Goal: Task Accomplishment & Management: Use online tool/utility

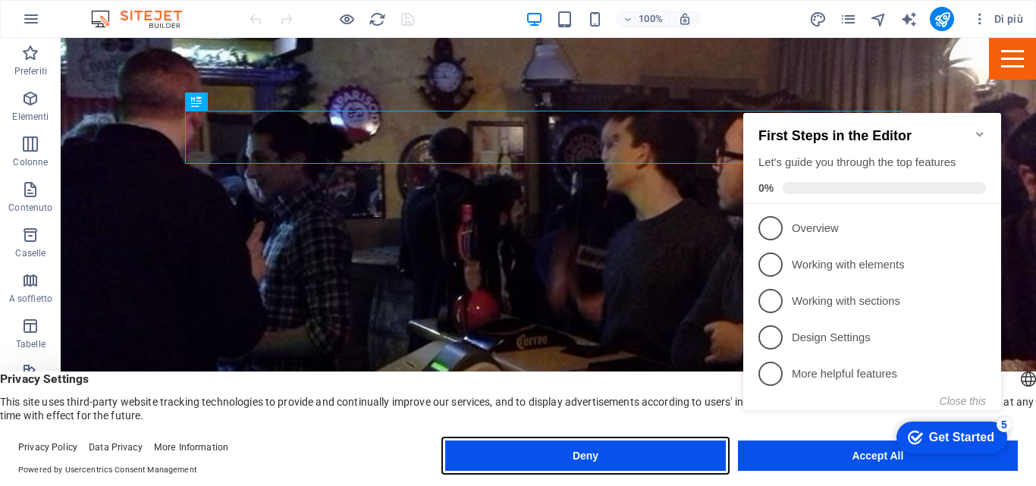
click at [632, 460] on button "Deny" at bounding box center [585, 456] width 280 height 30
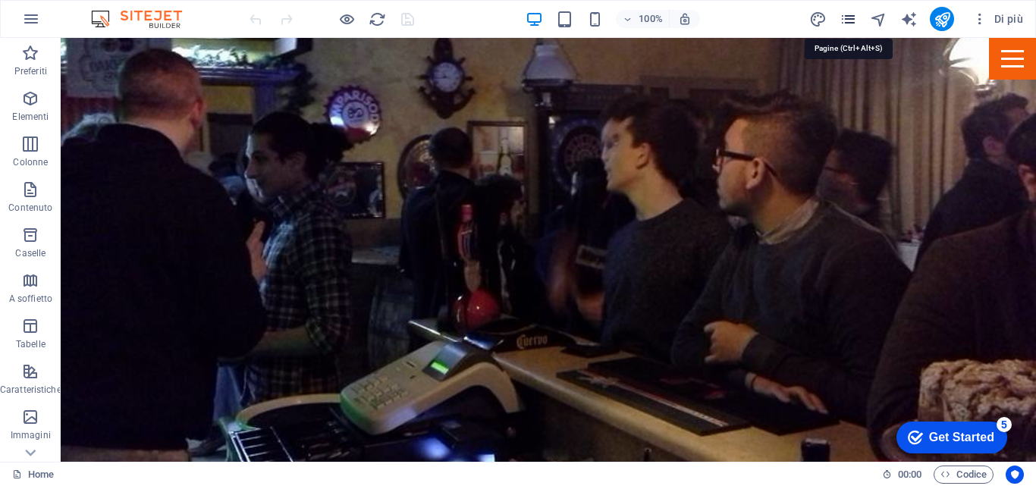
click at [846, 18] on icon "pages" at bounding box center [847, 19] width 17 height 17
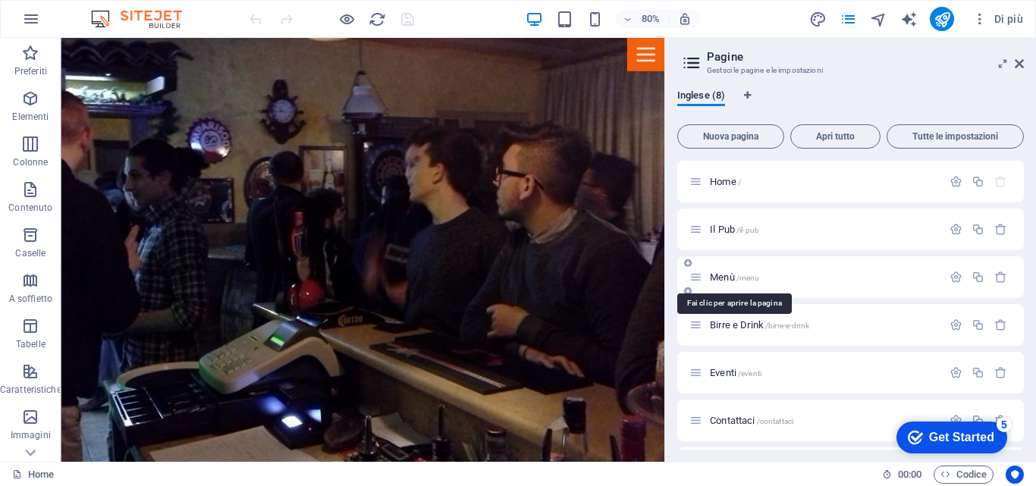
click at [729, 281] on span "Menù /menu" at bounding box center [734, 276] width 49 height 11
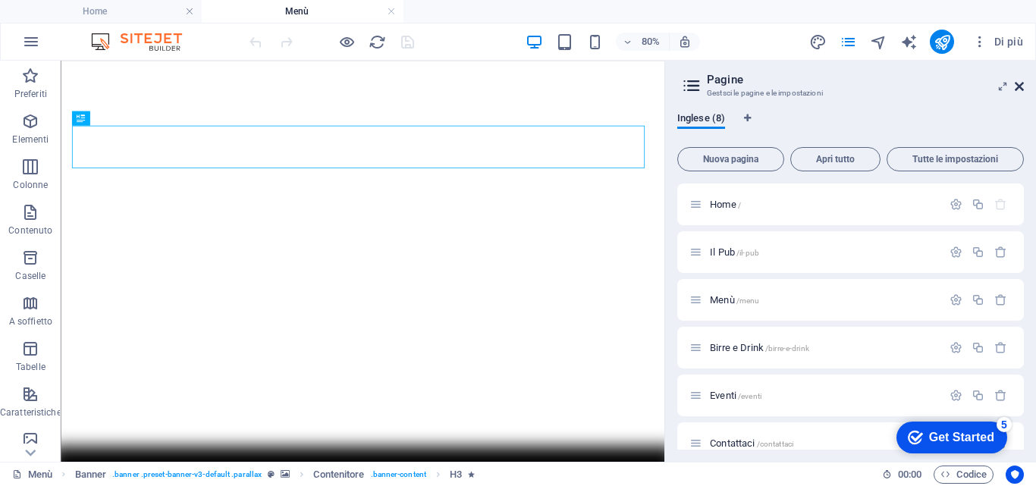
drag, startPoint x: 1020, startPoint y: 90, endPoint x: 630, endPoint y: 86, distance: 389.8
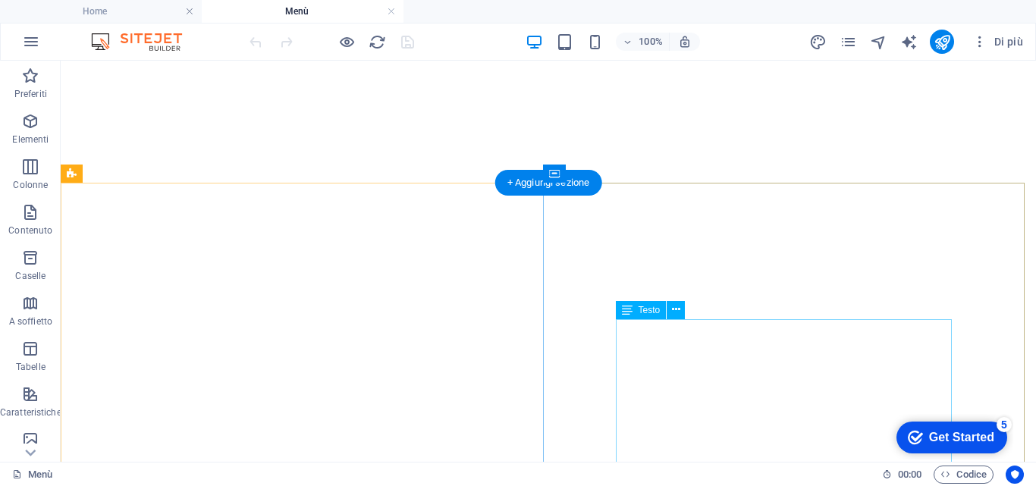
scroll to position [8948, 0]
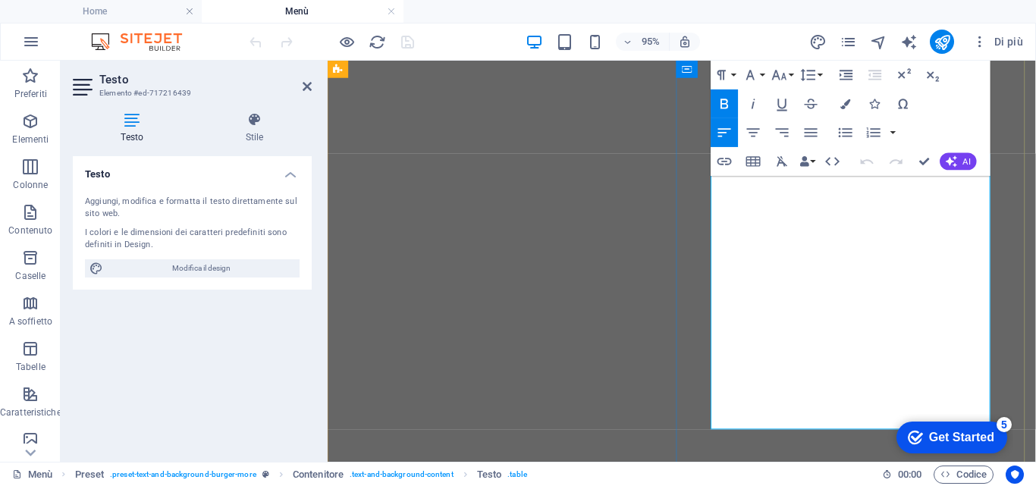
scroll to position [8796, 0]
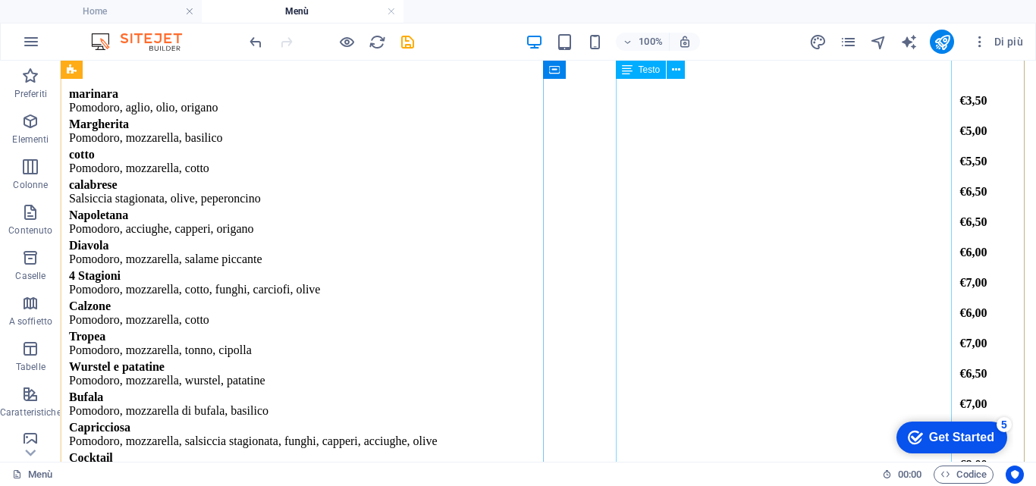
scroll to position [6294, 0]
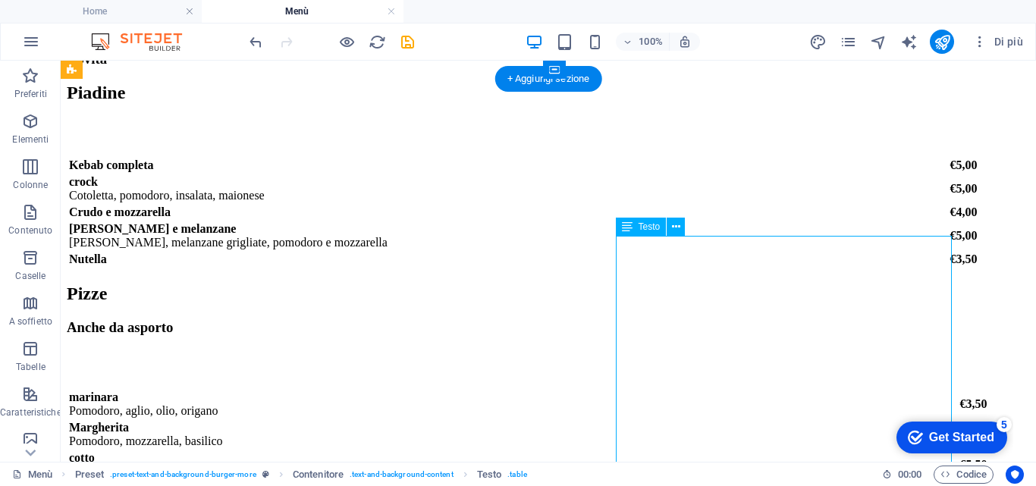
drag, startPoint x: 933, startPoint y: 295, endPoint x: 697, endPoint y: 307, distance: 236.9
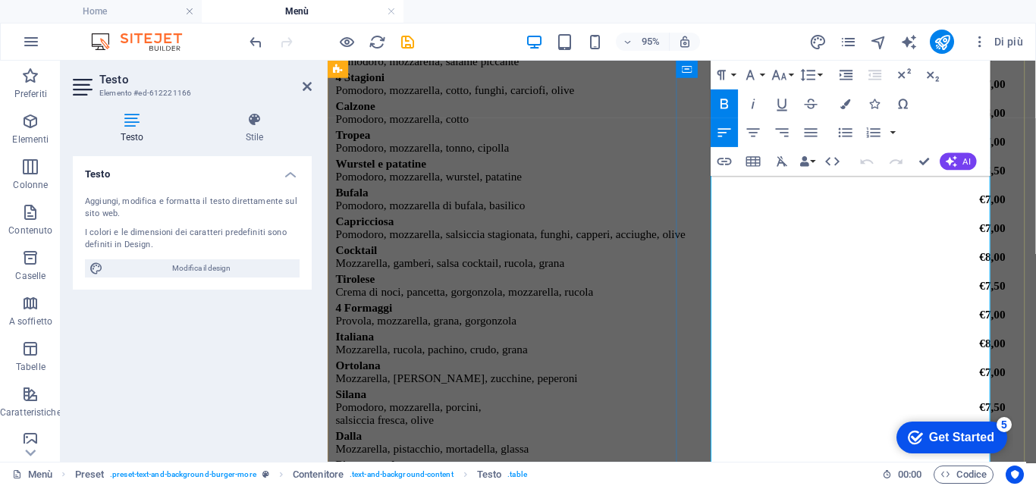
scroll to position [6283, 0]
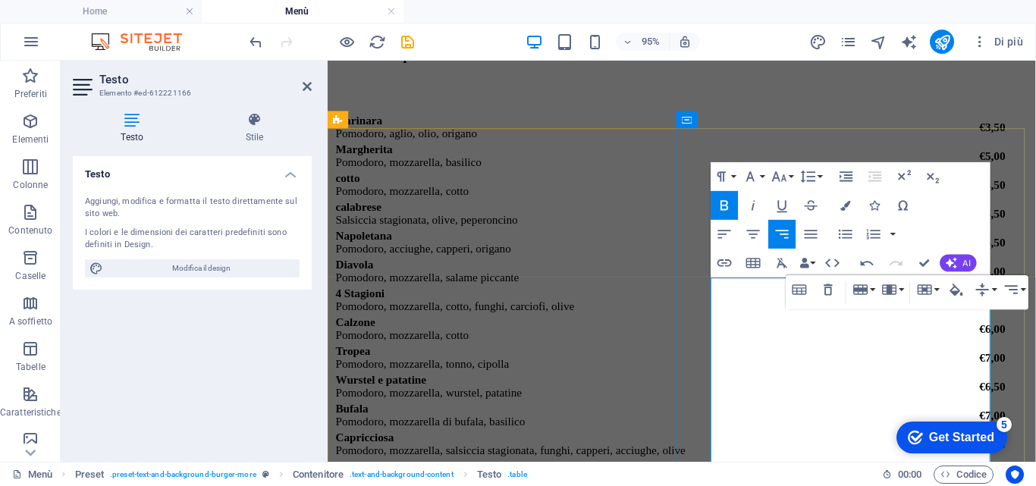
drag, startPoint x: 1016, startPoint y: 400, endPoint x: 1354, endPoint y: 415, distance: 337.8
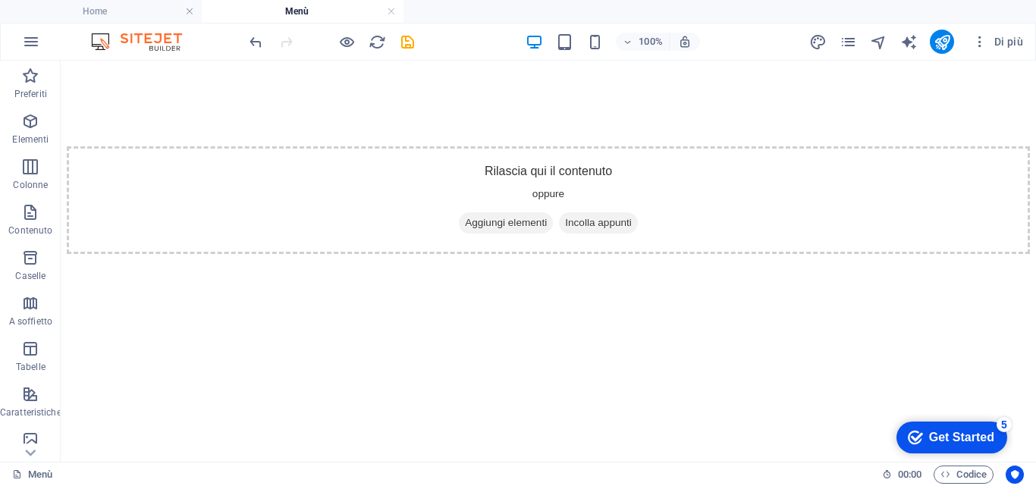
scroll to position [9316, 0]
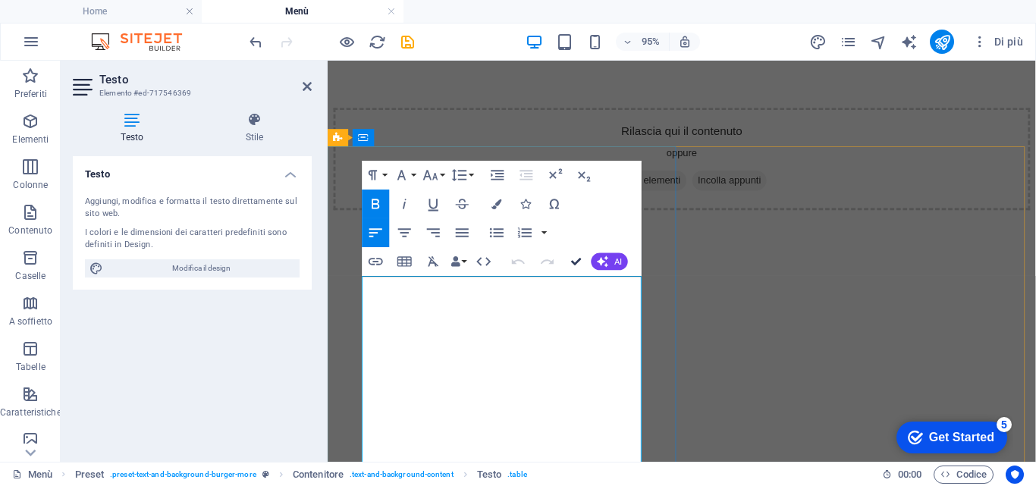
scroll to position [9239, 0]
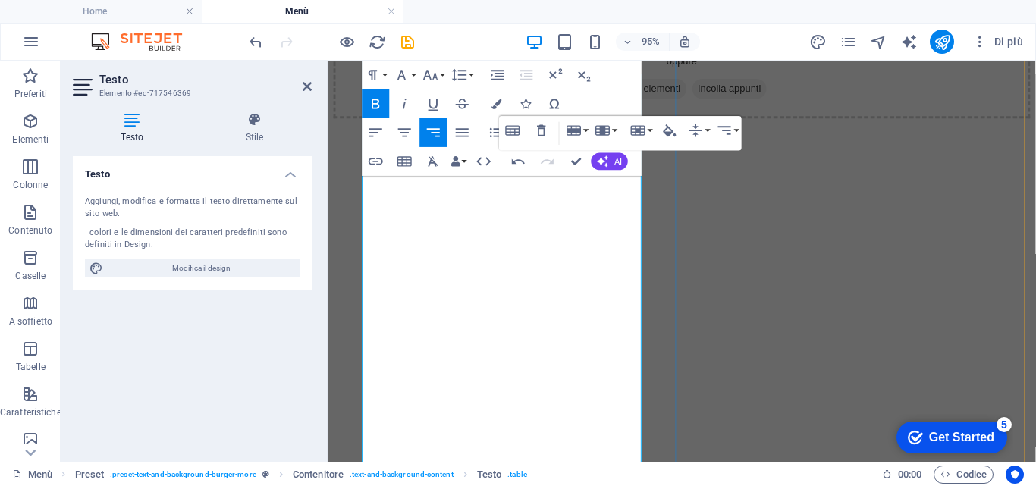
scroll to position [9467, 0]
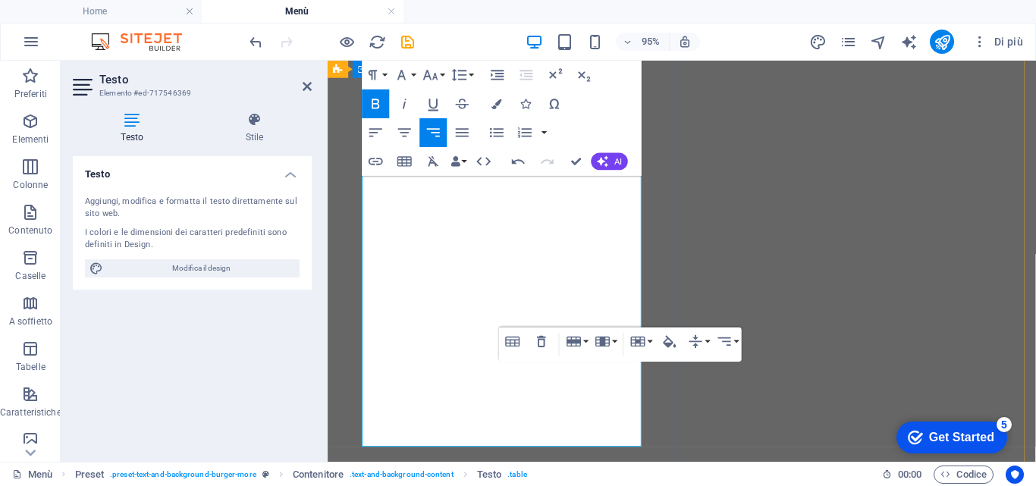
scroll to position [9542, 0]
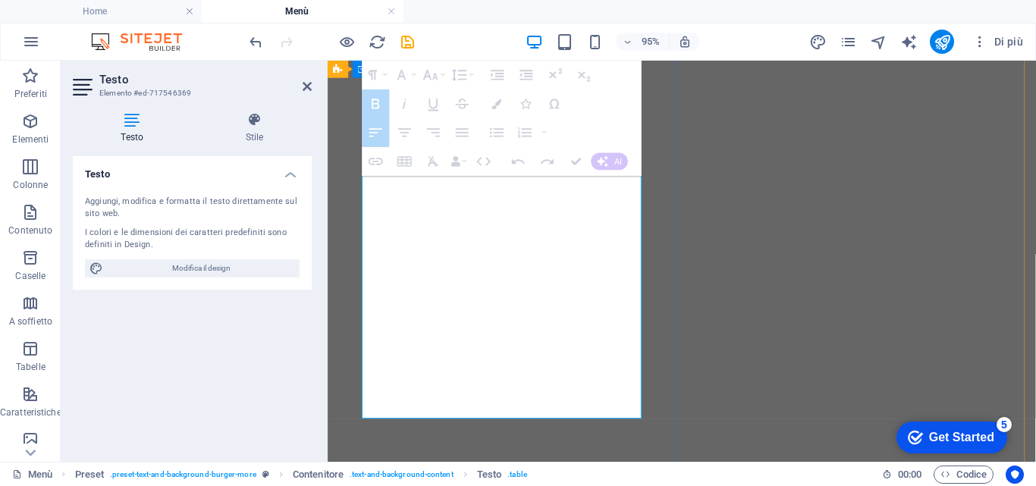
drag, startPoint x: 366, startPoint y: 326, endPoint x: 669, endPoint y: 332, distance: 302.6
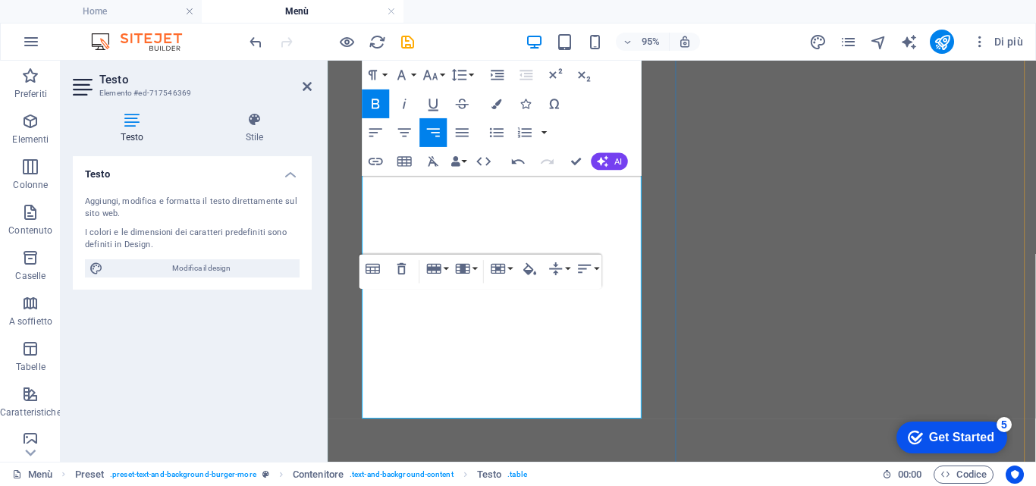
scroll to position [9467, 0]
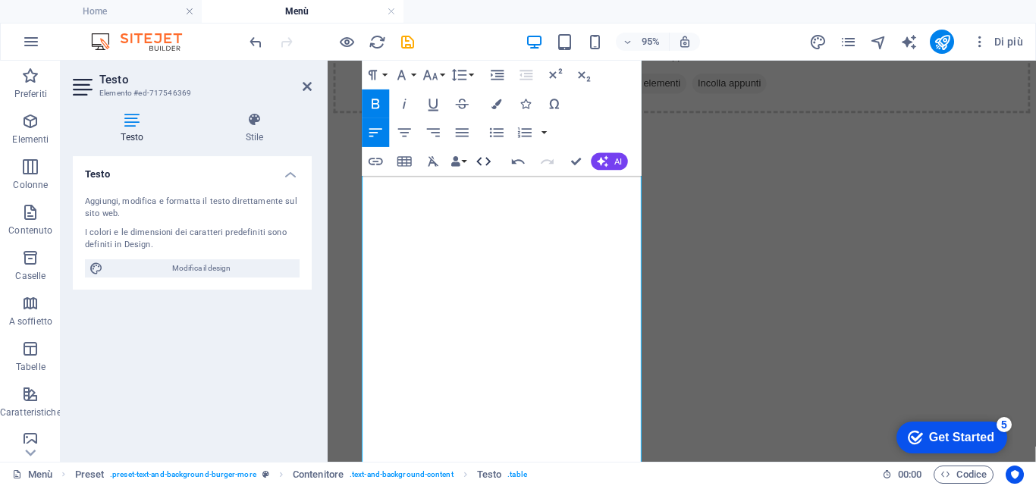
click at [487, 165] on icon "button" at bounding box center [484, 161] width 14 height 8
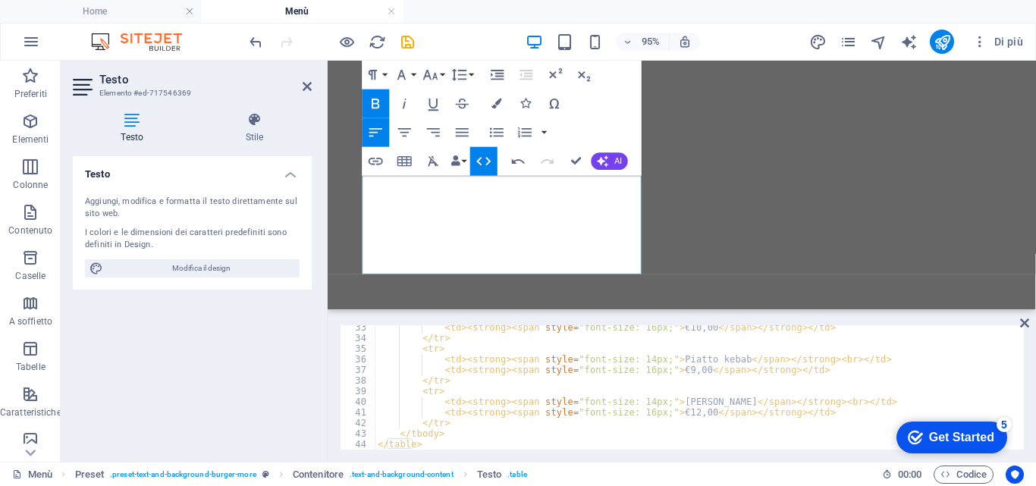
scroll to position [297, 0]
click at [417, 352] on div "< td > < strong > < span style = "font-size: 16px;" > €12,00 </ span > </ stron…" at bounding box center [698, 398] width 646 height 146
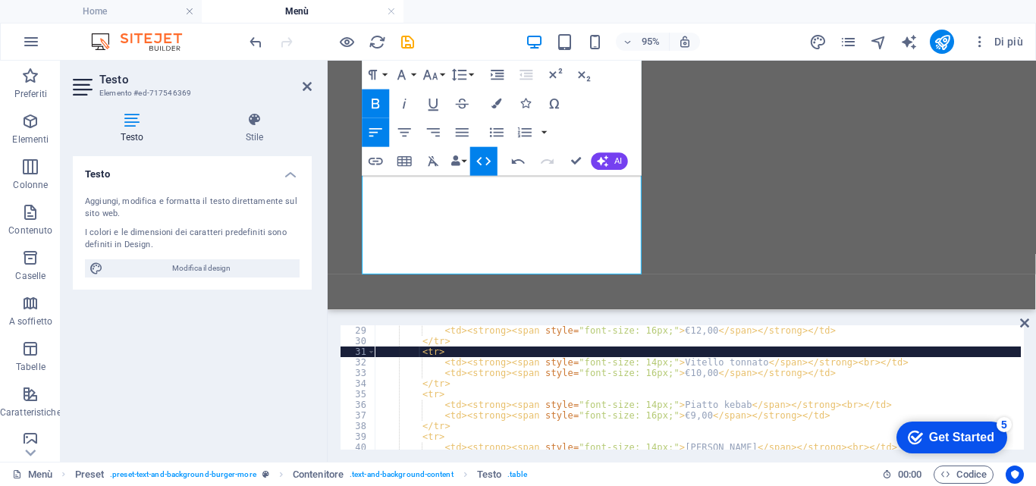
click at [449, 353] on div "< td > < strong > < span style = "font-size: 16px;" > €12,00 </ span > </ stron…" at bounding box center [698, 398] width 646 height 146
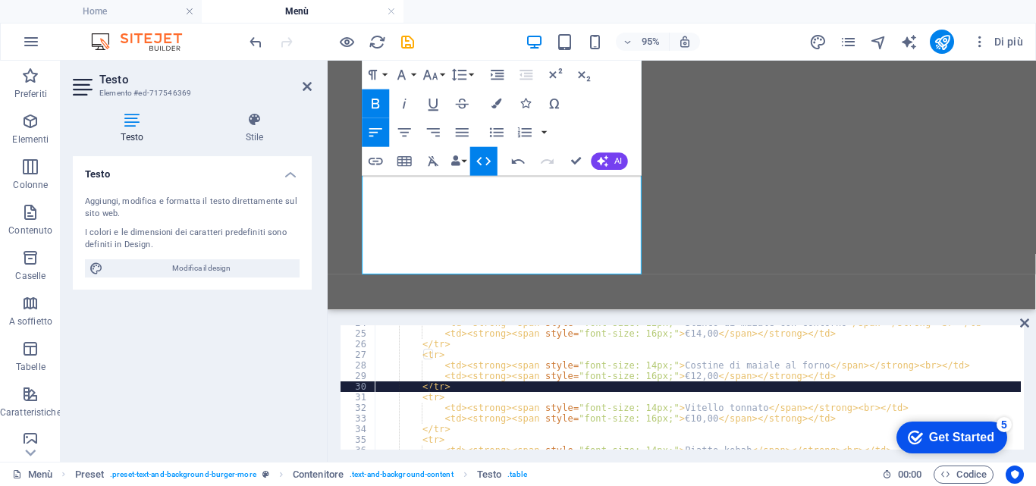
scroll to position [252, 0]
click at [519, 386] on div "< td > < strong > < span style = "font-size: 12px;" > Stinco di maiale con cont…" at bounding box center [698, 391] width 646 height 146
click at [513, 370] on div "< td > < strong > < span style = "font-size: 12px;" > Stinco di maiale con cont…" at bounding box center [698, 391] width 646 height 146
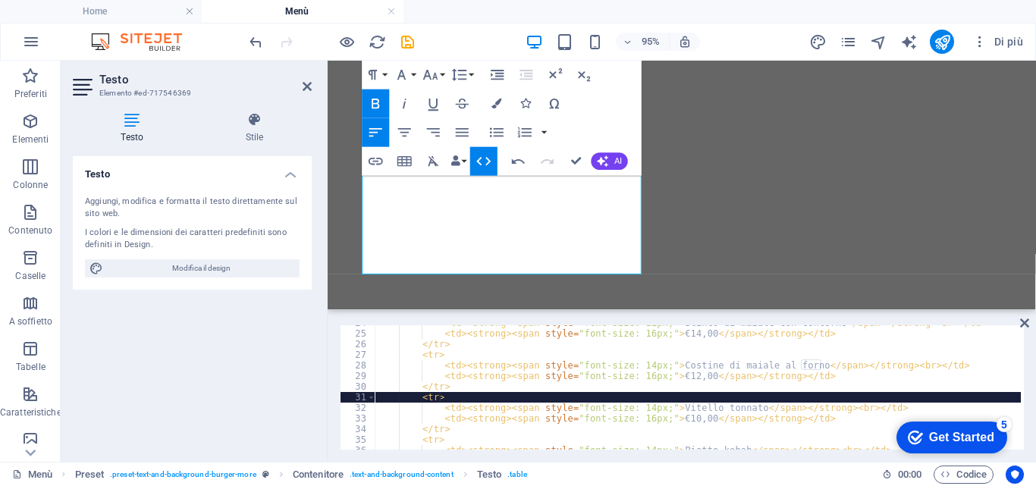
click at [446, 397] on div "< td > < strong > < span style = "font-size: 12px;" > Stinco di maiale con cont…" at bounding box center [698, 391] width 646 height 146
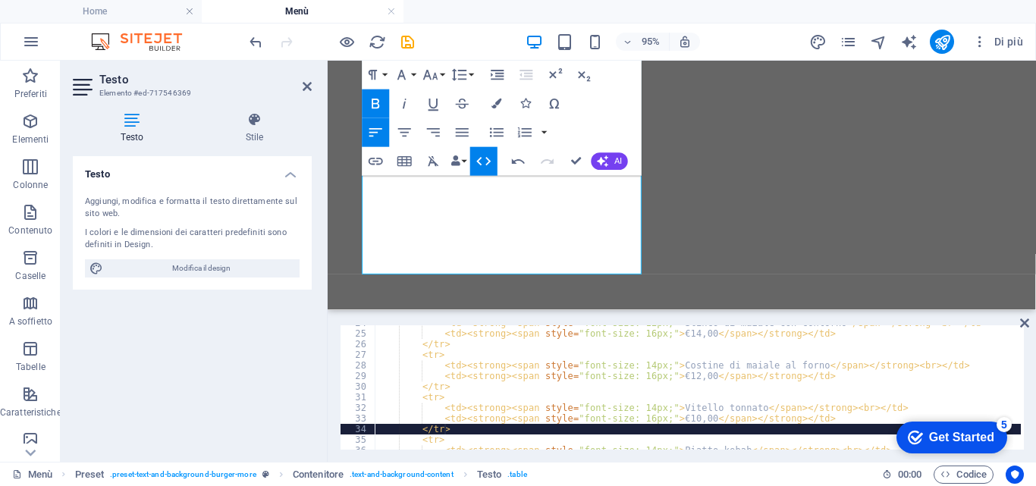
click at [449, 428] on div "< td > < strong > < span style = "font-size: 12px;" > Stinco di maiale con cont…" at bounding box center [698, 391] width 646 height 146
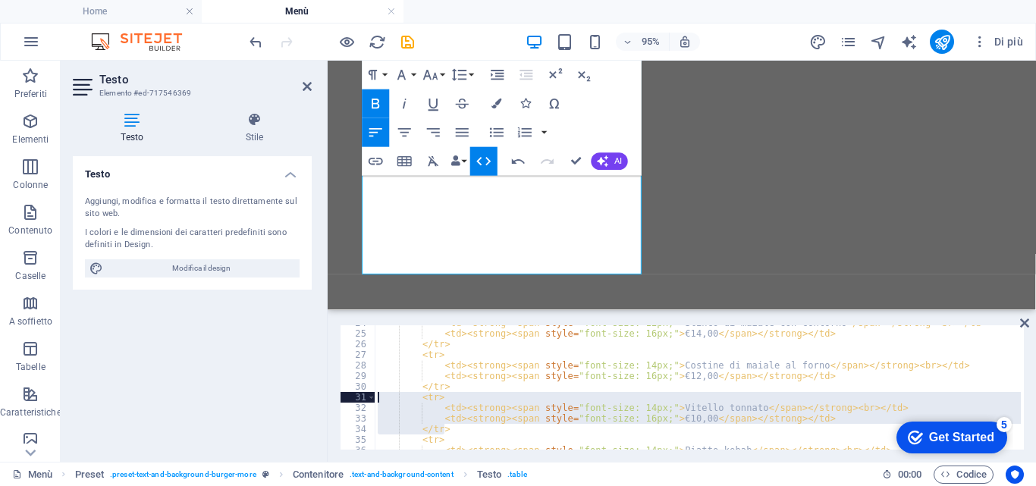
drag, startPoint x: 449, startPoint y: 428, endPoint x: 381, endPoint y: 397, distance: 75.0
click at [381, 397] on div "< td > < strong > < span style = "font-size: 12px;" > Stinco di maiale con cont…" at bounding box center [698, 391] width 646 height 146
type textarea "<tr> <td><strong><span style="font-size: 14px;">Vitello tonnato</span></strong>…"
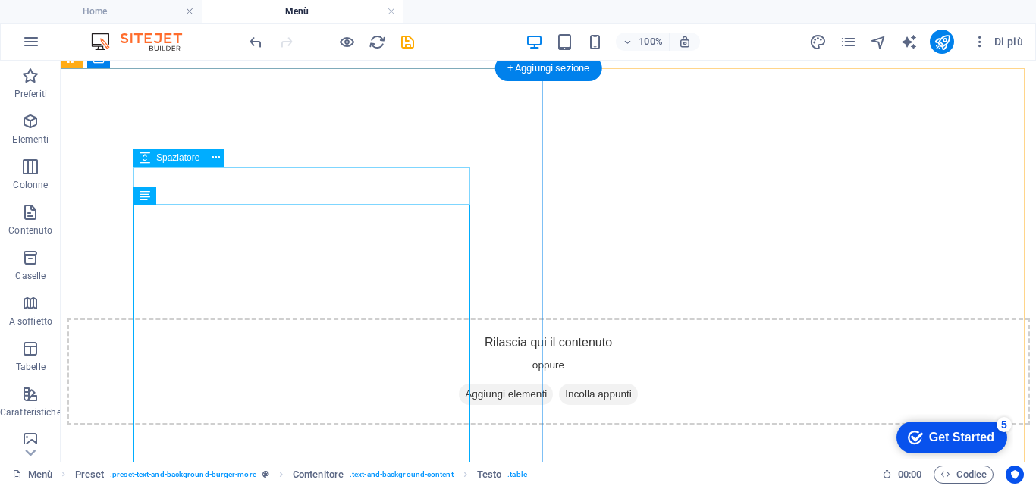
scroll to position [9315, 0]
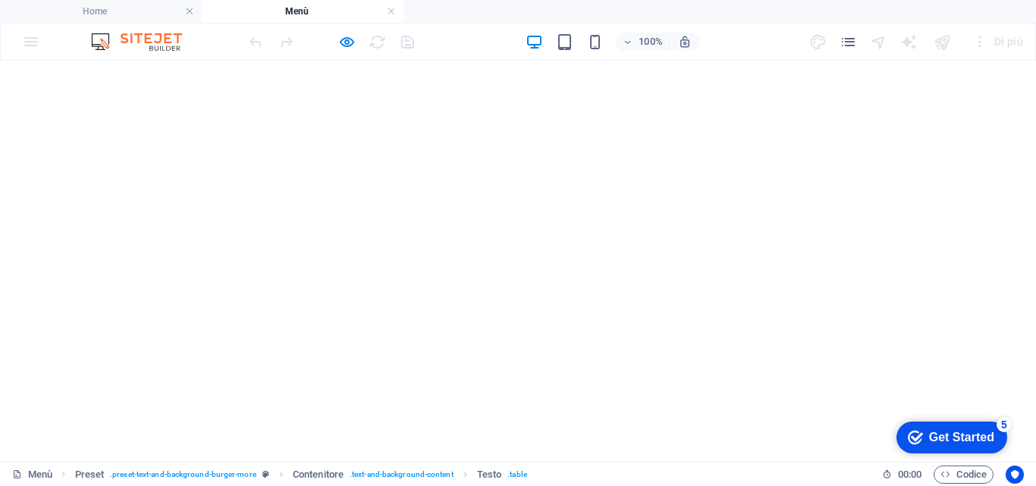
scroll to position [9542, 0]
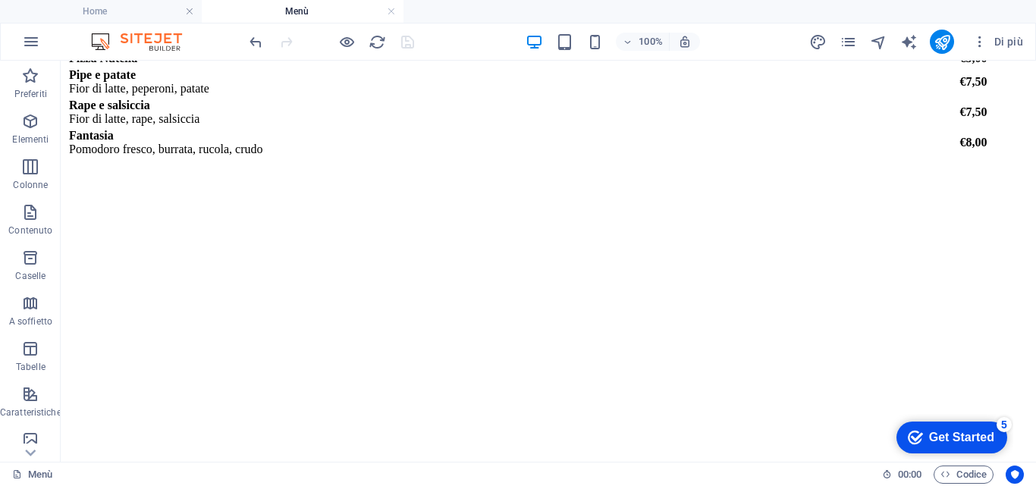
scroll to position [7431, 0]
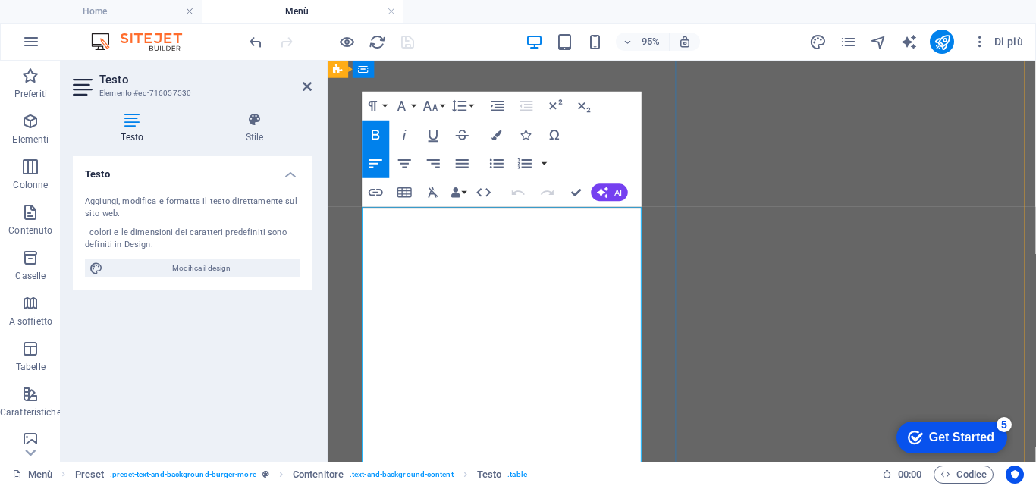
scroll to position [7379, 0]
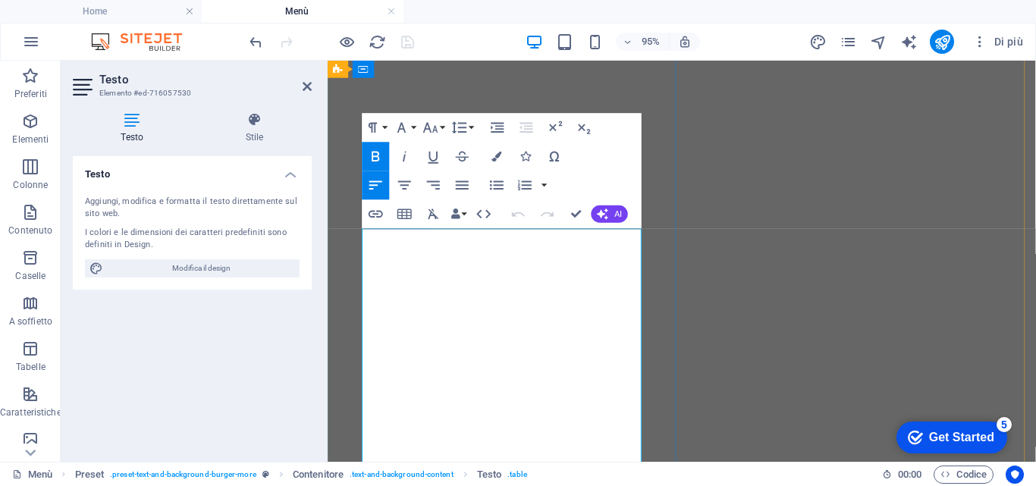
drag, startPoint x: 369, startPoint y: 344, endPoint x: 451, endPoint y: 344, distance: 81.9
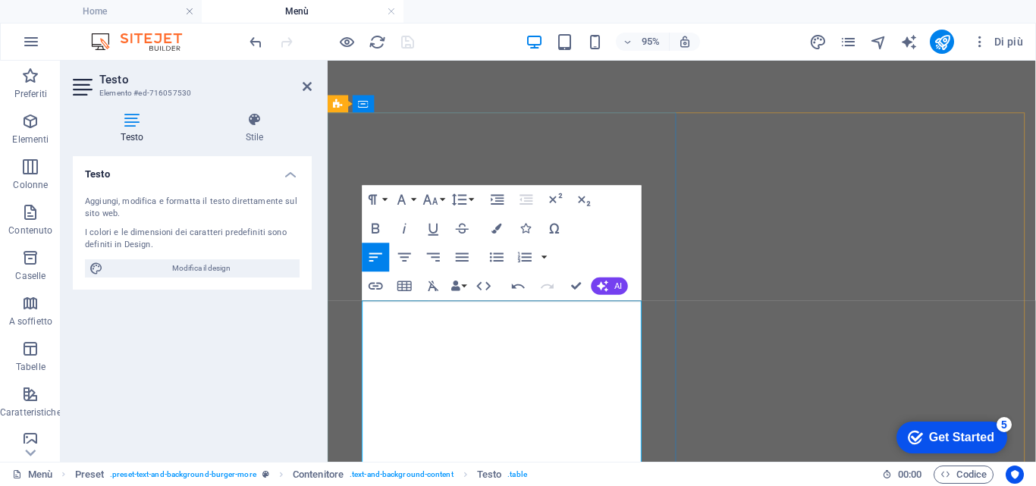
scroll to position [7455, 0]
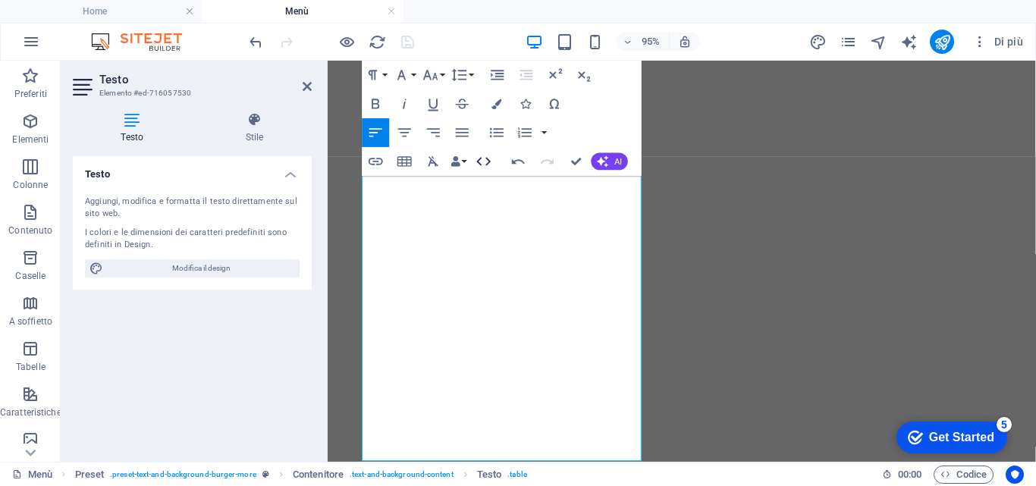
click at [487, 156] on icon "button" at bounding box center [483, 161] width 17 height 17
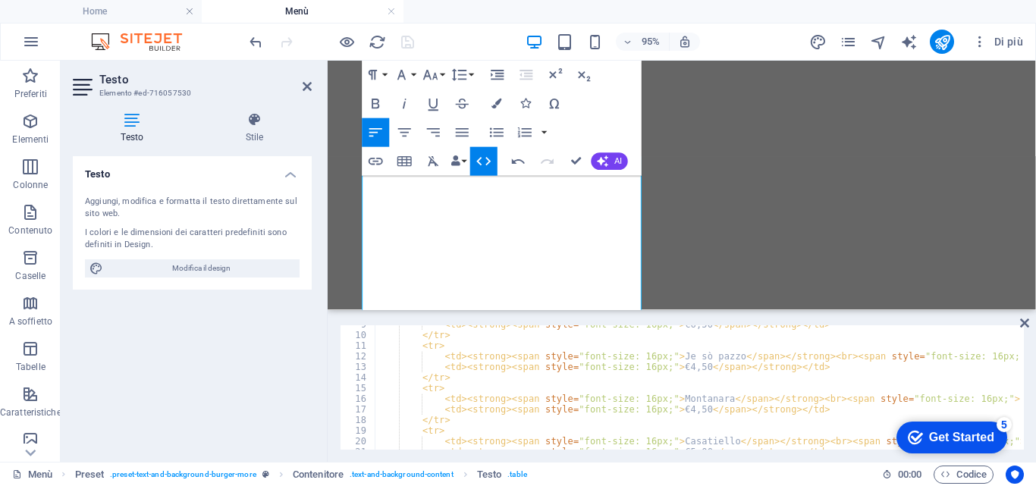
scroll to position [91, 0]
click at [446, 377] on div "< td > < strong > < span style = "font-size: 16px;" > €6,50 </ span > </ strong…" at bounding box center [802, 390] width 855 height 143
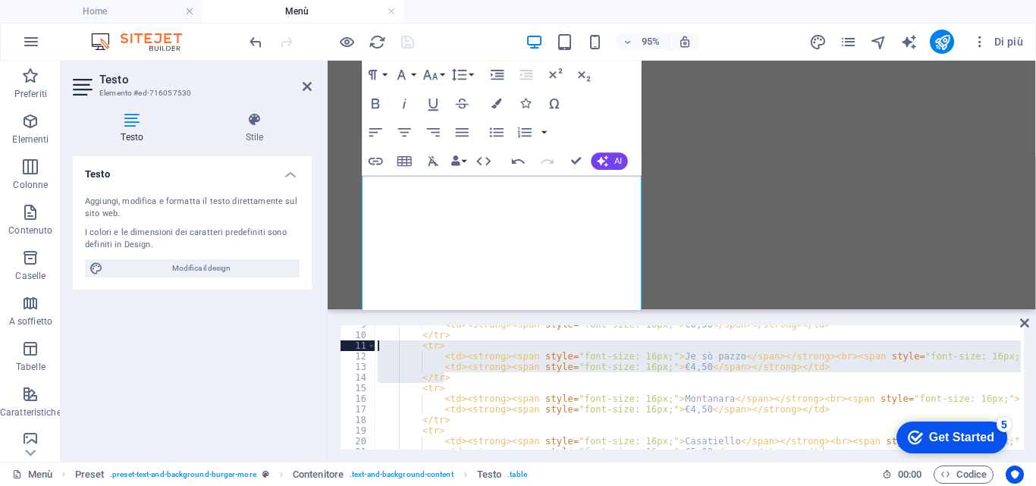
drag, startPoint x: 449, startPoint y: 378, endPoint x: 375, endPoint y: 347, distance: 80.2
click at [375, 347] on div "< td > < strong > < span style = "font-size: 16px;" > €6,50 </ span > </ strong…" at bounding box center [802, 390] width 855 height 143
type textarea "<tr> <td><strong><span style="font-size: 16px;">Je sò pazzo</span></strong><br>…"
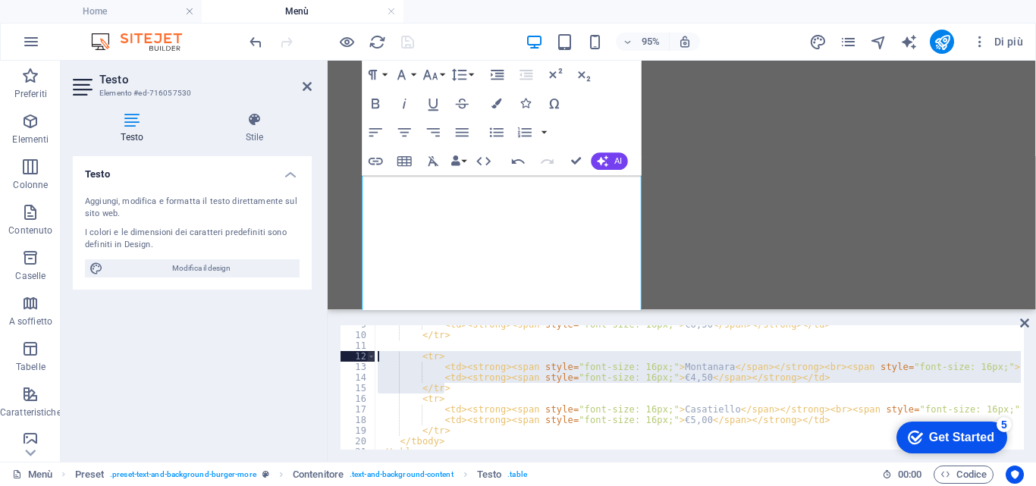
drag, startPoint x: 450, startPoint y: 387, endPoint x: 371, endPoint y: 356, distance: 85.5
click at [371, 356] on div "9 10 11 12 13 14 15 16 17 18 19 20 21 < td > < strong > < span style = "font-si…" at bounding box center [682, 387] width 684 height 124
type textarea "<tr> <td><strong><span style="font-size: 16px;">Montanara</span></strong><br><s…"
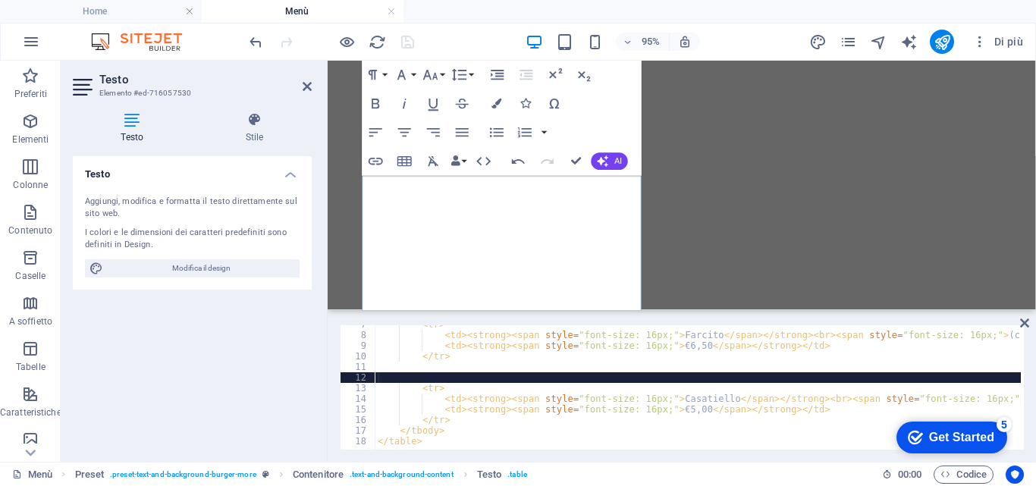
scroll to position [70, 0]
click at [451, 416] on div "< tr > < td > < strong > < span style = "font-size: 16px;" > Farcito </ span > …" at bounding box center [792, 390] width 834 height 143
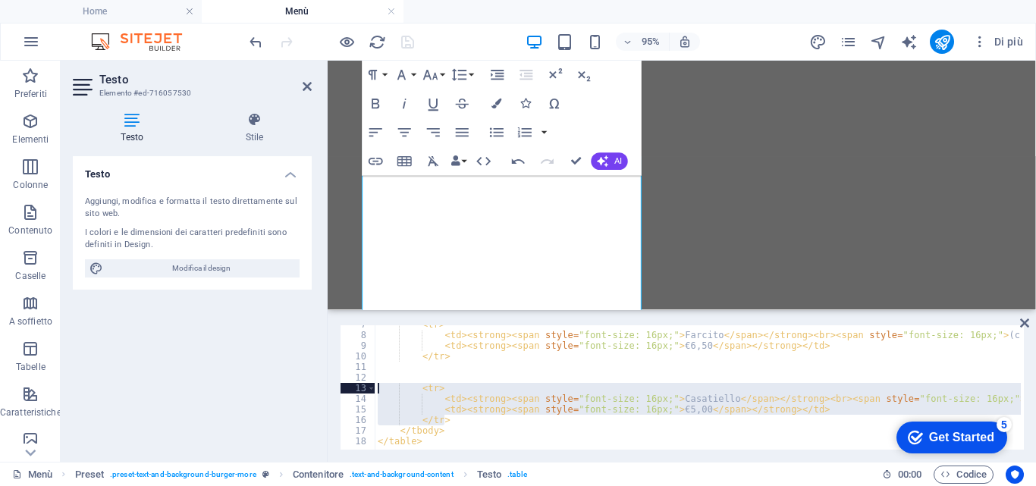
drag, startPoint x: 451, startPoint y: 416, endPoint x: 356, endPoint y: 388, distance: 99.6
click at [356, 388] on div "</tr> 7 8 9 10 11 12 13 14 15 16 17 18 < tr > < td > < strong > < span style = …" at bounding box center [682, 387] width 684 height 124
type textarea "<tr> <td><strong><span style="font-size: 16px;">Casatiello</span></strong><br><…"
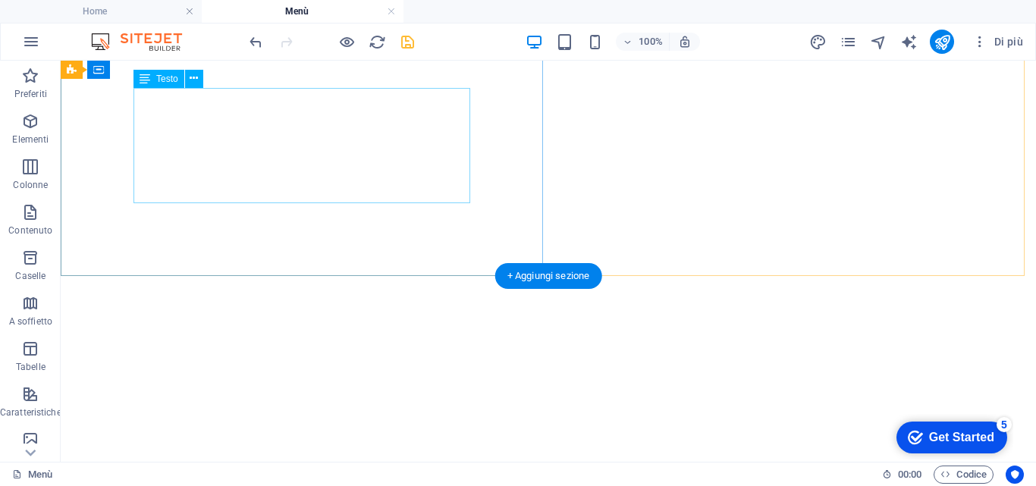
scroll to position [7455, 0]
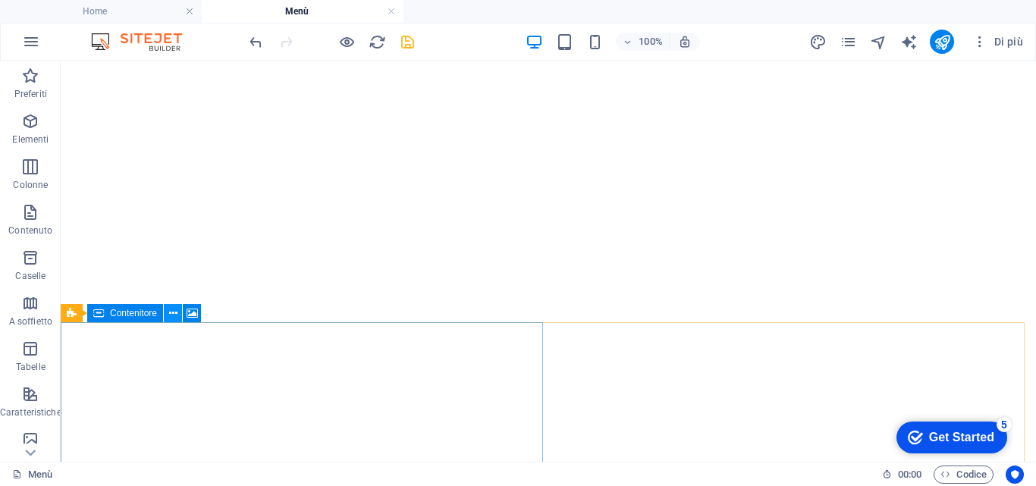
click at [174, 312] on icon at bounding box center [173, 314] width 8 height 16
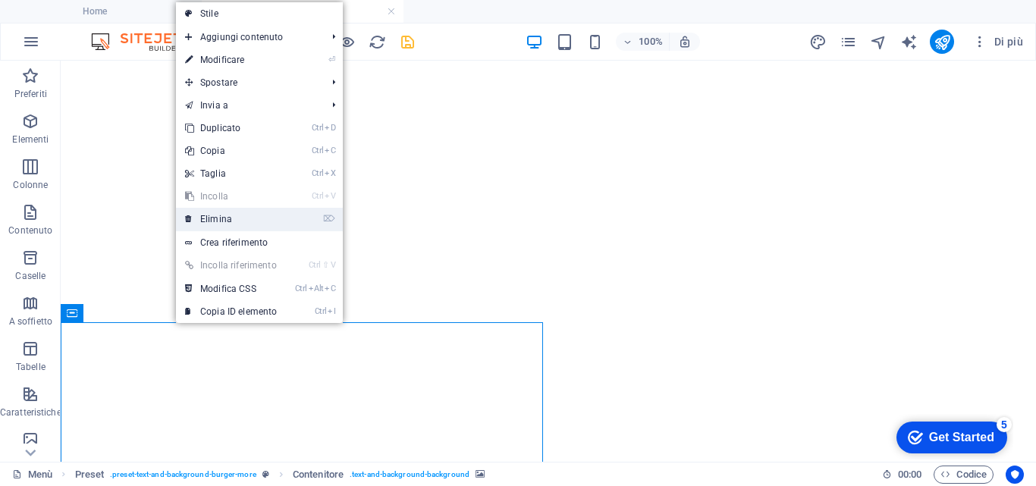
click at [211, 215] on link "⌦ Elimina" at bounding box center [231, 219] width 110 height 23
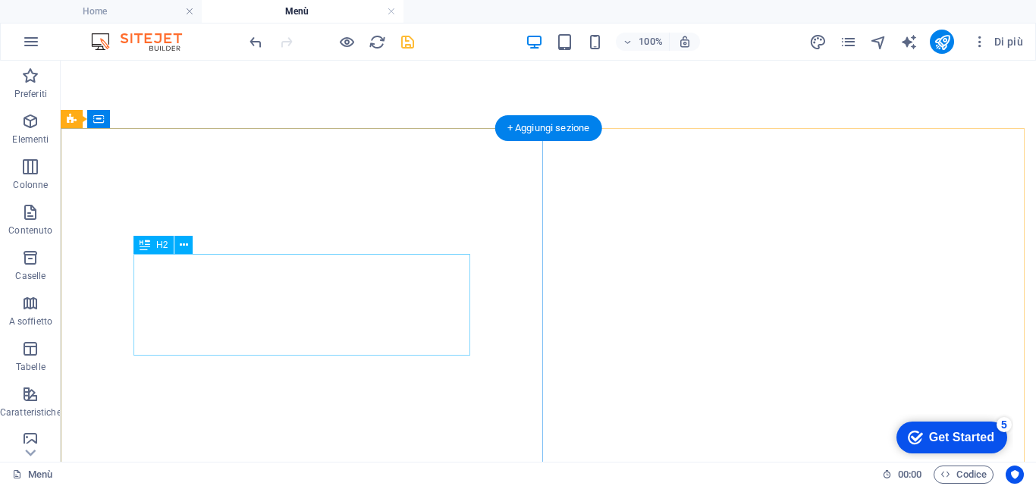
scroll to position [7606, 0]
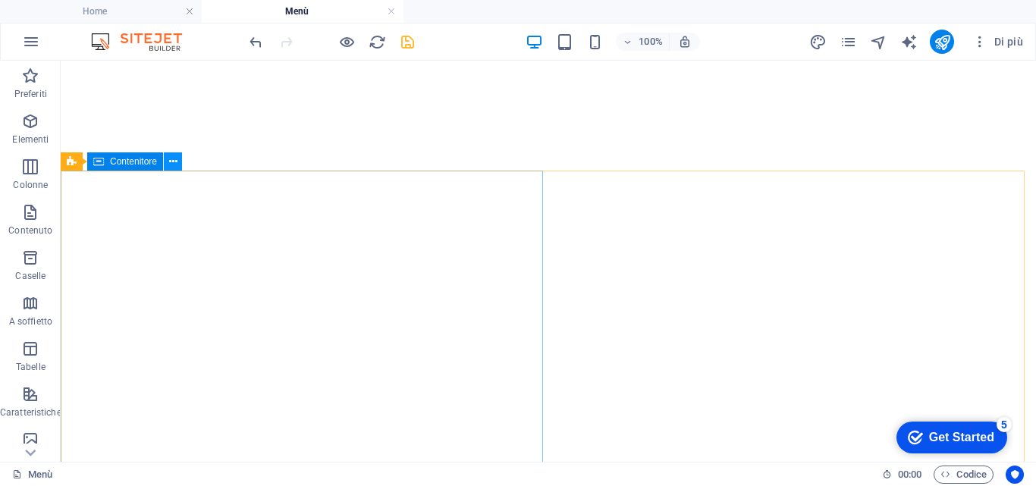
click at [172, 164] on icon at bounding box center [173, 162] width 8 height 16
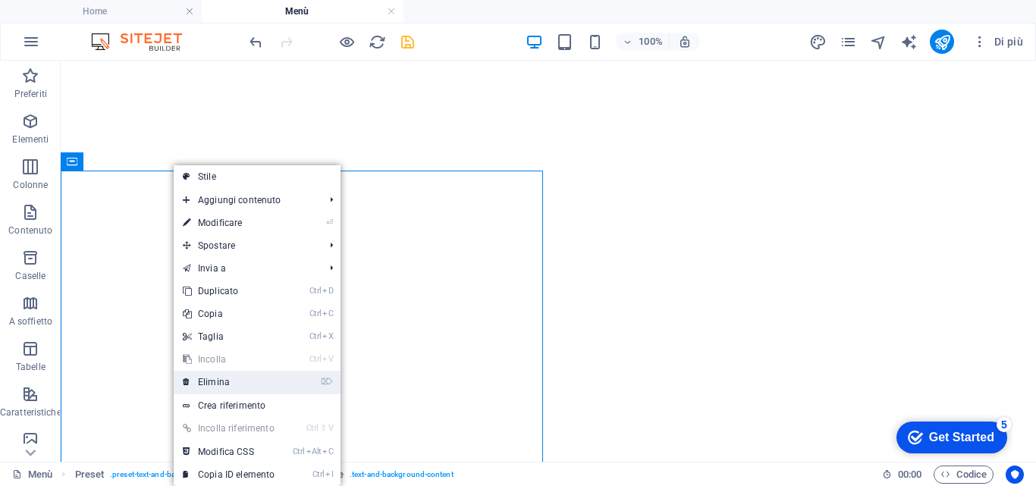
click at [218, 382] on link "⌦ Elimina" at bounding box center [229, 382] width 110 height 23
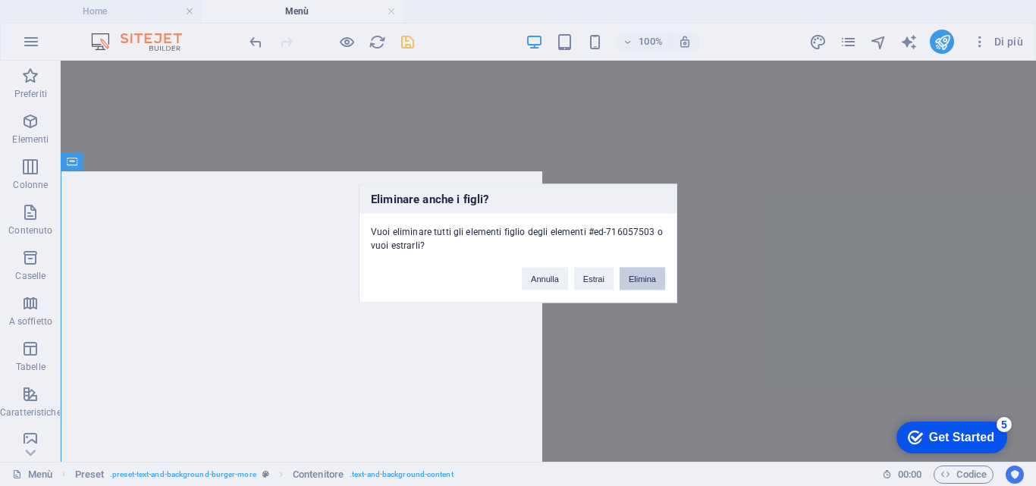
click at [645, 278] on button "Elimina" at bounding box center [642, 278] width 45 height 23
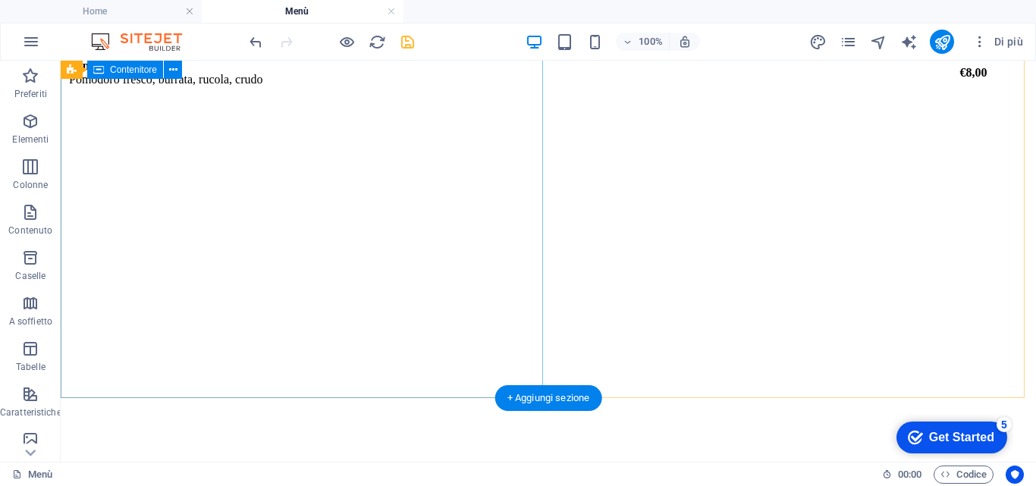
scroll to position [7682, 0]
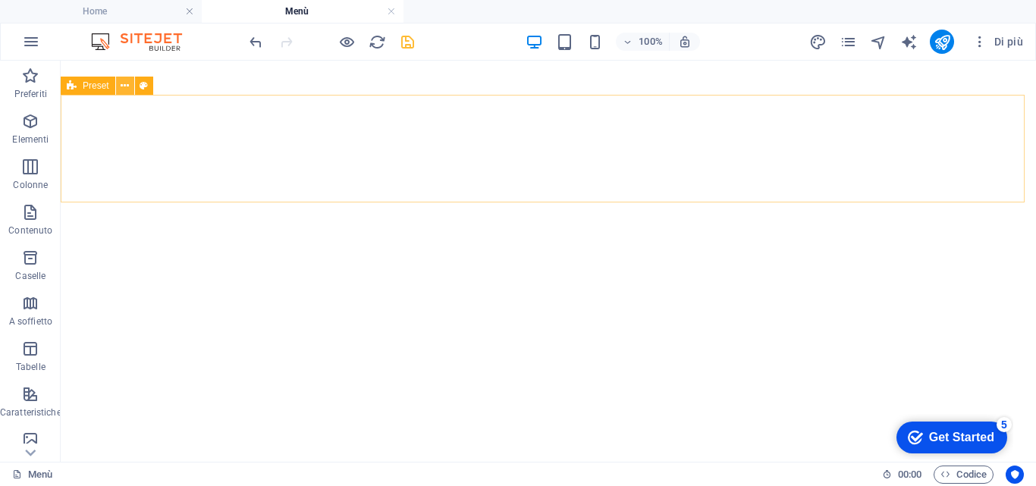
click at [122, 88] on icon at bounding box center [125, 86] width 8 height 16
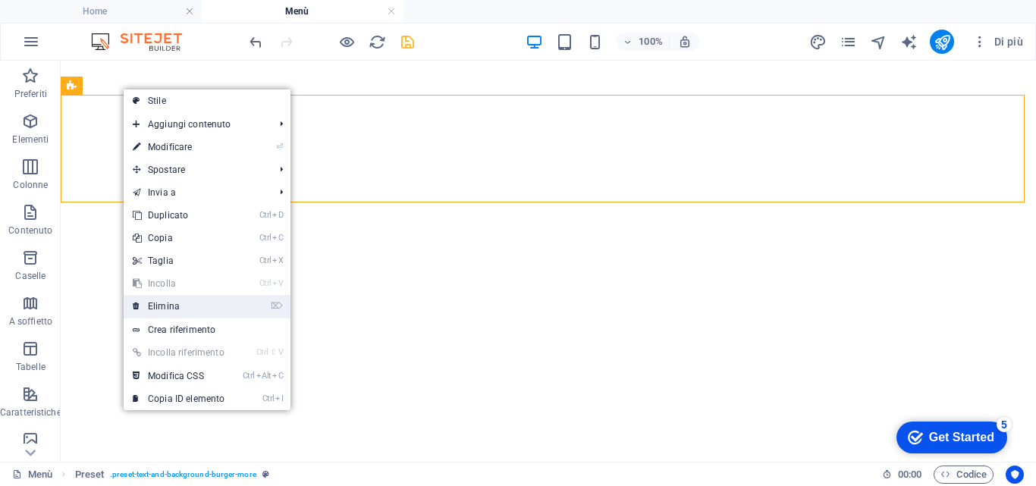
click at [165, 306] on link "⌦ Elimina" at bounding box center [179, 306] width 110 height 23
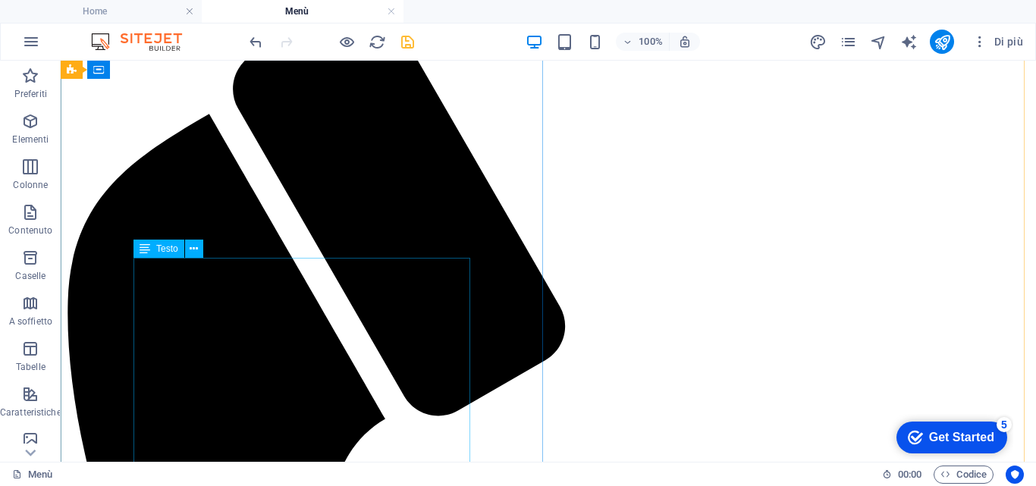
scroll to position [607, 0]
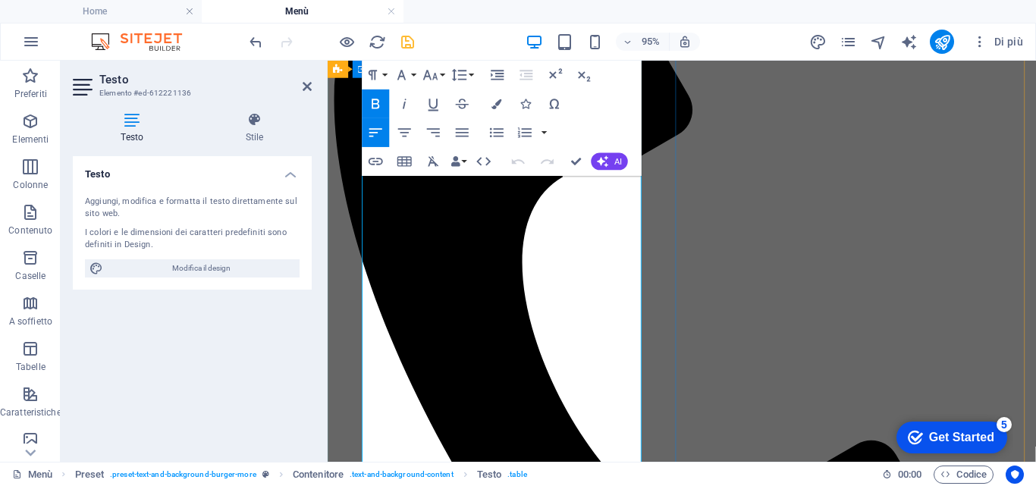
scroll to position [497, 0]
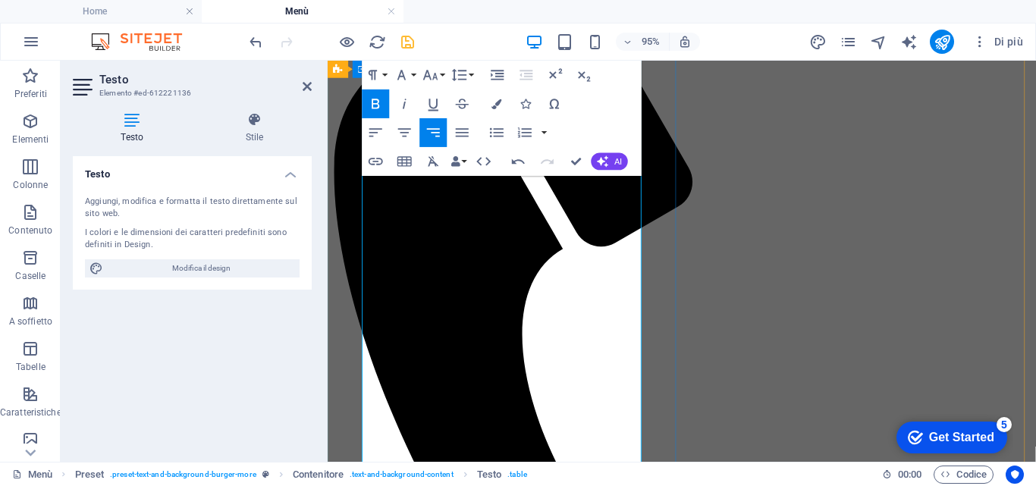
scroll to position [800, 0]
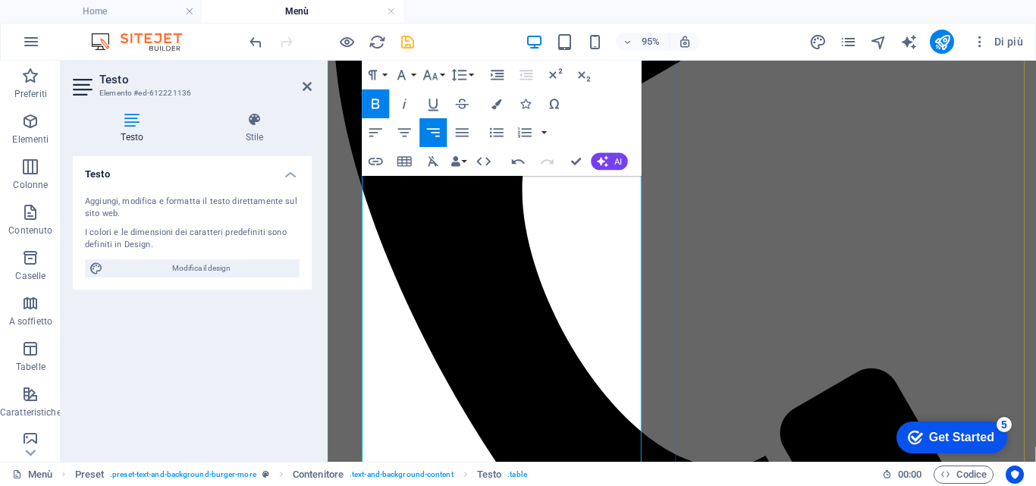
drag, startPoint x: 651, startPoint y: 334, endPoint x: 664, endPoint y: 323, distance: 17.8
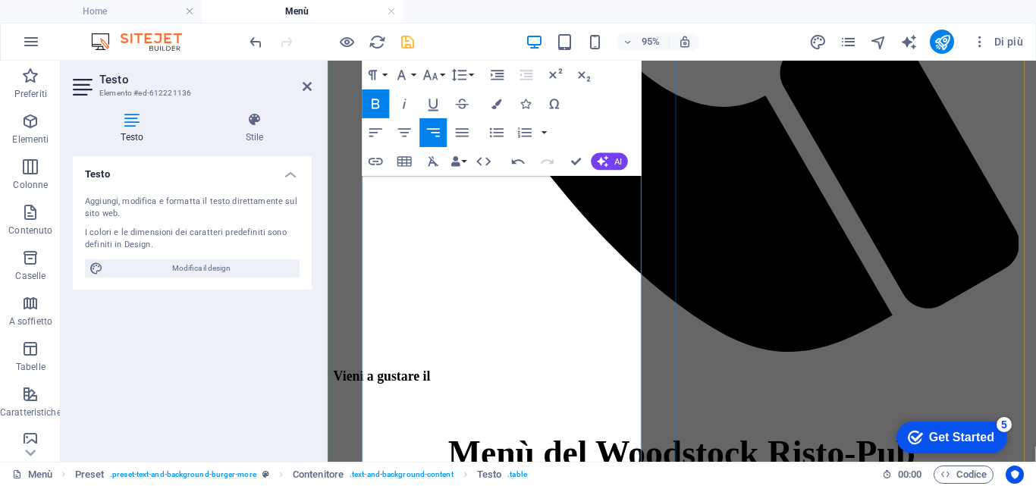
scroll to position [1255, 0]
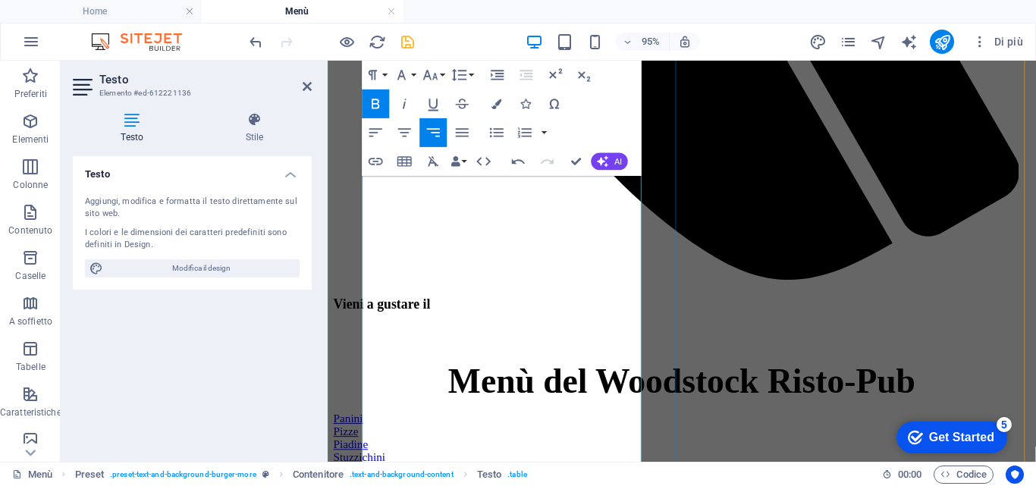
drag, startPoint x: 648, startPoint y: 438, endPoint x: 678, endPoint y: 391, distance: 54.9
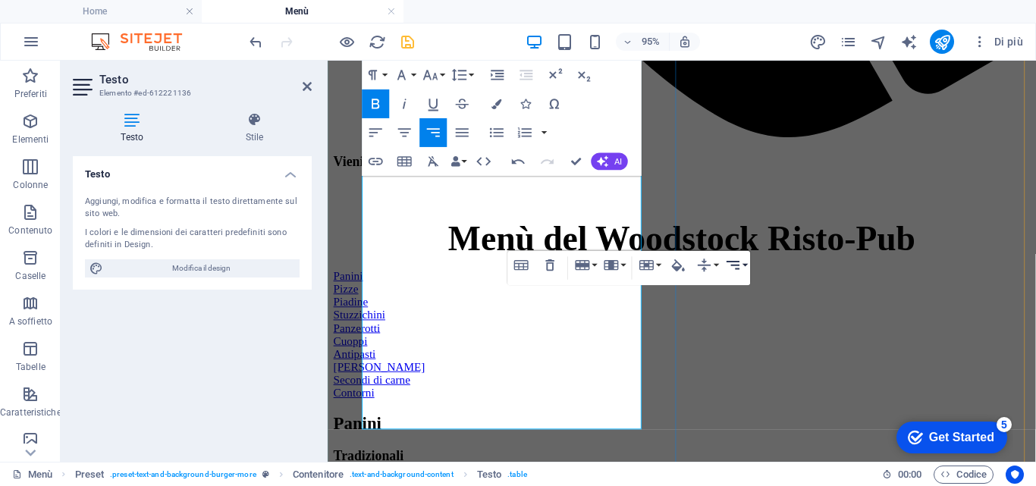
scroll to position [1407, 0]
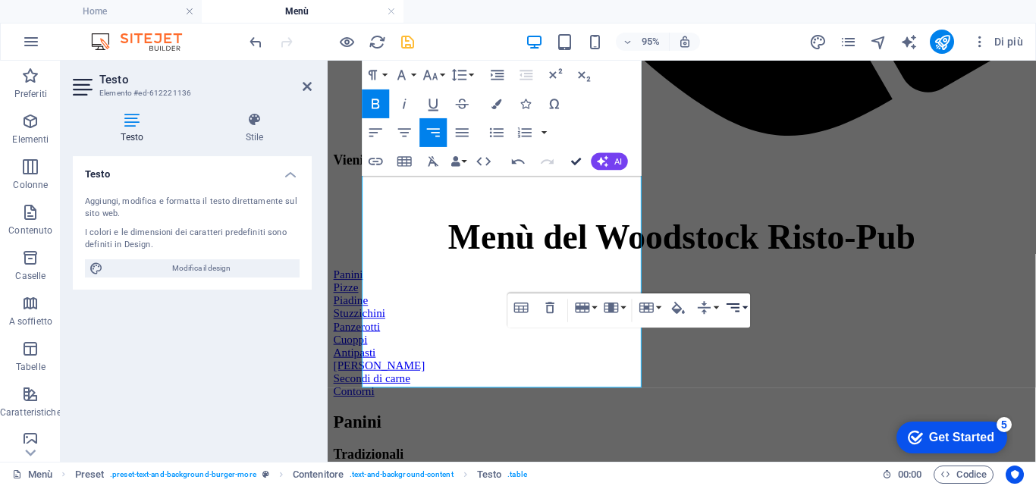
drag, startPoint x: 576, startPoint y: 158, endPoint x: 515, endPoint y: 96, distance: 86.3
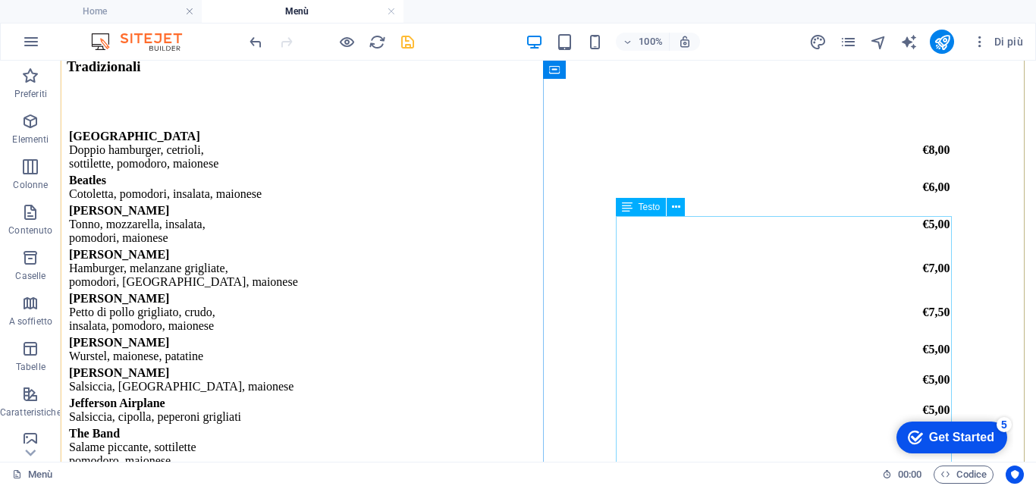
scroll to position [2165, 0]
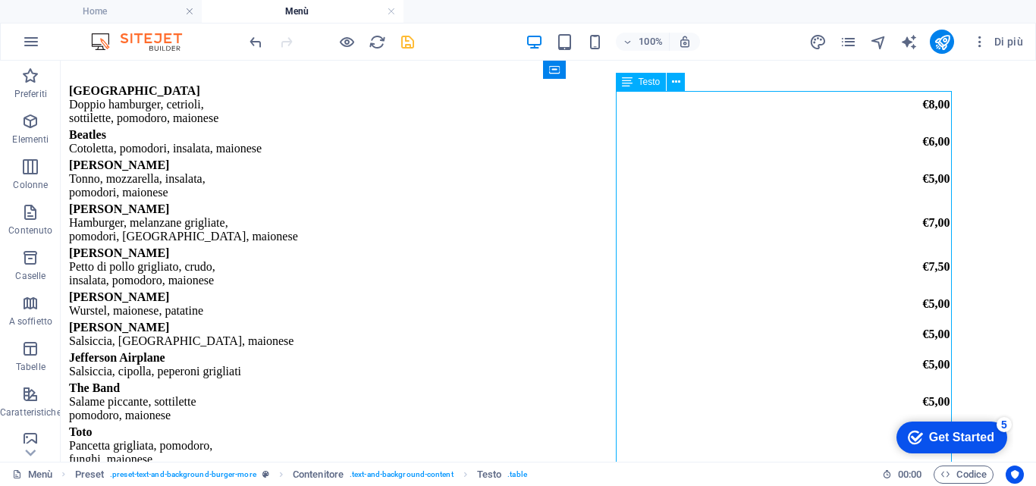
scroll to position [2151, 0]
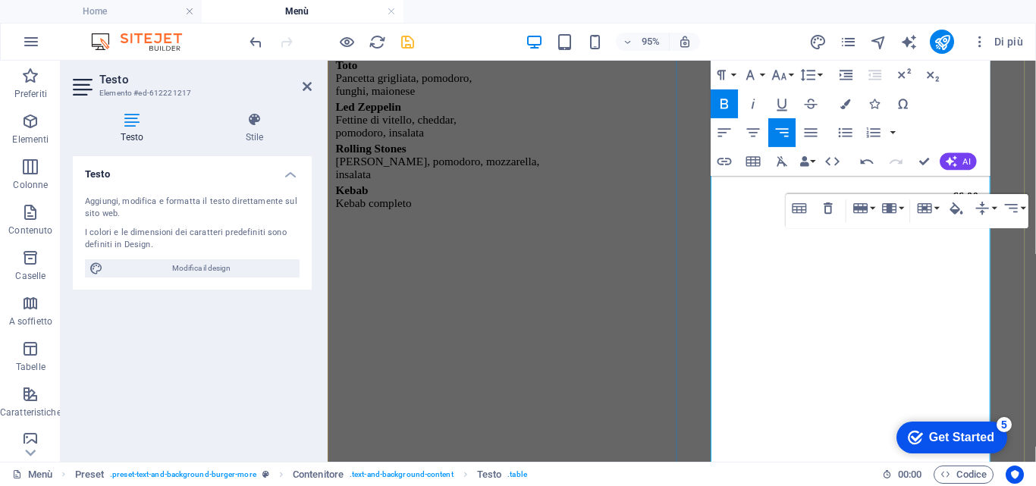
scroll to position [2379, 0]
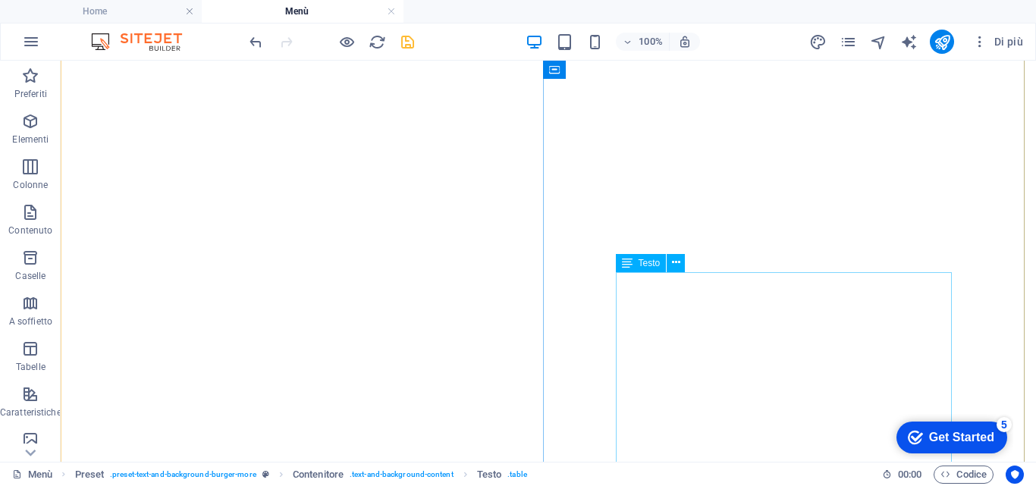
scroll to position [2985, 0]
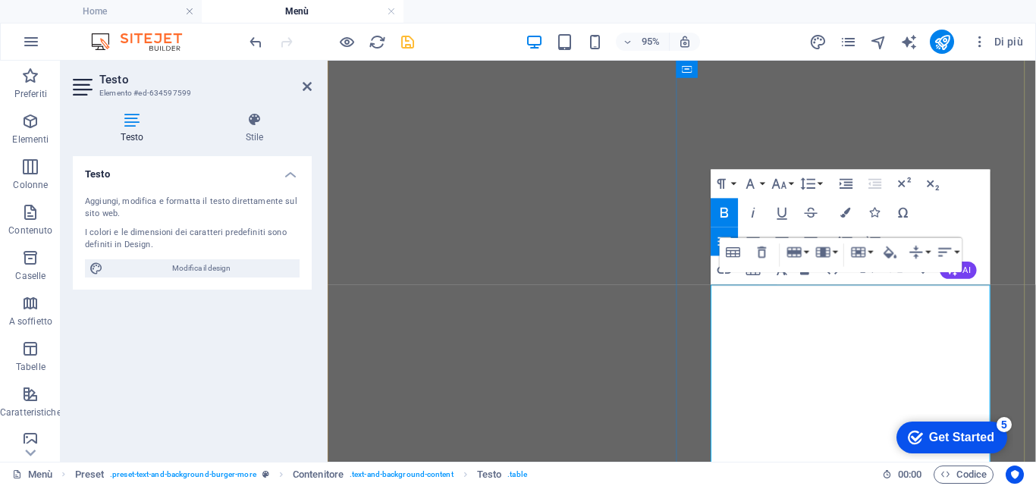
drag, startPoint x: 1004, startPoint y: 313, endPoint x: 1014, endPoint y: 303, distance: 14.5
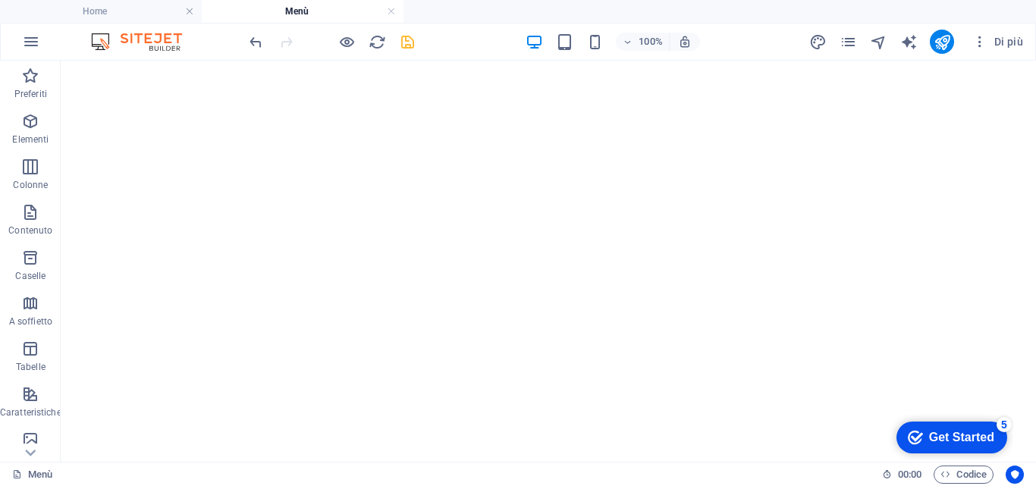
scroll to position [3516, 0]
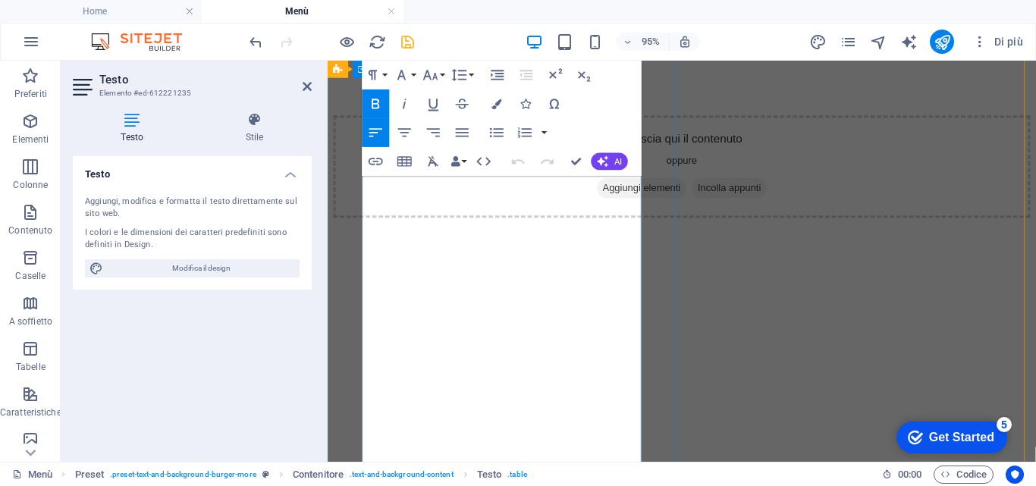
scroll to position [3365, 0]
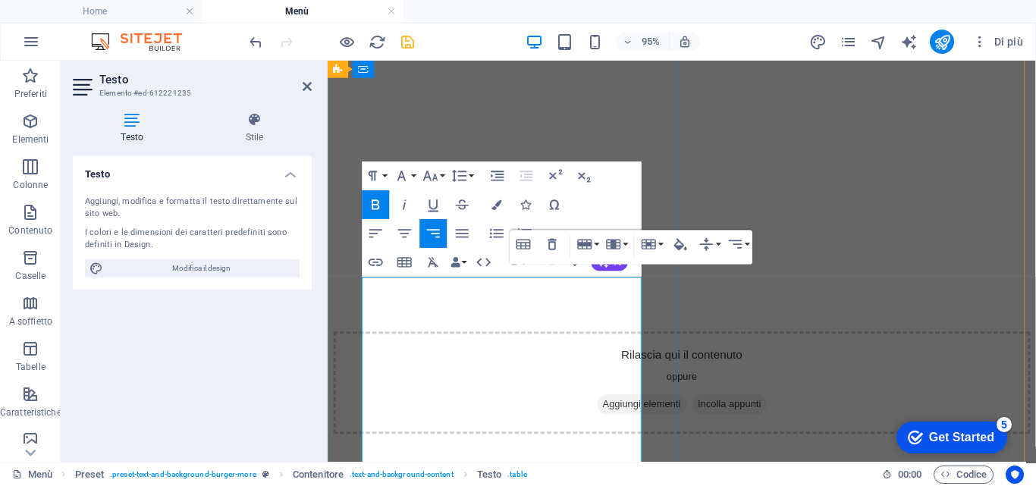
scroll to position [3517, 0]
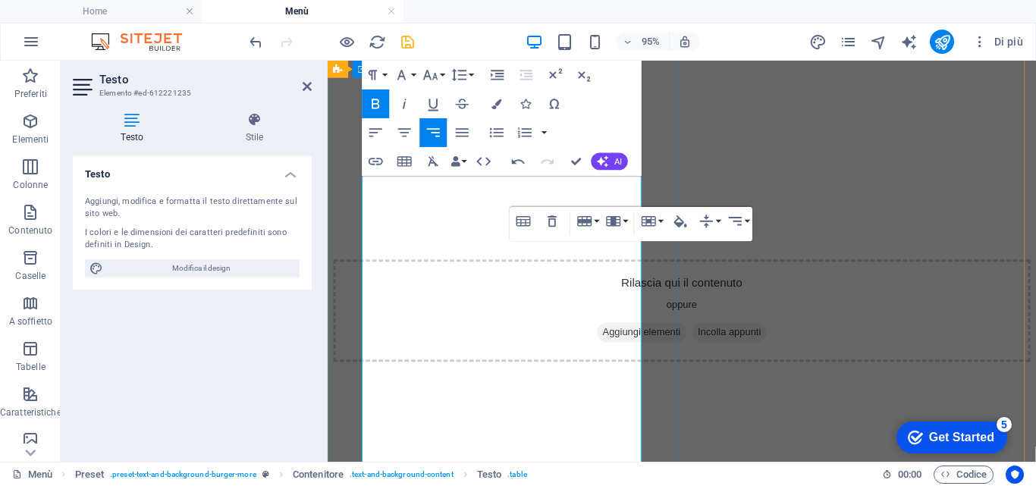
scroll to position [3669, 0]
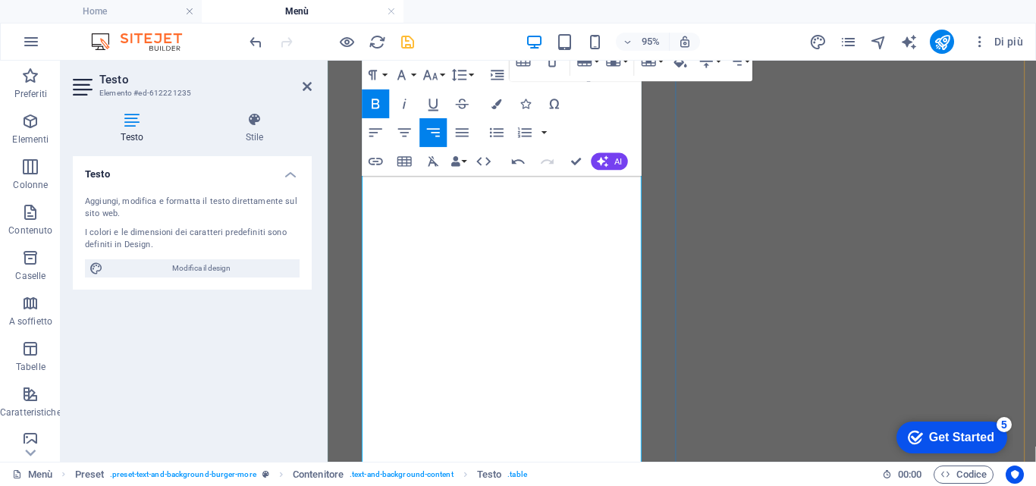
scroll to position [3972, 0]
drag, startPoint x: 650, startPoint y: 400, endPoint x: 1033, endPoint y: 396, distance: 383.0
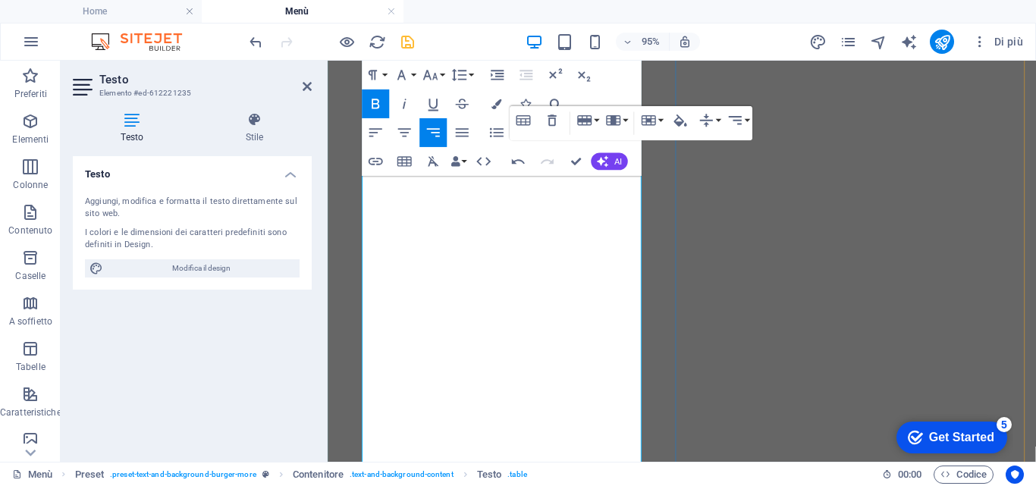
scroll to position [4275, 0]
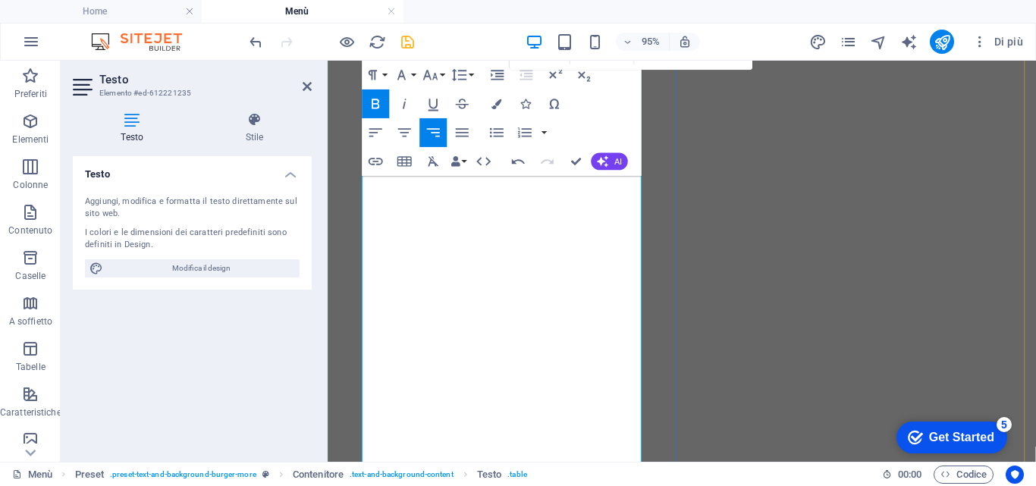
drag, startPoint x: 650, startPoint y: 409, endPoint x: 1029, endPoint y: 432, distance: 379.9
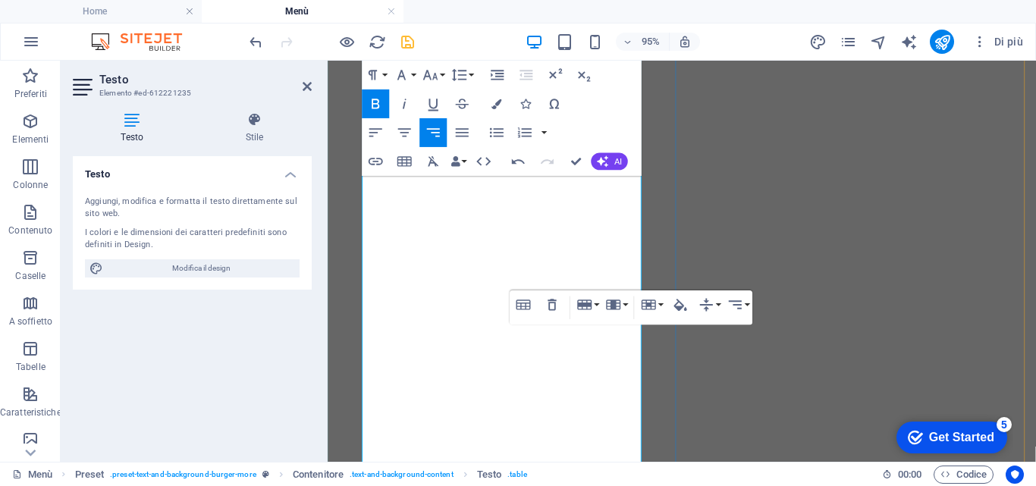
scroll to position [4351, 0]
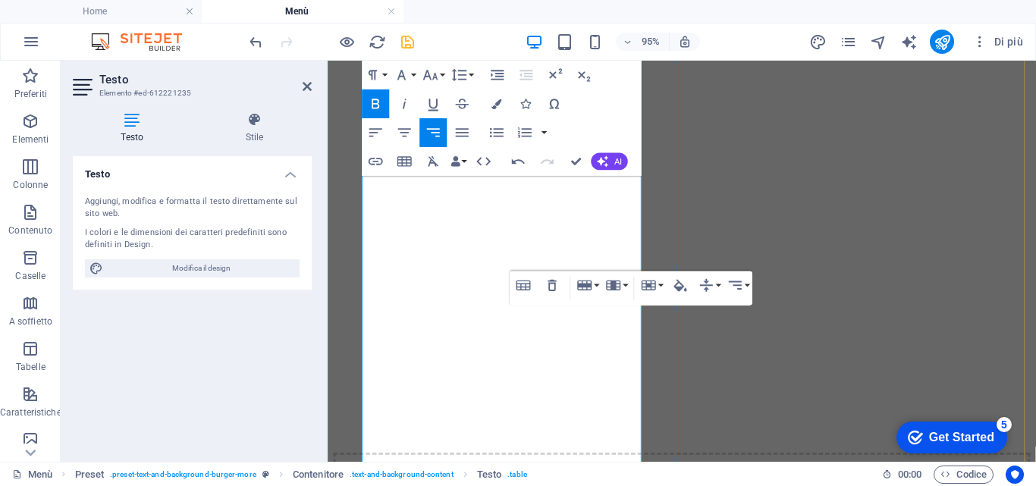
scroll to position [4503, 0]
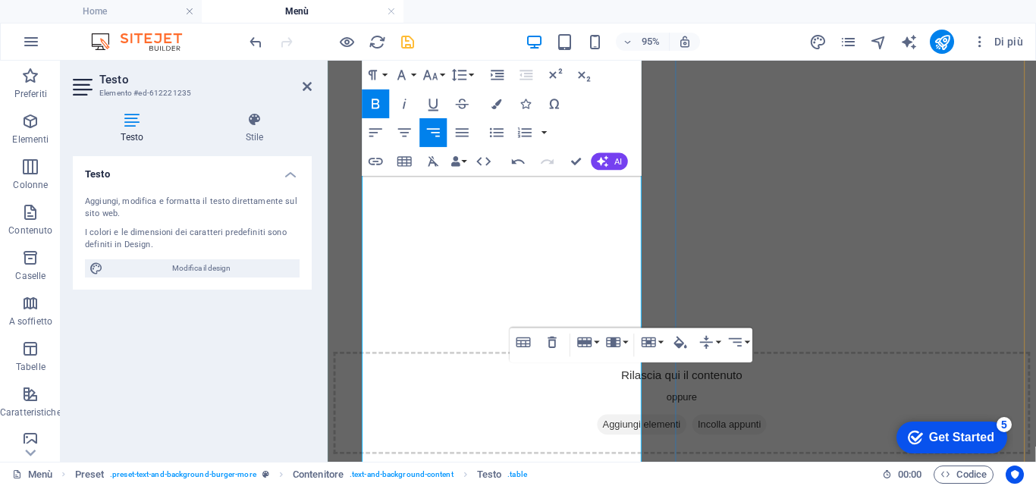
scroll to position [4579, 0]
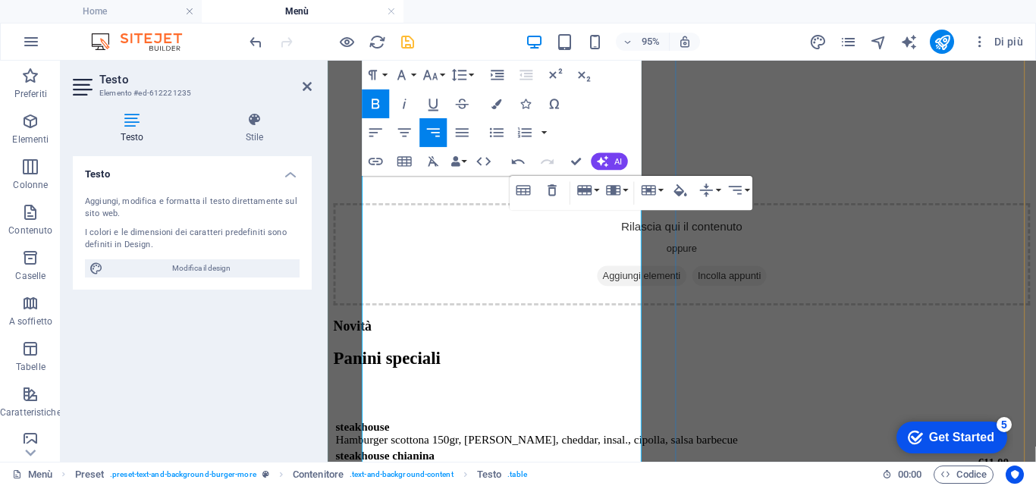
scroll to position [4730, 0]
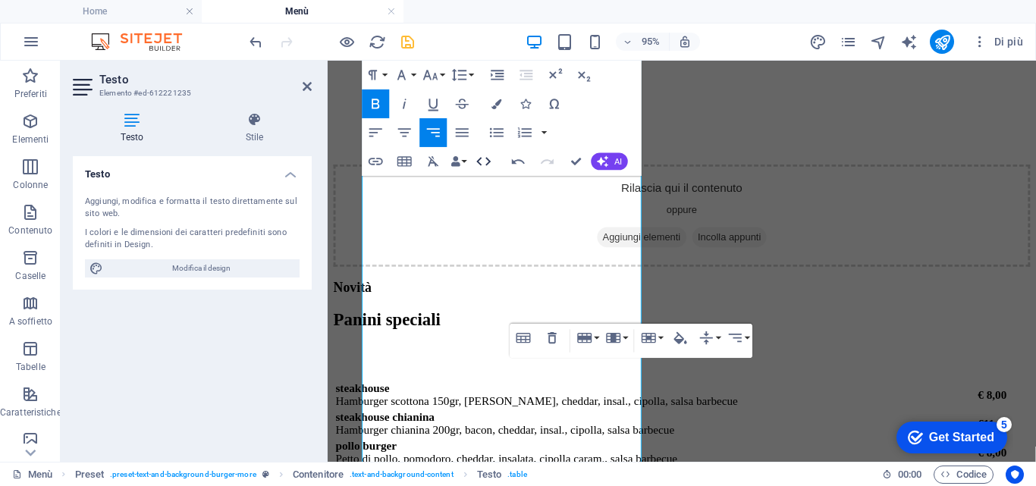
click at [485, 160] on icon "button" at bounding box center [483, 161] width 17 height 17
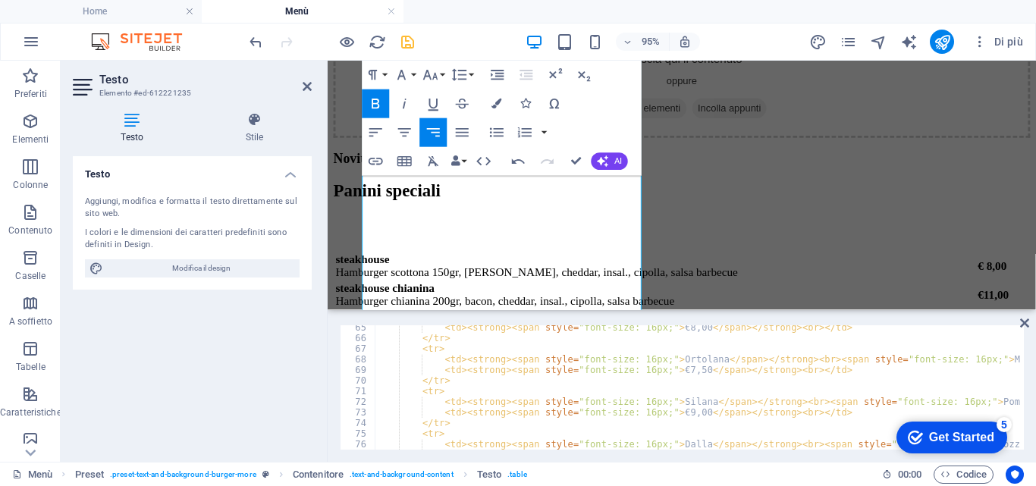
scroll to position [728, 0]
click at [453, 421] on div "< td > < strong > < span style = "font-size: 16px;" > €7,50 </ span > </ strong…" at bounding box center [901, 390] width 1053 height 143
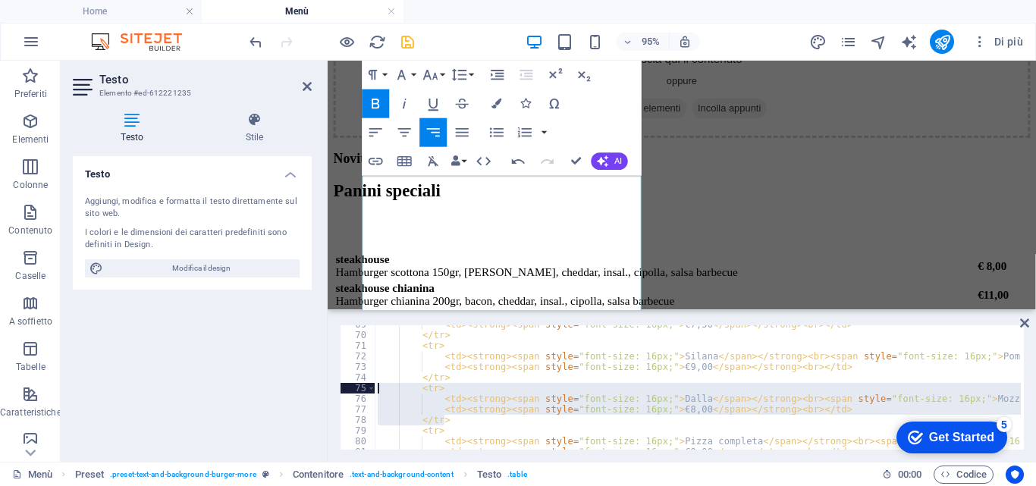
drag, startPoint x: 469, startPoint y: 419, endPoint x: 360, endPoint y: 389, distance: 113.3
click at [360, 389] on div "</tr> 69 70 71 72 73 74 75 76 77 78 79 80 81 82 < td > < strong > < span style …" at bounding box center [682, 387] width 684 height 124
type textarea "<tr> <td><strong><span style="font-size: 16px;">Dalla</span></strong><br><span …"
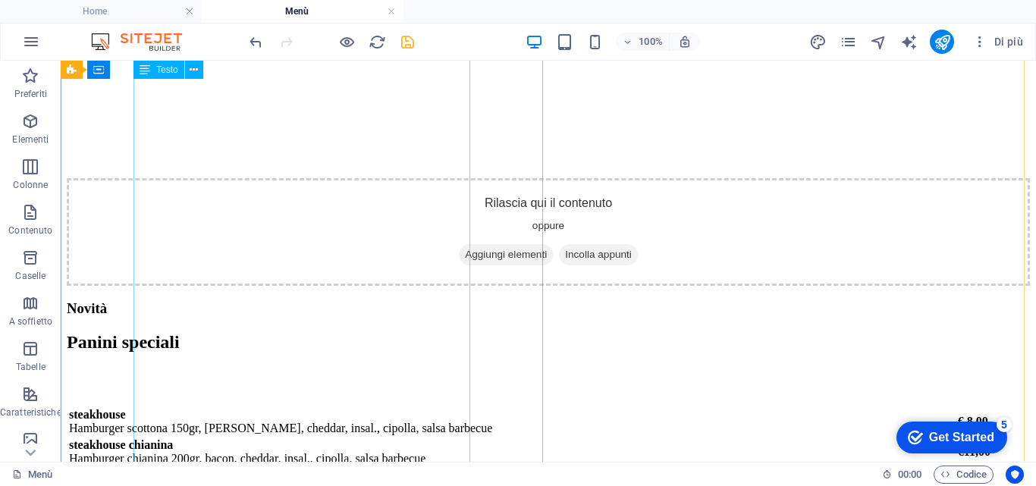
scroll to position [5034, 0]
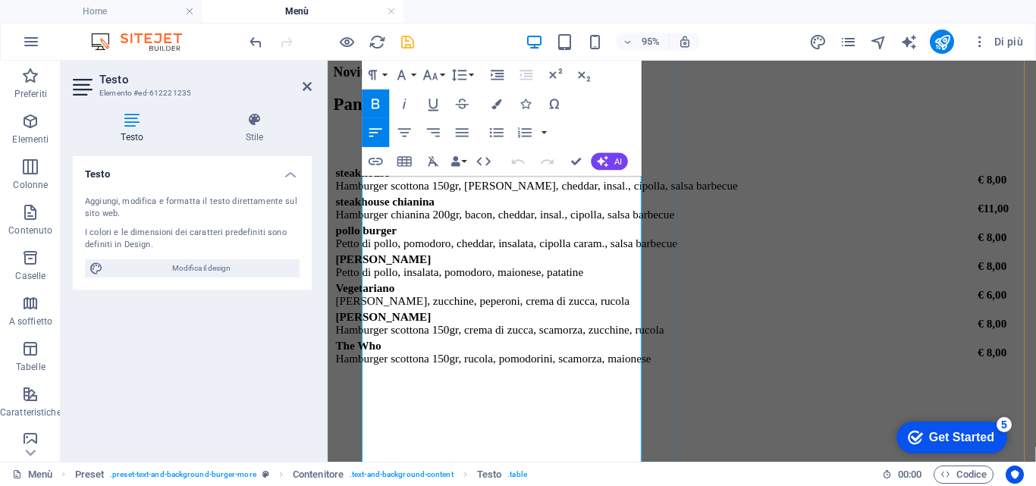
scroll to position [4958, 0]
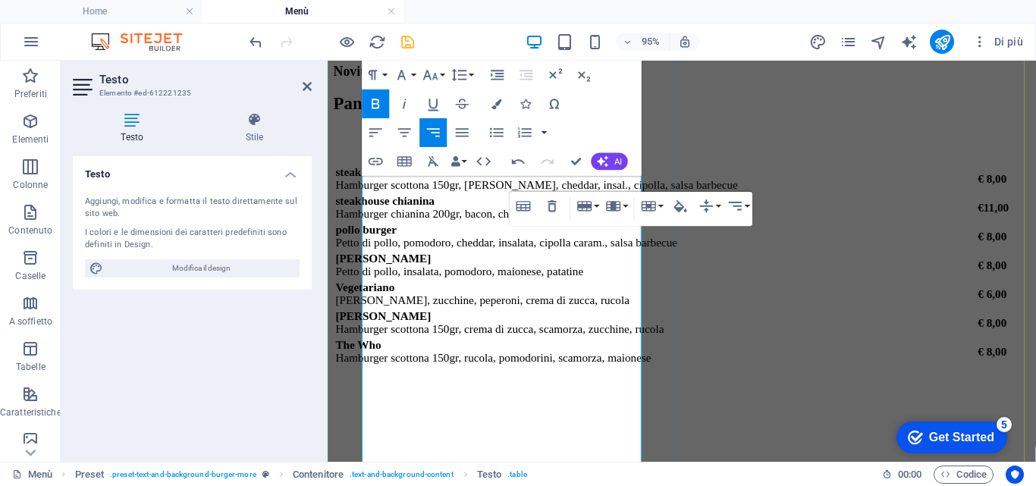
drag, startPoint x: 640, startPoint y: 347, endPoint x: 999, endPoint y: 348, distance: 359.4
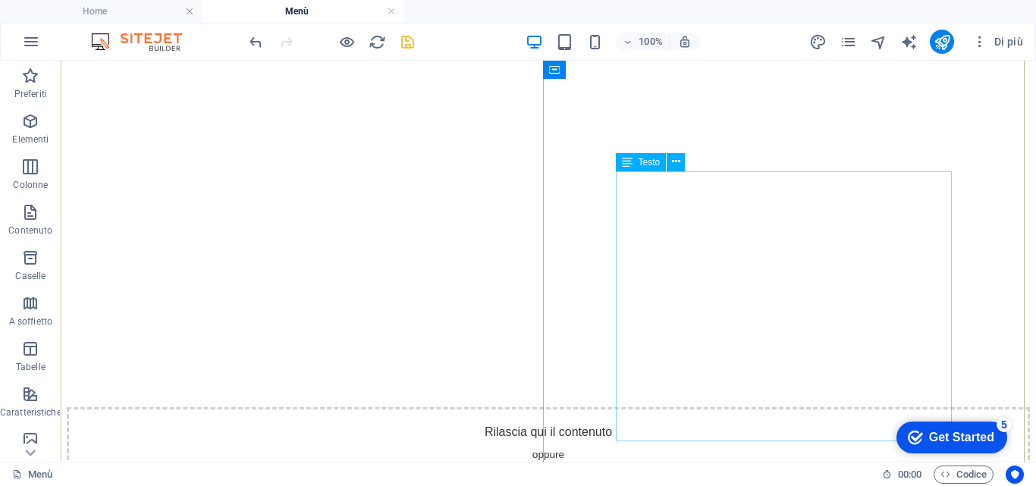
scroll to position [5792, 0]
click at [676, 163] on icon at bounding box center [676, 162] width 8 height 16
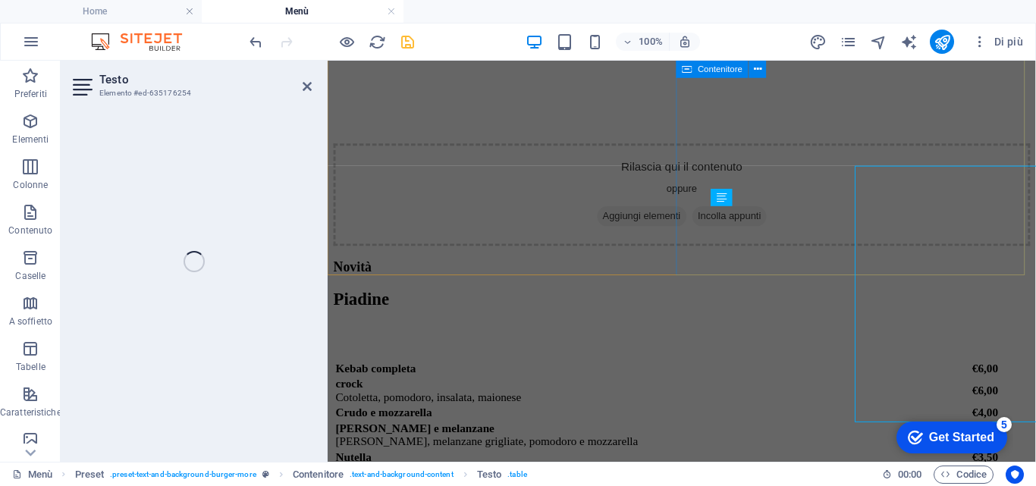
scroll to position [5796, 0]
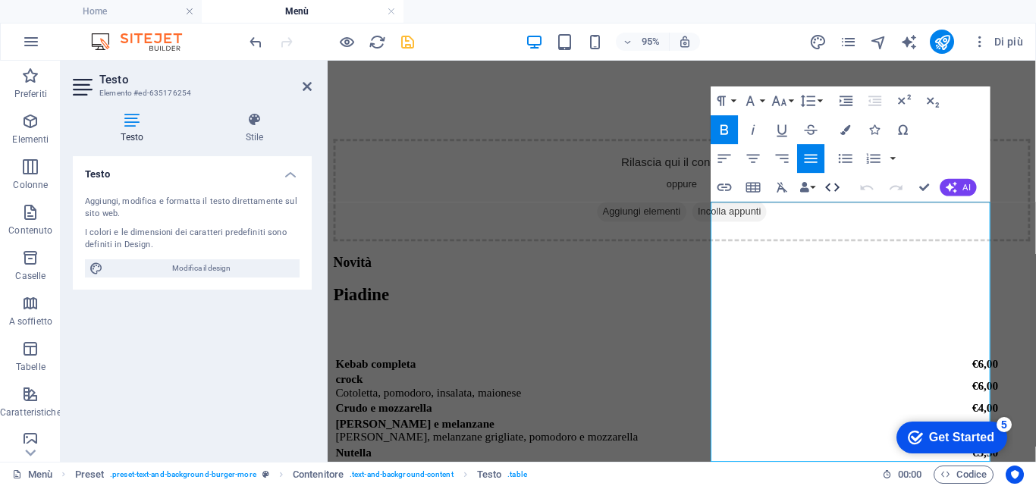
click at [833, 188] on icon "button" at bounding box center [832, 186] width 17 height 17
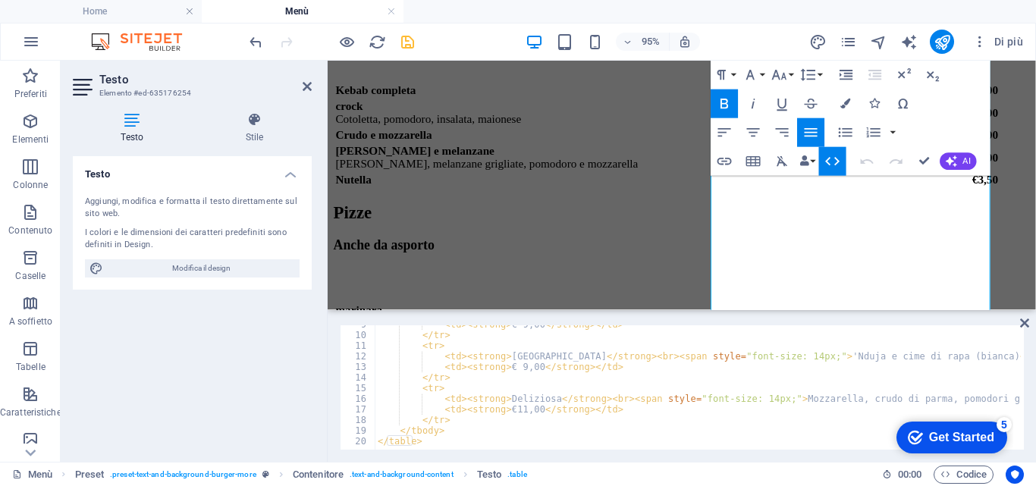
scroll to position [91, 0]
click at [444, 387] on div "< td > < strong > € 9,00 </ strong > </ td > </ tr > < tr > < td > < strong > C…" at bounding box center [782, 390] width 814 height 143
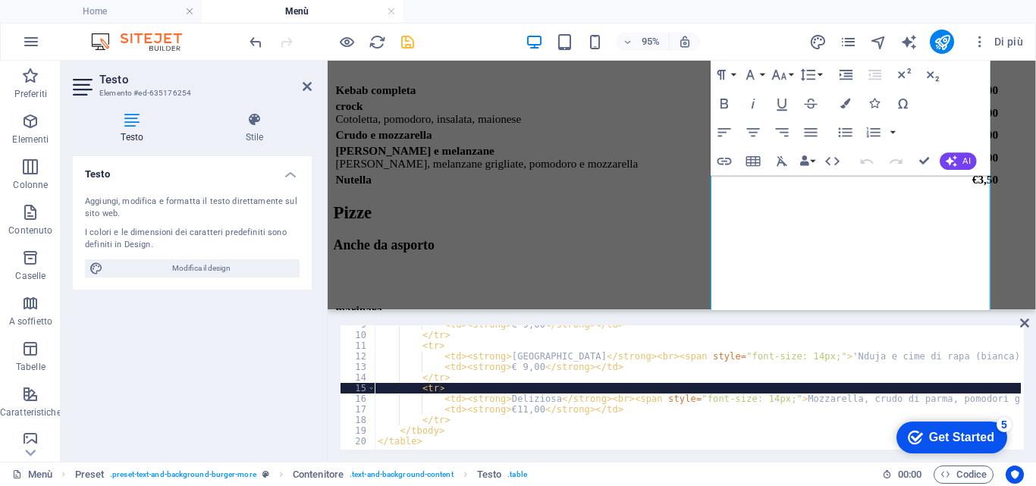
click at [465, 380] on div "< td > < strong > € 9,00 </ strong > </ td > </ tr > < tr > < td > < strong > C…" at bounding box center [782, 390] width 814 height 143
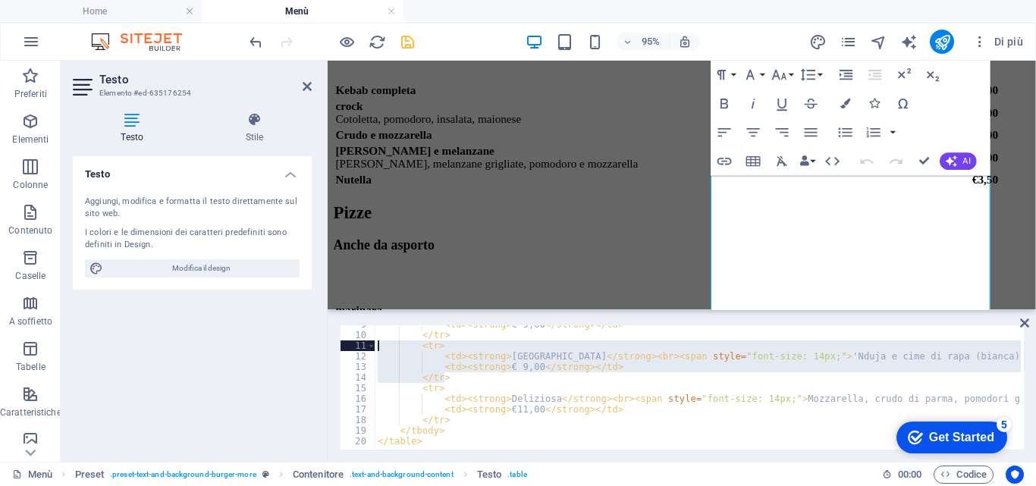
drag, startPoint x: 465, startPoint y: 378, endPoint x: 365, endPoint y: 350, distance: 103.8
click at [365, 350] on div "</tr> 9 10 11 12 13 14 15 16 17 18 19 20 < td > < strong > € 9,00 </ strong > <…" at bounding box center [682, 387] width 684 height 124
click at [461, 380] on div "< td > < strong > € 9,00 </ strong > </ td > </ tr > < tr > < td > < strong > C…" at bounding box center [698, 387] width 646 height 124
type textarea "</tr>"
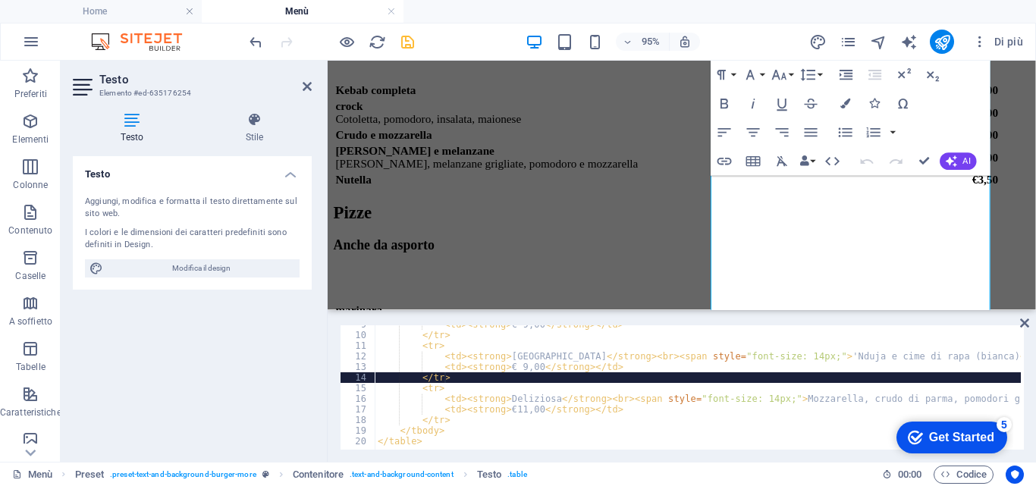
click at [456, 381] on div "< td > < strong > € 9,00 </ strong > </ td > </ tr > < tr > < td > < strong > C…" at bounding box center [782, 390] width 814 height 143
click at [450, 378] on div "< td > < strong > € 9,00 </ strong > </ td > </ tr > < tr > < td > < strong > C…" at bounding box center [782, 390] width 814 height 143
click at [457, 381] on div "< td > < strong > € 9,00 </ strong > </ td > </ tr > < tr > < td > < strong > C…" at bounding box center [782, 390] width 814 height 143
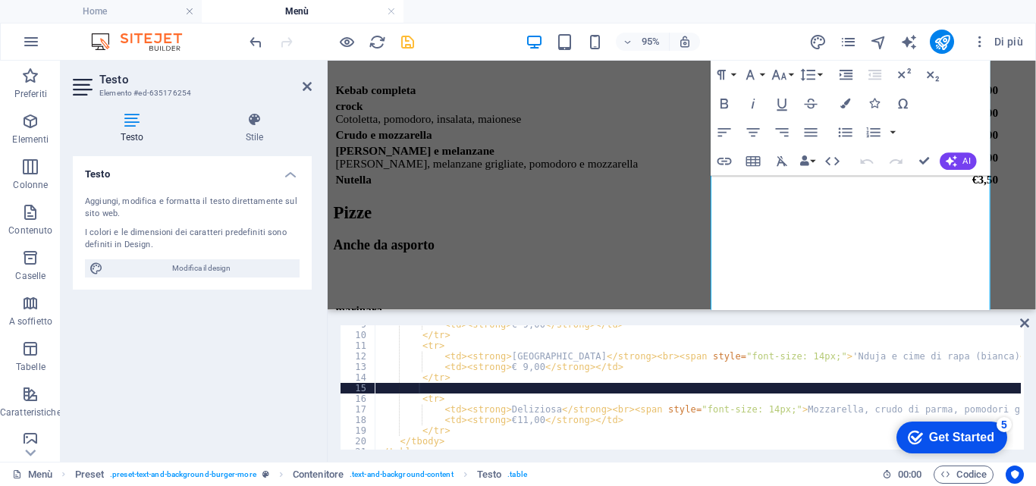
scroll to position [0, 5]
paste textarea "</tr>"
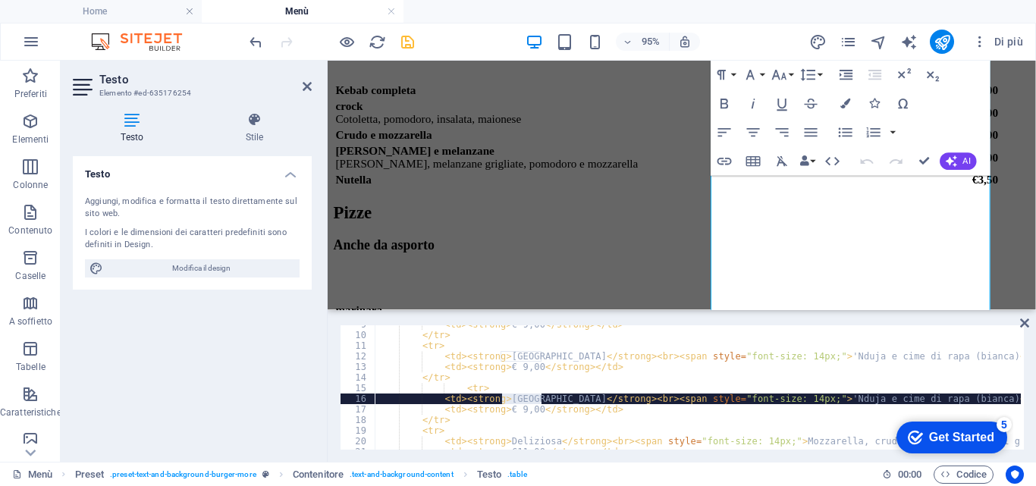
drag, startPoint x: 540, startPoint y: 397, endPoint x: 501, endPoint y: 402, distance: 39.0
click at [497, 400] on div "< td > < strong > € 9,00 </ strong > </ td > </ tr > < tr > < td > < strong > C…" at bounding box center [782, 390] width 814 height 143
click at [502, 397] on div "< td > < strong > € 9,00 </ strong > </ td > </ tr > < tr > < td > < strong > C…" at bounding box center [698, 387] width 646 height 124
click at [551, 397] on div "< td > < strong > € 9,00 </ strong > </ td > </ tr > < tr > < td > < strong > C…" at bounding box center [782, 390] width 814 height 143
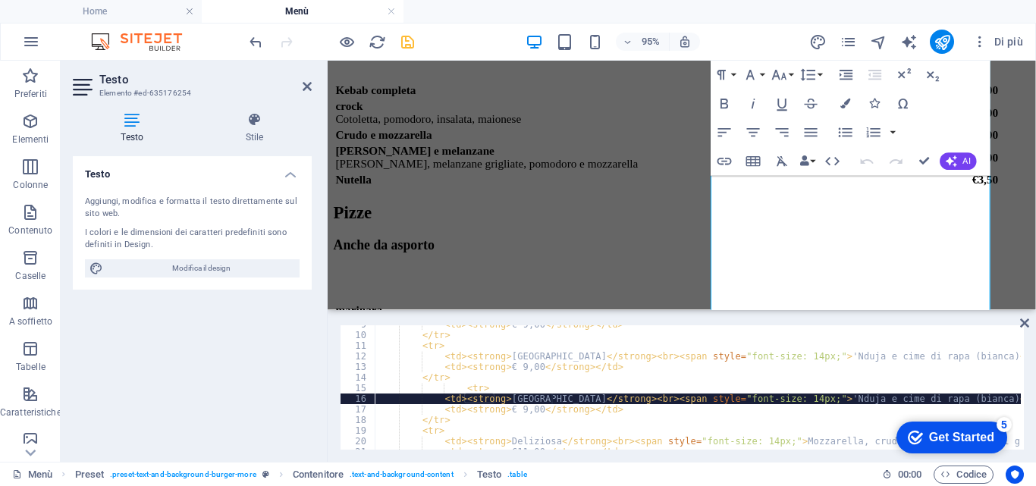
click at [585, 384] on div "< td > < strong > € 9,00 </ strong > </ td > </ tr > < tr > < td > < strong > C…" at bounding box center [782, 390] width 814 height 143
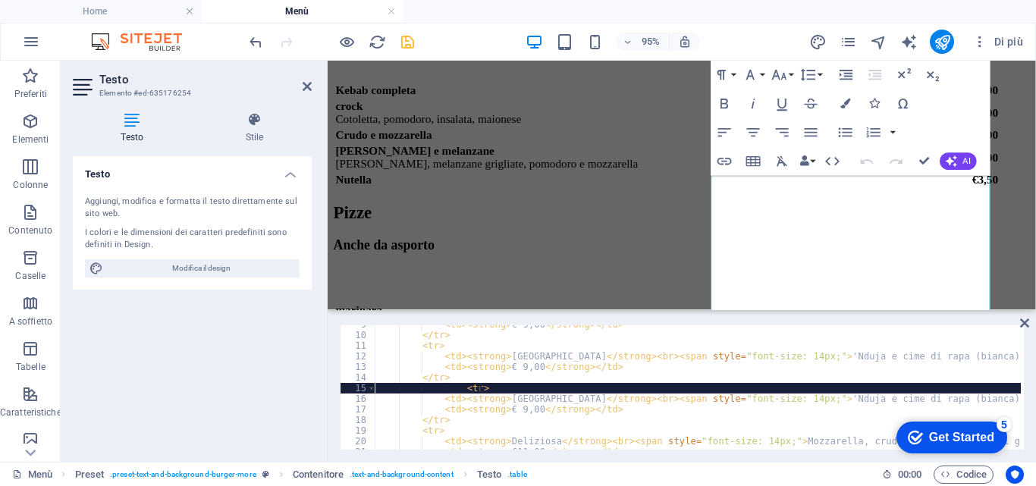
scroll to position [0, 14]
click at [506, 400] on div "< td > < strong > € 9,00 </ strong > </ td > </ tr > < tr > < td > < strong > C…" at bounding box center [782, 390] width 814 height 143
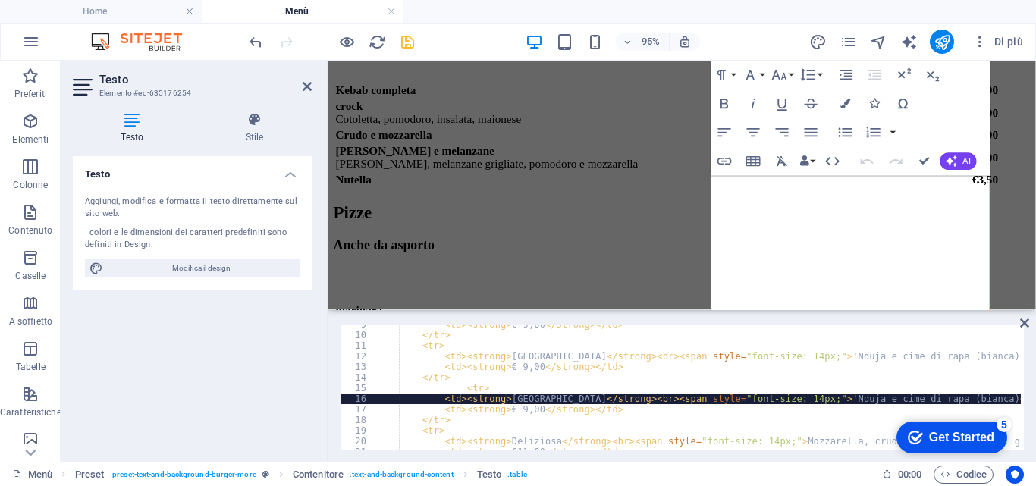
click at [531, 398] on div "< td > < strong > € 9,00 </ strong > </ td > </ tr > < tr > < td > < strong > C…" at bounding box center [782, 390] width 814 height 143
click at [786, 397] on div "< td > < strong > € 9,00 </ strong > </ td > </ tr > < tr > < td > < strong > C…" at bounding box center [782, 390] width 814 height 143
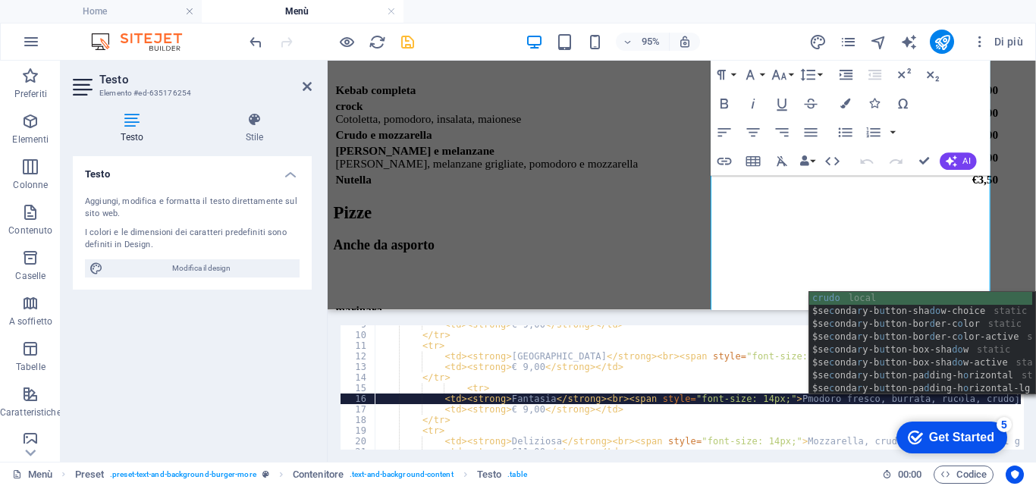
scroll to position [0, 52]
type textarea "<td><strong>Fantasia</strong><br><span style="font-size: 14px;">Pmodoro fresco,…"
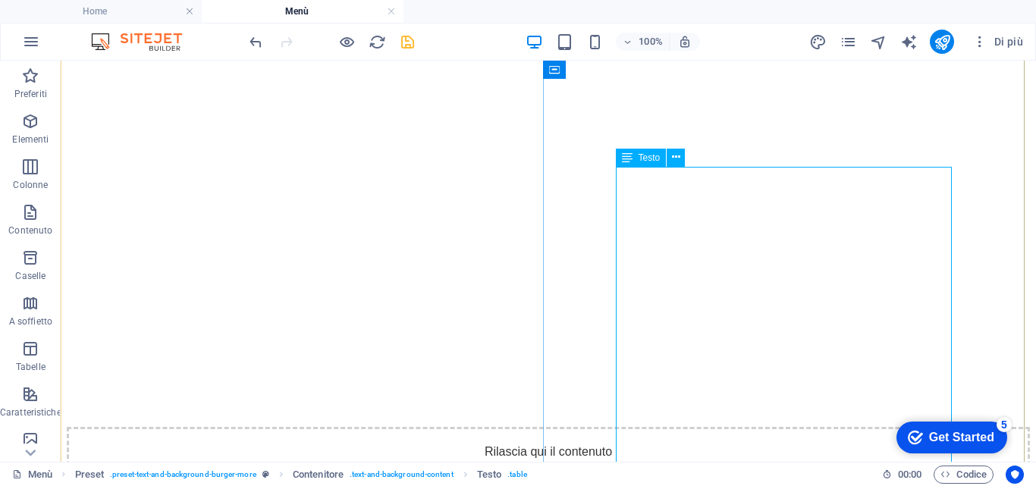
scroll to position [5872, 0]
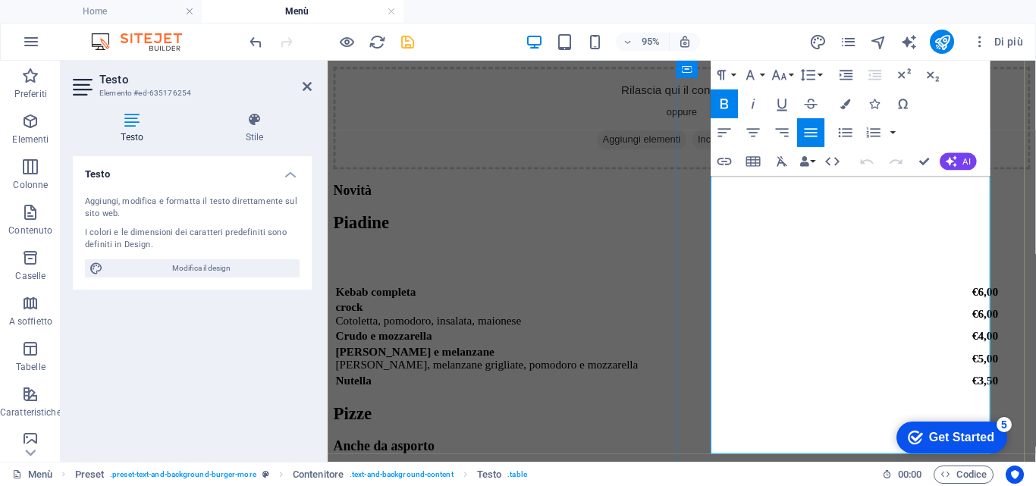
scroll to position [5948, 0]
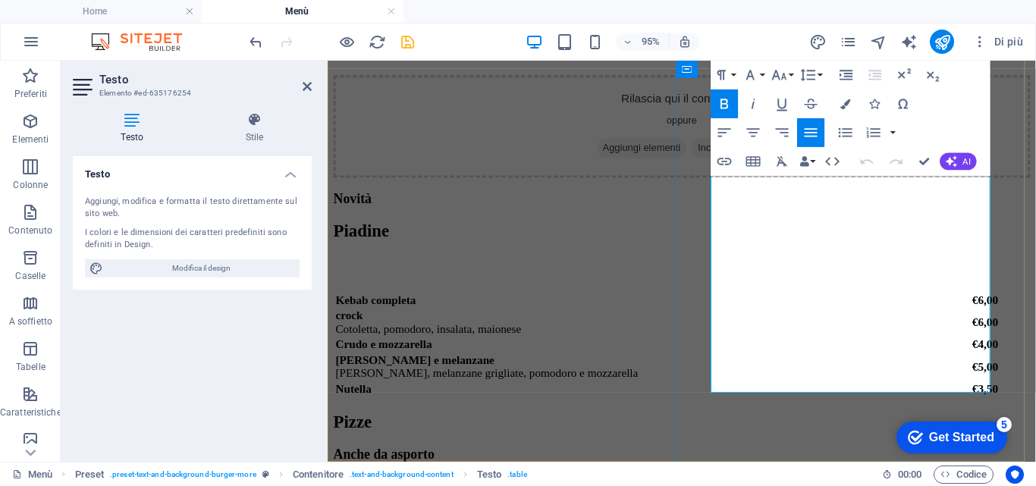
scroll to position [5940, 0]
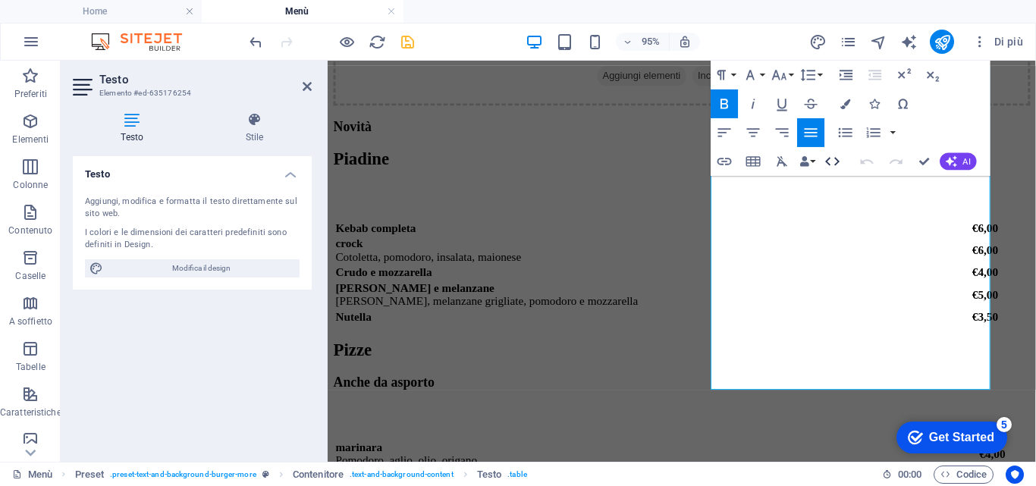
click at [835, 158] on icon "button" at bounding box center [832, 161] width 14 height 8
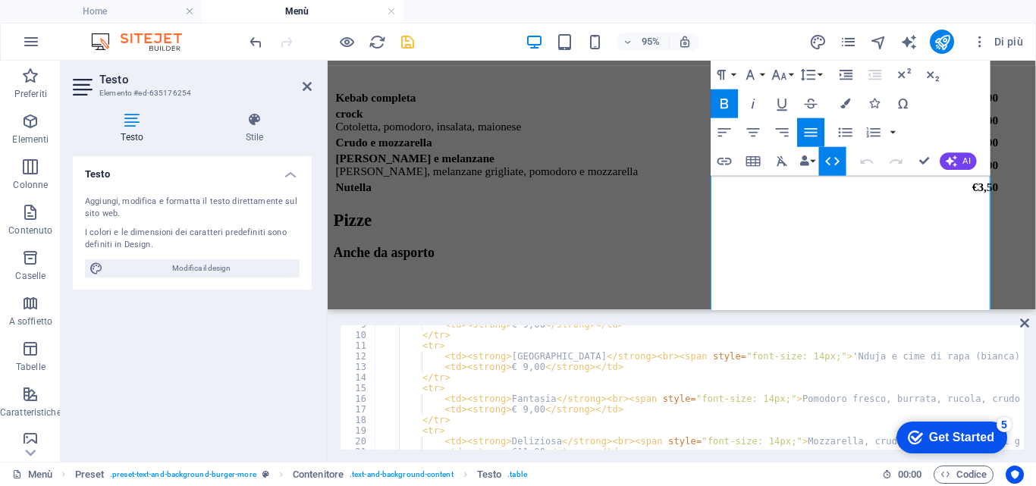
scroll to position [133, 0]
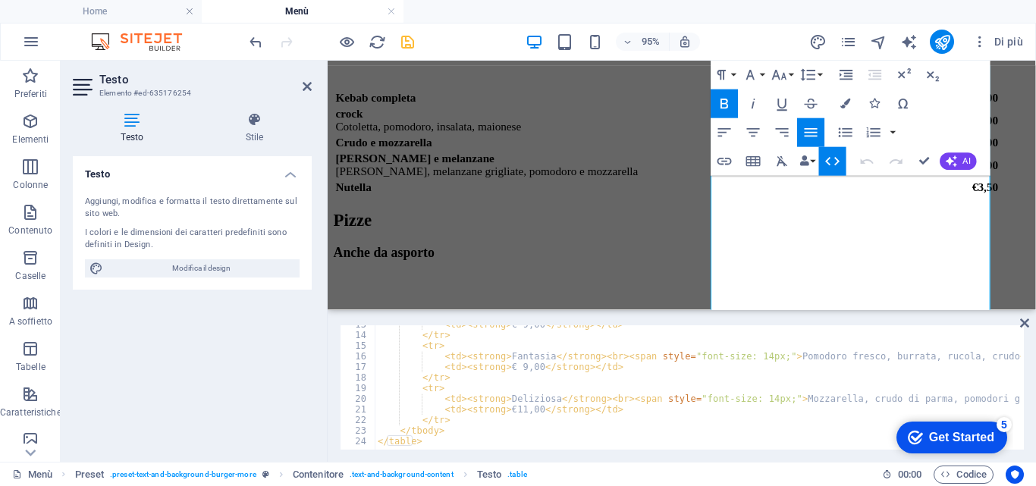
type textarea "</tr>"
click at [454, 379] on div "< td > < strong > € 9,00 </ strong > </ td > </ tr > < tr > < td > < strong > F…" at bounding box center [782, 390] width 814 height 143
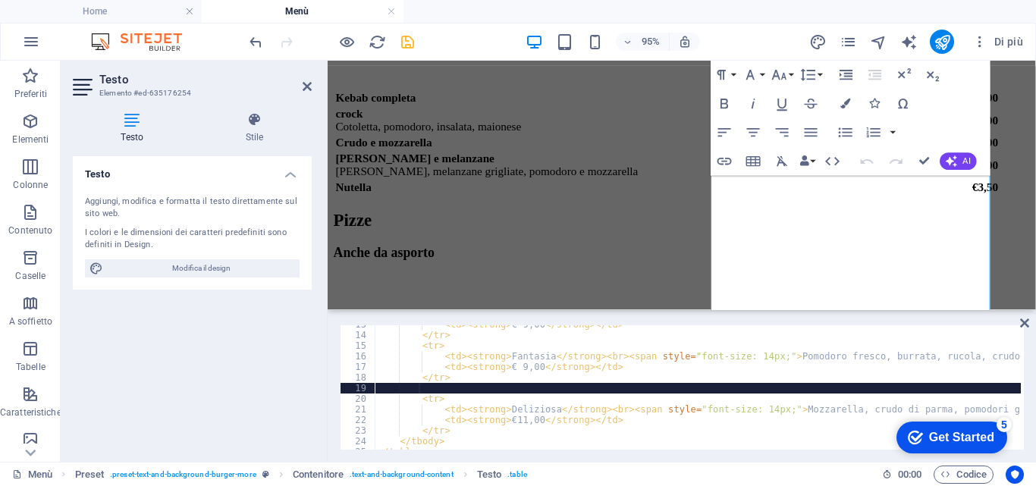
scroll to position [0, 5]
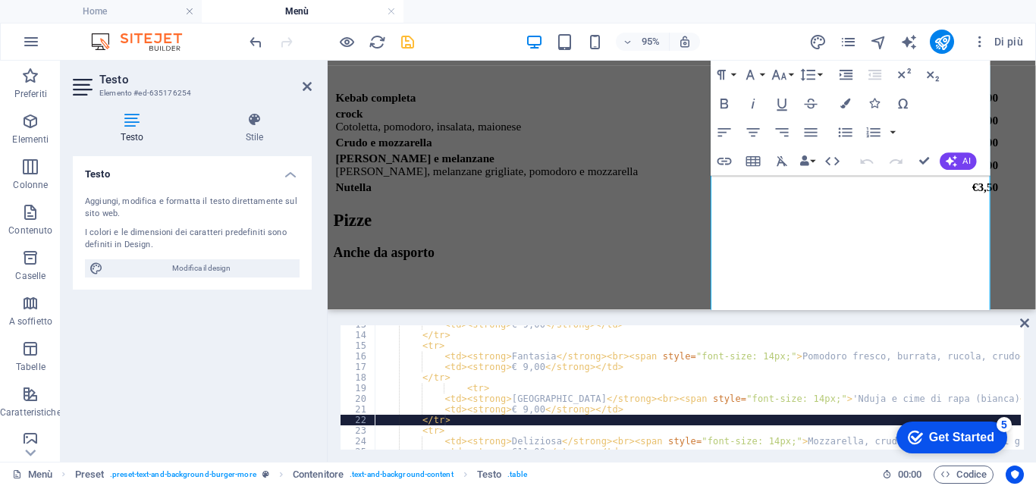
click at [500, 400] on div "< td > < strong > € 9,00 </ strong > </ td > </ tr > < tr > < td > < strong > F…" at bounding box center [782, 390] width 814 height 143
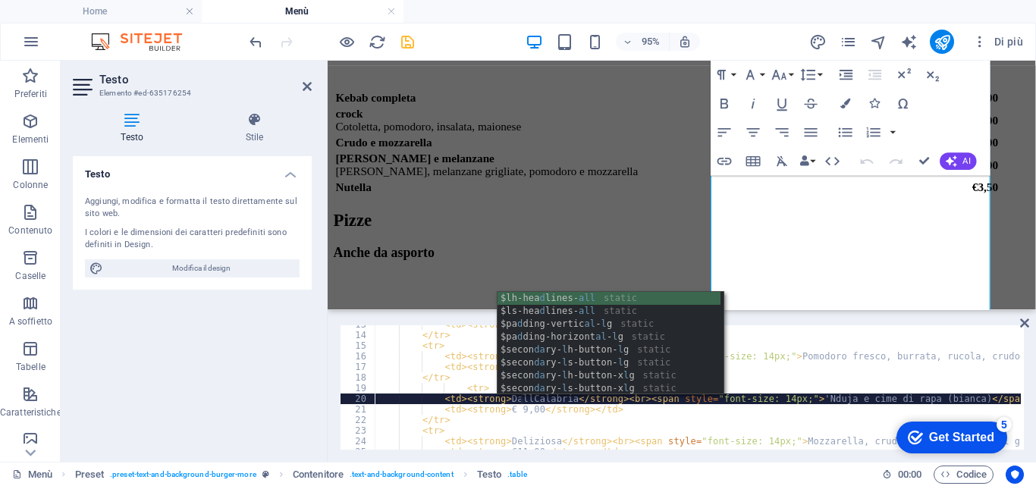
scroll to position [0, 17]
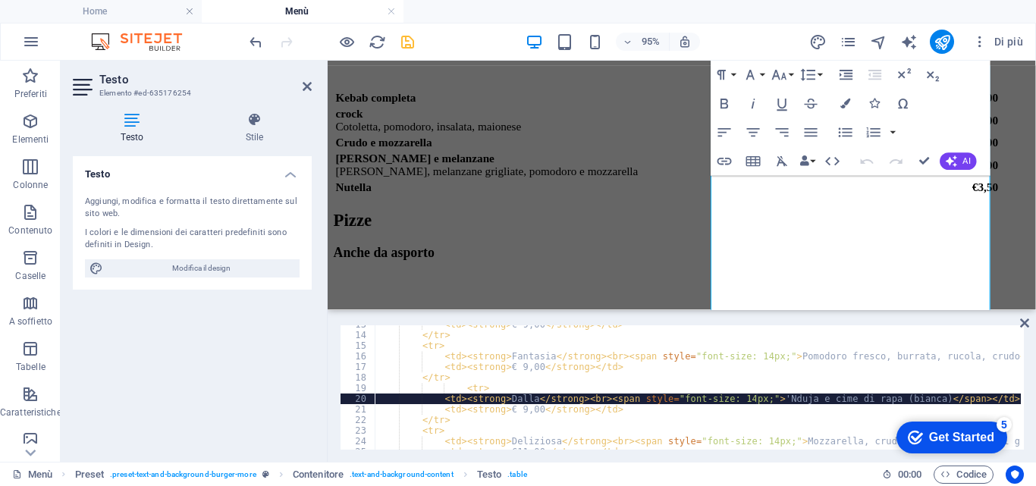
click at [755, 396] on div "< td > < strong > € 9,00 </ strong > </ td > </ tr > < tr > < td > < strong > F…" at bounding box center [782, 390] width 814 height 143
click at [802, 398] on div "< td > < strong > € 9,00 </ strong > </ td > </ tr > < tr > < td > < strong > F…" at bounding box center [782, 390] width 814 height 143
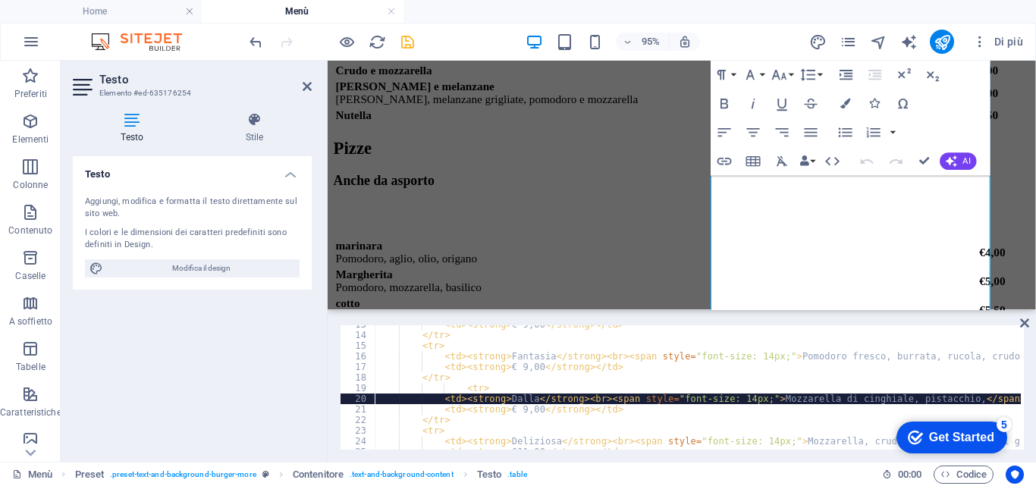
click at [761, 400] on div "< td > < strong > € 9,00 </ strong > </ td > </ tr > < tr > < td > < strong > F…" at bounding box center [782, 390] width 814 height 143
click at [761, 402] on div "< td > < strong > € 9,00 </ strong > </ td > </ tr > < tr > < td > < strong > F…" at bounding box center [782, 390] width 814 height 143
type textarea "<td><strong>Dalla</strong><br><span style="font-size: 14px;">Mortadella di cing…"
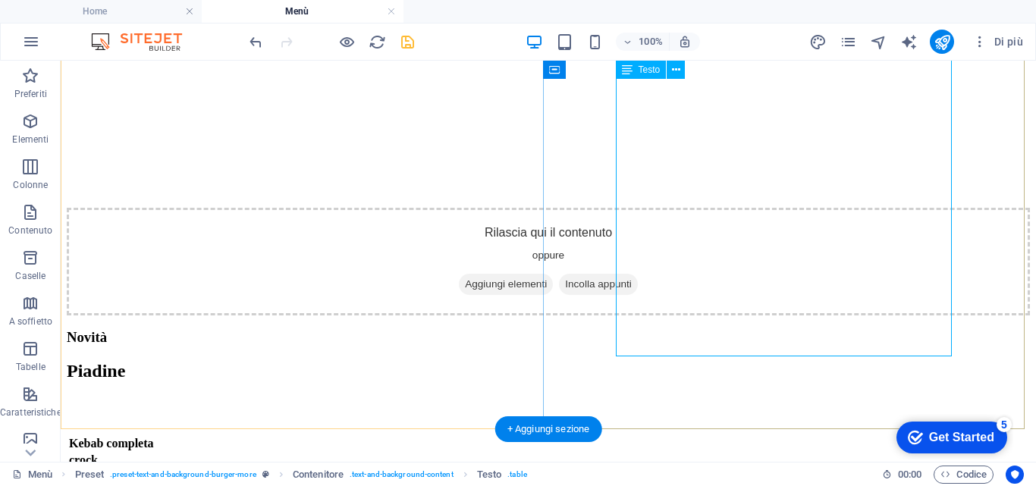
scroll to position [5940, 0]
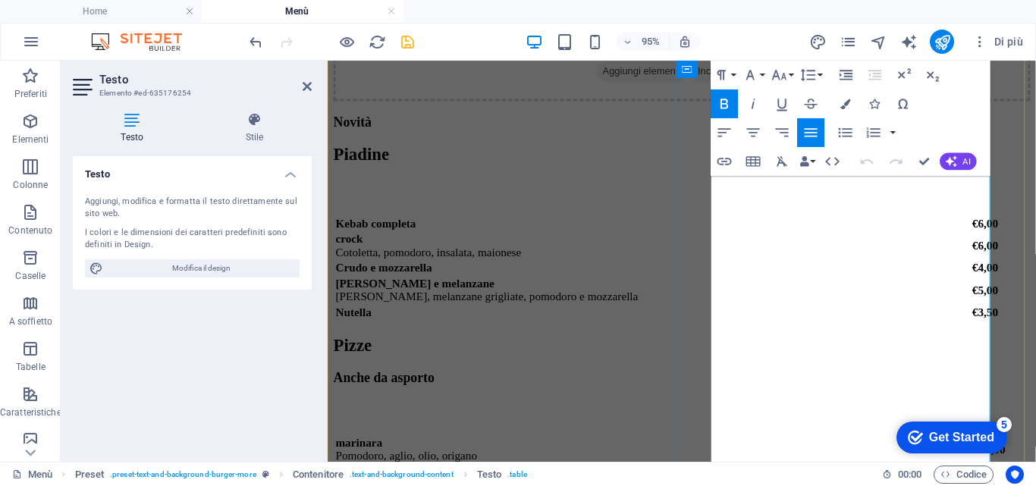
scroll to position [6020, 0]
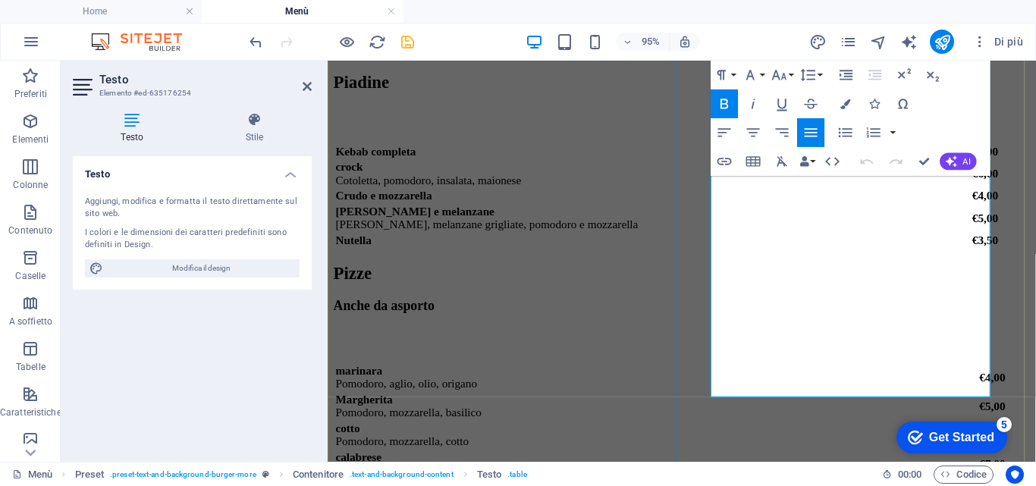
click at [832, 159] on icon "button" at bounding box center [832, 161] width 17 height 17
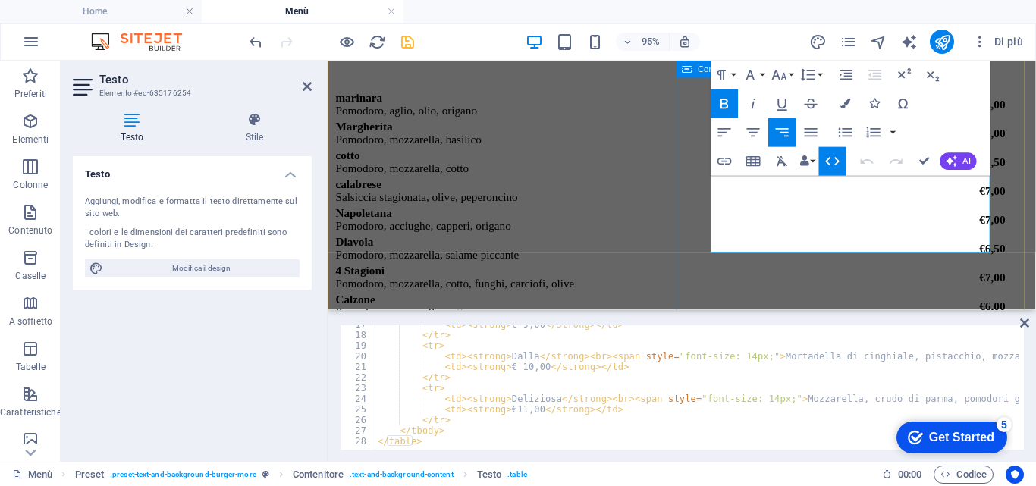
scroll to position [6096, 0]
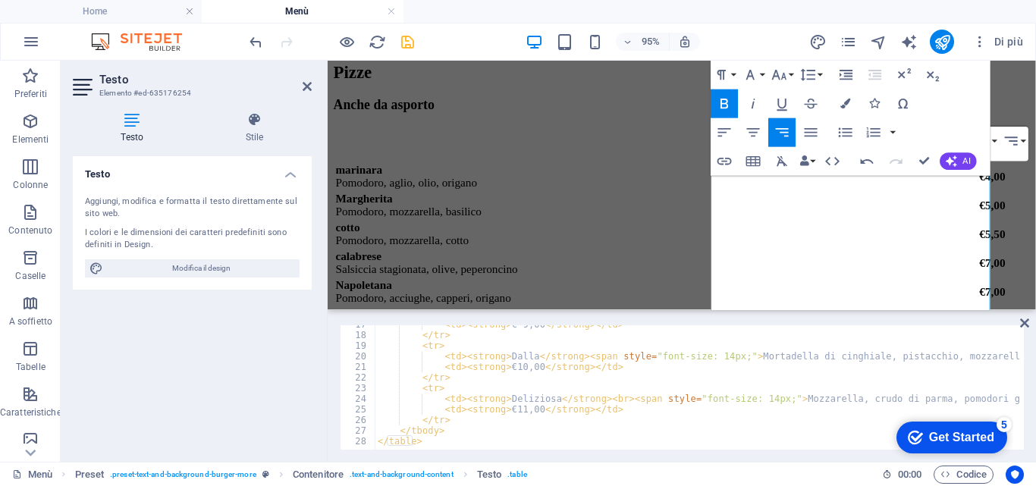
click at [952, 102] on div "Paragraph Format Normal Heading 1 Heading 2 Heading 3 Heading 4 Heading 5 Headi…" at bounding box center [851, 118] width 280 height 115
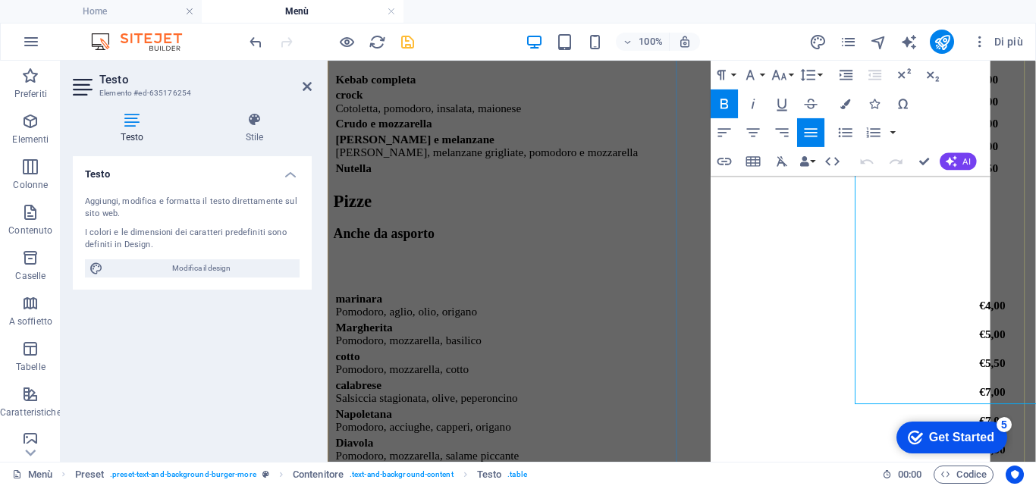
scroll to position [5944, 0]
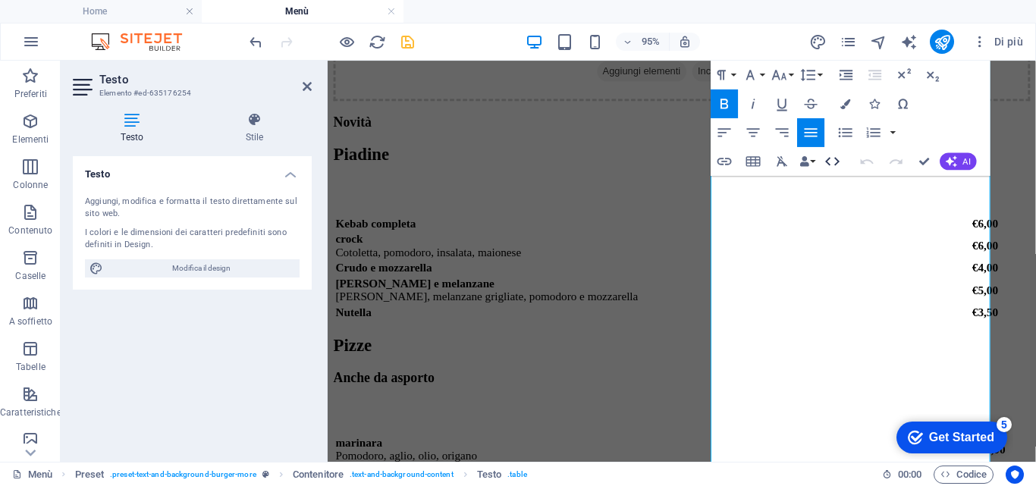
click at [833, 160] on icon "button" at bounding box center [832, 161] width 17 height 17
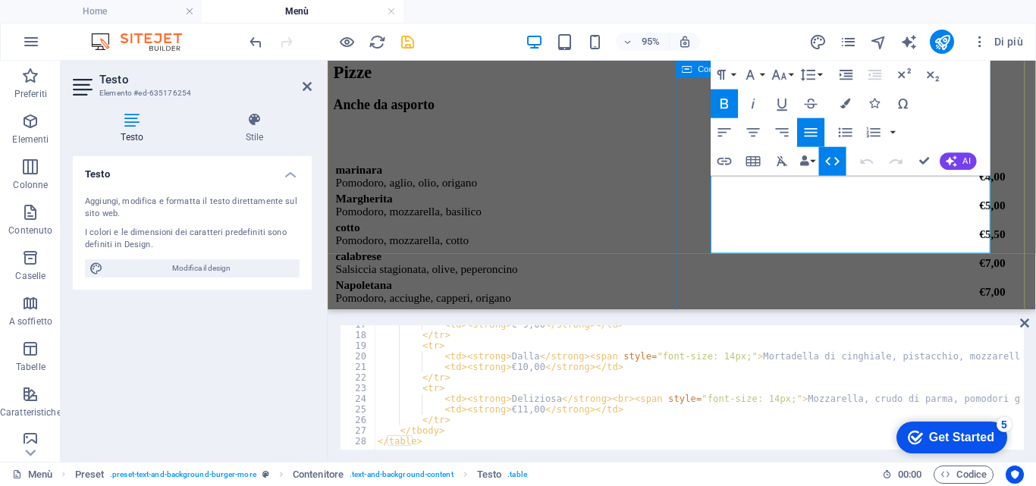
scroll to position [6172, 0]
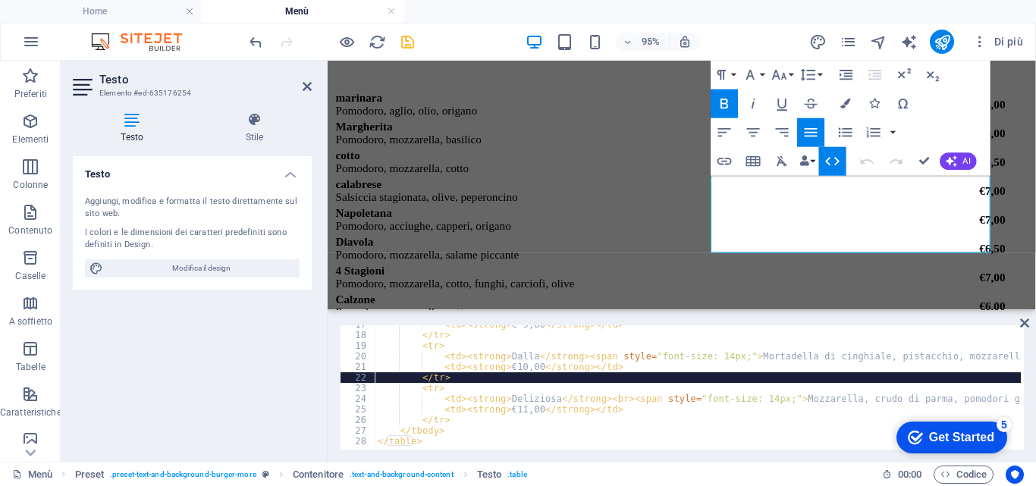
type textarea "</tr>"
click at [452, 379] on div "< td > < strong > € 9,00 </ strong > </ td > </ tr > < tr > < td > < strong > D…" at bounding box center [782, 390] width 814 height 143
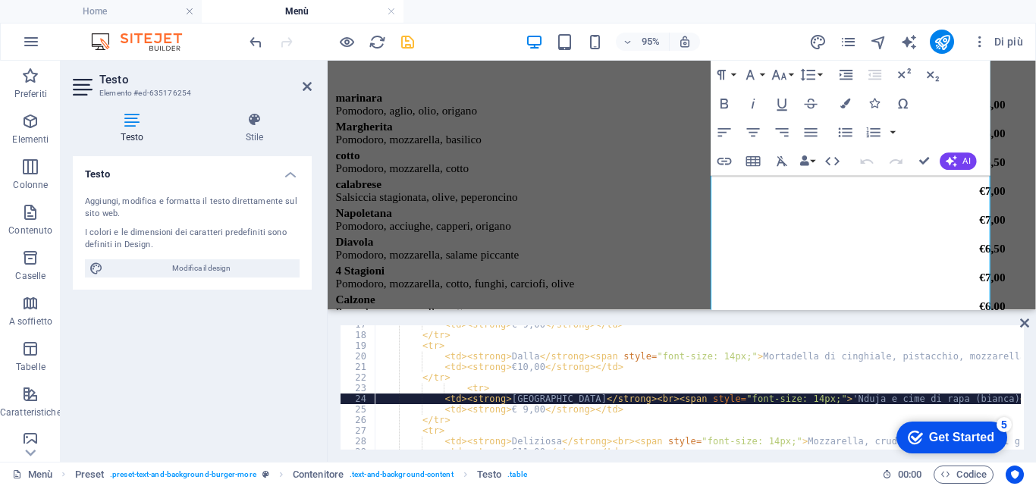
click at [505, 397] on div "< td > < strong > € 9,00 </ strong > </ td > </ tr > < tr > < td > < strong > D…" at bounding box center [782, 390] width 814 height 143
click at [769, 394] on div "< td > < strong > € 9,00 </ strong > </ td > </ tr > < tr > < td > < strong > D…" at bounding box center [782, 390] width 814 height 143
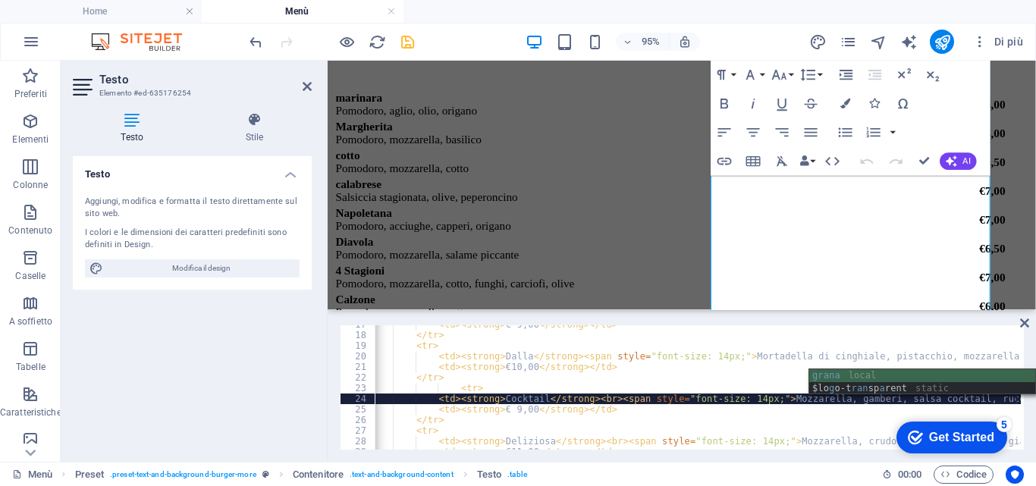
scroll to position [0, 6]
click at [511, 411] on div "< td > < strong > € 9,00 </ strong > </ td > </ tr > < tr > < td > < strong > D…" at bounding box center [776, 390] width 814 height 143
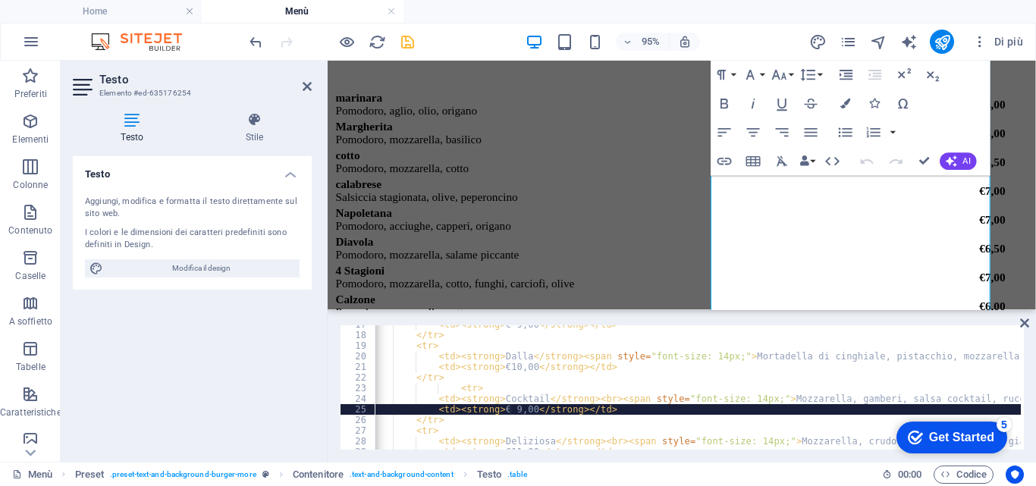
scroll to position [0, 23]
click at [509, 409] on div "< td > < strong > € 9,00 </ strong > </ td > </ tr > < tr > < td > < strong > D…" at bounding box center [776, 390] width 814 height 143
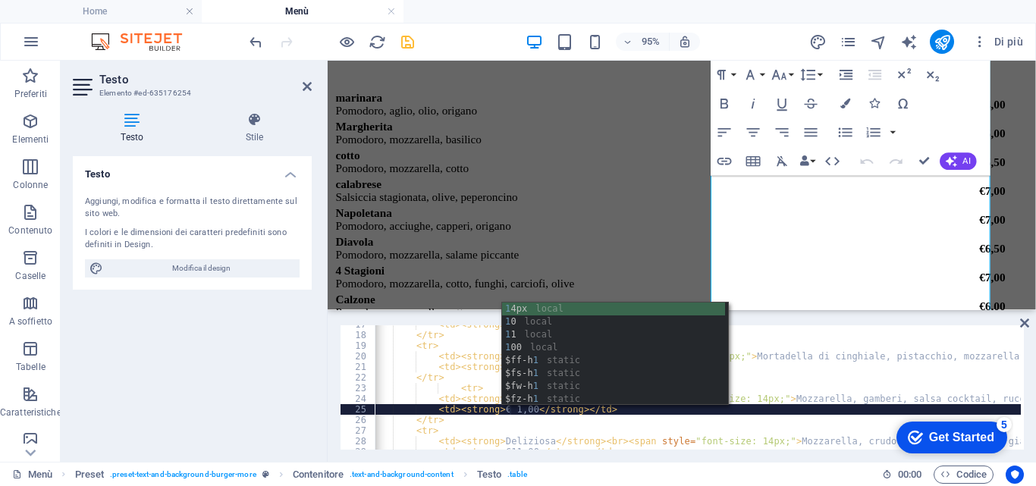
scroll to position [0, 17]
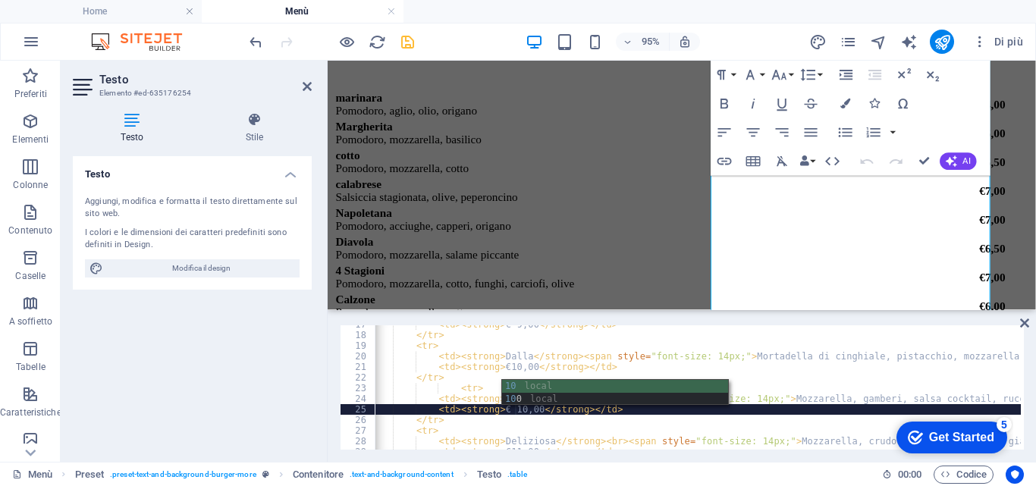
click at [506, 409] on div "< td > < strong > € 9,00 </ strong > </ td > </ tr > < tr > < td > < strong > D…" at bounding box center [776, 390] width 814 height 143
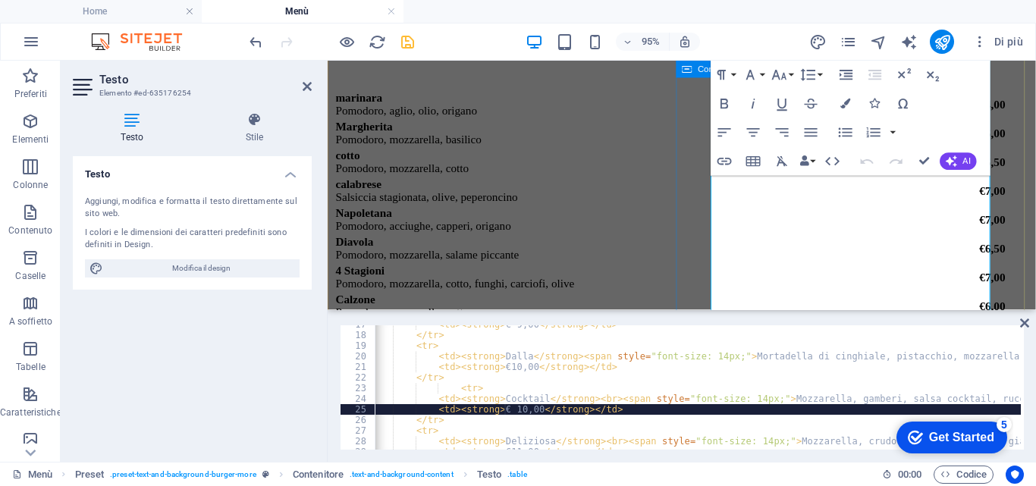
type textarea "<td><strong>€10,00</strong></td>"
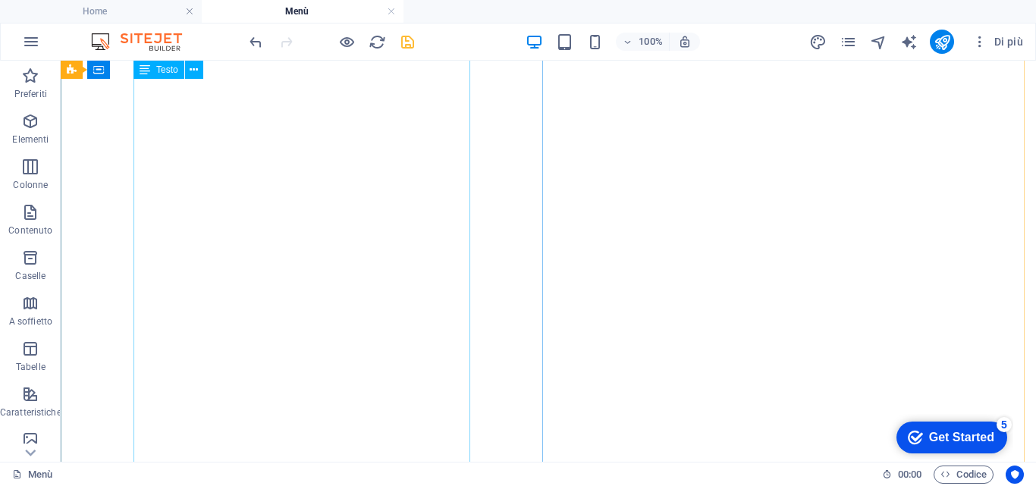
scroll to position [4352, 0]
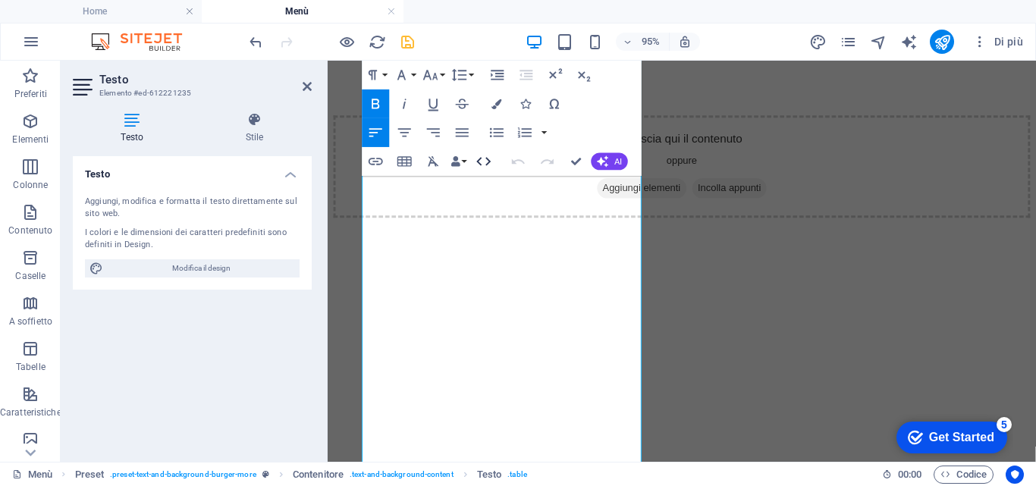
click at [482, 156] on icon "button" at bounding box center [483, 161] width 17 height 17
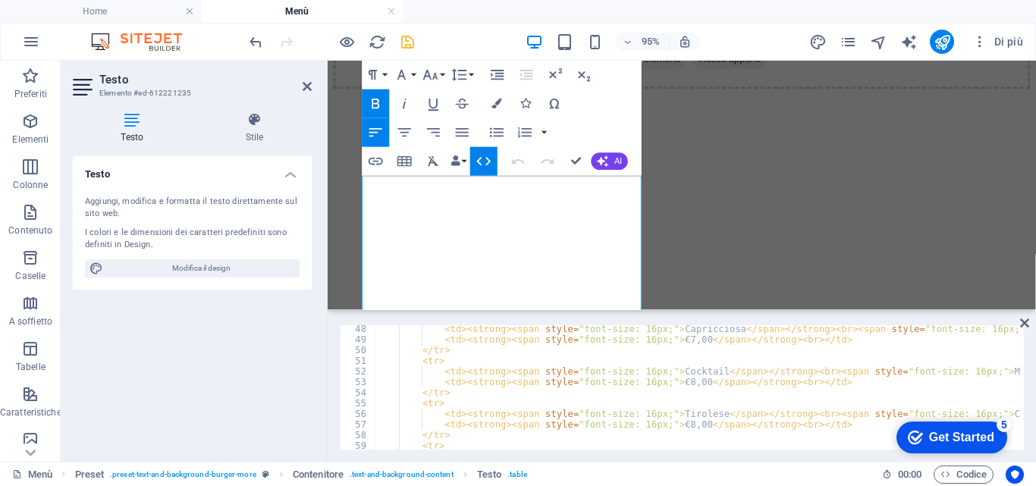
scroll to position [500, 0]
click at [463, 397] on div "< td > < strong > < span style = "font-size: 16px;" > Capricciosa </ span > </ …" at bounding box center [901, 395] width 1053 height 143
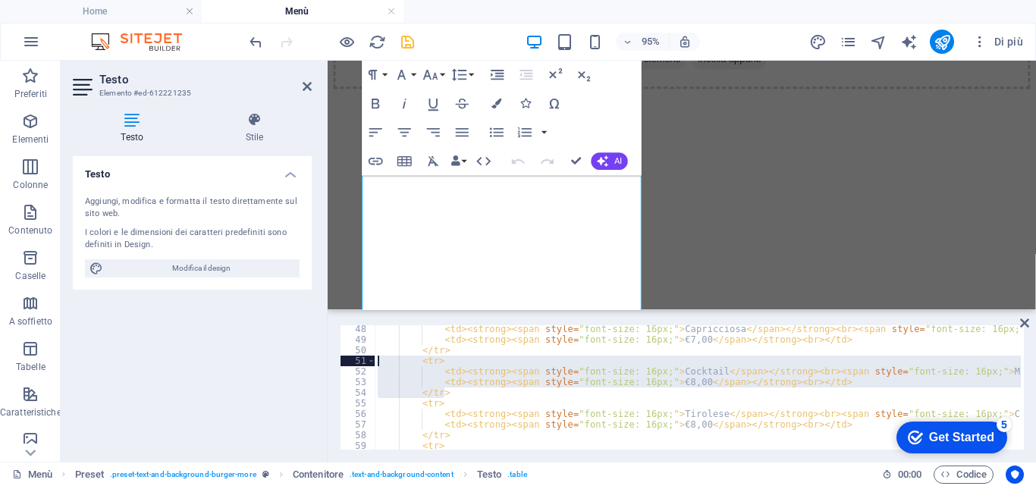
drag, startPoint x: 462, startPoint y: 394, endPoint x: 339, endPoint y: 360, distance: 127.5
click at [339, 360] on div "</tr> 48 49 50 51 52 53 54 55 56 57 58 59 60 61 < td > < strong > < span style …" at bounding box center [682, 387] width 708 height 149
type textarea "<tr> <td><strong><span style="font-size: 16px;">Cocktail</span></strong><br><sp…"
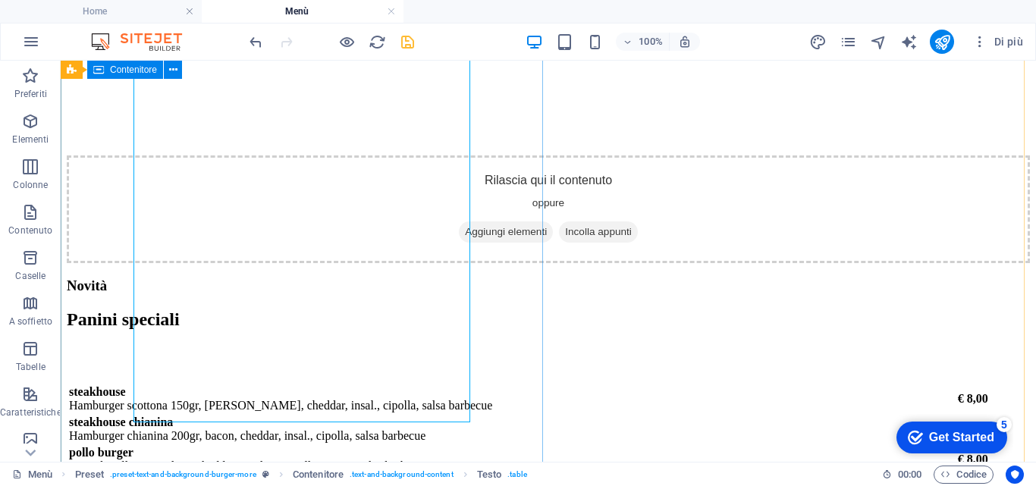
scroll to position [5185, 0]
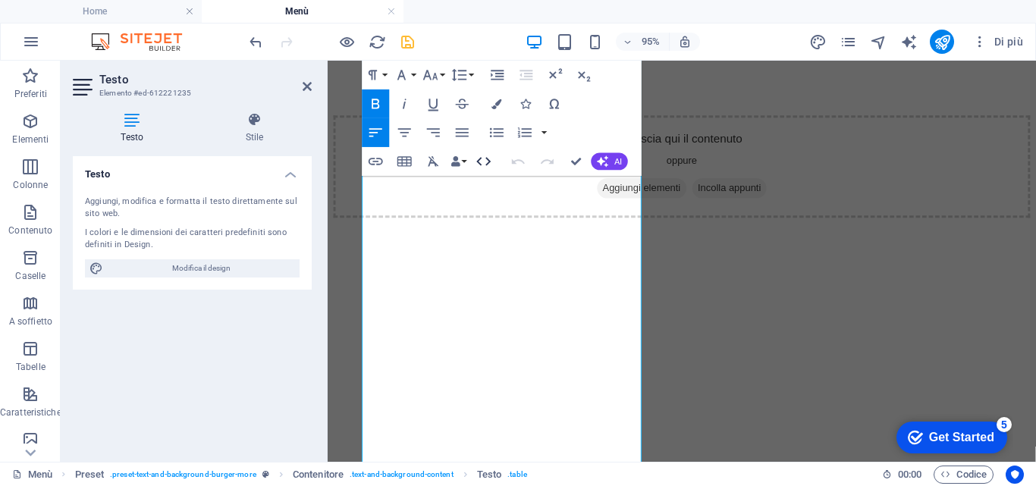
click at [486, 163] on icon "button" at bounding box center [483, 161] width 17 height 17
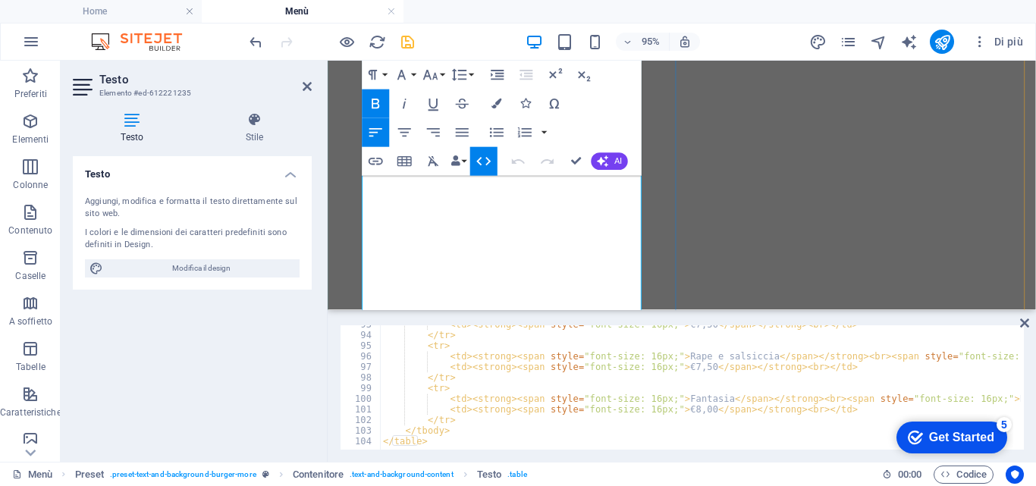
scroll to position [5261, 0]
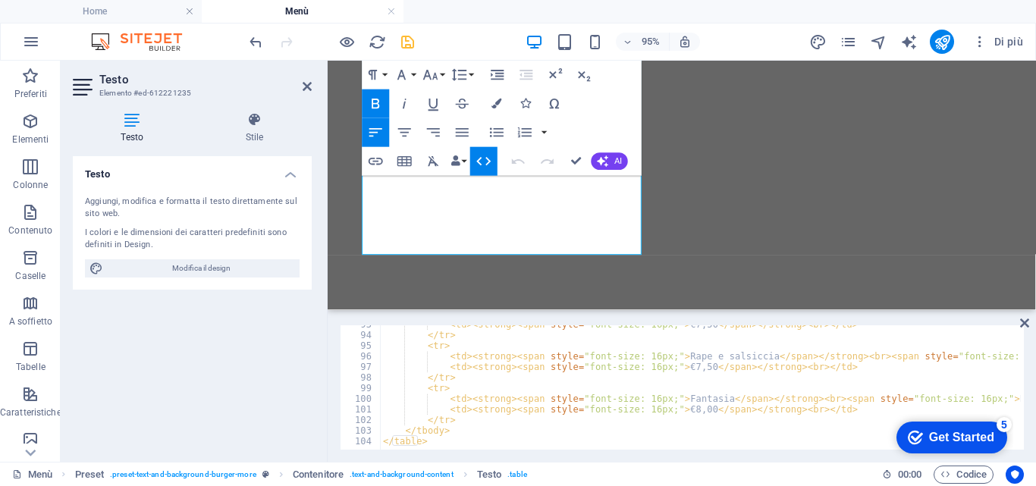
click at [487, 163] on icon "button" at bounding box center [483, 161] width 17 height 17
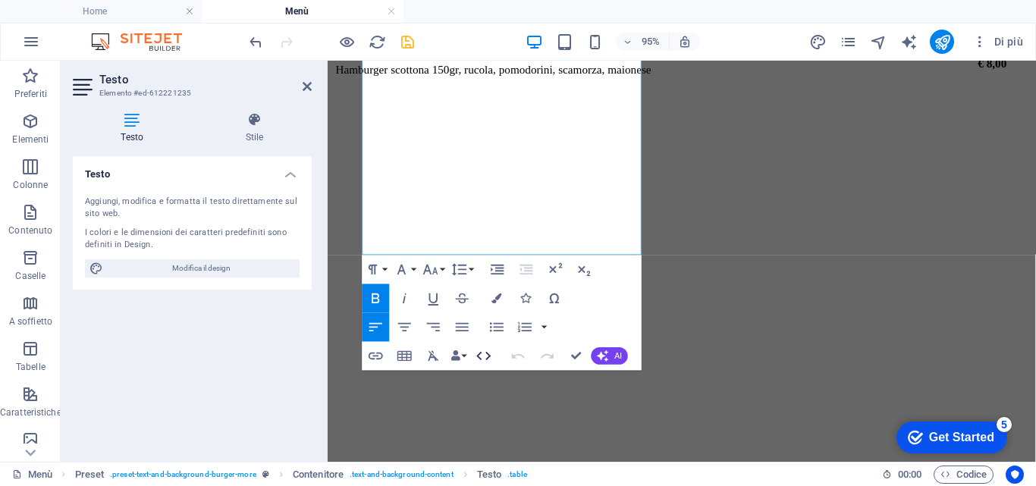
click at [485, 353] on icon "button" at bounding box center [483, 355] width 17 height 17
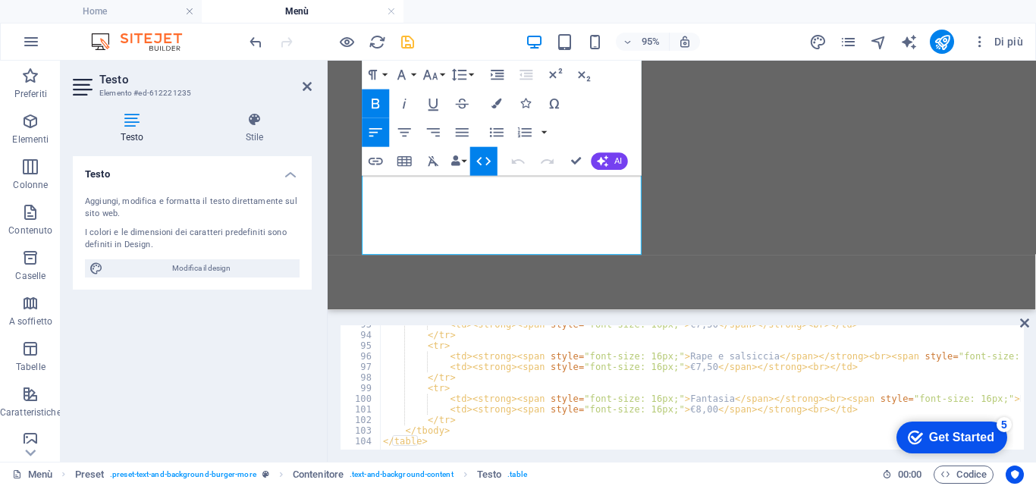
scroll to position [983, 0]
click at [460, 417] on div "< td > < strong > < span style = "font-size: 16px;" > €7,50 </ span > </ strong…" at bounding box center [906, 390] width 1053 height 143
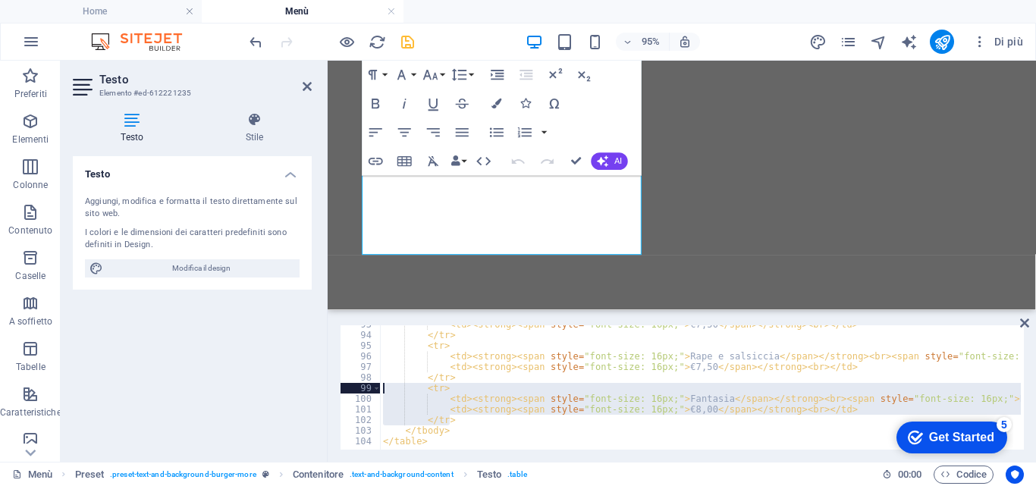
drag, startPoint x: 456, startPoint y: 420, endPoint x: 369, endPoint y: 389, distance: 92.6
click at [369, 389] on div "</tr> 93 94 95 96 97 98 99 100 101 102 103 104 < td > < strong > < span style =…" at bounding box center [682, 387] width 684 height 124
type textarea "<tr> <td><strong><span style="font-size: 16px;">Fantasia</span></strong><br><sp…"
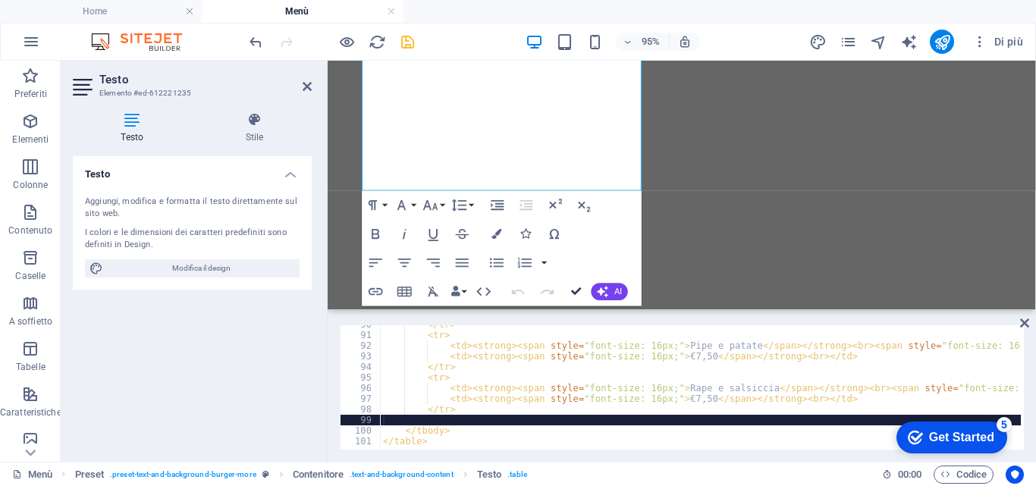
drag, startPoint x: 573, startPoint y: 288, endPoint x: 513, endPoint y: 227, distance: 85.3
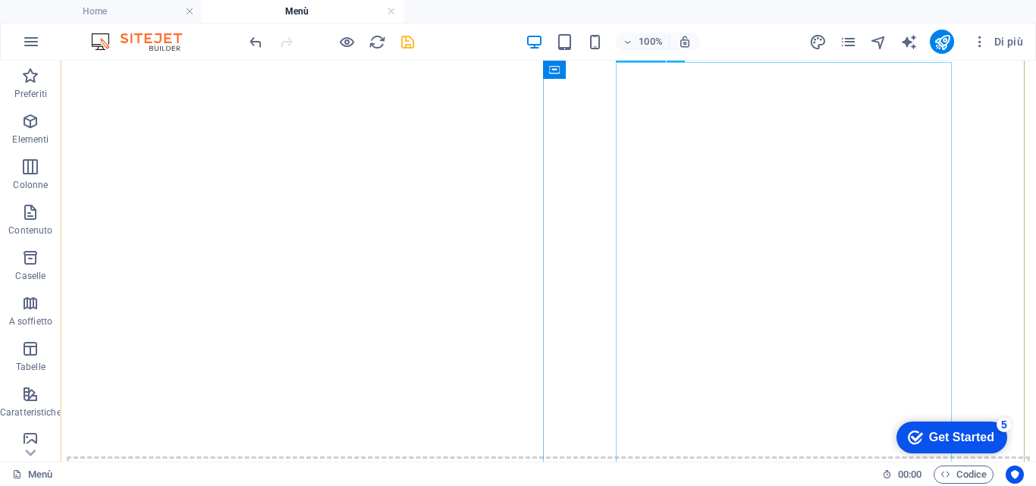
scroll to position [5792, 0]
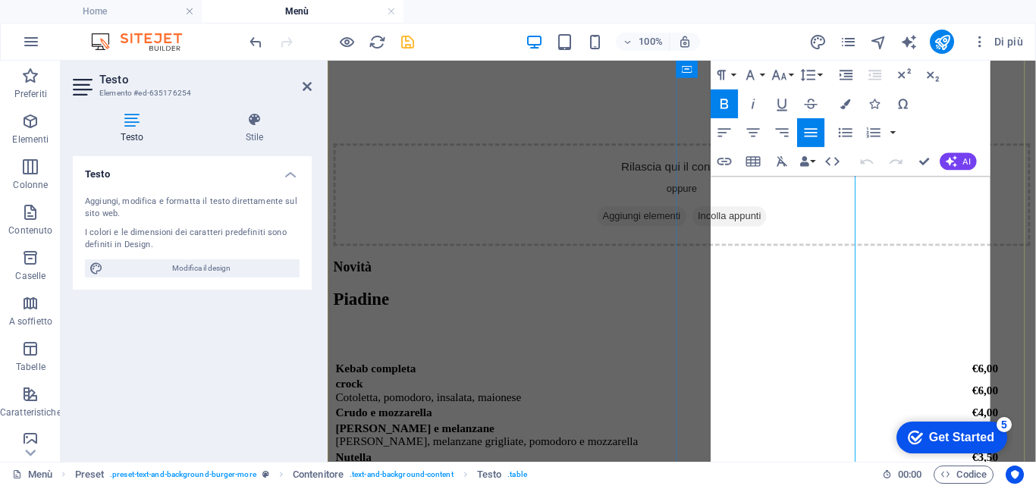
scroll to position [5790, 0]
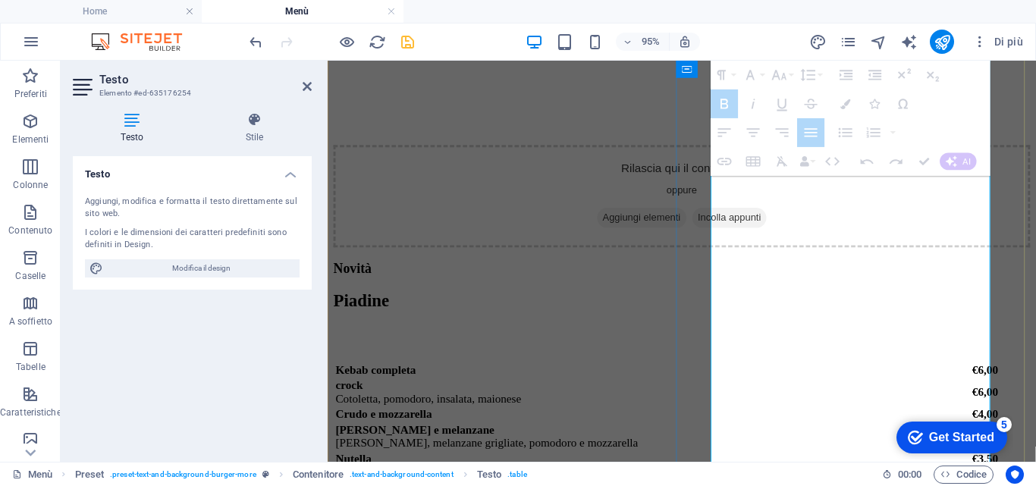
drag, startPoint x: 921, startPoint y: 369, endPoint x: 968, endPoint y: 374, distance: 47.2
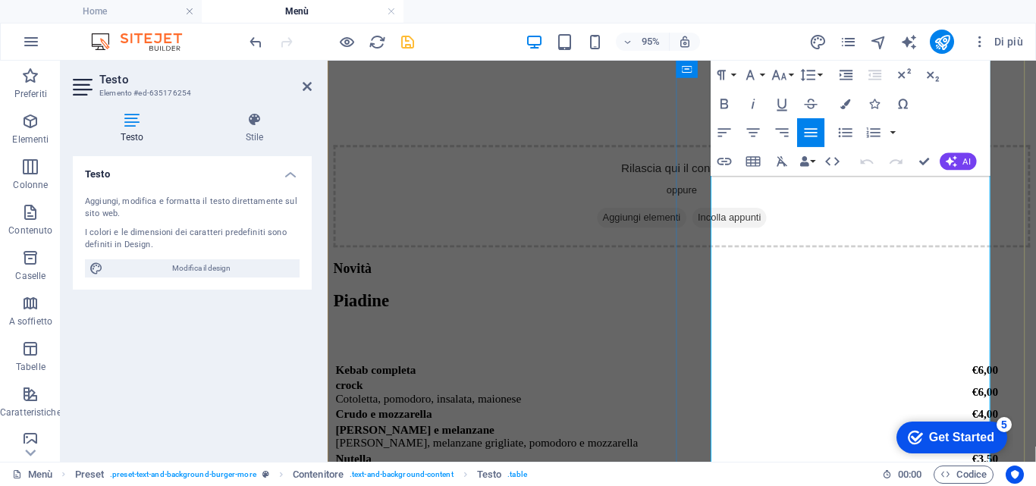
drag, startPoint x: 921, startPoint y: 371, endPoint x: 1072, endPoint y: 344, distance: 154.0
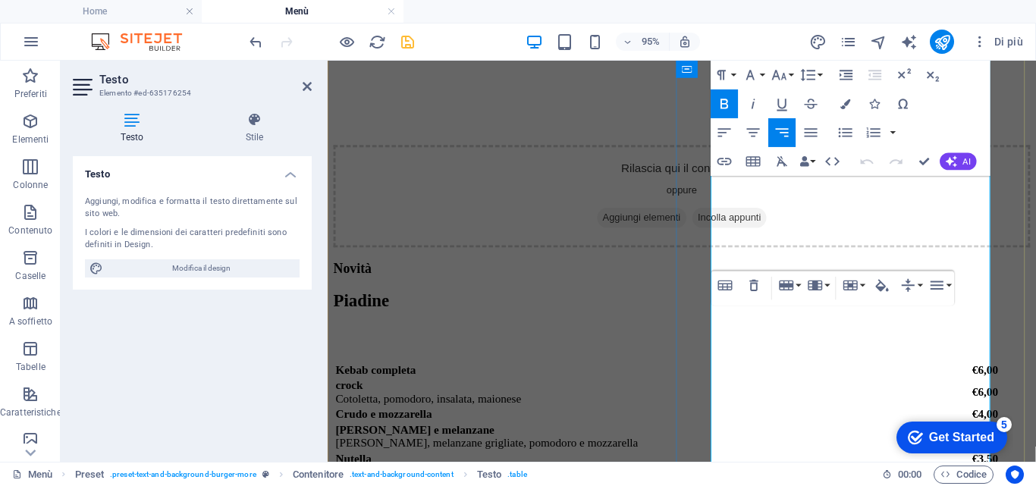
click at [830, 154] on icon "button" at bounding box center [832, 161] width 17 height 17
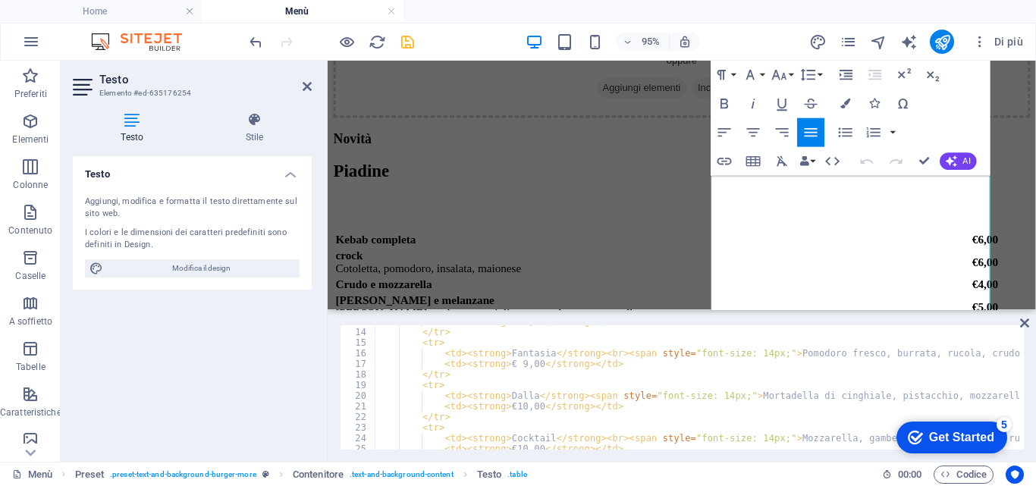
scroll to position [136, 0]
click at [919, 396] on div "< td > < strong > € 9,00 </ strong > </ td > </ tr > < tr > < td > < strong > F…" at bounding box center [782, 387] width 814 height 143
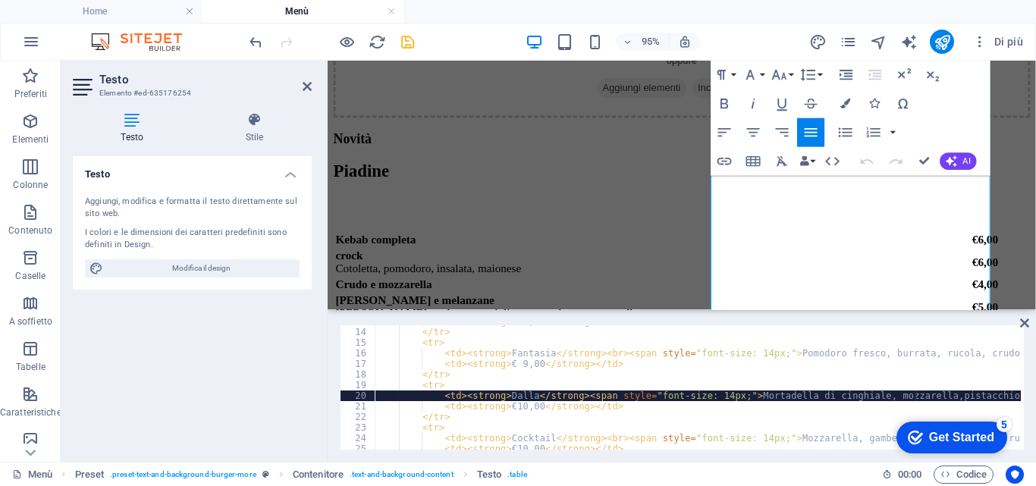
scroll to position [0, 49]
type textarea "<td><strong>Dalla</strong><span style="font-size: 14px;">Mortadella di cinghial…"
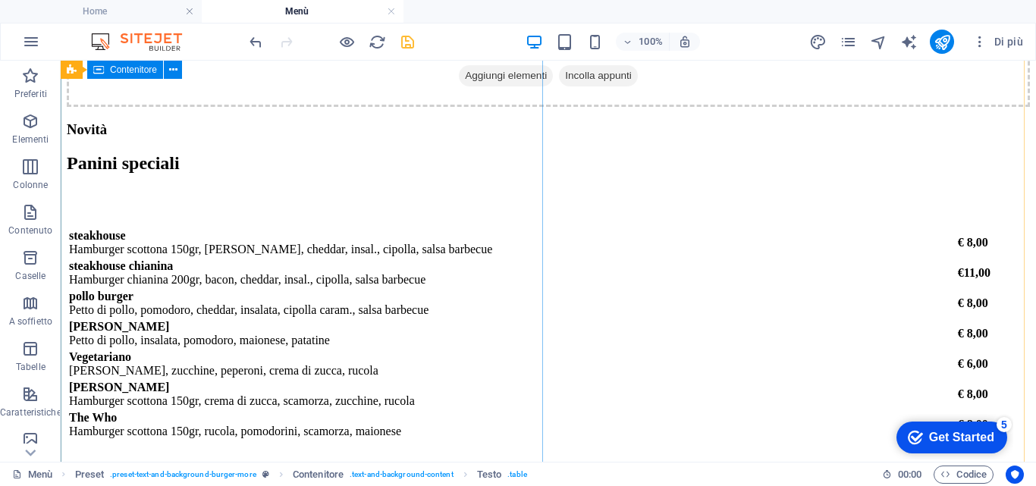
scroll to position [4880, 0]
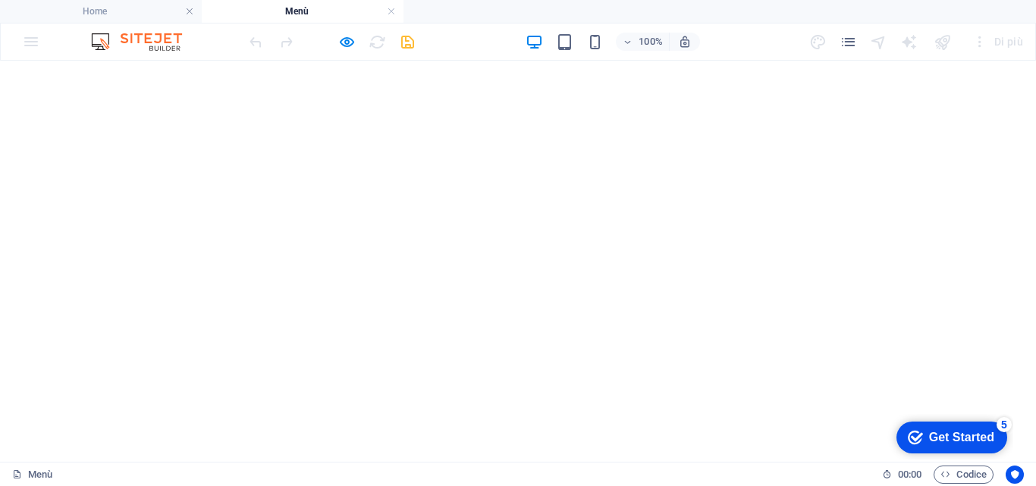
scroll to position [4122, 0]
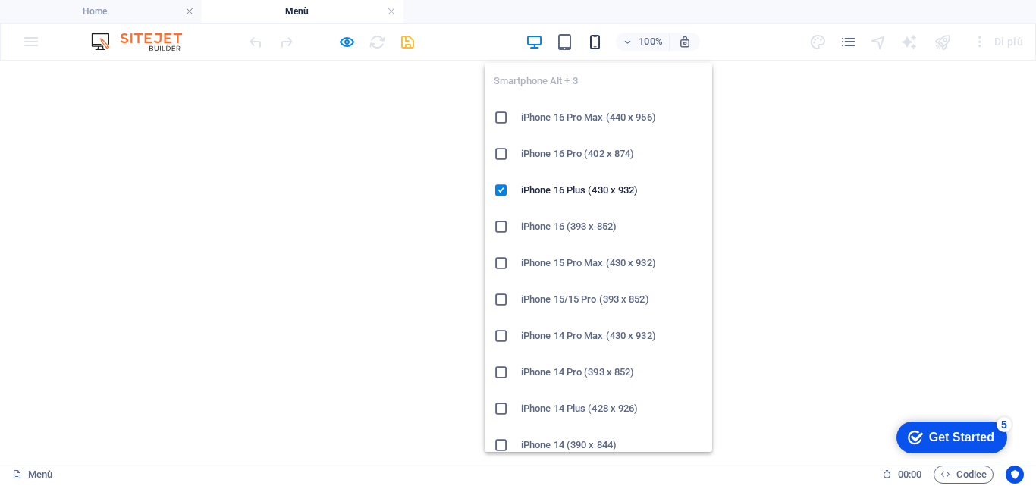
click at [0, 0] on icon "button" at bounding box center [0, 0] width 0 height 0
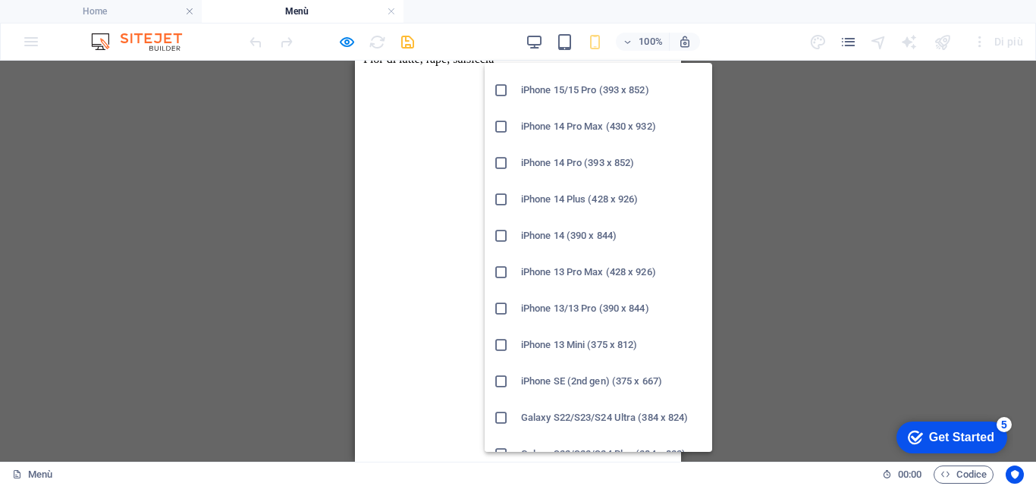
scroll to position [227, 0]
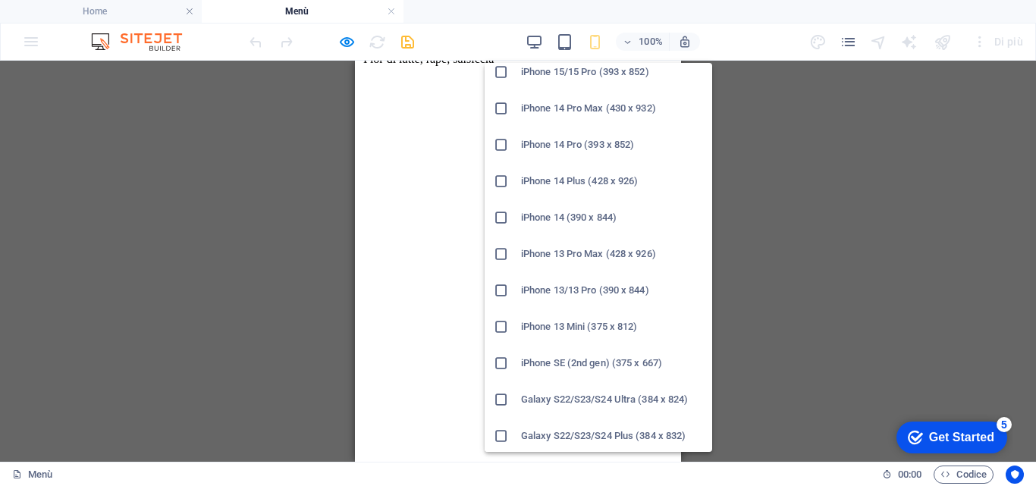
click at [574, 359] on h6 "iPhone SE (2nd gen) (375 x 667)" at bounding box center [612, 363] width 182 height 18
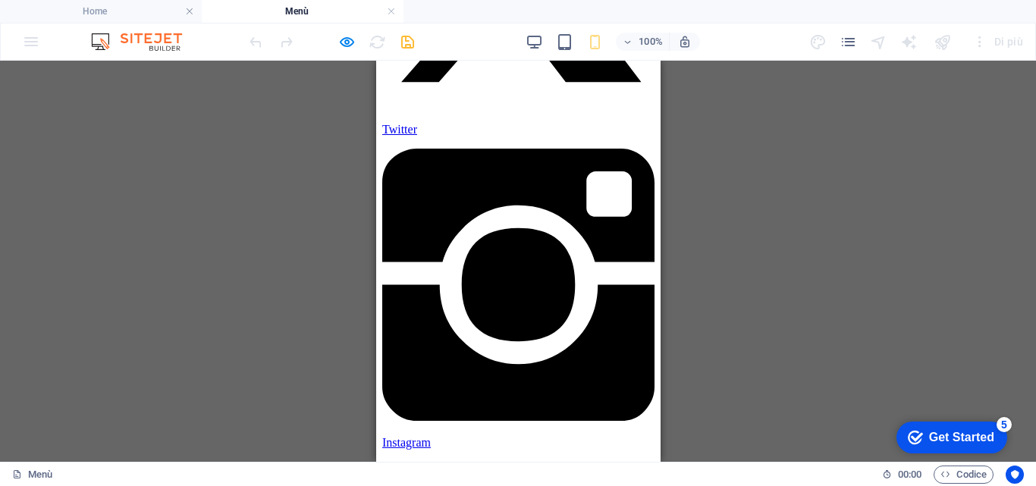
scroll to position [10543, 0]
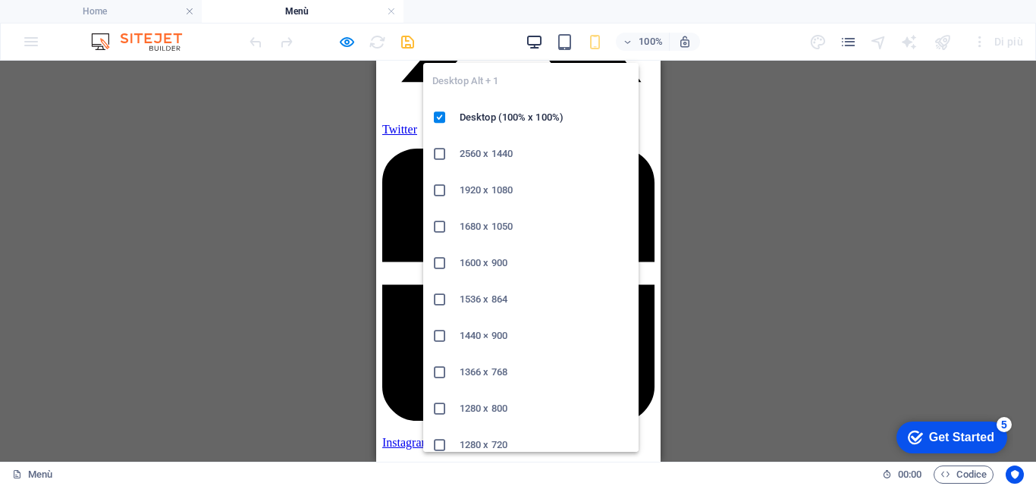
click at [0, 0] on icon "button" at bounding box center [0, 0] width 0 height 0
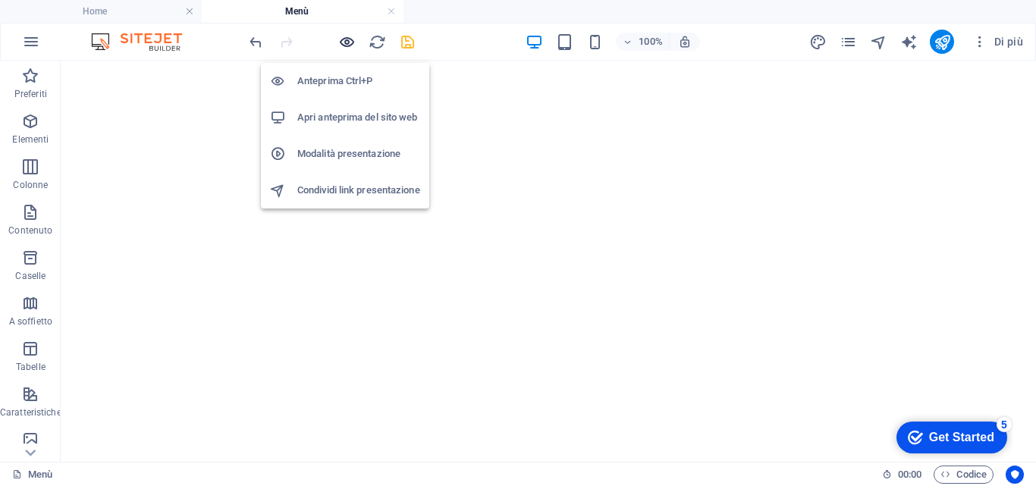
scroll to position [9687, 0]
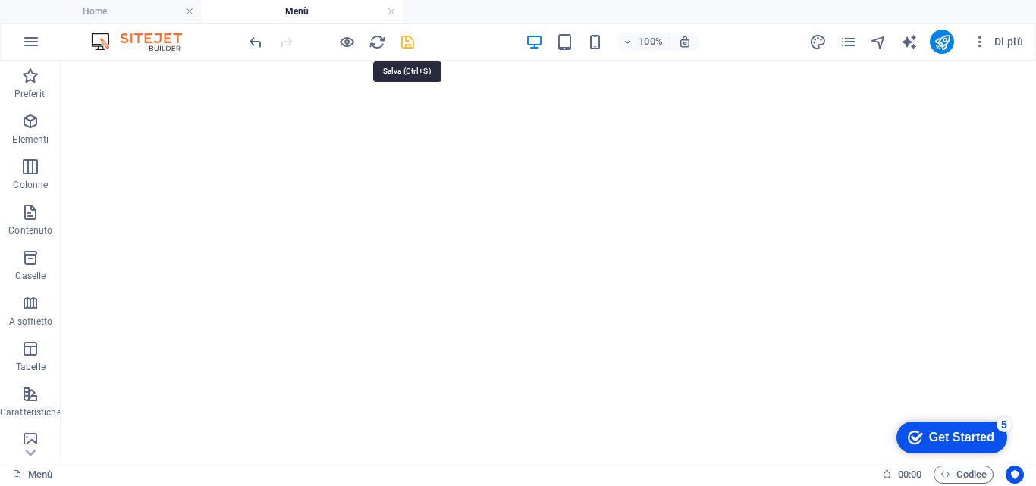
click at [411, 43] on icon "save" at bounding box center [407, 41] width 17 height 17
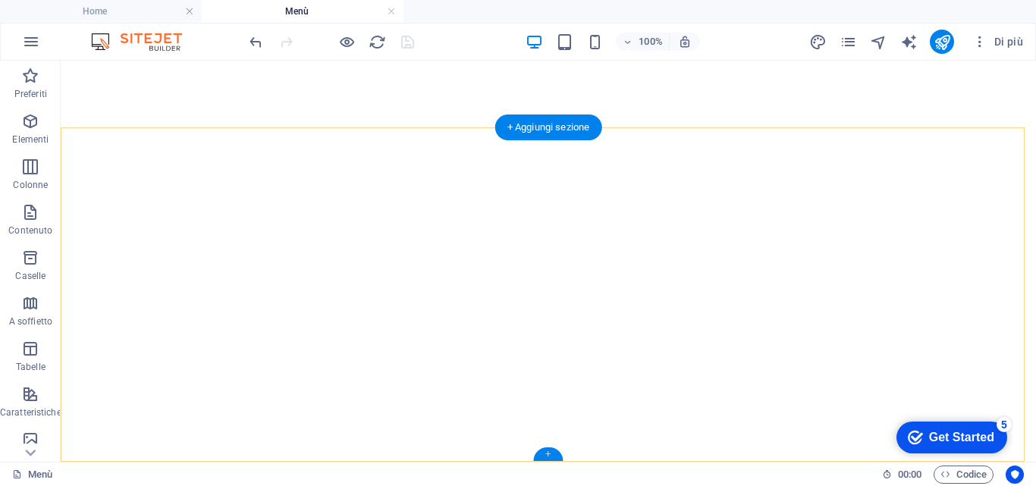
click at [547, 453] on div "+" at bounding box center [548, 454] width 30 height 14
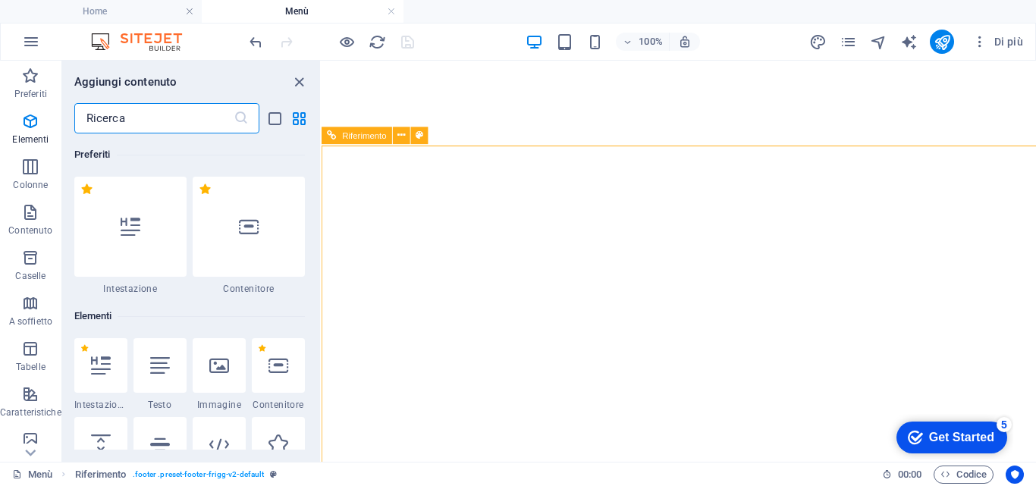
scroll to position [2653, 0]
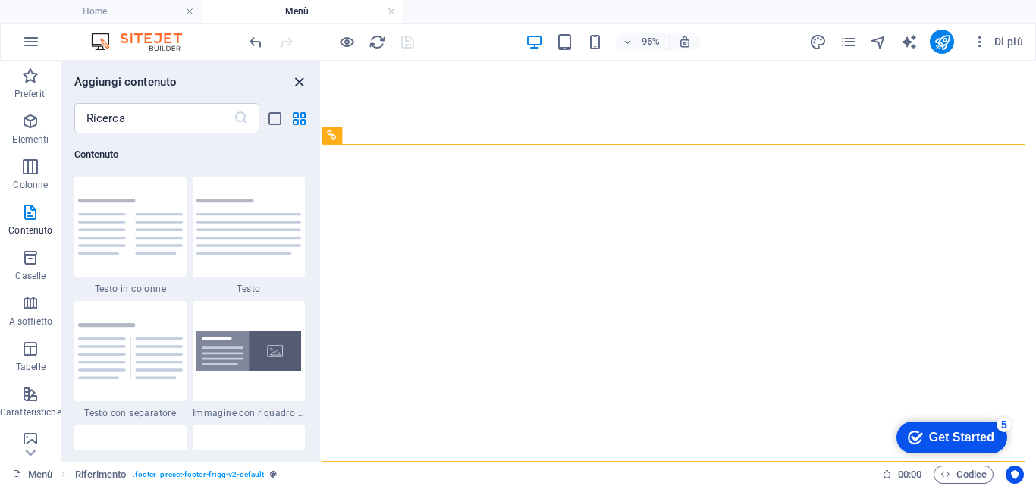
drag, startPoint x: 300, startPoint y: 77, endPoint x: 253, endPoint y: 40, distance: 60.1
click at [300, 77] on icon "close panel" at bounding box center [298, 82] width 17 height 17
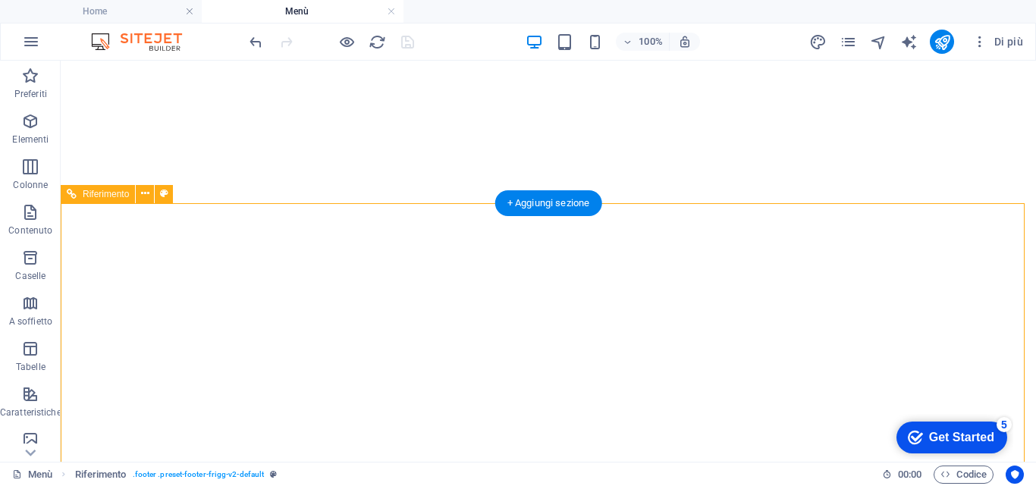
scroll to position [9687, 0]
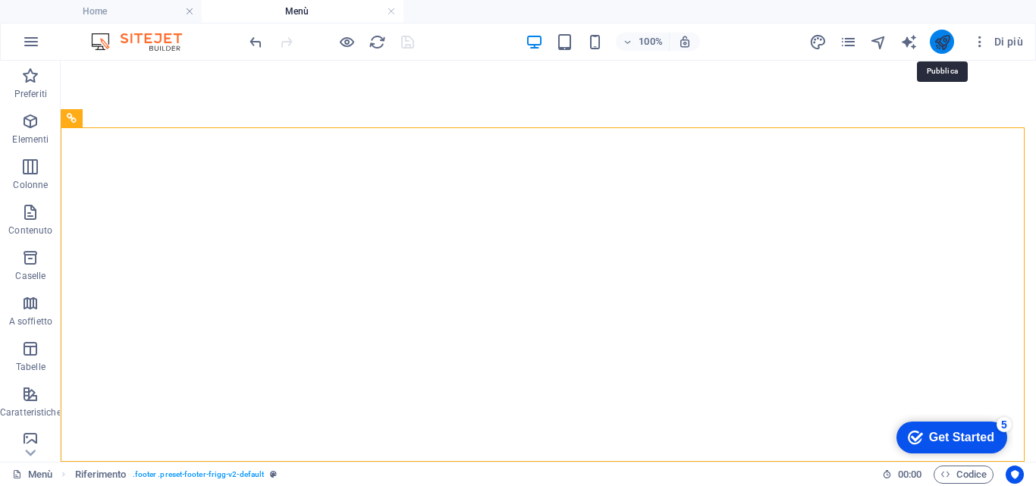
click at [949, 39] on icon "publish" at bounding box center [941, 41] width 17 height 17
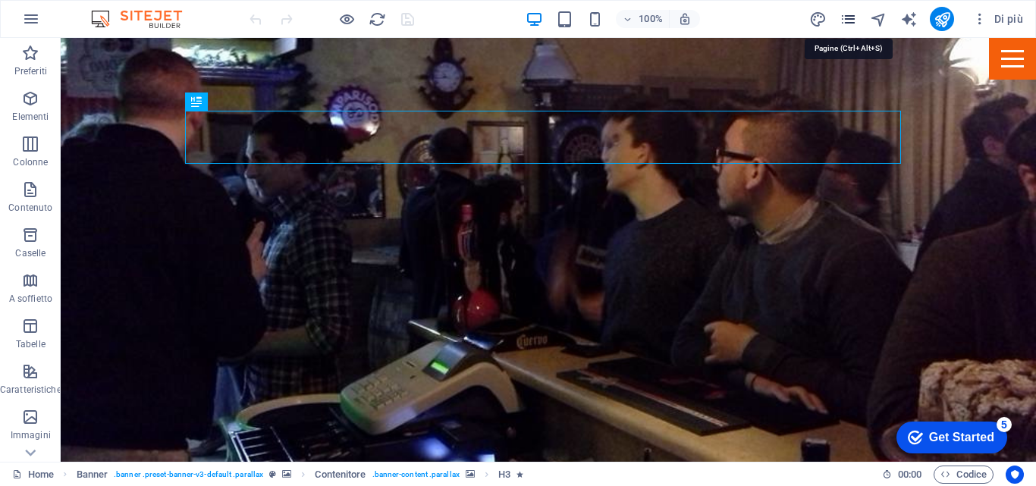
click at [851, 20] on icon "pages" at bounding box center [847, 19] width 17 height 17
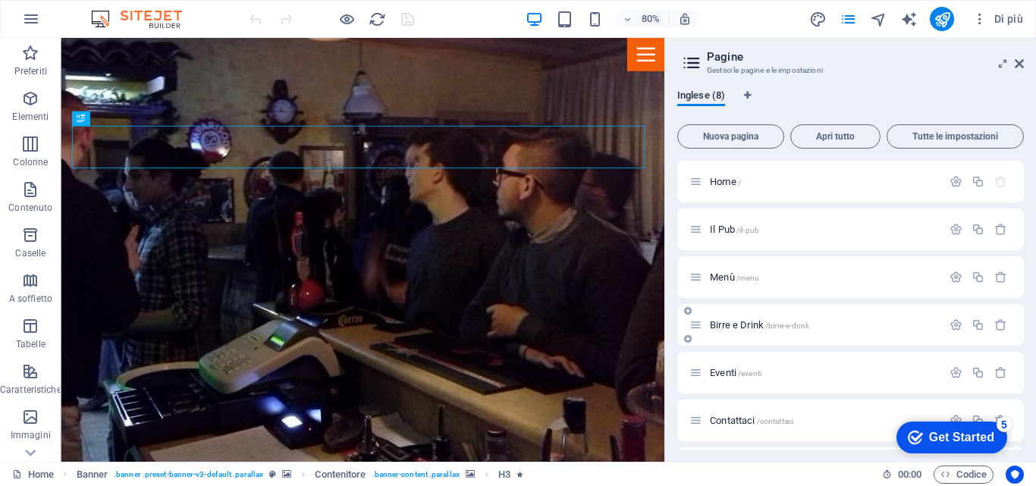
click at [726, 320] on span "Birre e Drink /birre-e-drink" at bounding box center [759, 324] width 99 height 11
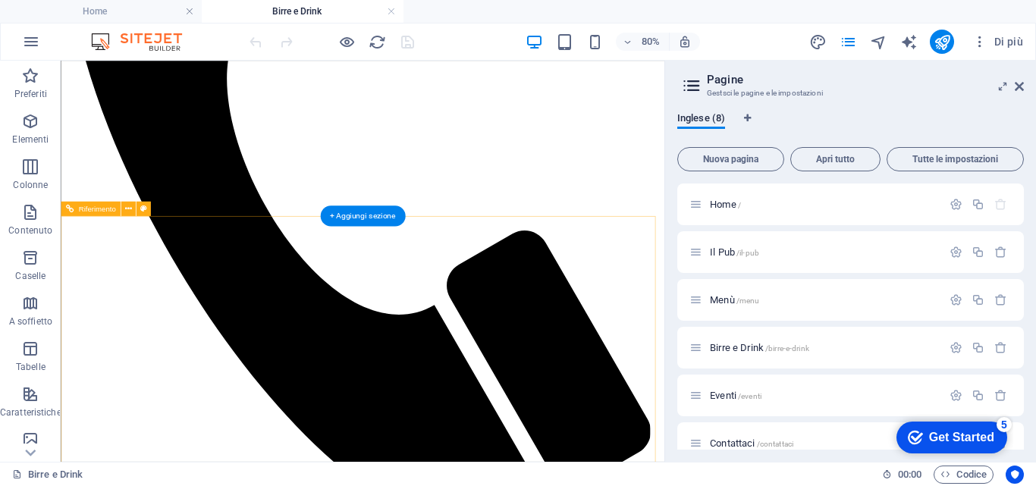
scroll to position [1013, 0]
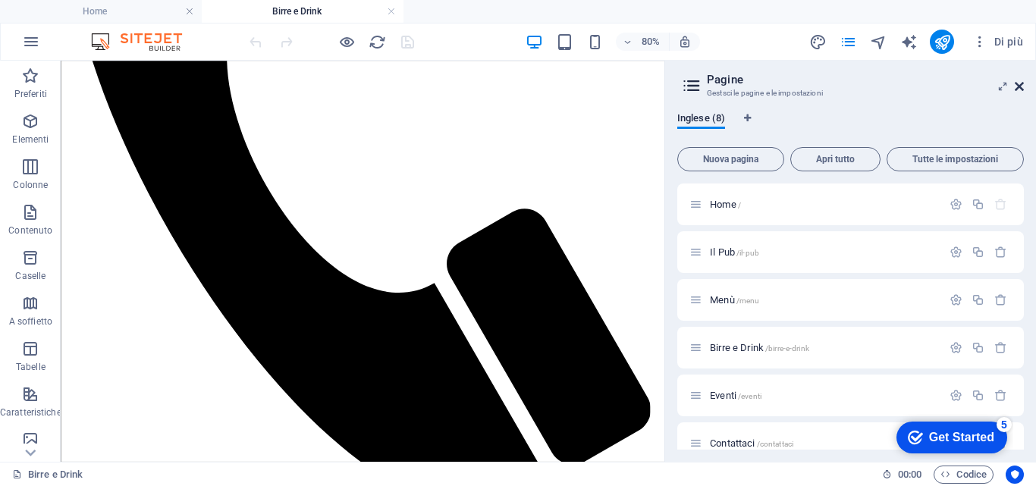
drag, startPoint x: 1023, startPoint y: 86, endPoint x: 958, endPoint y: 30, distance: 86.0
click at [1023, 86] on icon at bounding box center [1019, 86] width 9 height 12
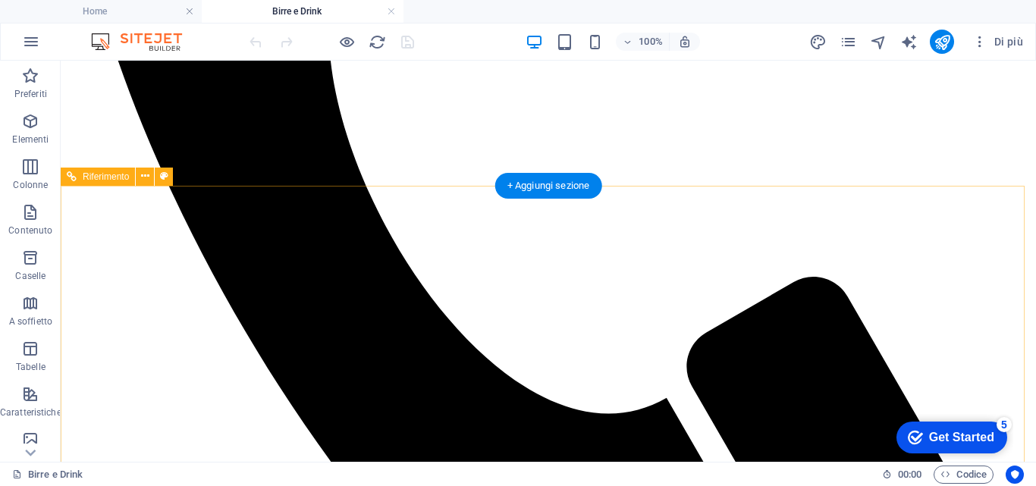
scroll to position [1113, 0]
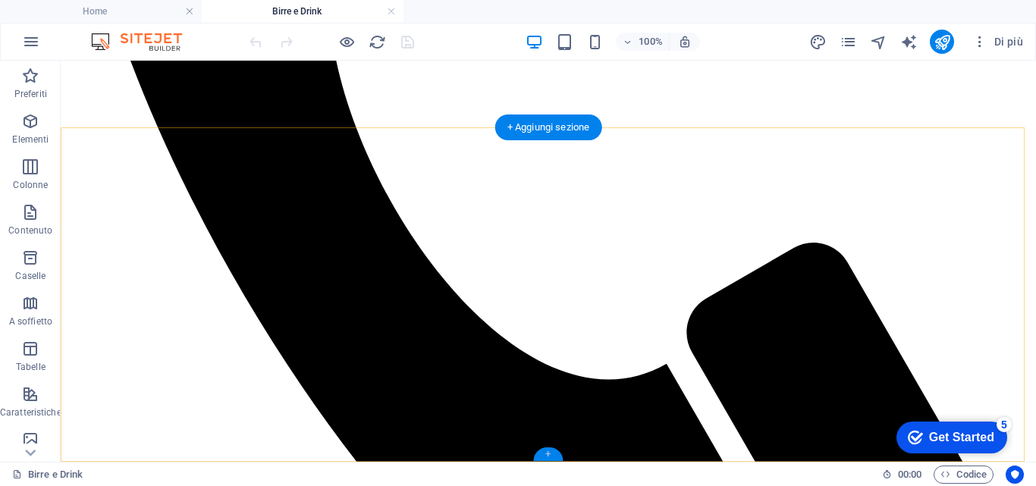
click at [548, 454] on div "+" at bounding box center [548, 454] width 30 height 14
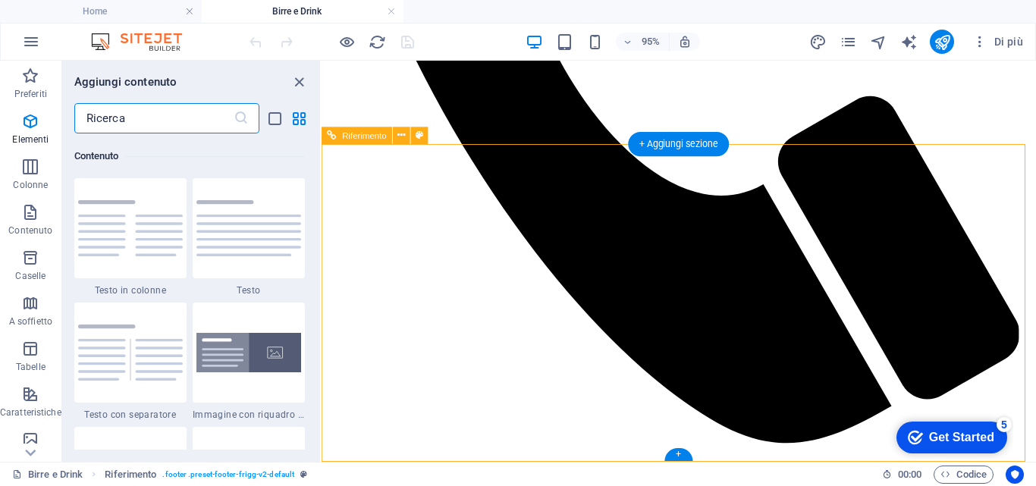
scroll to position [2653, 0]
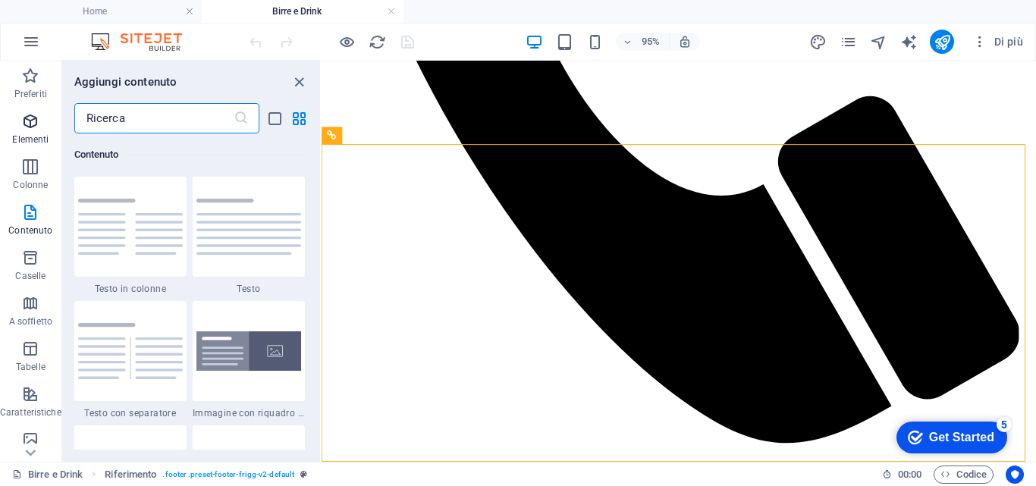
click at [27, 114] on icon "button" at bounding box center [30, 121] width 18 height 18
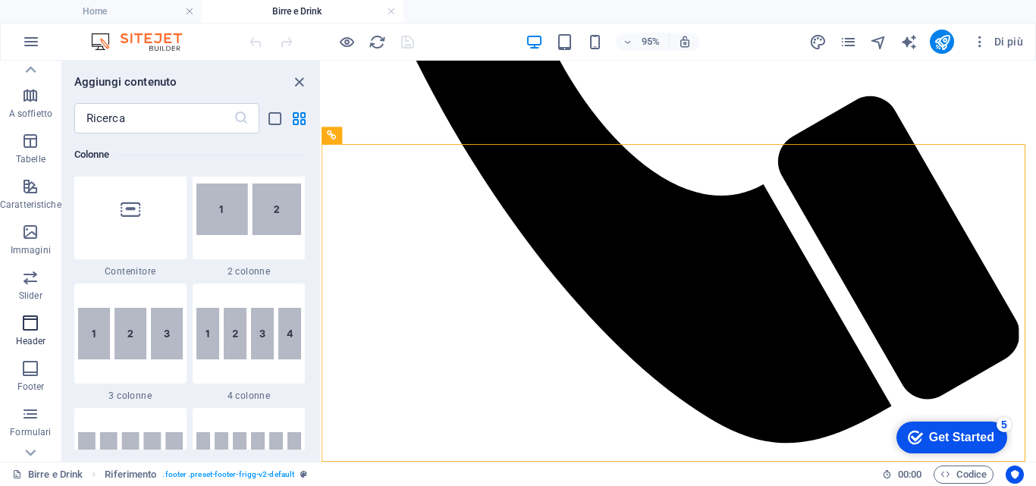
scroll to position [227, 0]
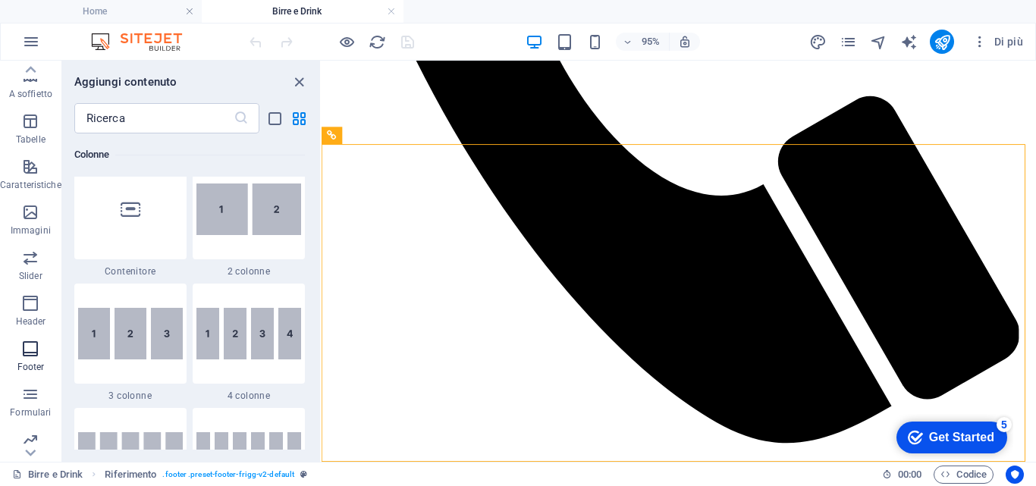
click at [33, 348] on icon "button" at bounding box center [30, 349] width 18 height 18
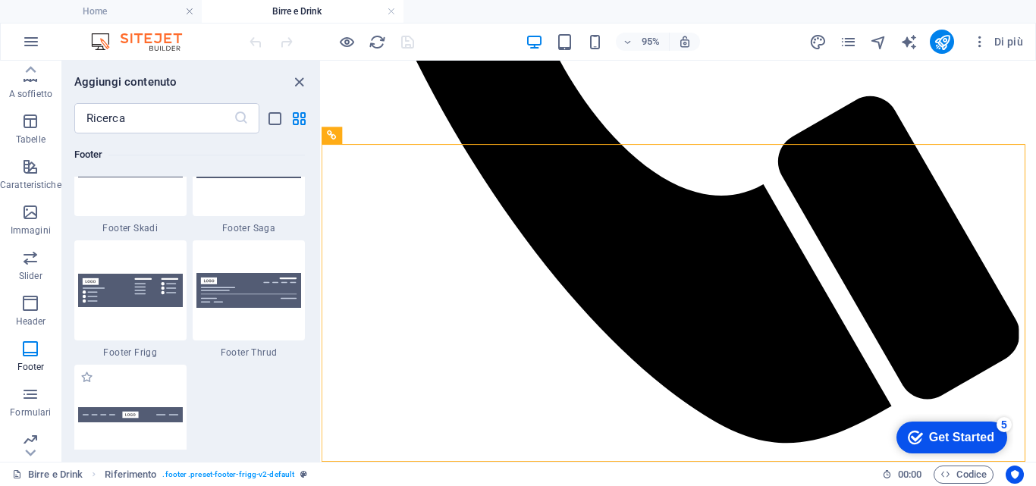
scroll to position [10646, 0]
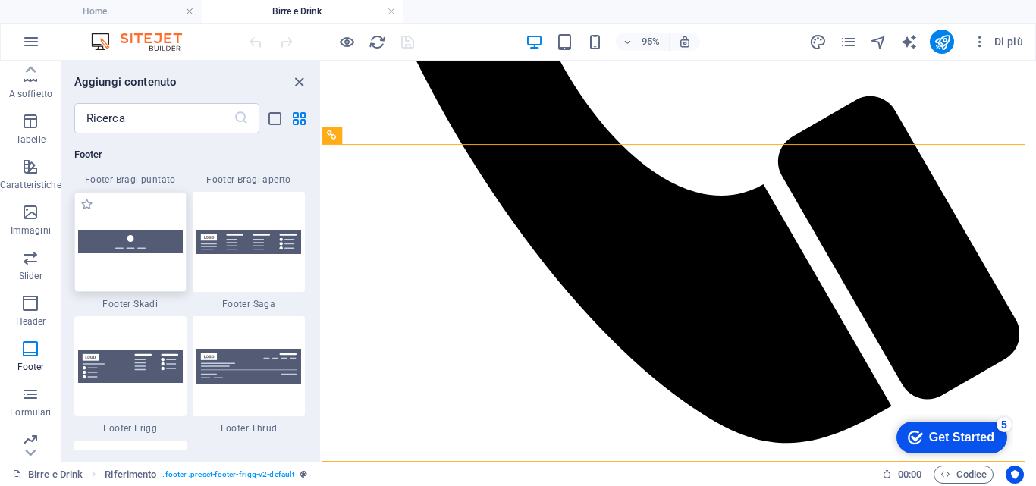
click at [130, 248] on img at bounding box center [130, 242] width 105 height 22
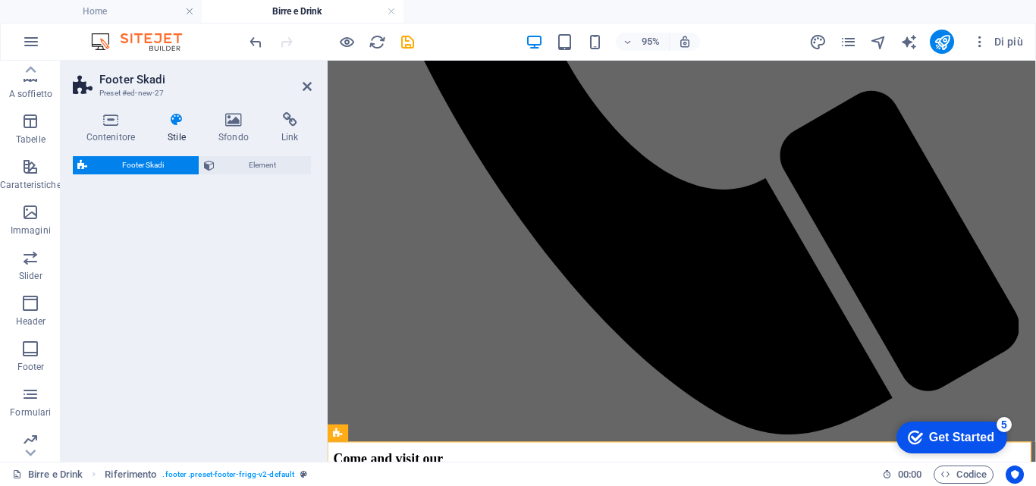
select select "rem"
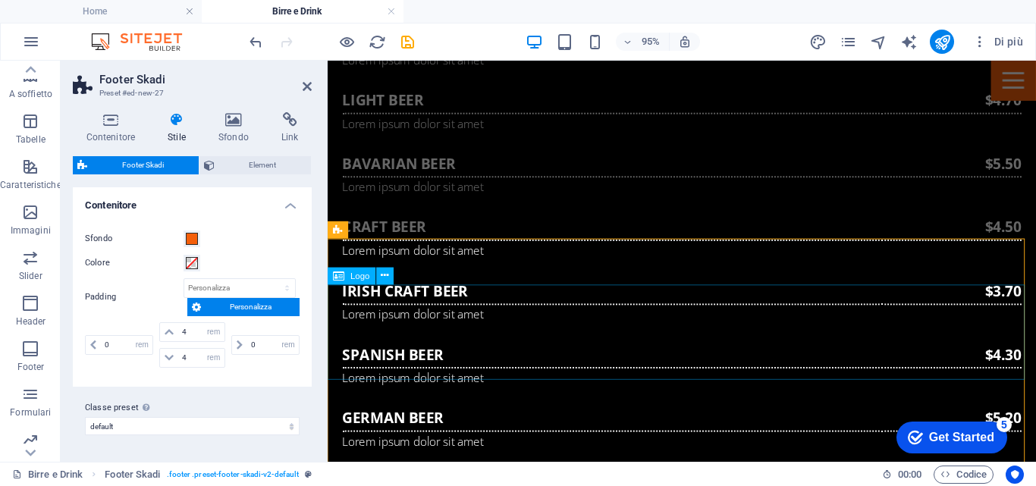
scroll to position [1329, 0]
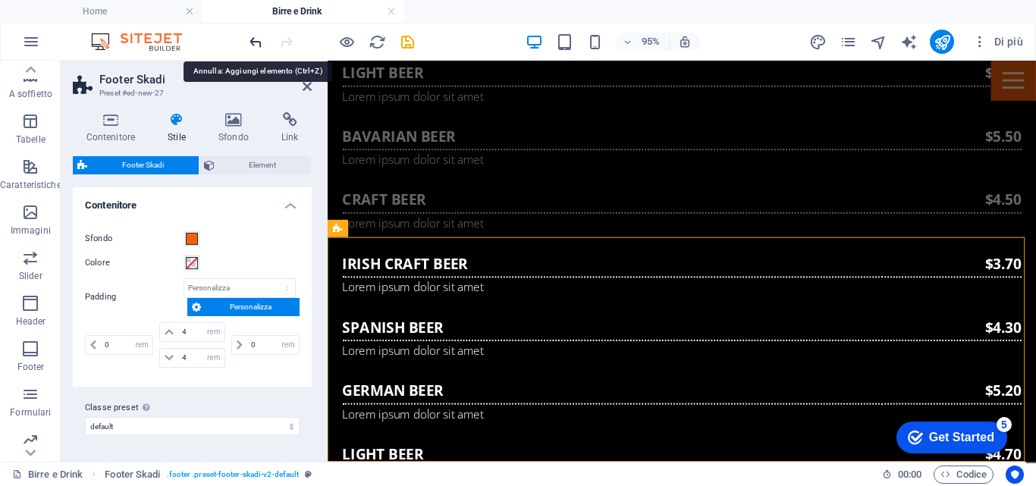
click at [259, 45] on icon "undo" at bounding box center [255, 41] width 17 height 17
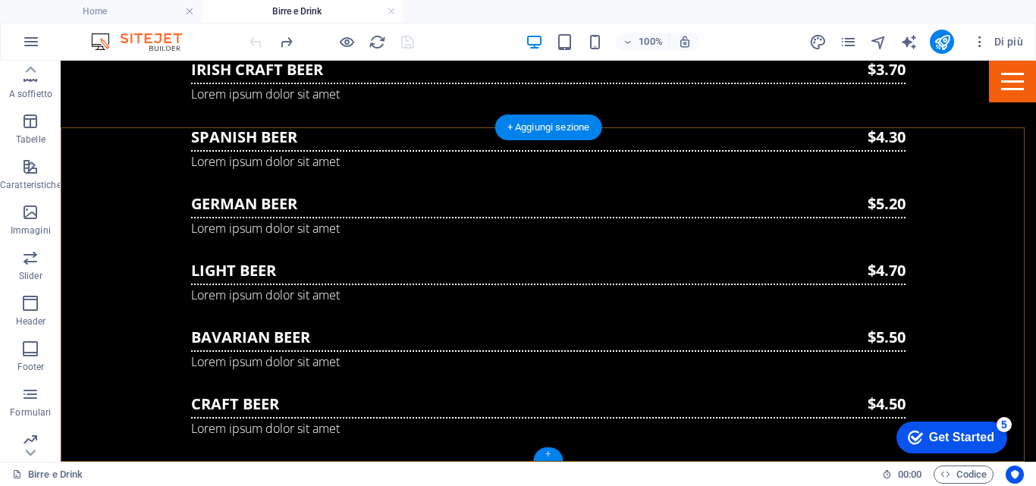
click at [551, 450] on div "+" at bounding box center [548, 454] width 30 height 14
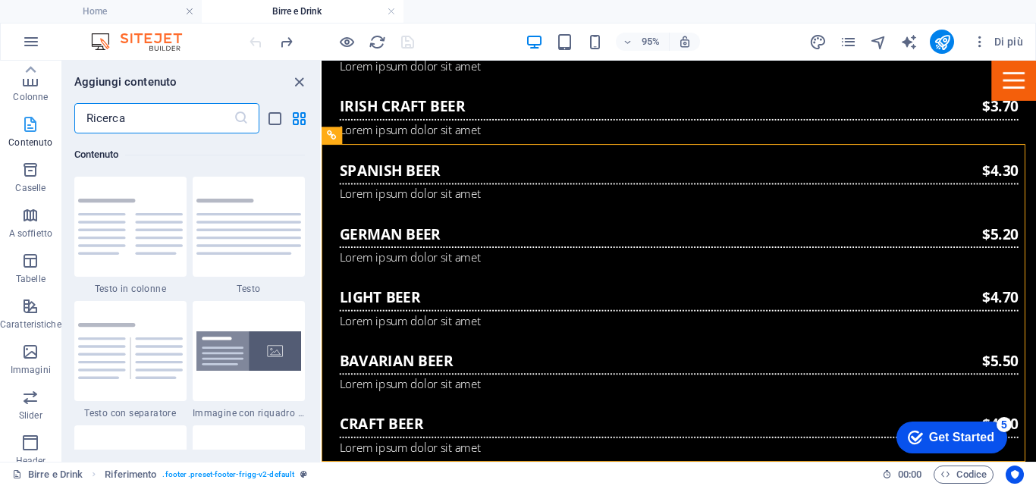
scroll to position [0, 0]
click at [22, 209] on icon "button" at bounding box center [30, 212] width 18 height 18
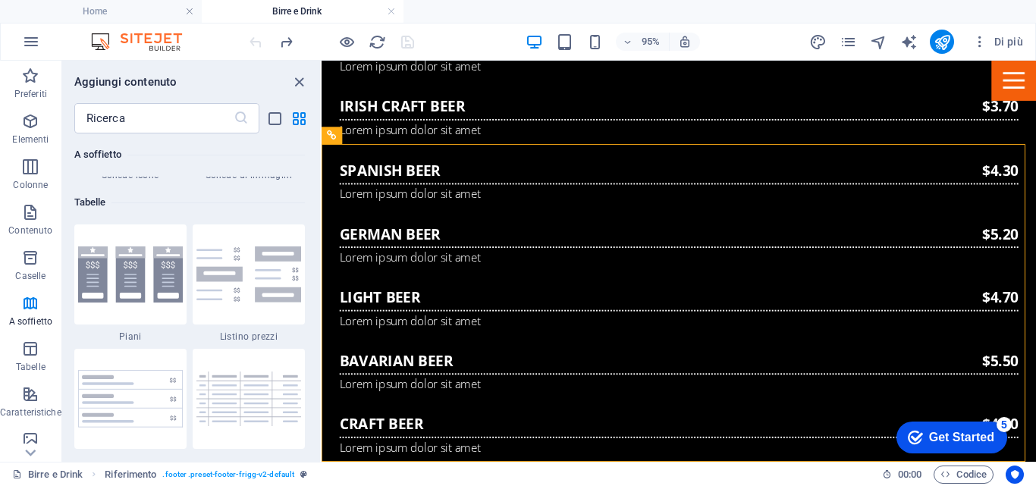
scroll to position [5232, 0]
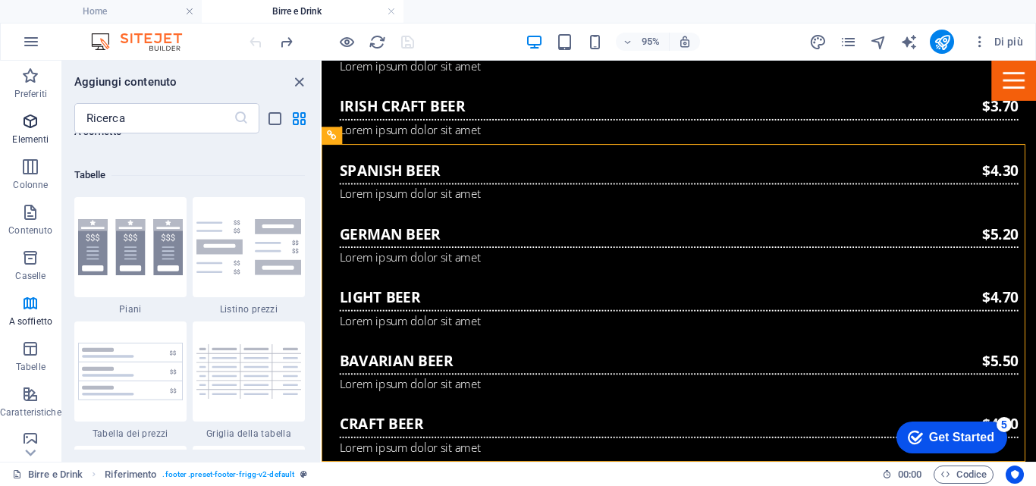
click at [31, 121] on icon "button" at bounding box center [30, 121] width 18 height 18
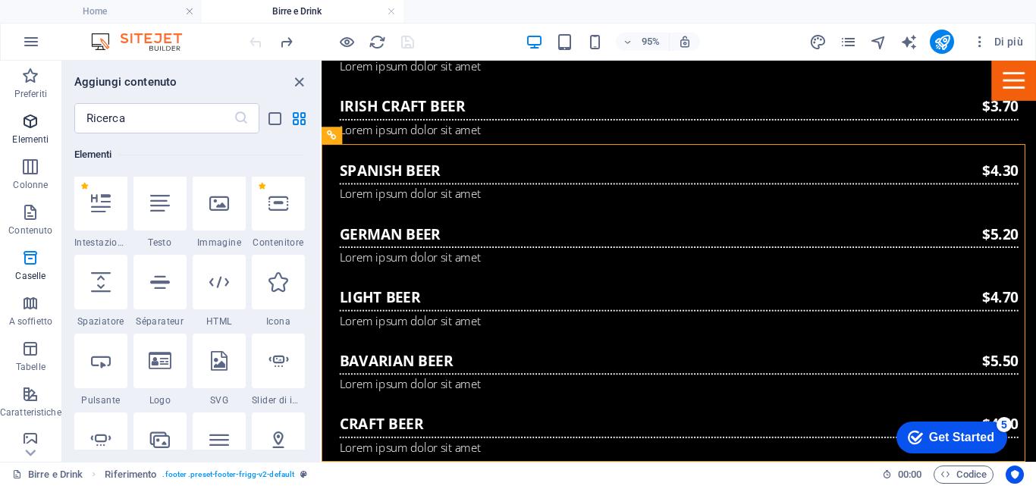
scroll to position [162, 0]
click at [159, 203] on icon at bounding box center [160, 204] width 20 height 20
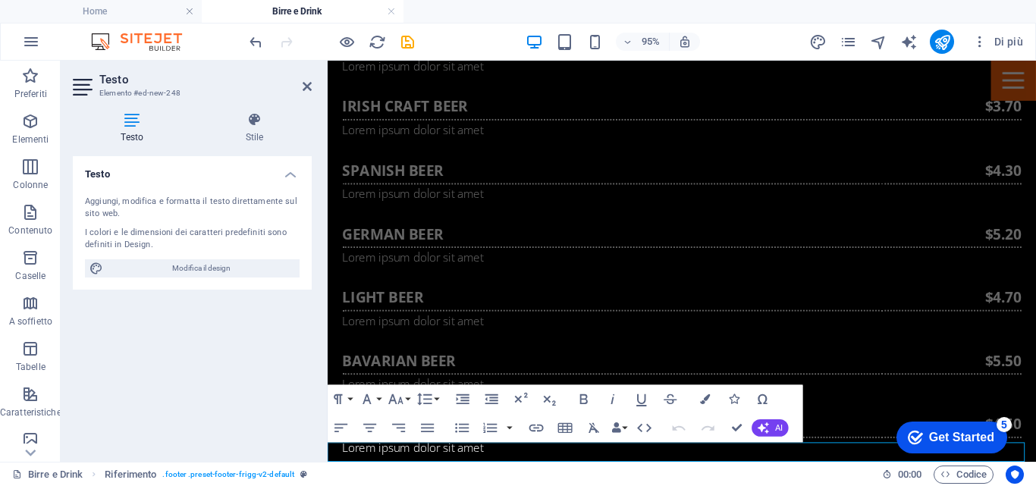
scroll to position [1112, 0]
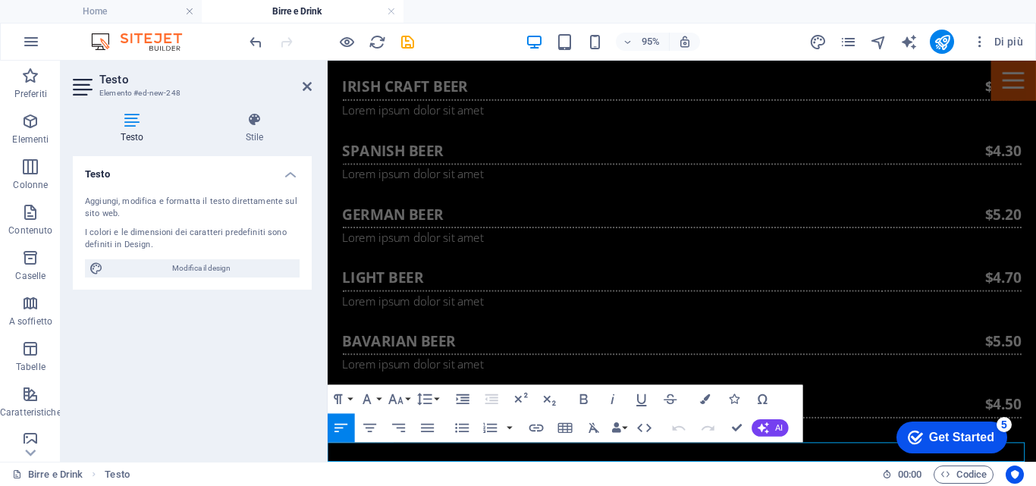
click at [426, 423] on icon "button" at bounding box center [427, 427] width 17 height 17
drag, startPoint x: 489, startPoint y: 469, endPoint x: 654, endPoint y: 504, distance: 168.8
click at [328, 468] on html "Home Il Pub Menù Birre e Drink Eventi Contattaci Come and visit our Enjoy our o…" at bounding box center [700, 330] width 745 height 2765
click at [427, 425] on icon "button" at bounding box center [428, 427] width 13 height 8
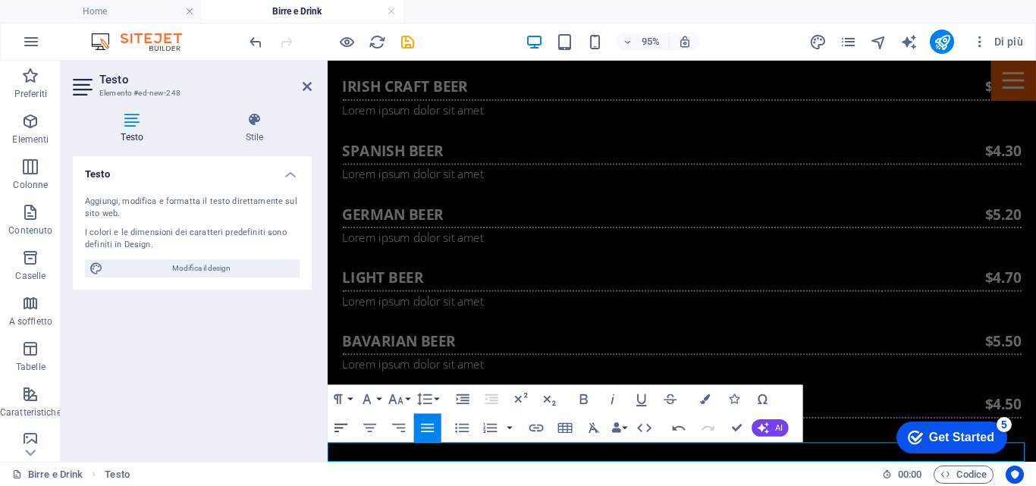
click at [334, 426] on icon "button" at bounding box center [341, 427] width 17 height 17
click at [403, 425] on icon "button" at bounding box center [399, 427] width 17 height 17
click at [366, 425] on icon "button" at bounding box center [370, 427] width 13 height 8
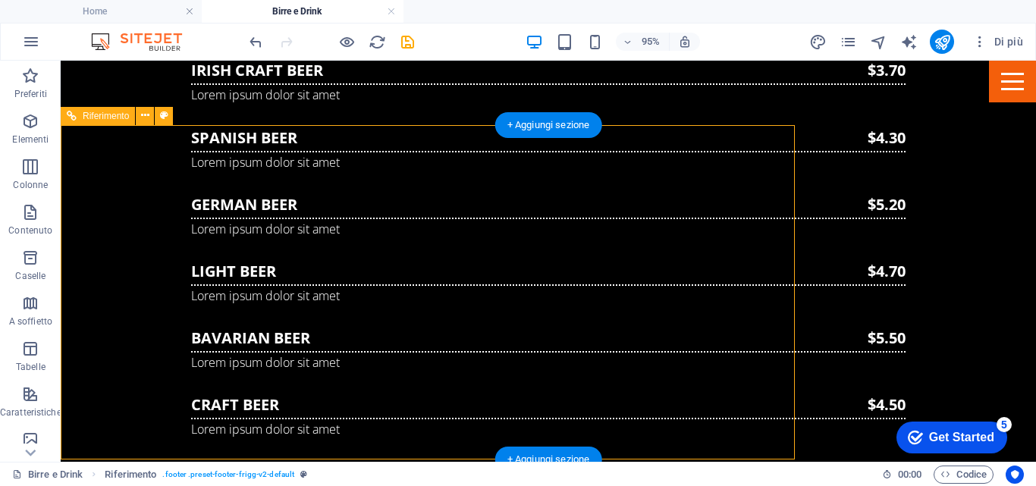
scroll to position [1134, 0]
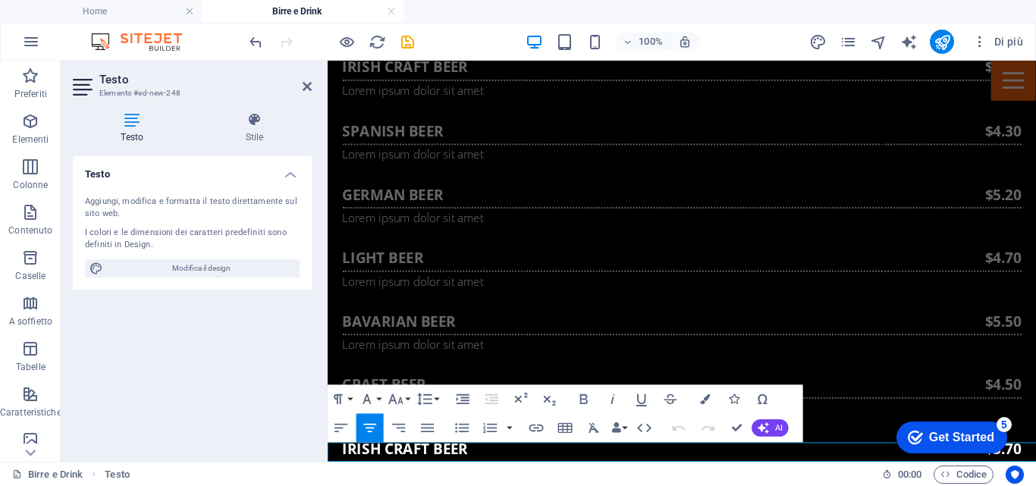
scroll to position [1112, 0]
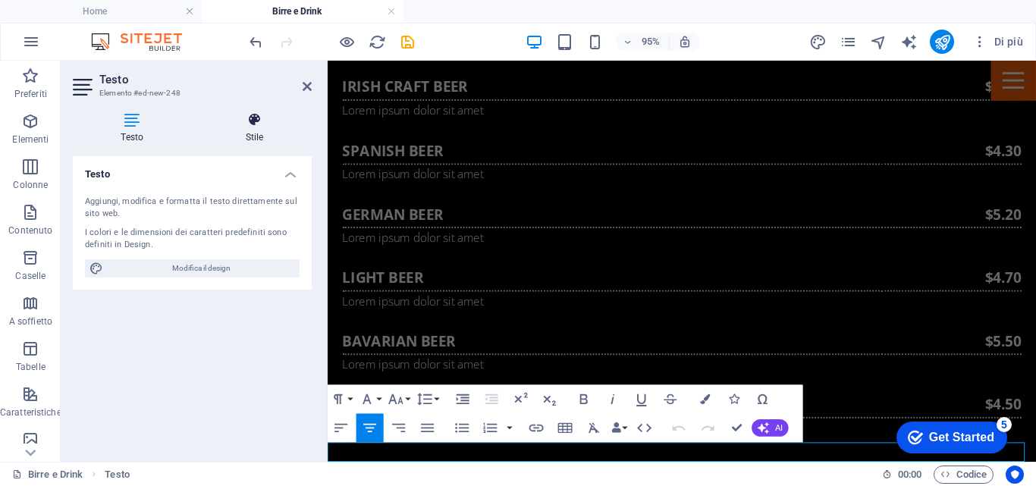
click at [252, 121] on icon at bounding box center [255, 119] width 115 height 15
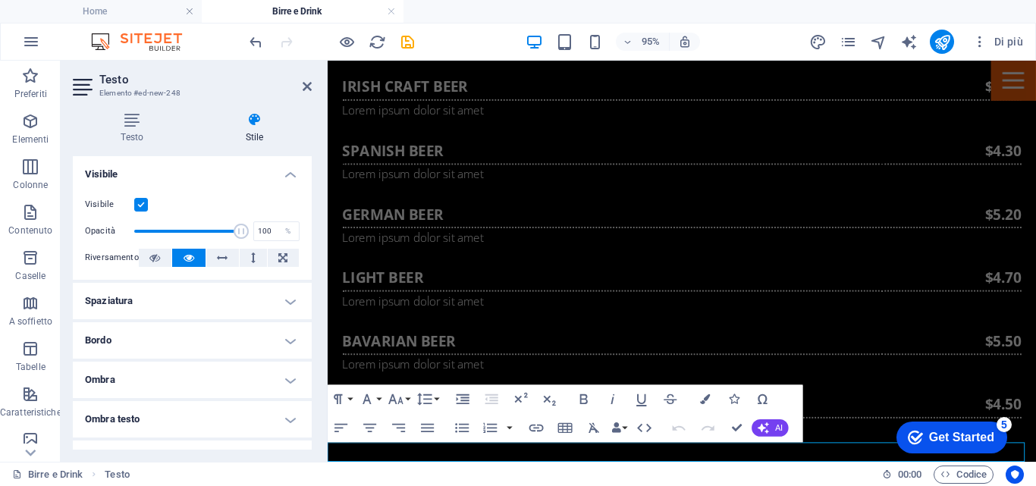
scroll to position [76, 0]
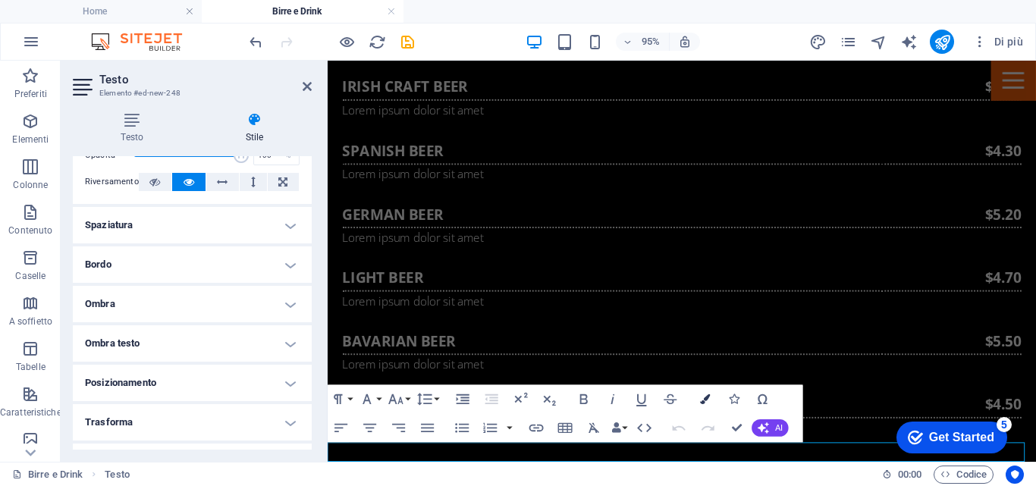
click at [708, 399] on icon "button" at bounding box center [705, 399] width 10 height 10
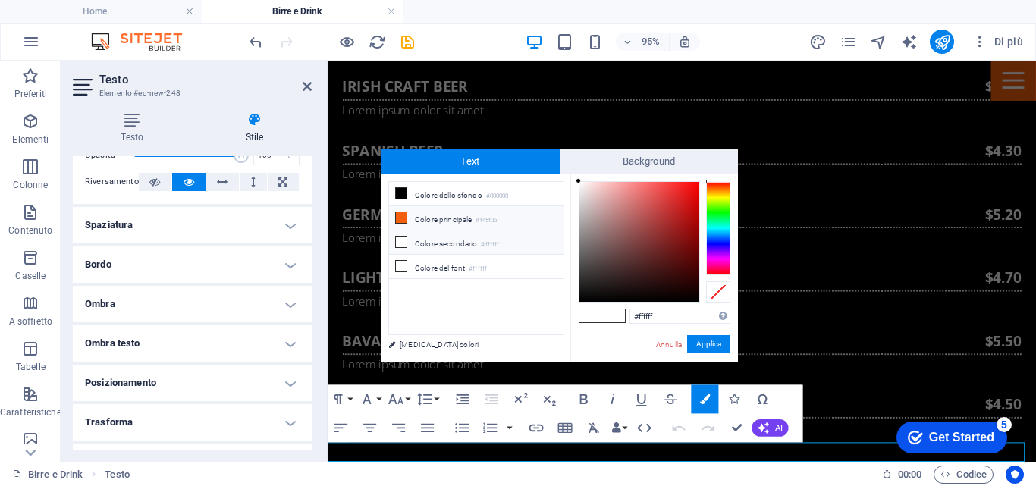
click at [408, 215] on li "Colore principale #f45f0b" at bounding box center [476, 218] width 174 height 24
type input "#f45f0b"
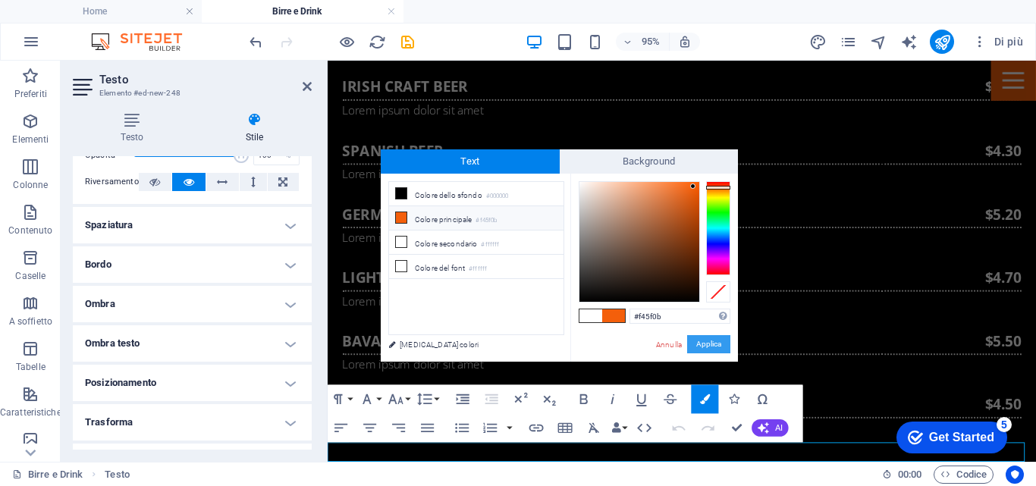
click at [707, 343] on button "Applica" at bounding box center [708, 344] width 43 height 18
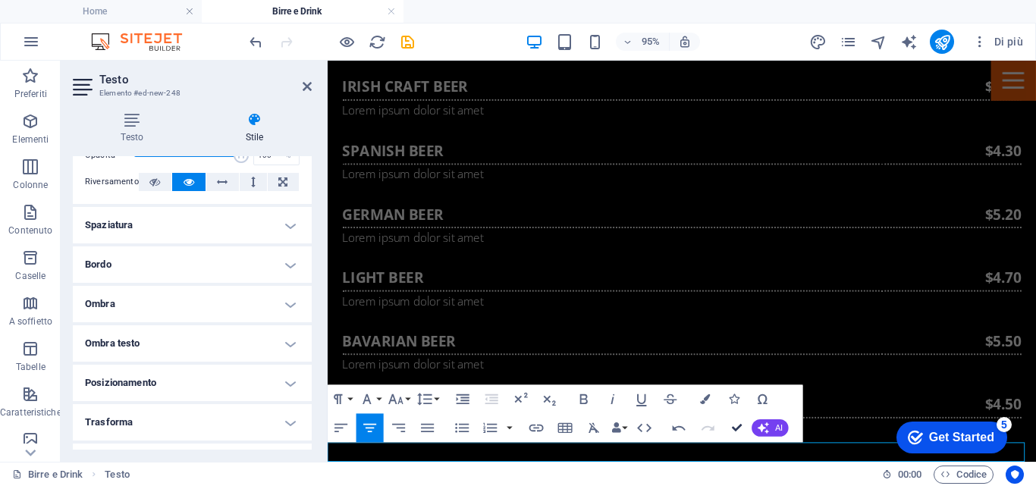
scroll to position [1134, 0]
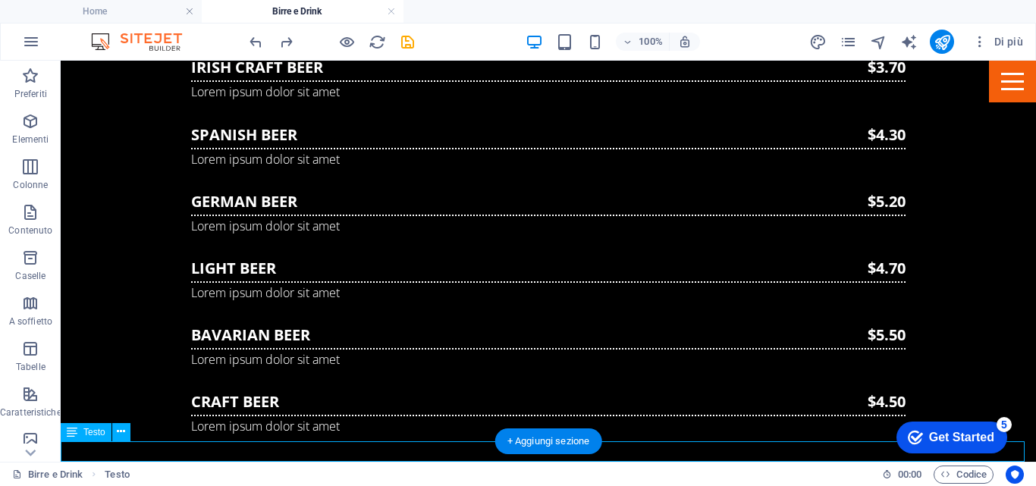
scroll to position [1112, 0]
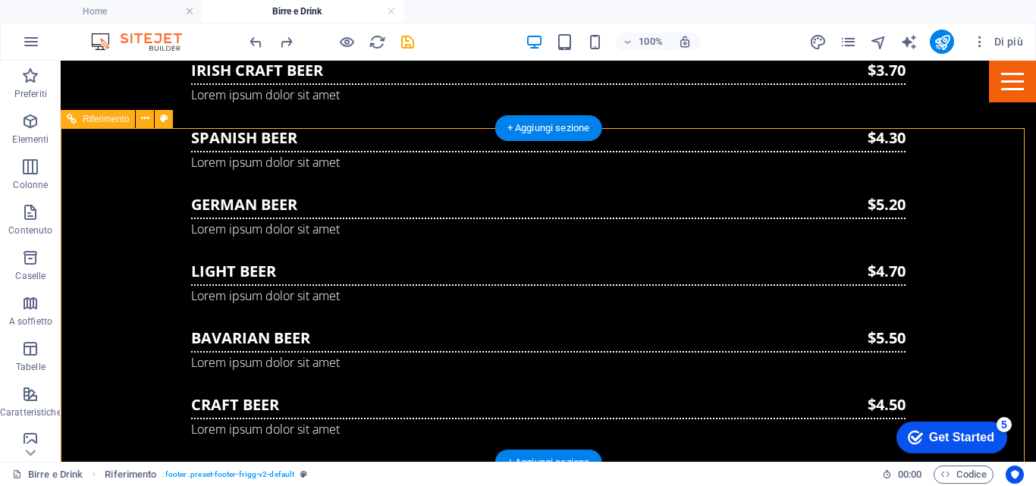
scroll to position [1134, 0]
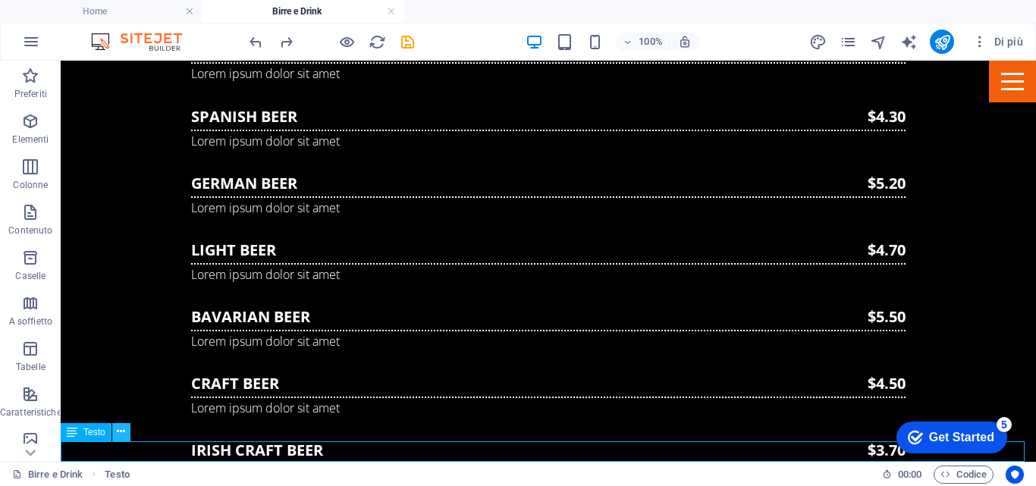
click at [119, 434] on icon at bounding box center [121, 432] width 8 height 16
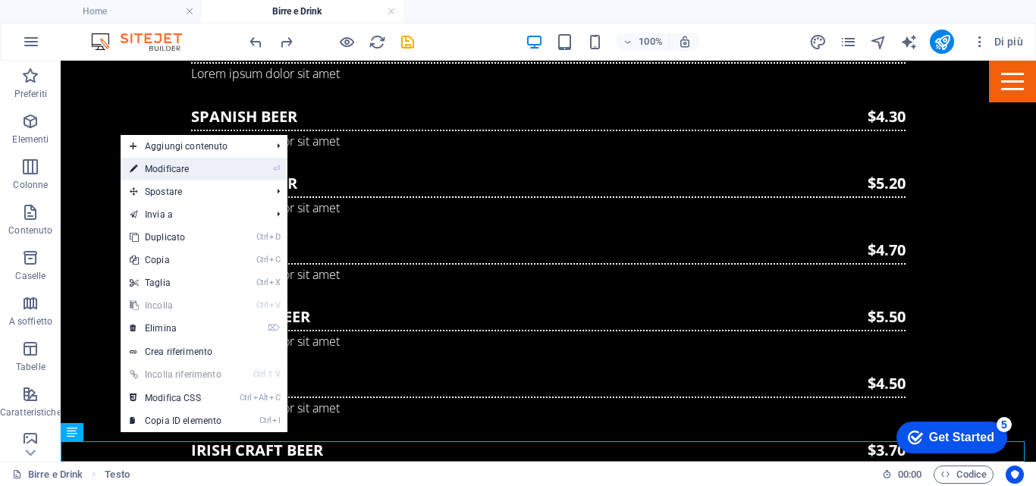
click at [188, 162] on link "⏎ Modificare" at bounding box center [176, 169] width 110 height 23
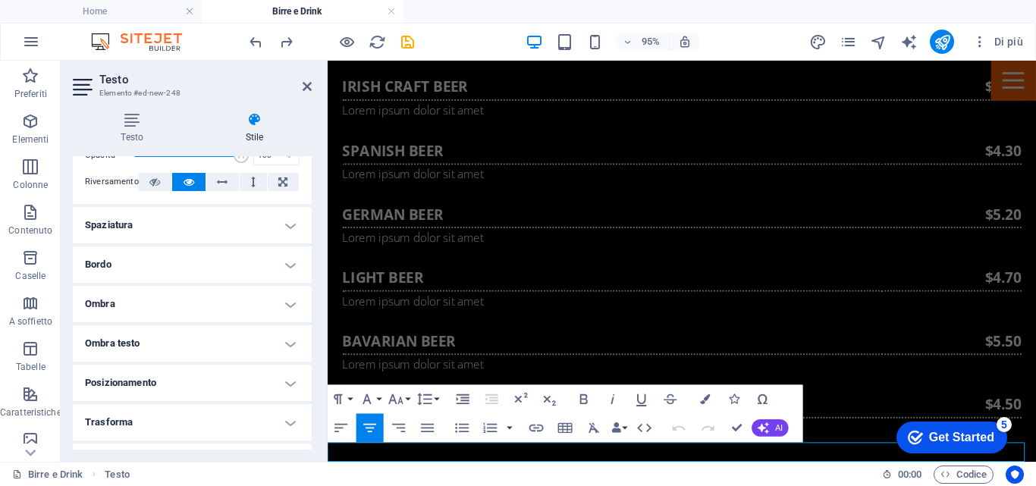
scroll to position [152, 0]
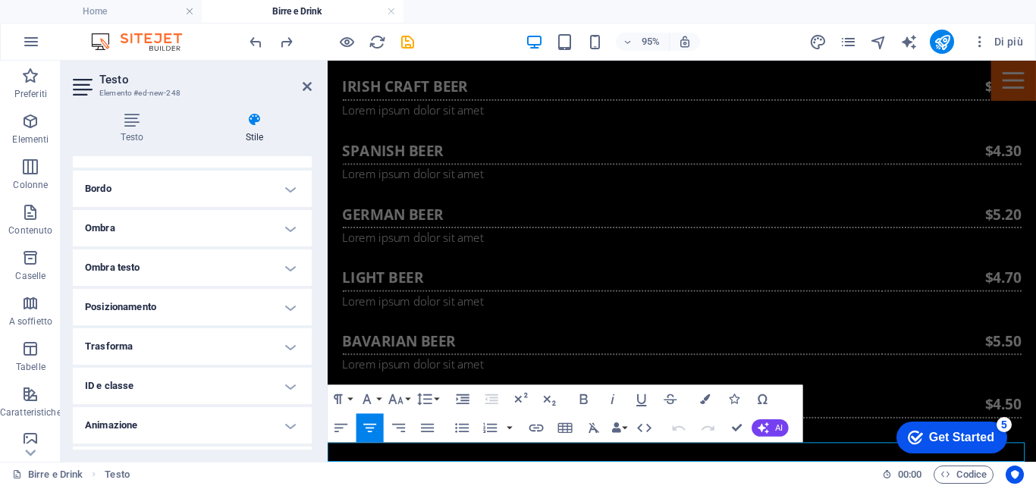
click at [289, 342] on h4 "Trasforma" at bounding box center [192, 346] width 239 height 36
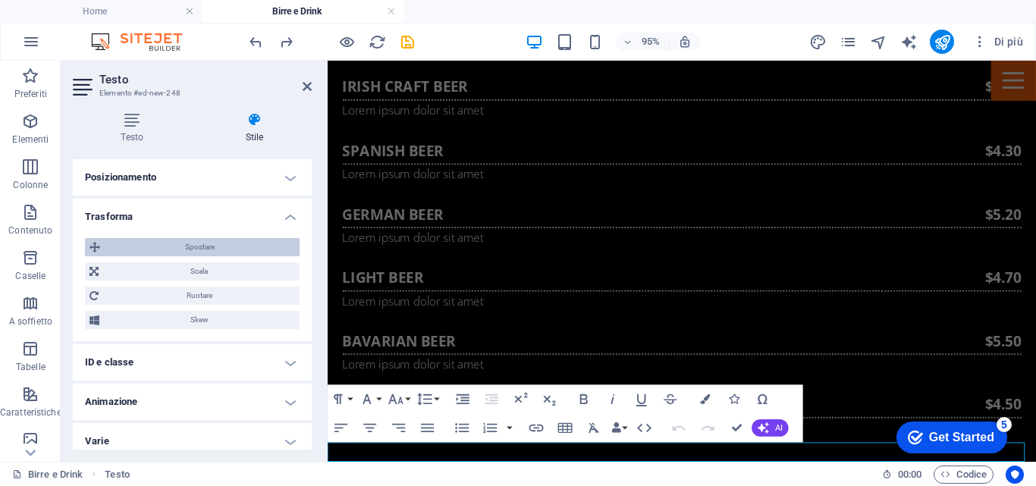
scroll to position [291, 0]
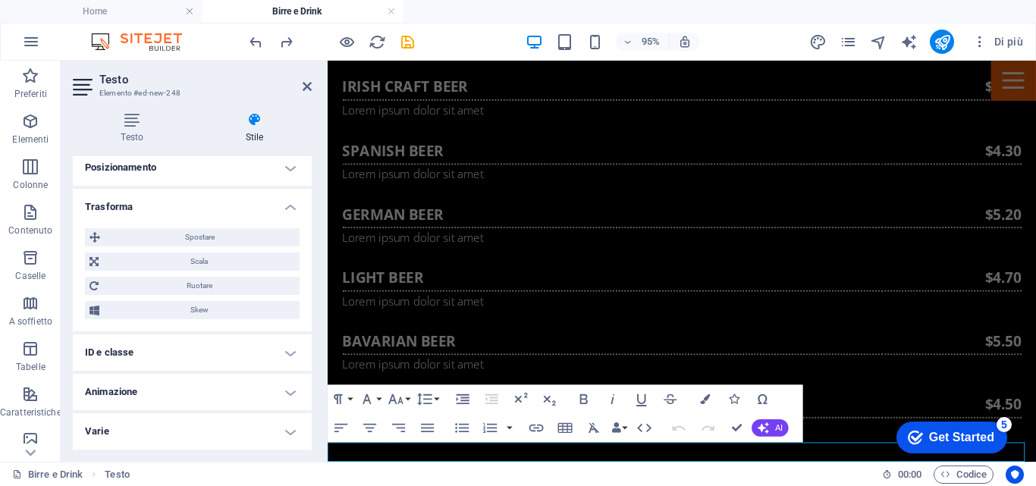
click at [305, 89] on icon at bounding box center [307, 86] width 9 height 12
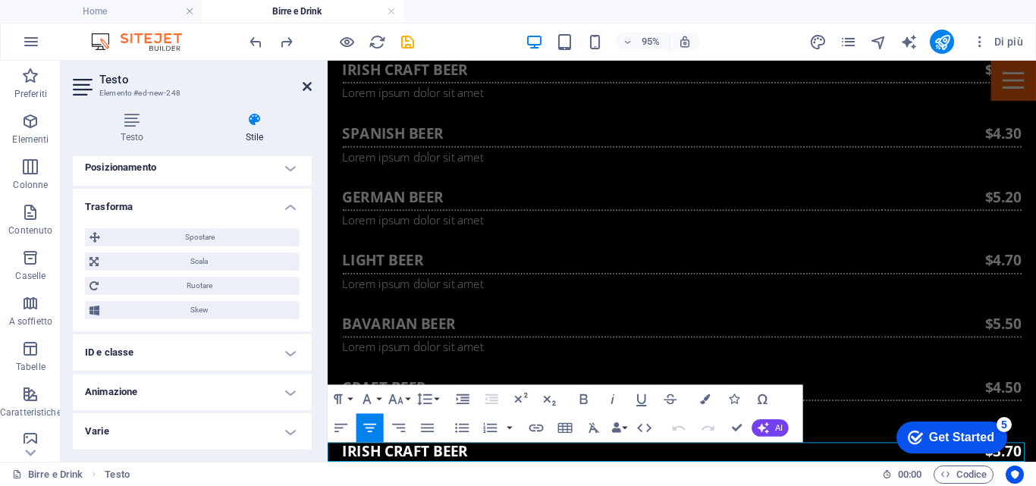
scroll to position [1134, 0]
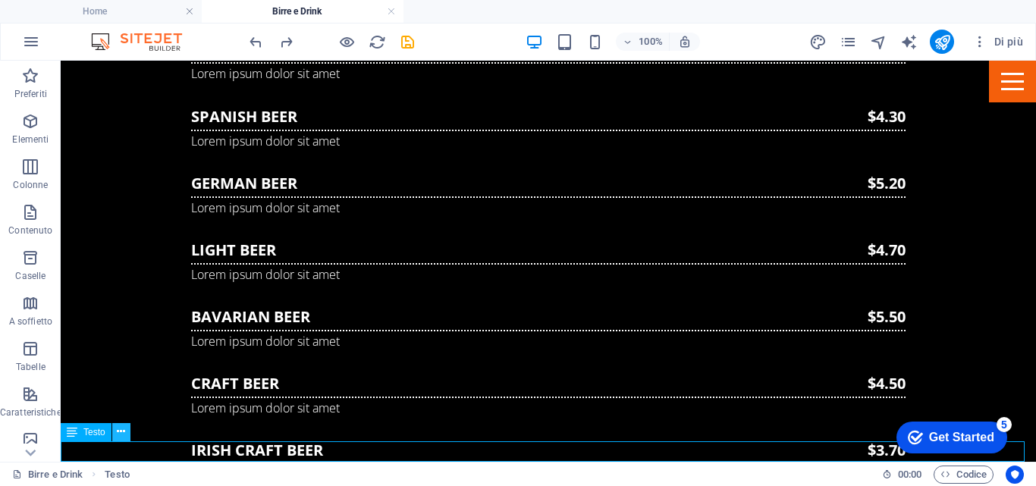
click at [126, 432] on button at bounding box center [121, 432] width 18 height 18
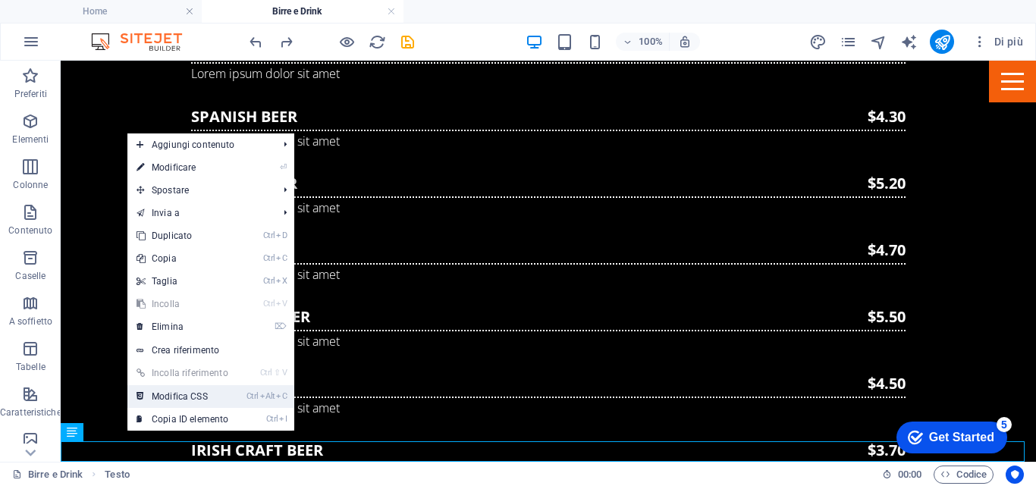
click at [187, 392] on link "Ctrl Alt C Modifica CSS" at bounding box center [182, 396] width 110 height 23
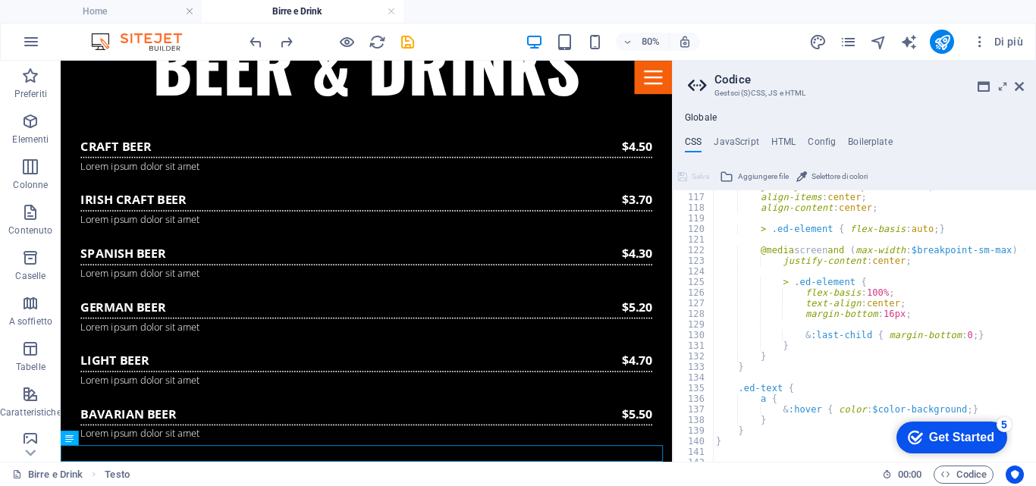
scroll to position [864, 0]
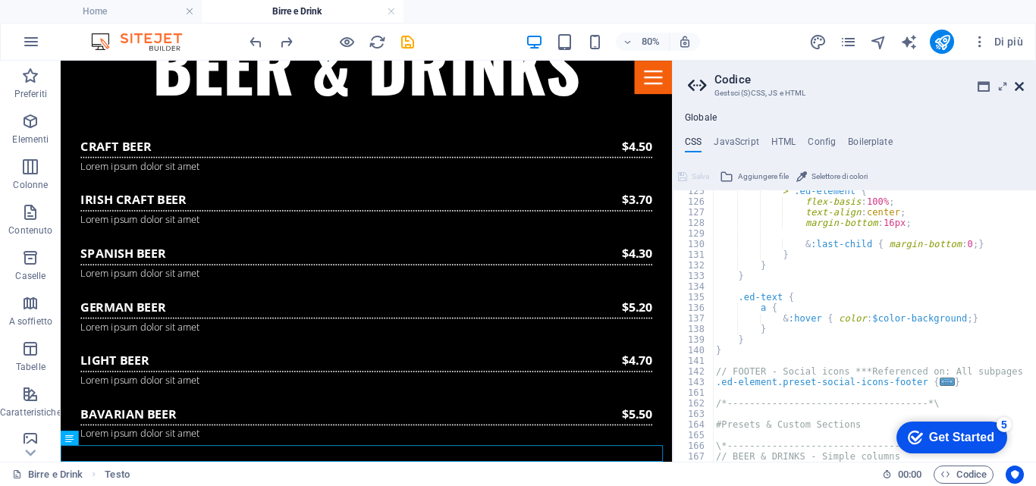
click at [1021, 89] on icon at bounding box center [1019, 86] width 9 height 12
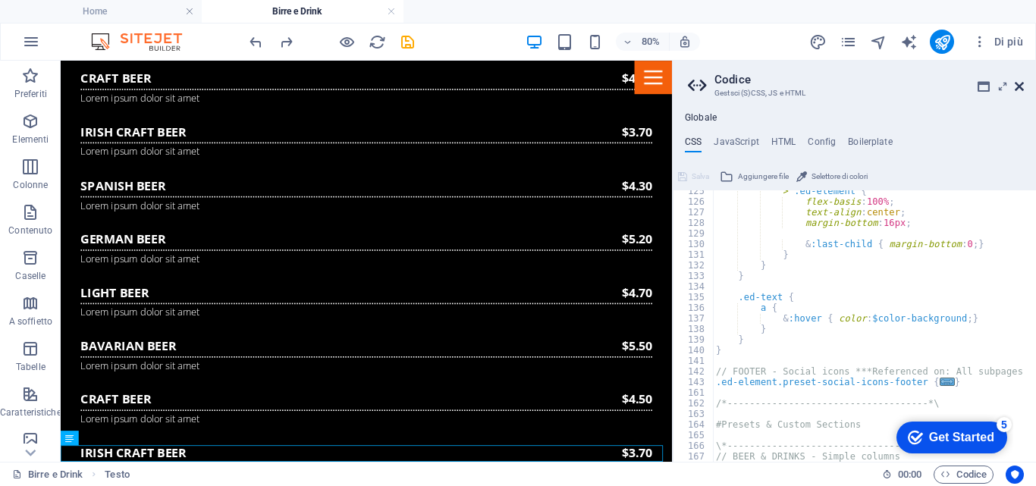
scroll to position [1134, 0]
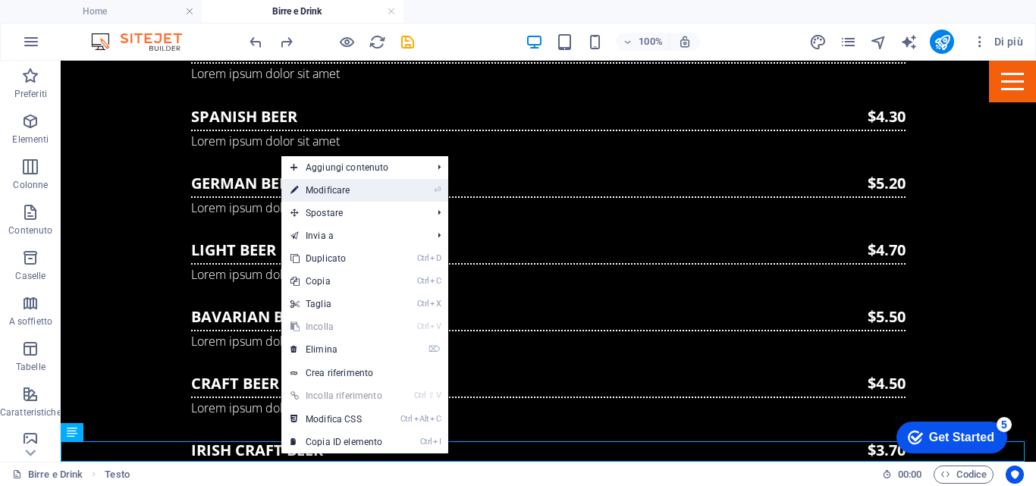
click at [407, 191] on li "⏎ Modificare" at bounding box center [364, 190] width 167 height 23
click at [405, 190] on li "⏎ Modificare" at bounding box center [364, 190] width 167 height 23
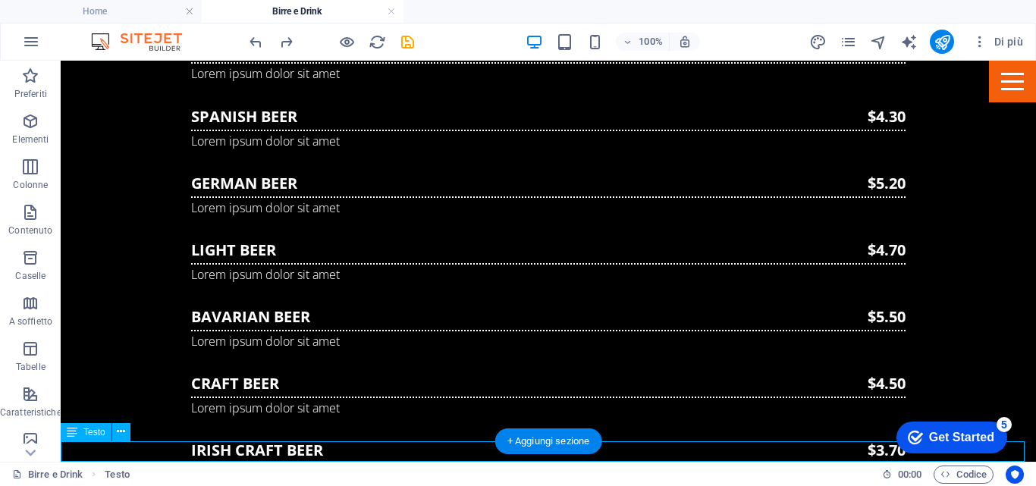
drag, startPoint x: 337, startPoint y: 448, endPoint x: 338, endPoint y: 409, distance: 39.5
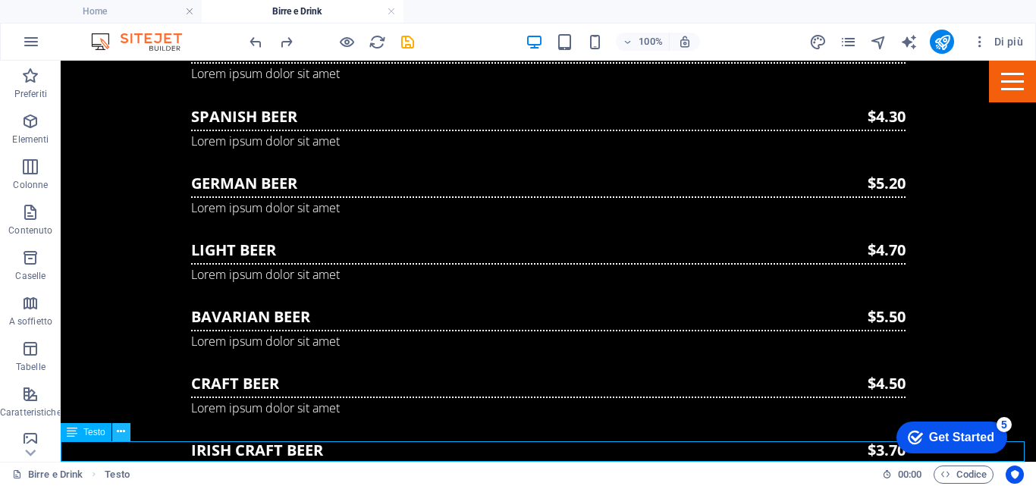
click at [121, 433] on icon at bounding box center [121, 432] width 8 height 16
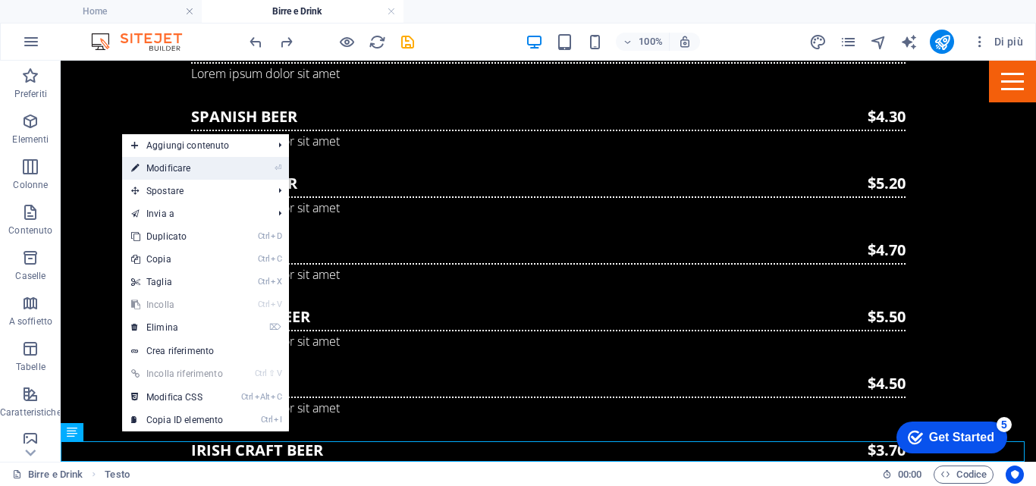
click at [191, 169] on link "⏎ Modificare" at bounding box center [177, 168] width 110 height 23
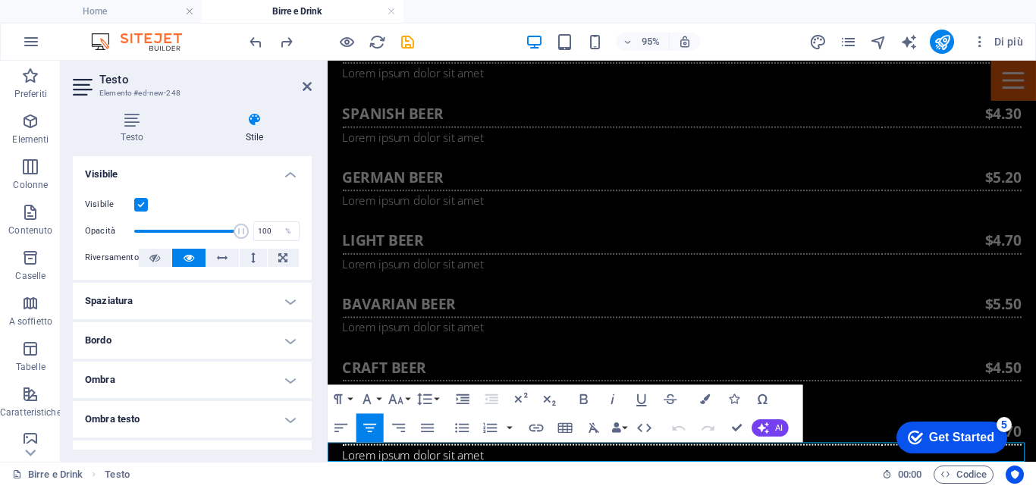
scroll to position [1112, 0]
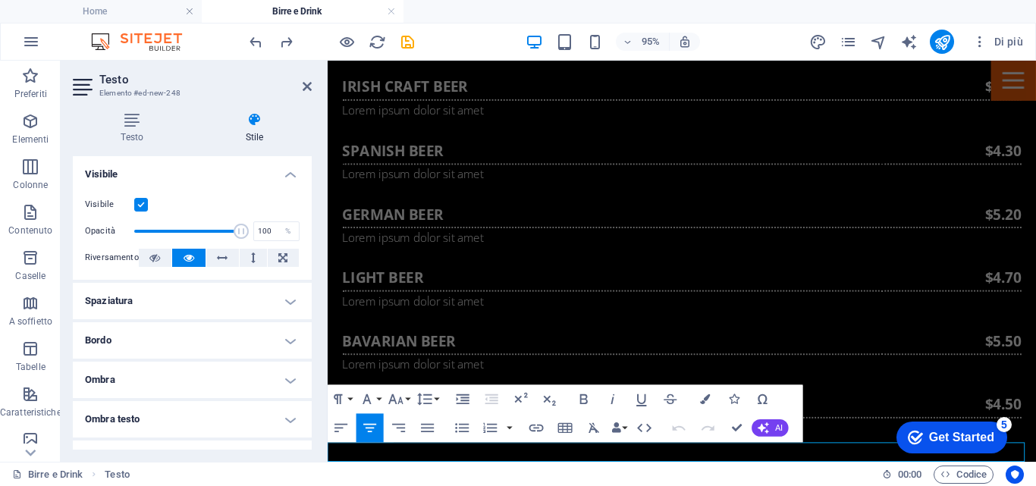
click at [706, 397] on icon "button" at bounding box center [705, 399] width 10 height 10
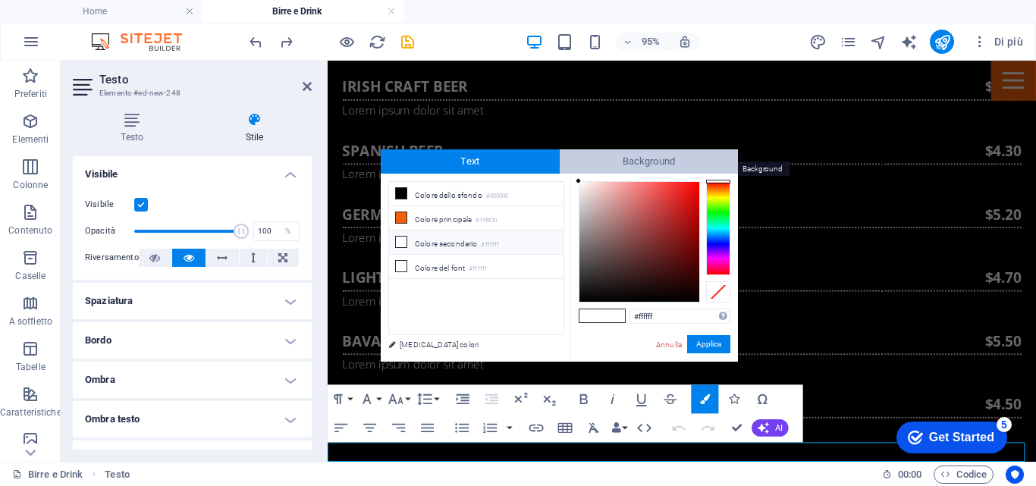
click at [629, 158] on span "Background" at bounding box center [649, 161] width 179 height 24
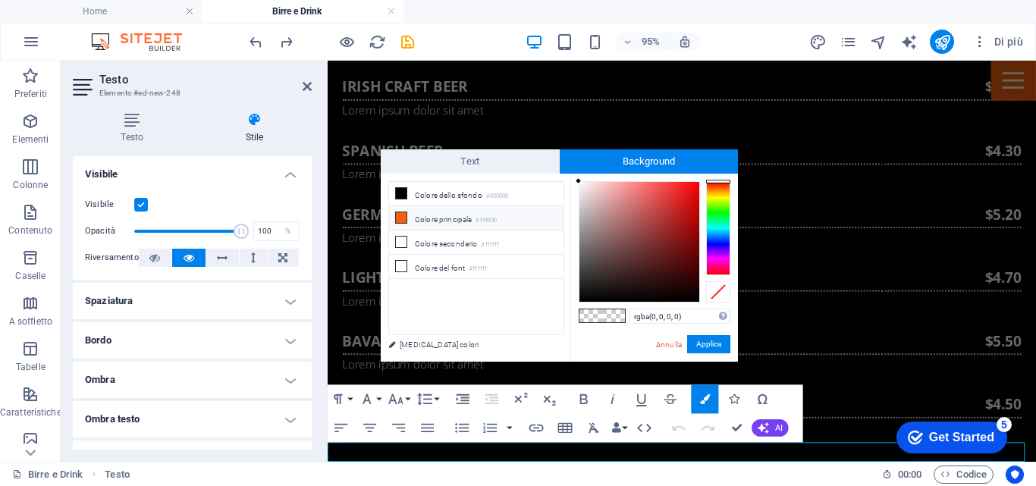
click at [401, 218] on icon at bounding box center [401, 217] width 11 height 11
type input "rgba(244, 95, 11, 0)"
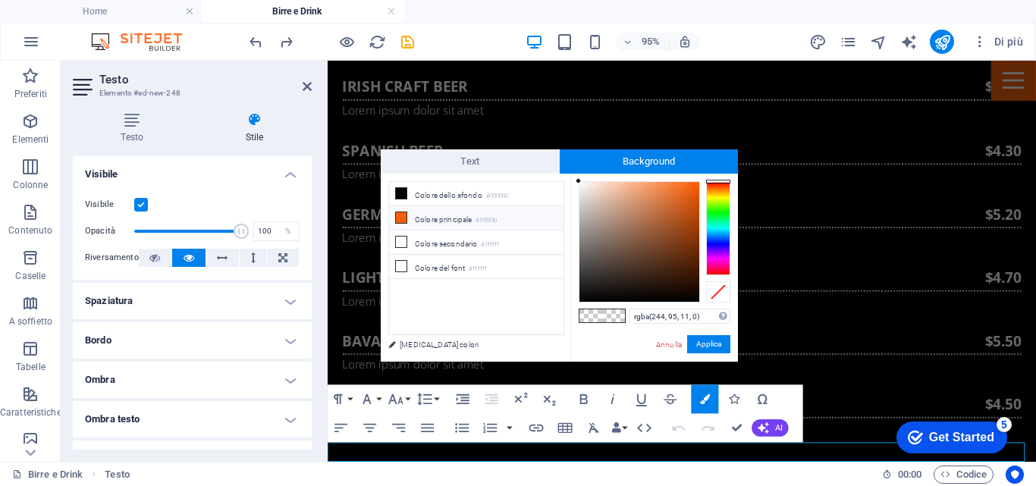
click at [441, 217] on li "Colore principale #f45f0b" at bounding box center [476, 218] width 174 height 24
click at [711, 347] on button "Applica" at bounding box center [708, 344] width 43 height 18
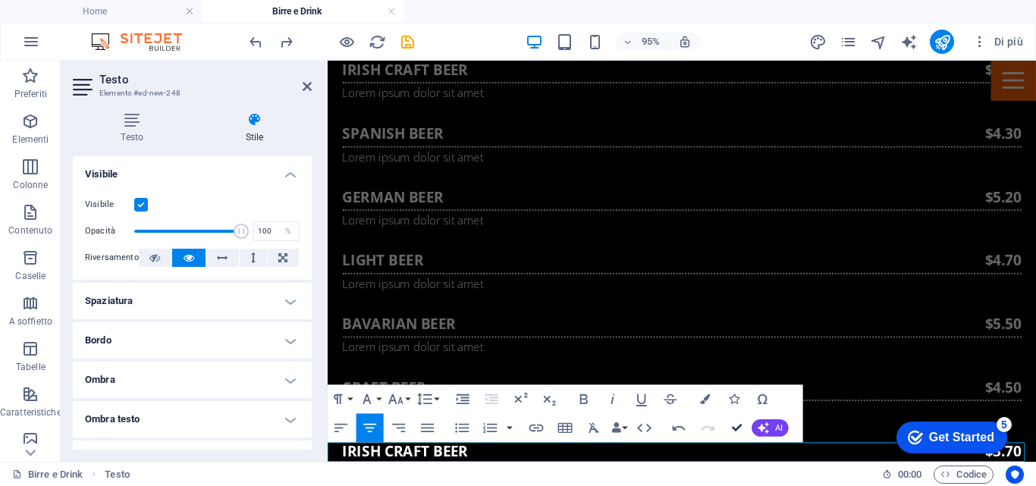
scroll to position [1134, 0]
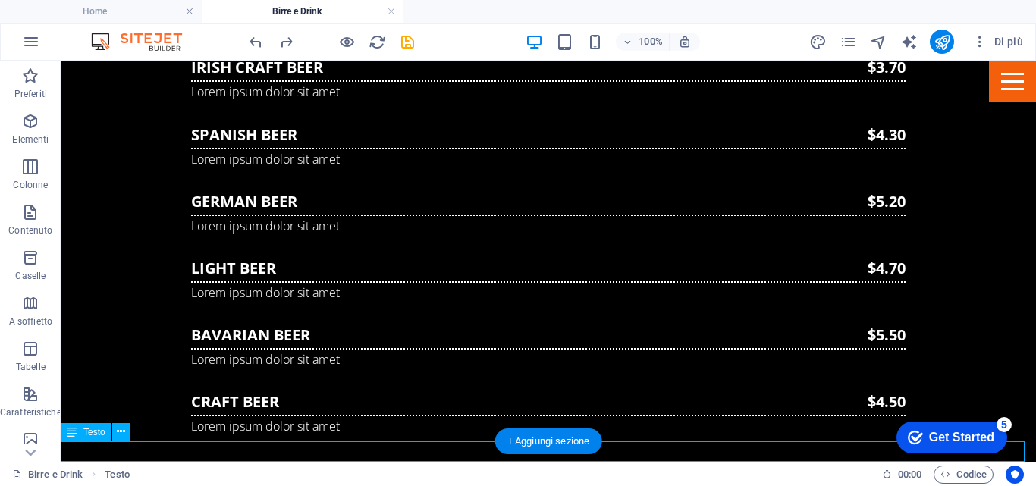
scroll to position [1112, 0]
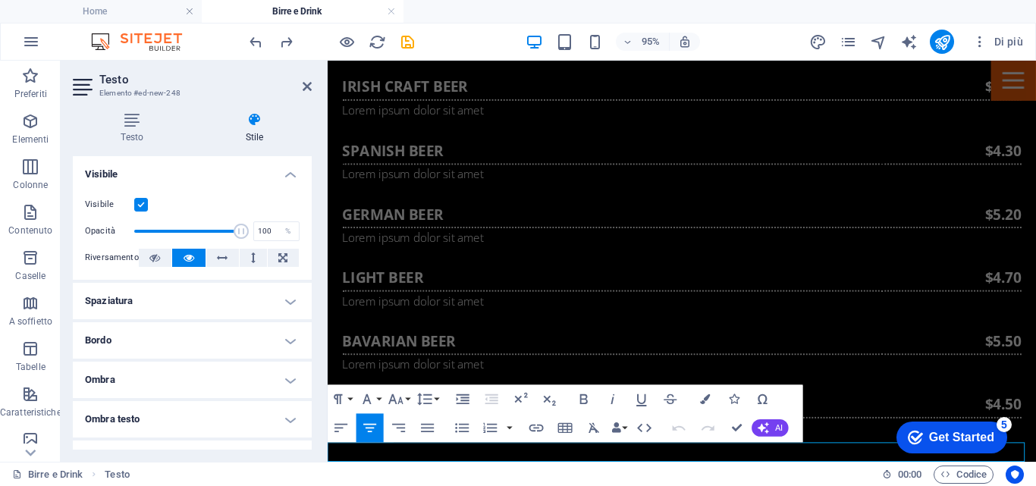
click at [703, 397] on icon "button" at bounding box center [705, 399] width 10 height 10
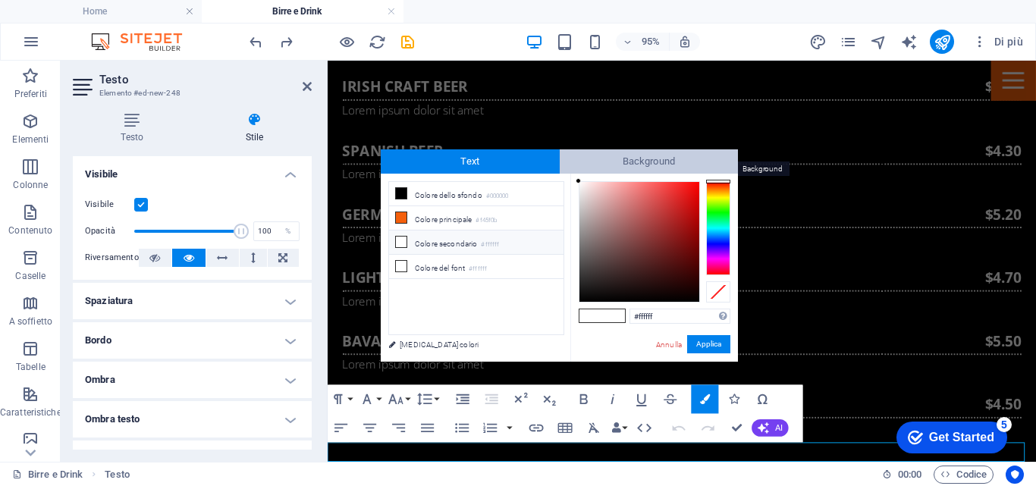
click at [621, 154] on span "Background" at bounding box center [649, 161] width 179 height 24
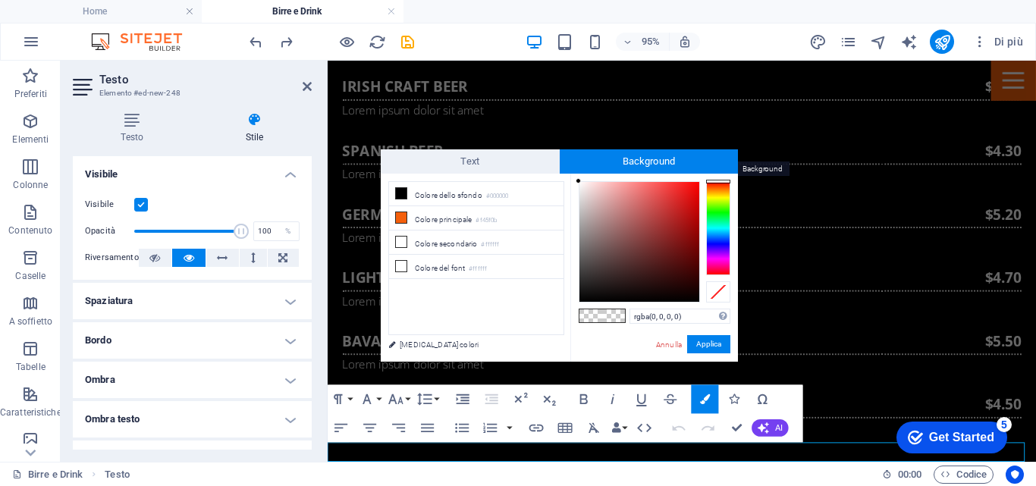
click at [623, 155] on span "Background" at bounding box center [649, 161] width 179 height 24
click at [405, 216] on icon at bounding box center [401, 217] width 11 height 11
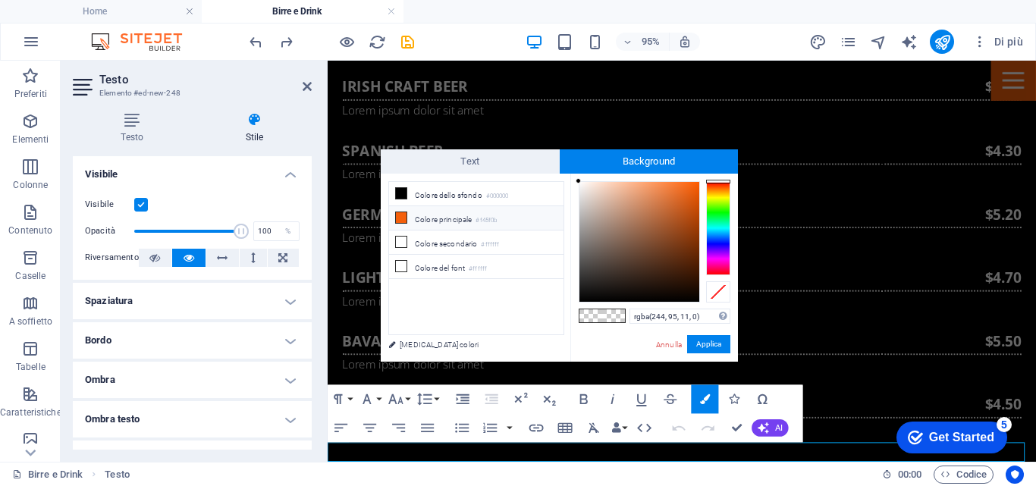
click at [407, 212] on li "Colore principale #f45f0b" at bounding box center [476, 218] width 174 height 24
click at [399, 218] on icon at bounding box center [401, 217] width 11 height 11
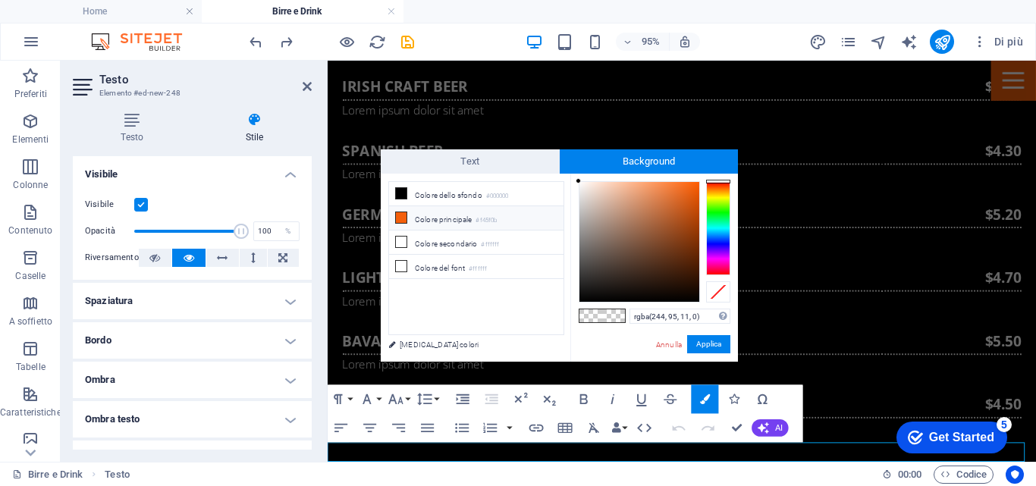
click at [400, 218] on icon at bounding box center [401, 217] width 11 height 11
click at [408, 241] on li "Colore secondario #ffffff" at bounding box center [476, 243] width 174 height 24
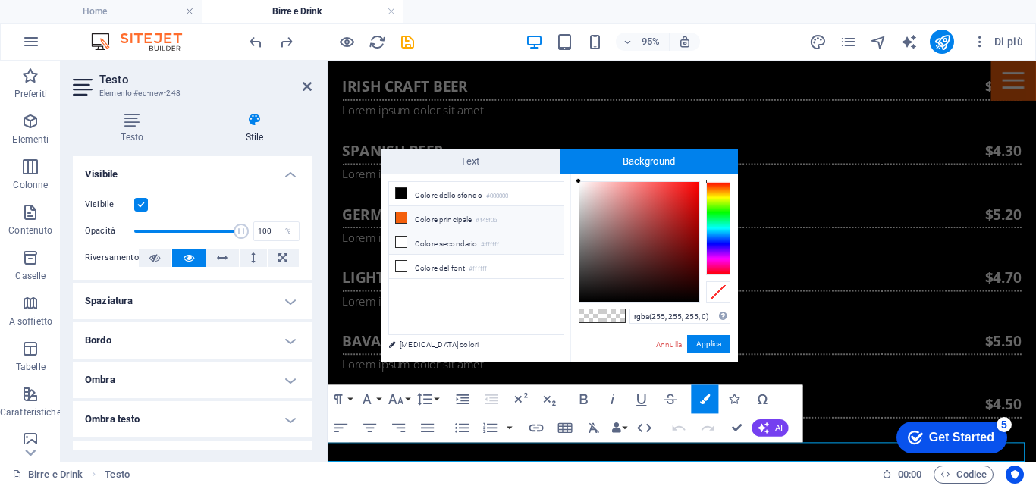
click at [409, 217] on li "Colore principale #f45f0b" at bounding box center [476, 218] width 174 height 24
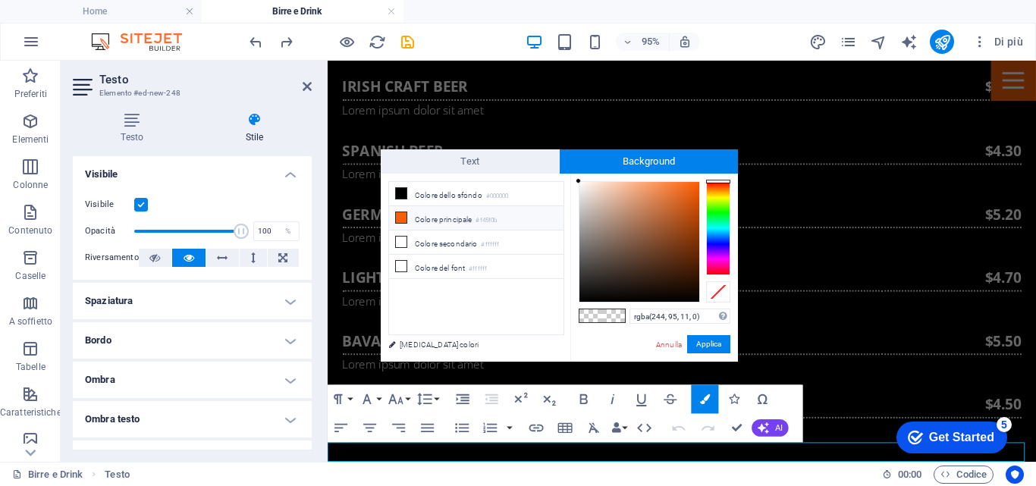
click at [409, 217] on li "Colore principale #f45f0b" at bounding box center [476, 218] width 174 height 24
click at [409, 215] on li "Colore principale #f45f0b" at bounding box center [476, 218] width 174 height 24
click at [720, 337] on button "Applica" at bounding box center [708, 344] width 43 height 18
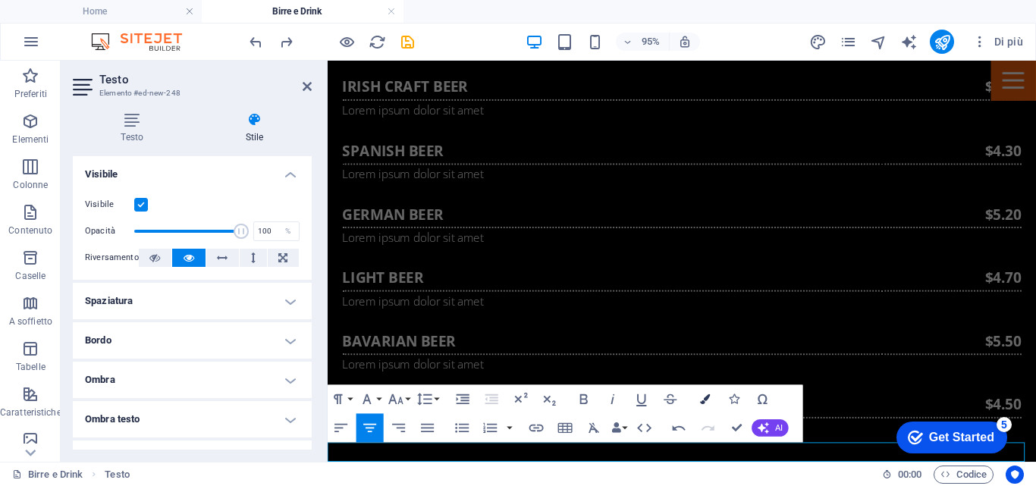
click at [705, 397] on icon "button" at bounding box center [705, 399] width 10 height 10
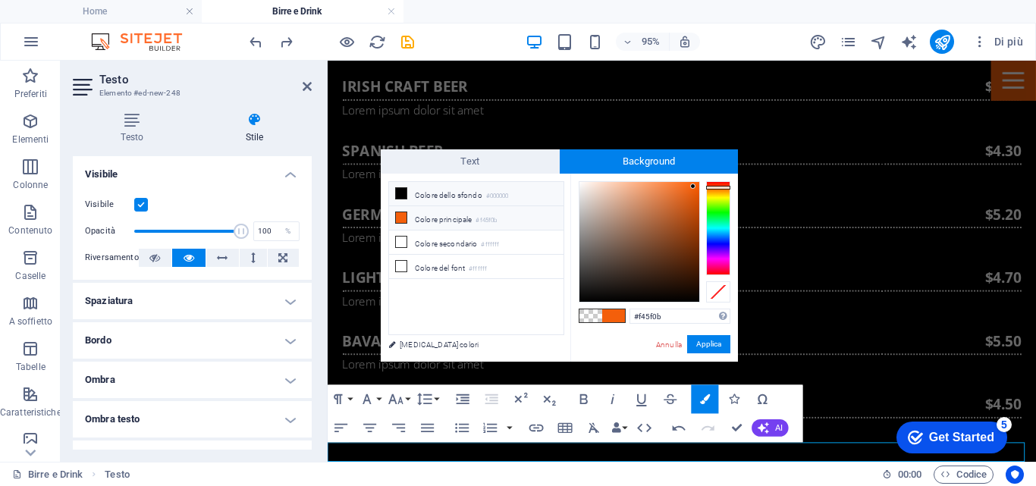
click at [441, 191] on li "Colore dello sfondo #000000" at bounding box center [476, 194] width 174 height 24
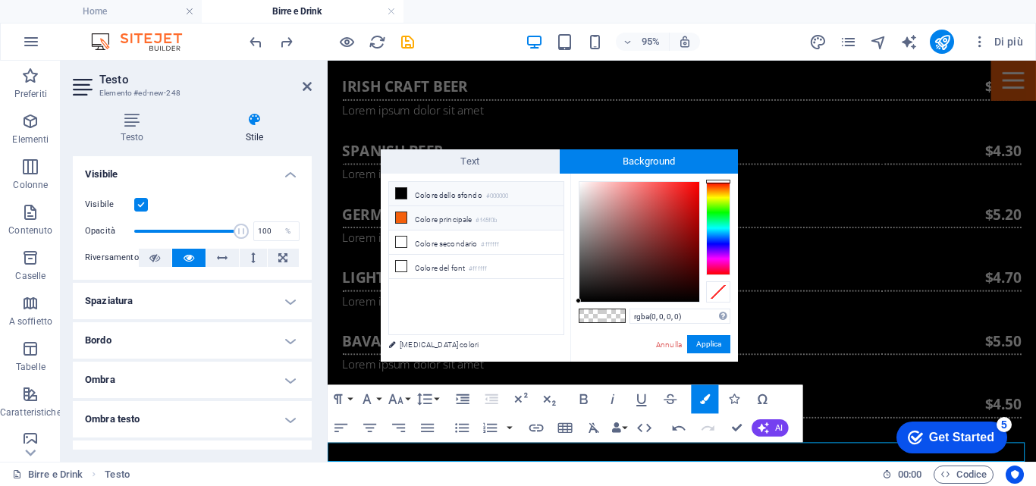
click at [438, 218] on li "Colore principale #f45f0b" at bounding box center [476, 218] width 174 height 24
type input "rgba(244, 95, 11, 0)"
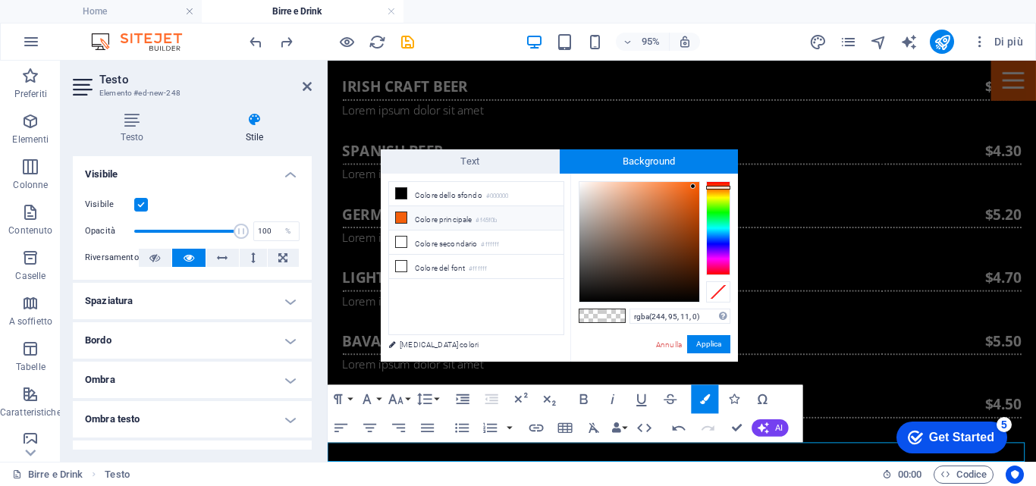
click at [407, 215] on li "Colore principale #f45f0b" at bounding box center [476, 218] width 174 height 24
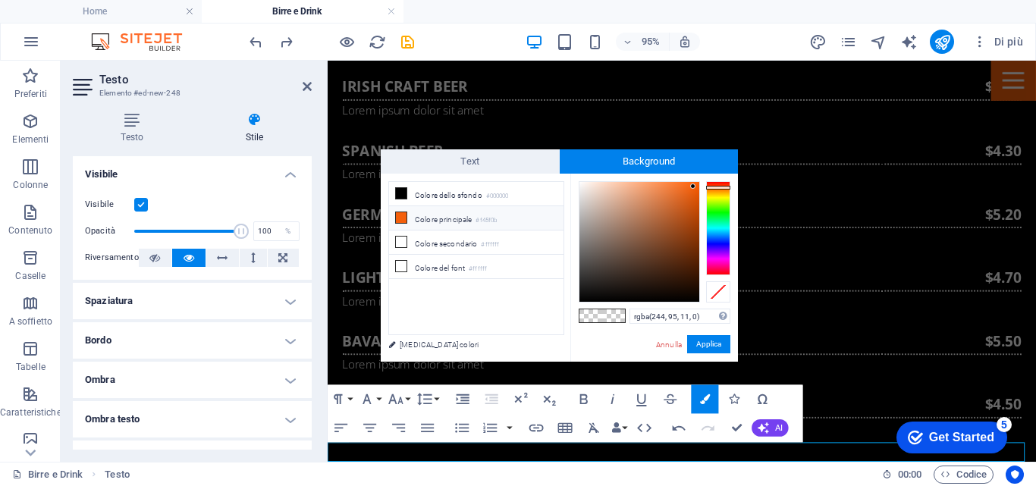
click at [407, 215] on li "Colore principale #f45f0b" at bounding box center [476, 218] width 174 height 24
click at [405, 216] on icon at bounding box center [401, 217] width 11 height 11
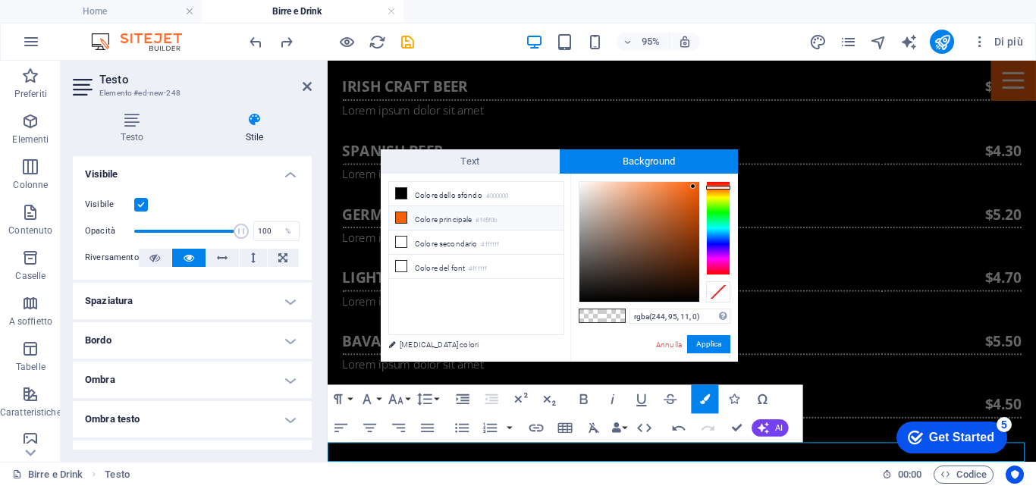
click at [405, 216] on icon at bounding box center [401, 217] width 11 height 11
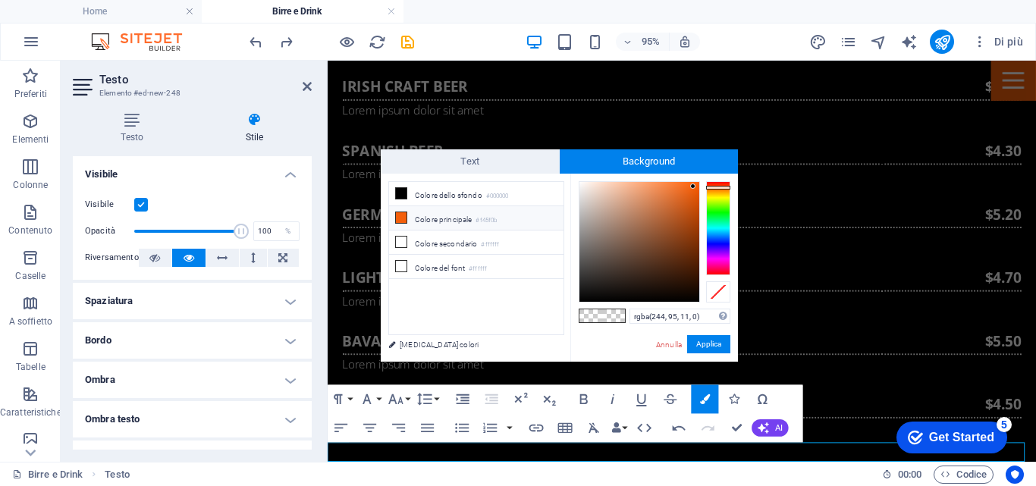
click at [405, 216] on icon at bounding box center [401, 217] width 11 height 11
click at [426, 343] on link "[MEDICAL_DATA] colori" at bounding box center [469, 344] width 176 height 19
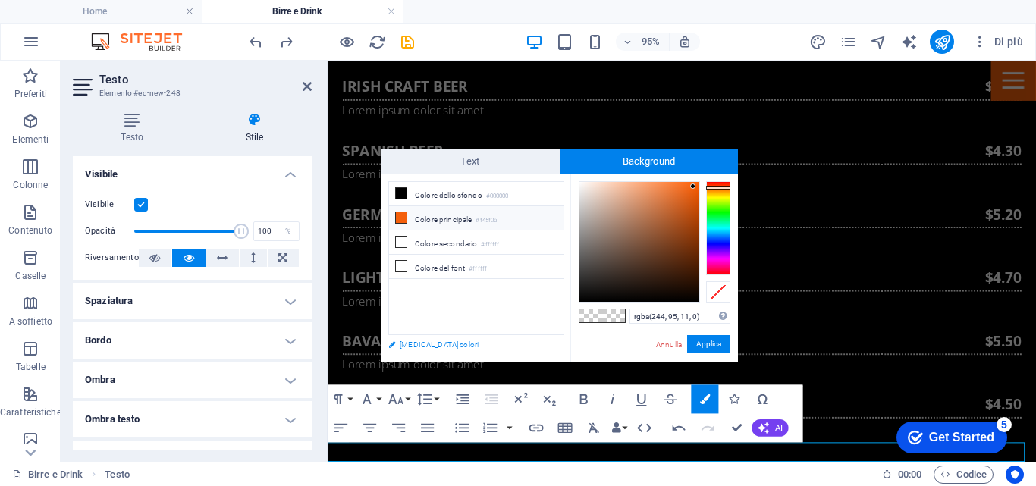
select select "px"
select select "300"
select select "px"
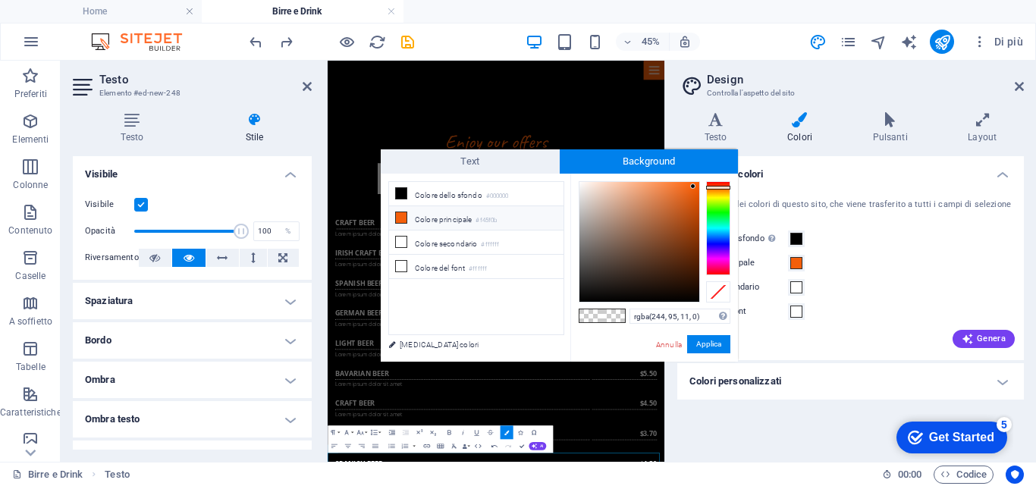
scroll to position [643, 0]
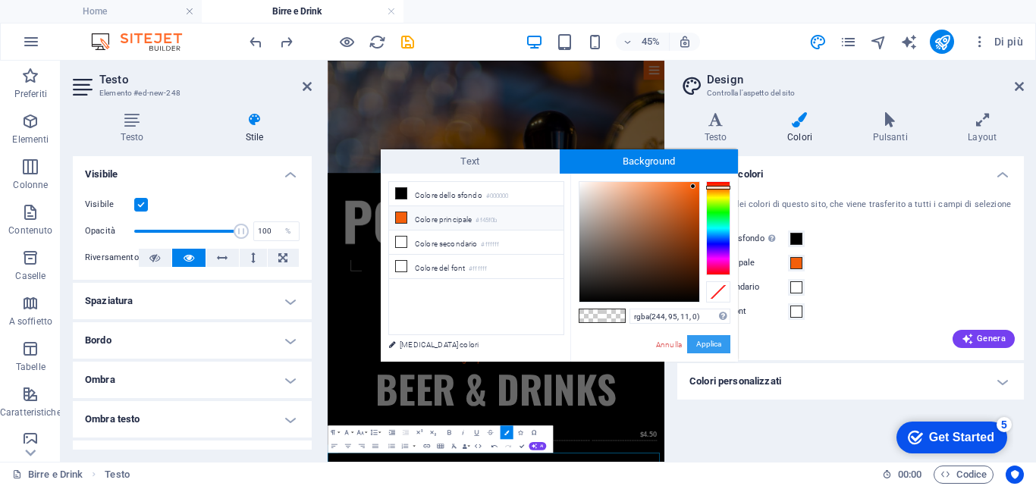
click at [709, 339] on button "Applica" at bounding box center [708, 344] width 43 height 18
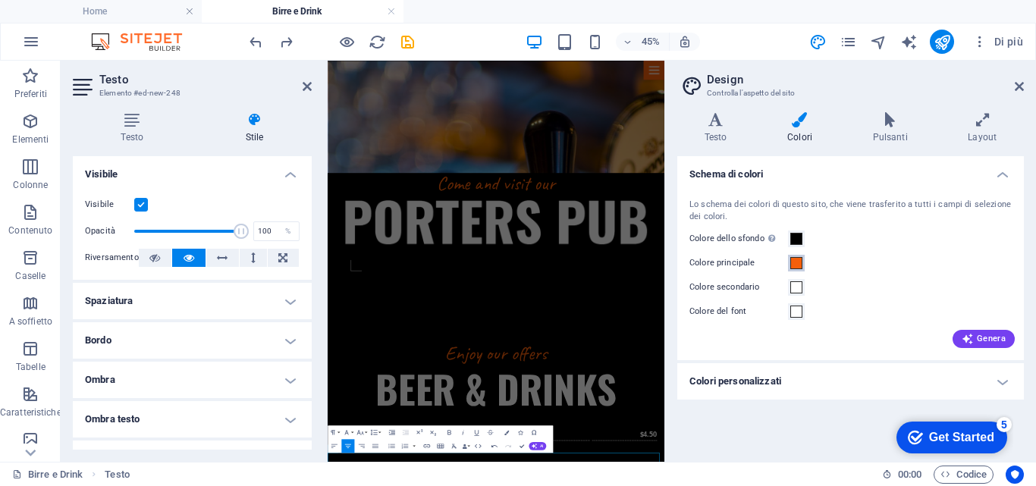
click at [793, 261] on span at bounding box center [796, 263] width 12 height 12
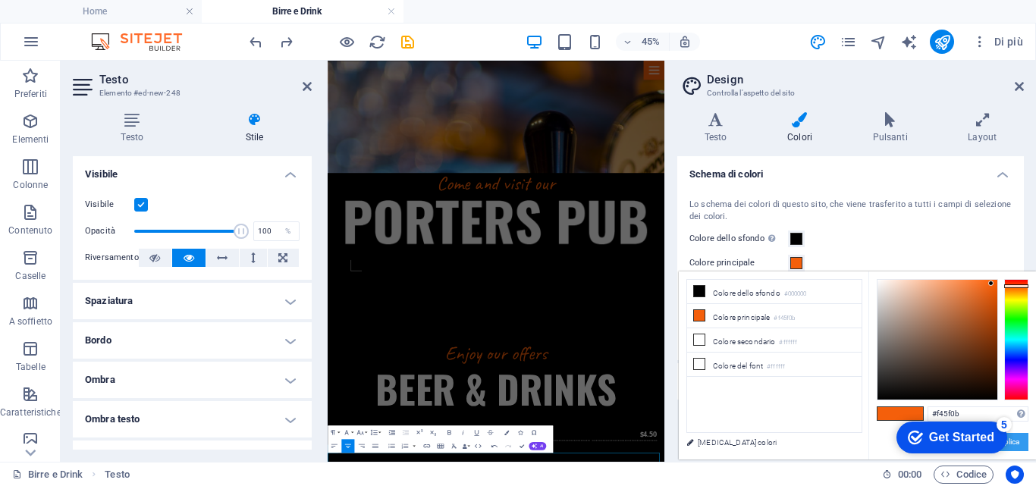
click at [1020, 439] on button "Applica" at bounding box center [1006, 442] width 43 height 18
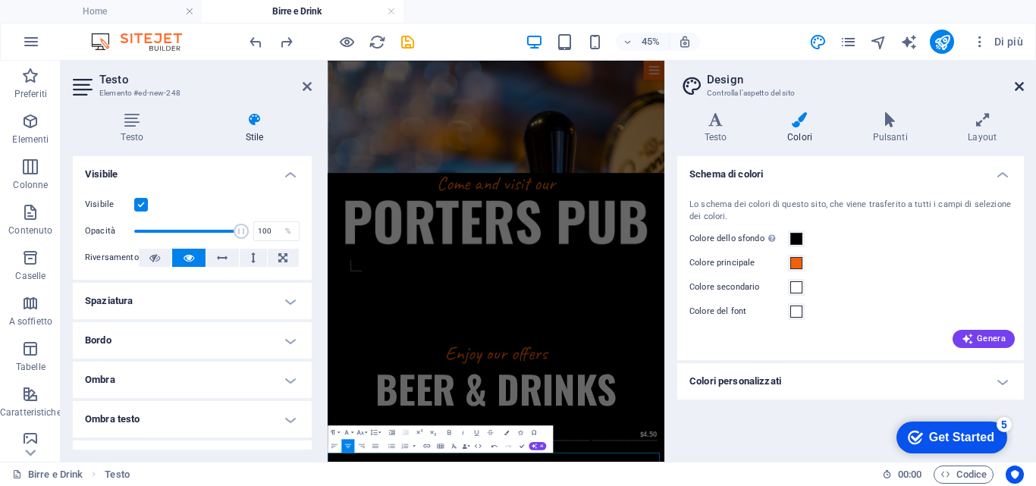
click at [1018, 84] on icon at bounding box center [1019, 86] width 9 height 12
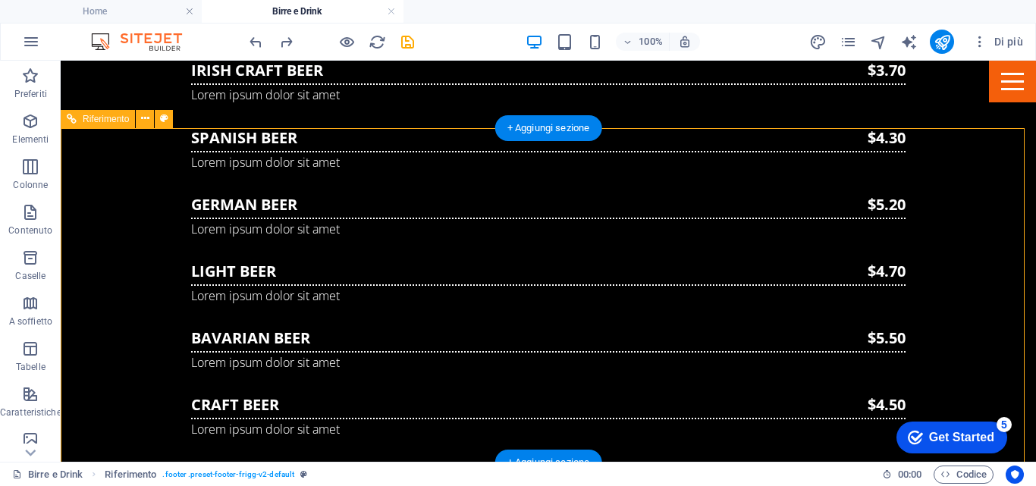
scroll to position [1134, 0]
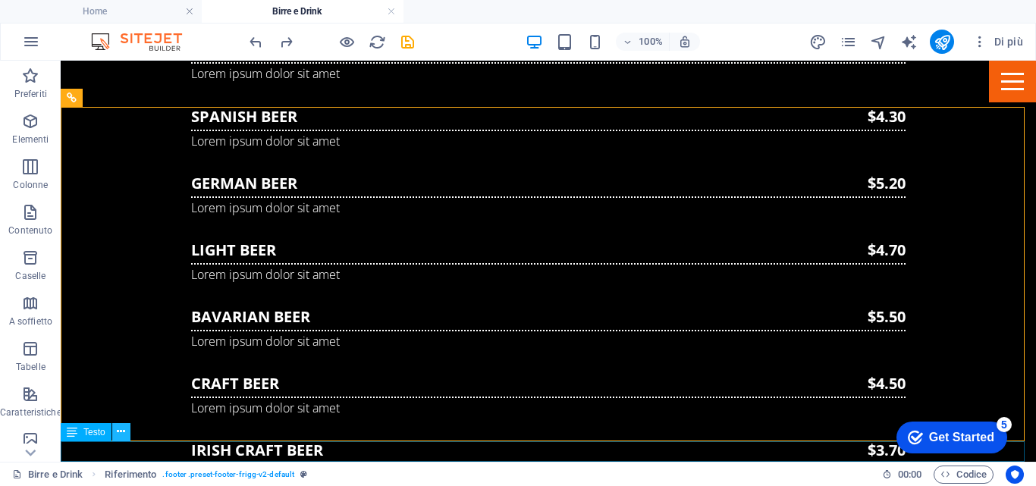
click at [125, 434] on icon at bounding box center [121, 432] width 8 height 16
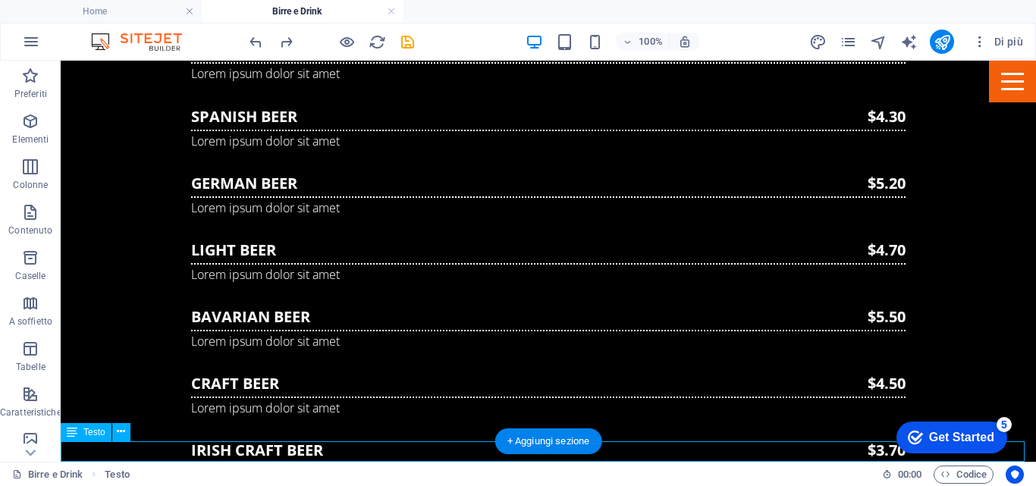
click at [118, 434] on icon at bounding box center [121, 432] width 8 height 16
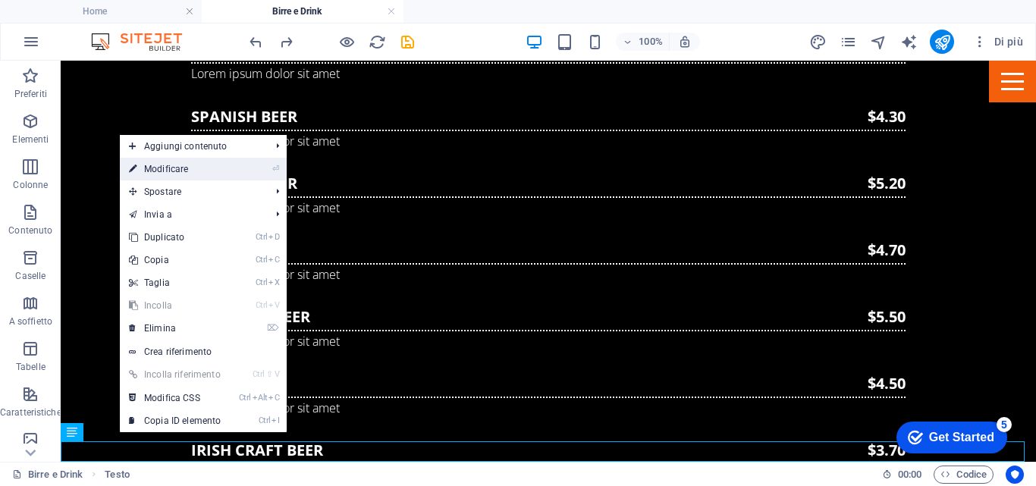
click at [225, 165] on link "⏎ Modificare" at bounding box center [175, 169] width 110 height 23
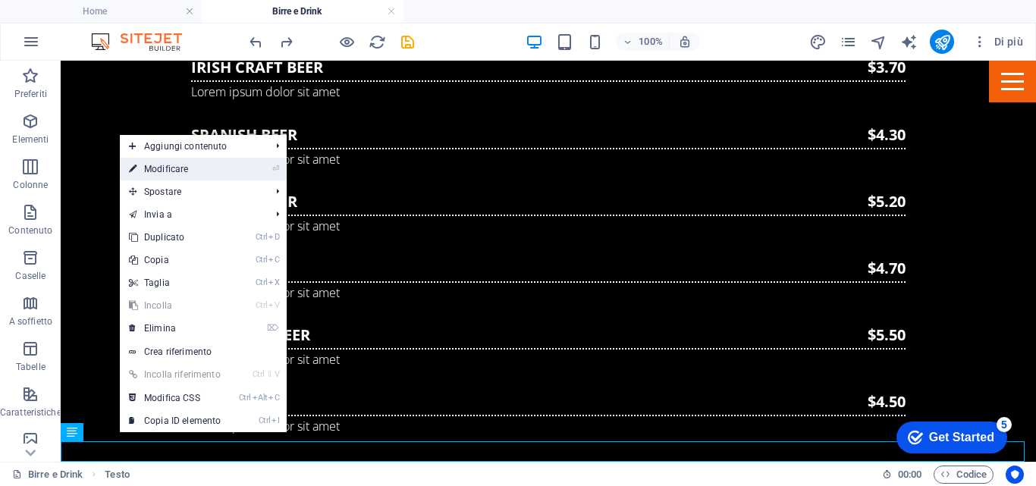
scroll to position [1112, 0]
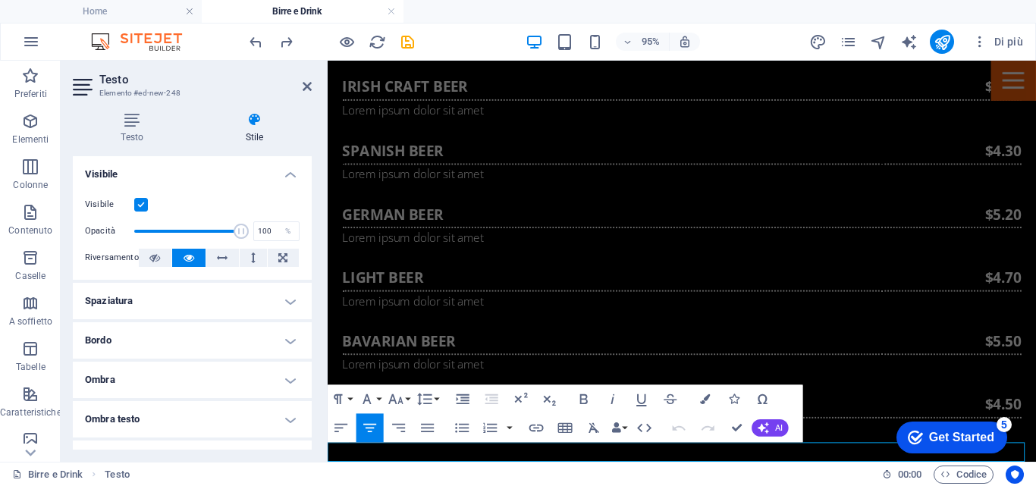
click at [258, 122] on icon at bounding box center [255, 119] width 115 height 15
click at [703, 399] on icon "button" at bounding box center [705, 399] width 10 height 10
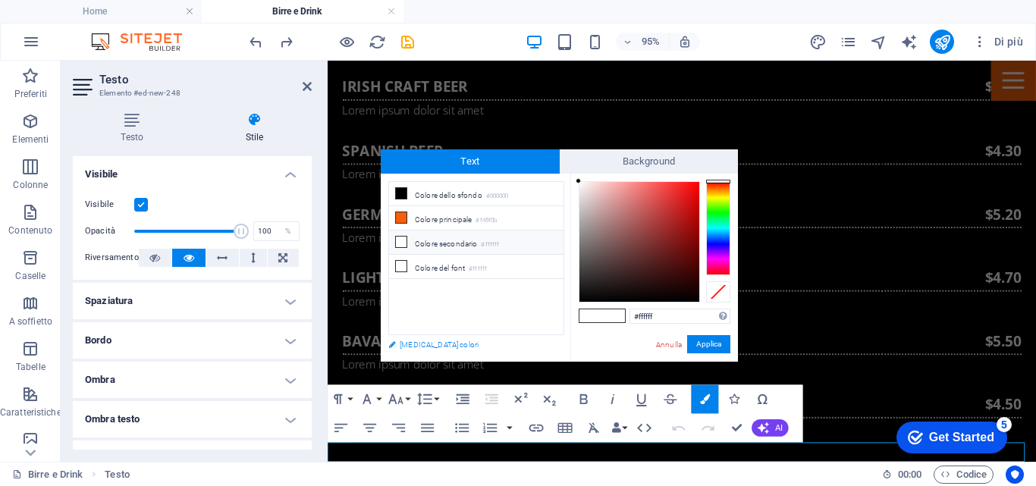
click at [400, 349] on link "[MEDICAL_DATA] colori" at bounding box center [469, 344] width 176 height 19
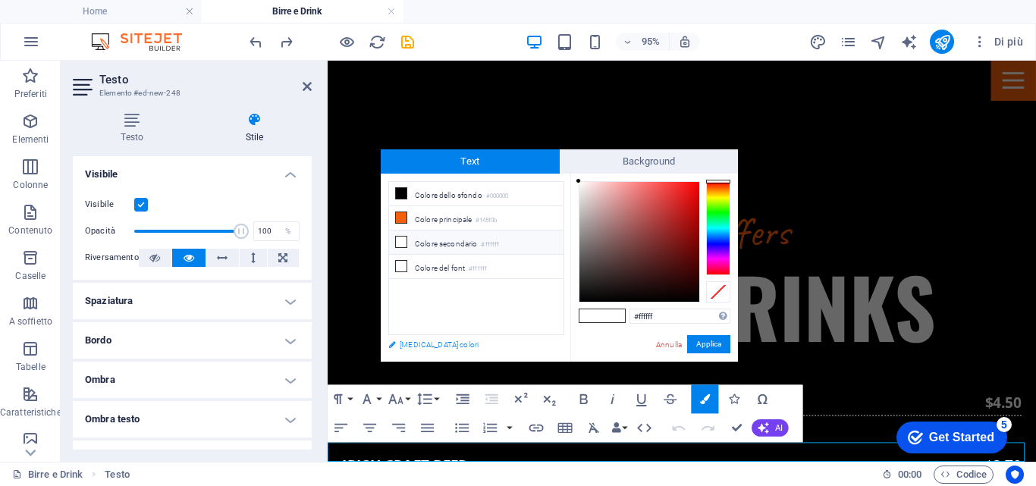
scroll to position [643, 0]
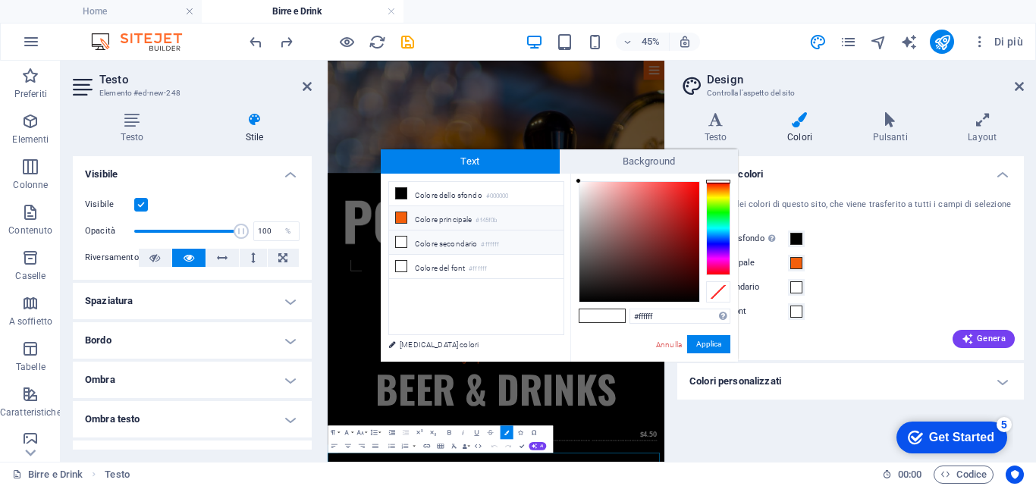
click at [435, 217] on li "Colore principale #f45f0b" at bounding box center [476, 218] width 174 height 24
type input "#f45f0b"
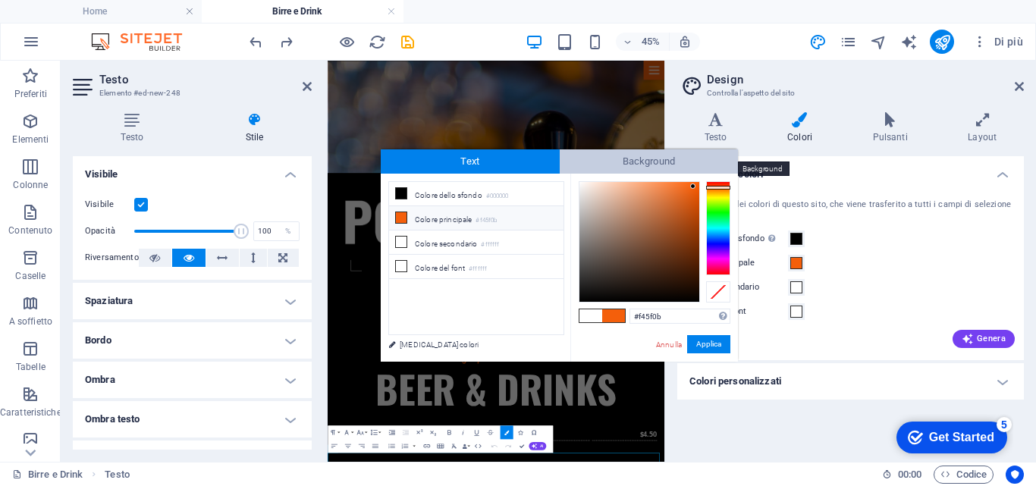
click at [636, 155] on span "Background" at bounding box center [649, 161] width 179 height 24
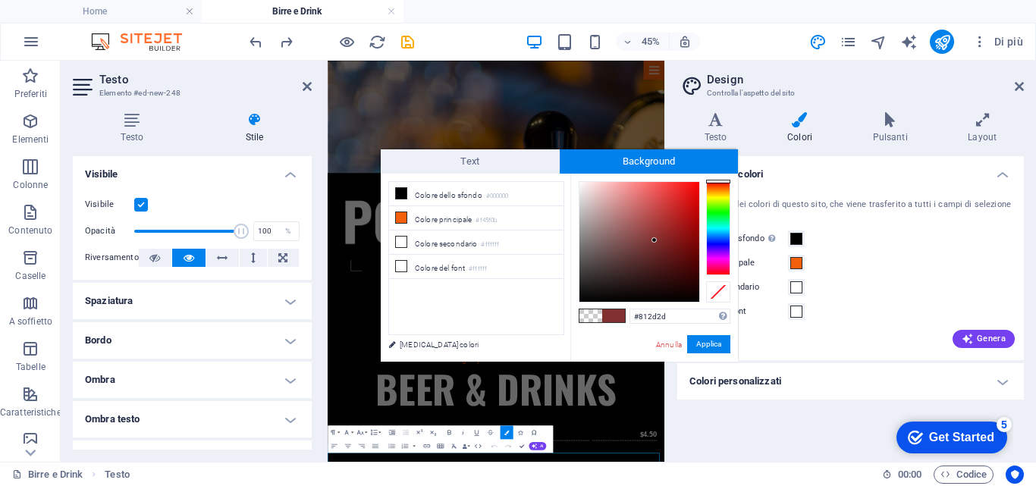
drag, startPoint x: 608, startPoint y: 202, endPoint x: 657, endPoint y: 240, distance: 61.6
click at [657, 240] on div at bounding box center [639, 242] width 120 height 120
click at [451, 220] on li "Colore principale #f45f0b" at bounding box center [476, 218] width 174 height 24
type input "#f45f0b"
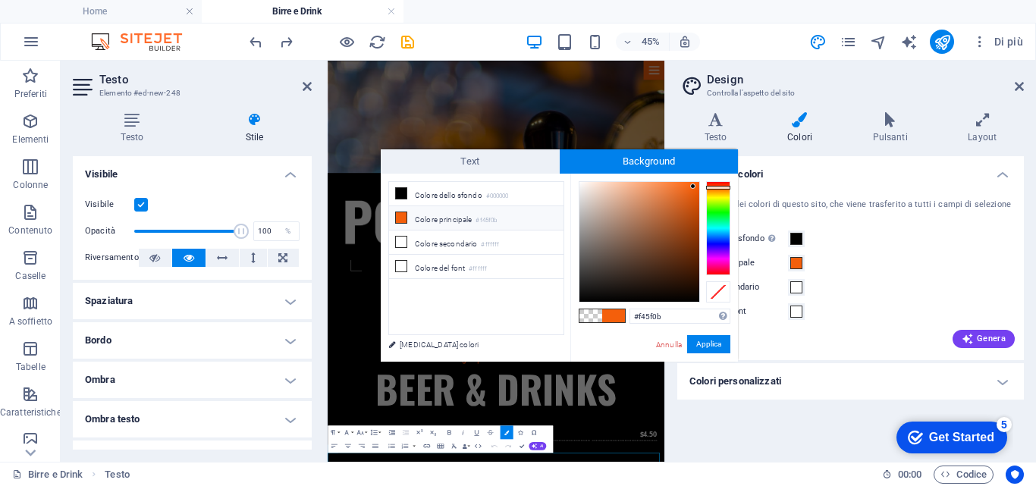
click at [451, 220] on li "Colore principale #f45f0b" at bounding box center [476, 218] width 174 height 24
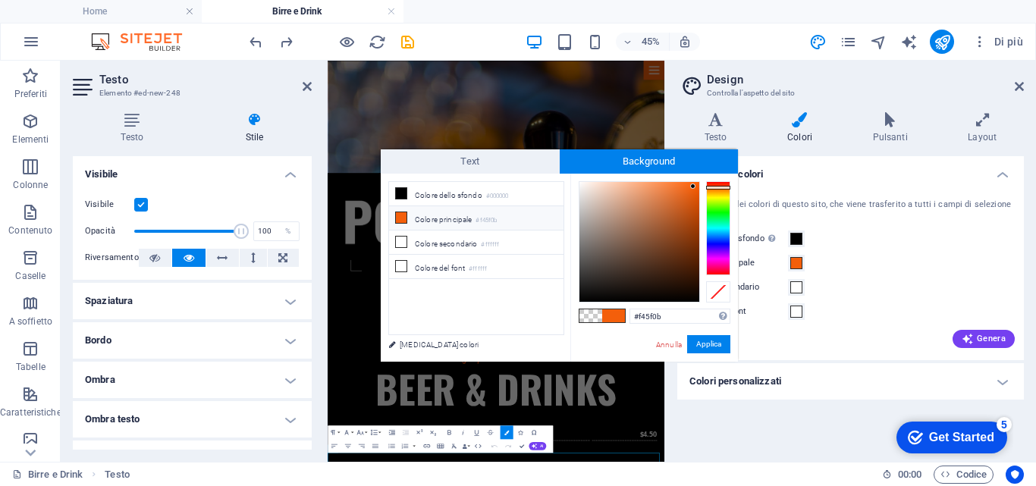
click at [451, 220] on li "Colore principale #f45f0b" at bounding box center [476, 218] width 174 height 24
click at [452, 220] on li "Colore principale #f45f0b" at bounding box center [476, 218] width 174 height 24
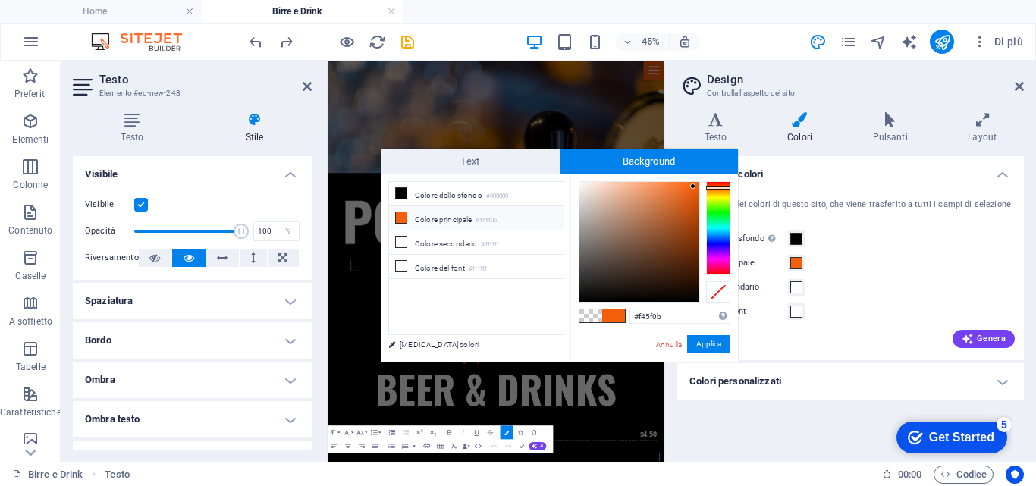
click at [452, 220] on li "Colore principale #f45f0b" at bounding box center [476, 218] width 174 height 24
click at [400, 218] on icon at bounding box center [401, 217] width 11 height 11
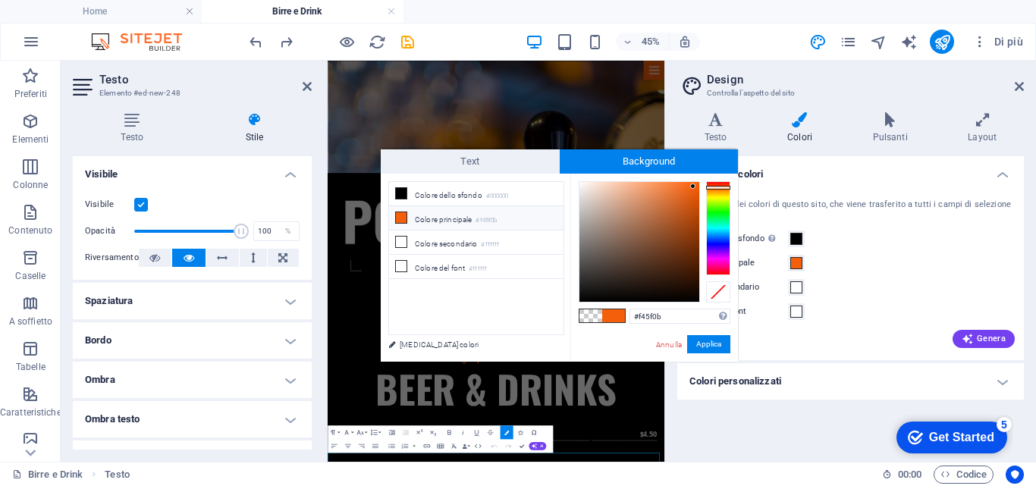
click at [400, 218] on icon at bounding box center [401, 217] width 11 height 11
drag, startPoint x: 676, startPoint y: 318, endPoint x: 609, endPoint y: 318, distance: 66.7
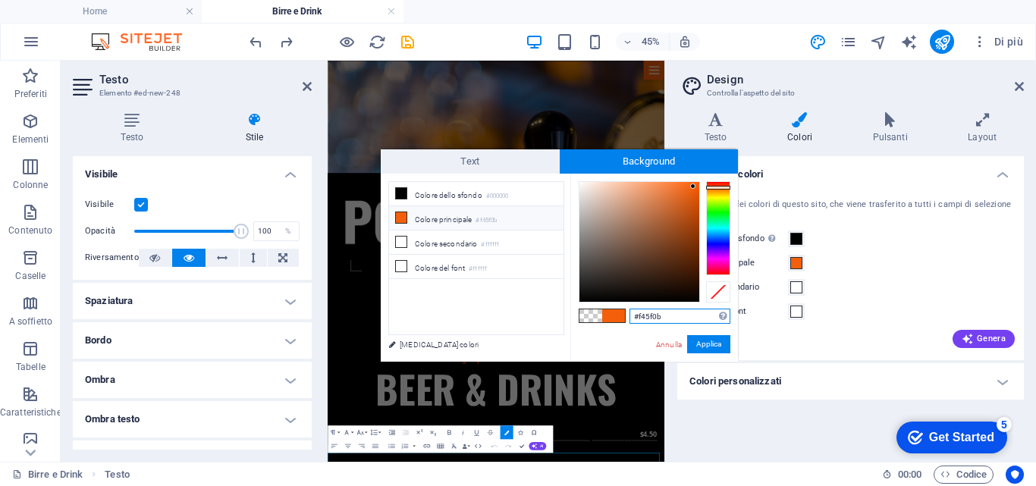
click at [609, 318] on div "#f45f0b Formati supportati #0852ed rgb(8, 82, 237) rgba(8, 82, 237, 90%) hsv(22…" at bounding box center [654, 378] width 168 height 408
click at [703, 347] on button "Applica" at bounding box center [708, 344] width 43 height 18
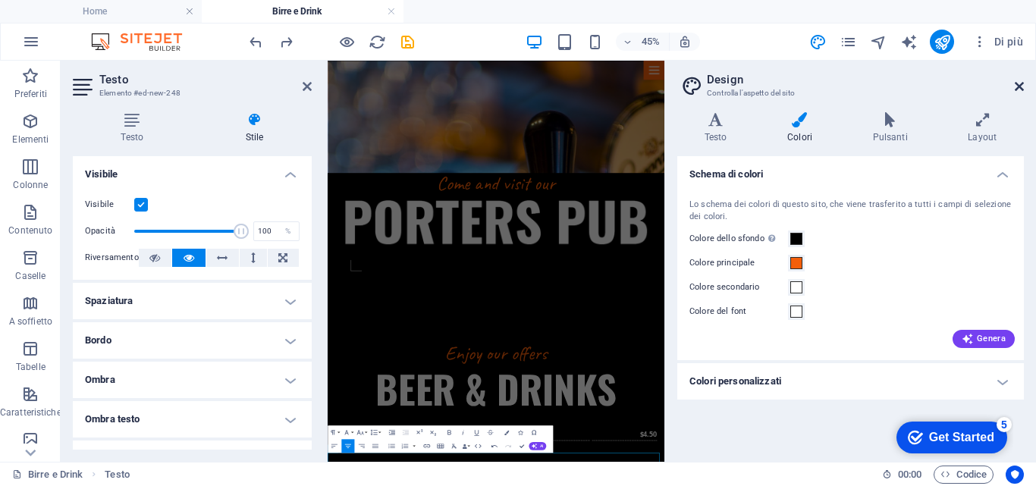
click at [1020, 83] on icon at bounding box center [1019, 86] width 9 height 12
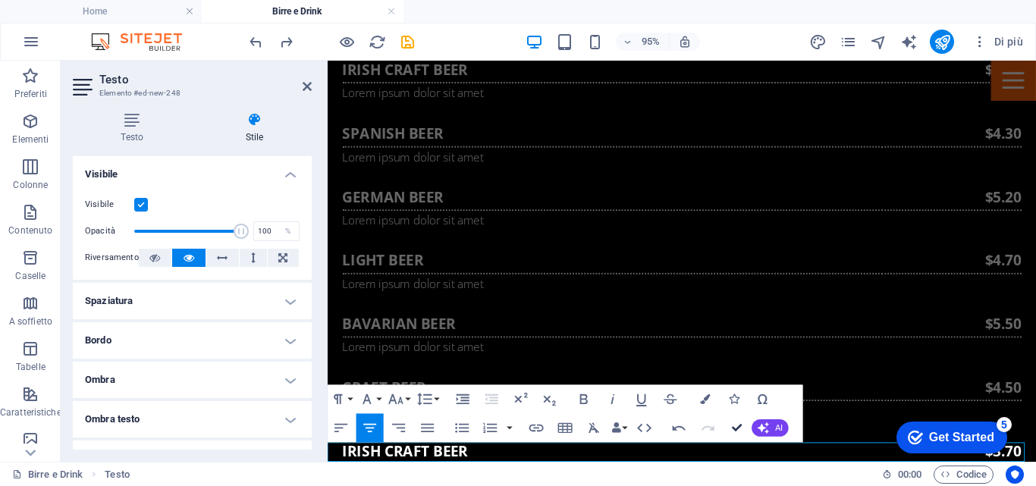
scroll to position [1134, 0]
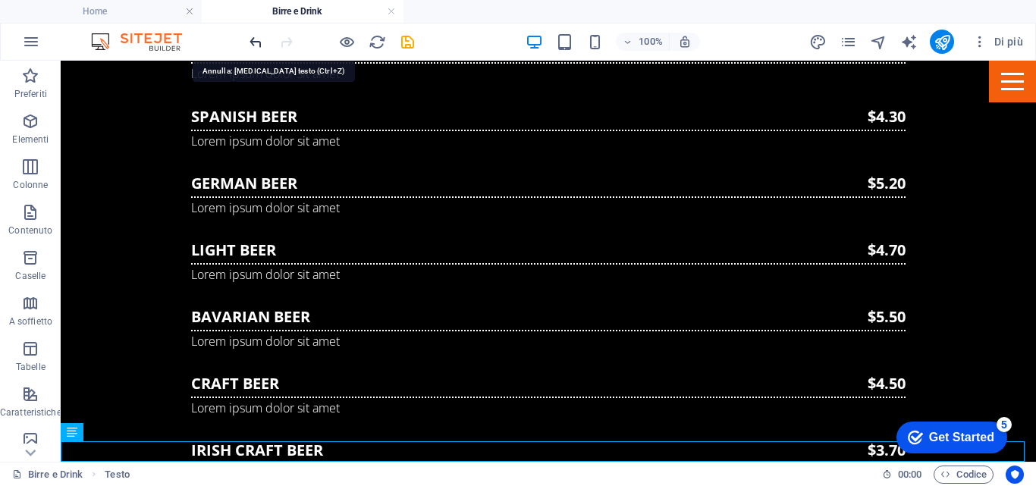
click at [260, 44] on icon "undo" at bounding box center [255, 41] width 17 height 17
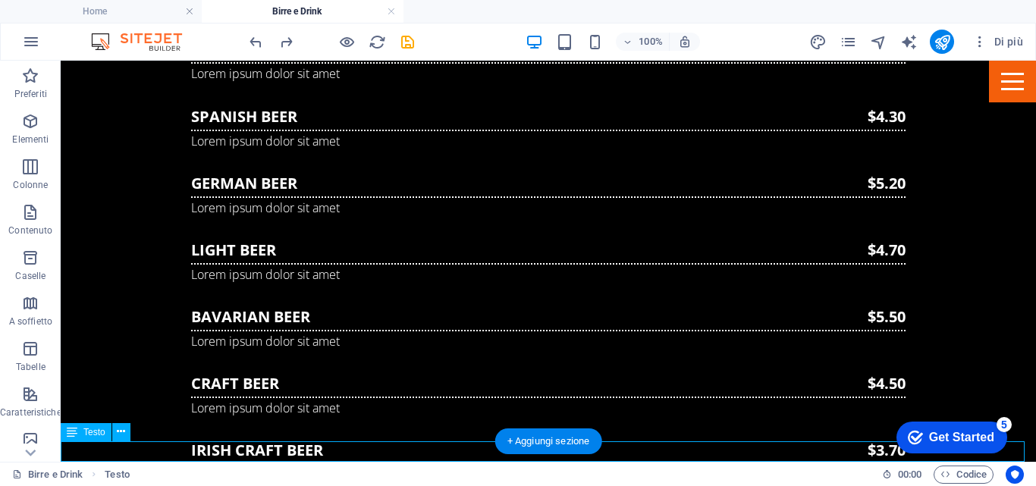
click at [118, 437] on icon at bounding box center [121, 432] width 8 height 16
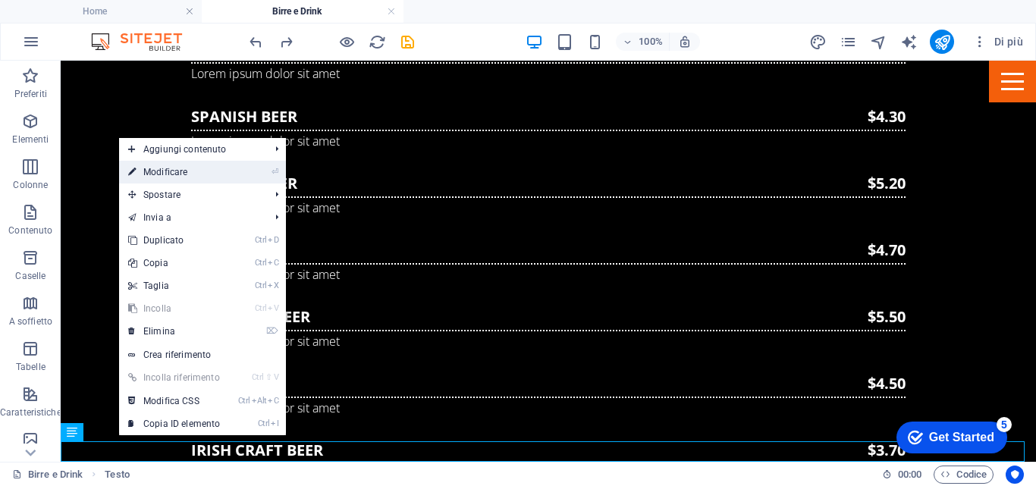
click at [162, 168] on link "⏎ Modificare" at bounding box center [174, 172] width 110 height 23
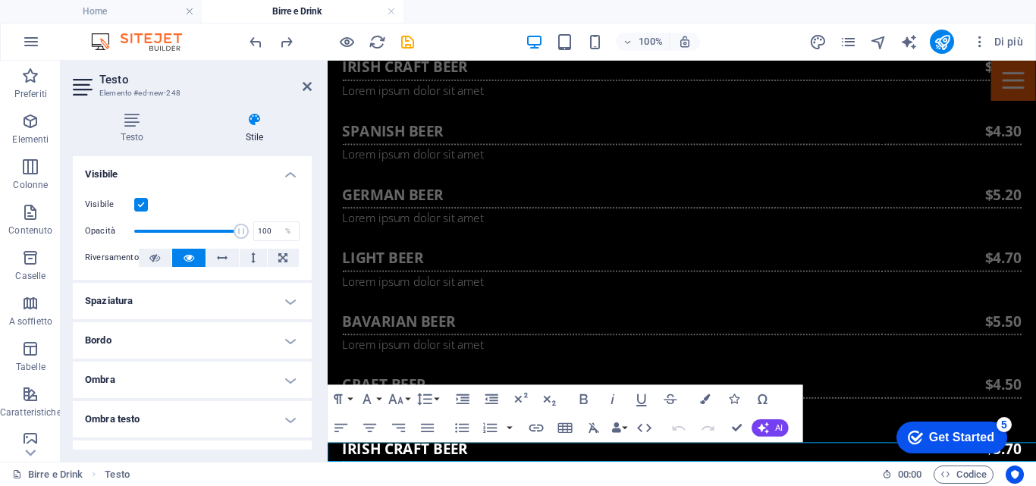
scroll to position [1112, 0]
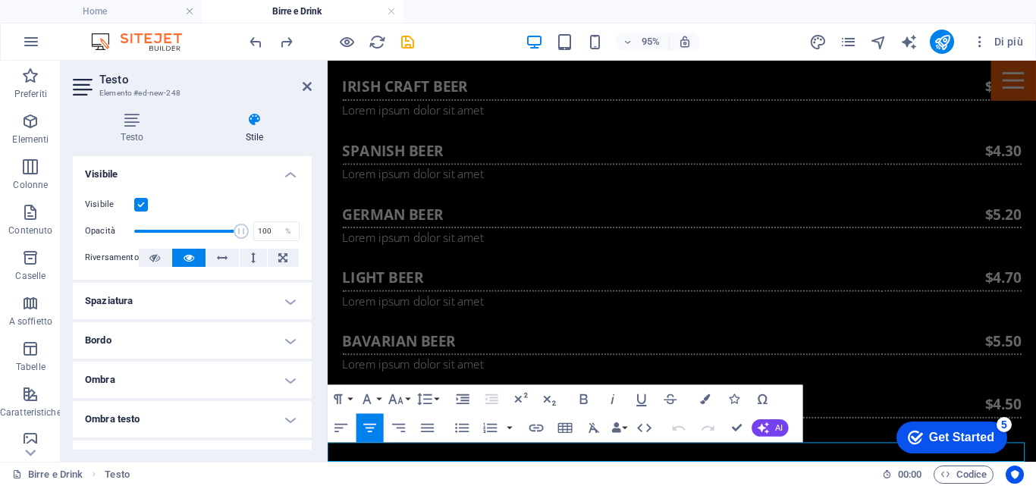
click at [706, 398] on icon "button" at bounding box center [705, 399] width 10 height 10
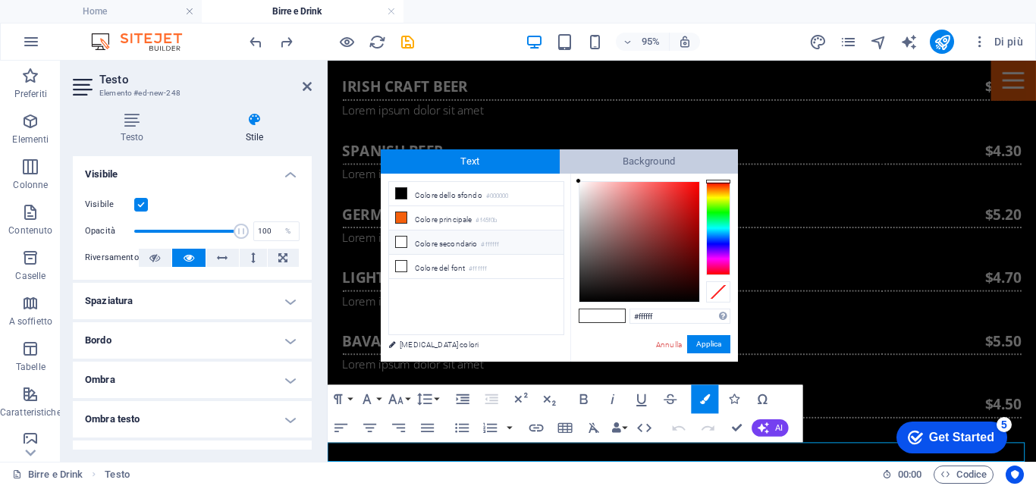
click at [601, 149] on span "Background" at bounding box center [649, 161] width 179 height 24
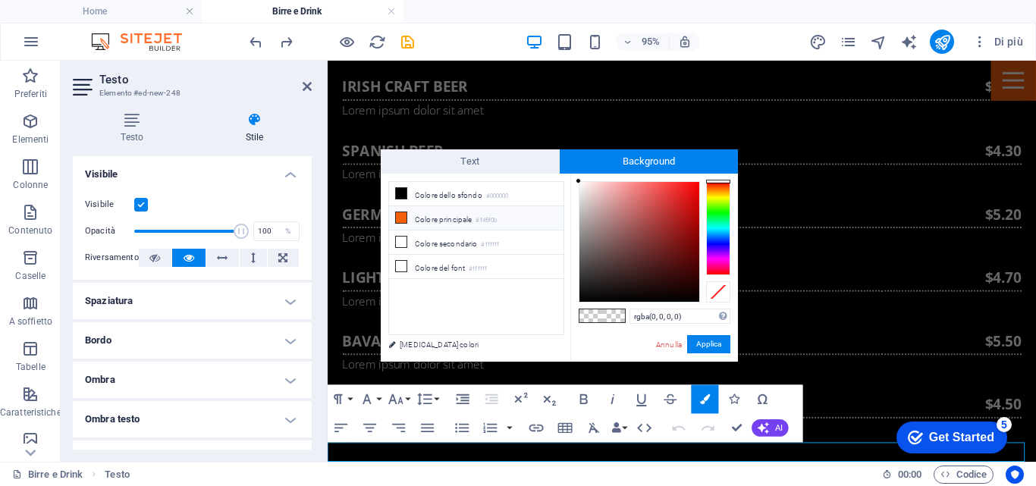
click at [445, 218] on li "Colore principale #f45f0b" at bounding box center [476, 218] width 174 height 24
type input "rgba(244, 95, 11, 0)"
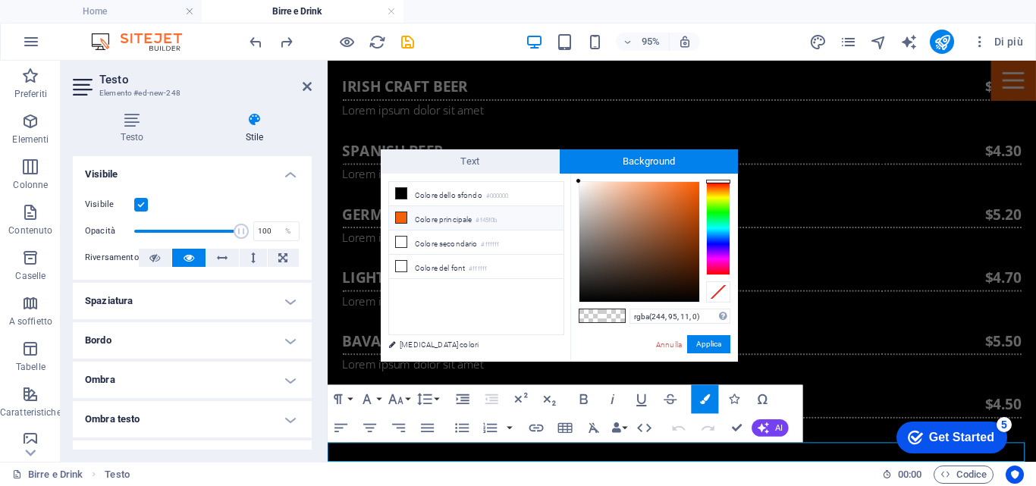
click at [444, 218] on li "Colore principale #f45f0b" at bounding box center [476, 218] width 174 height 24
click at [717, 342] on button "Applica" at bounding box center [708, 344] width 43 height 18
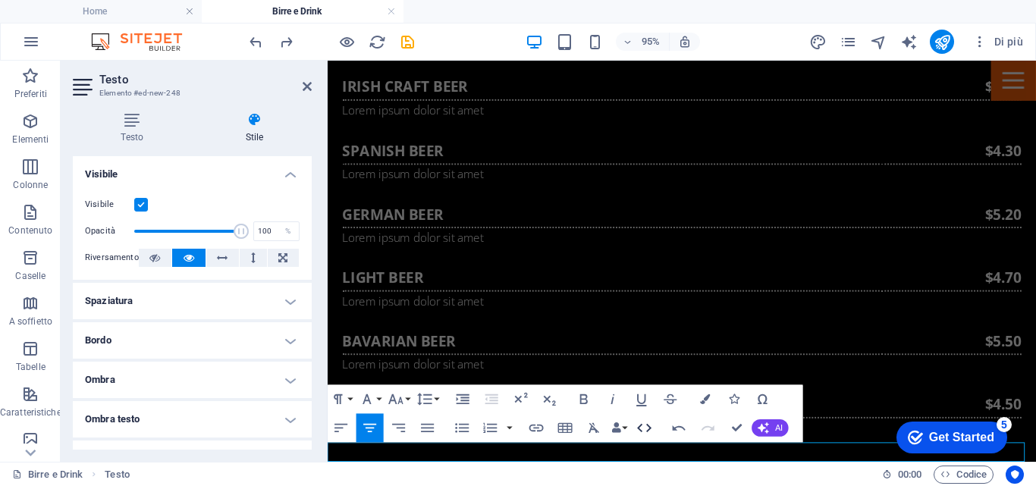
click at [644, 427] on icon "button" at bounding box center [644, 427] width 17 height 17
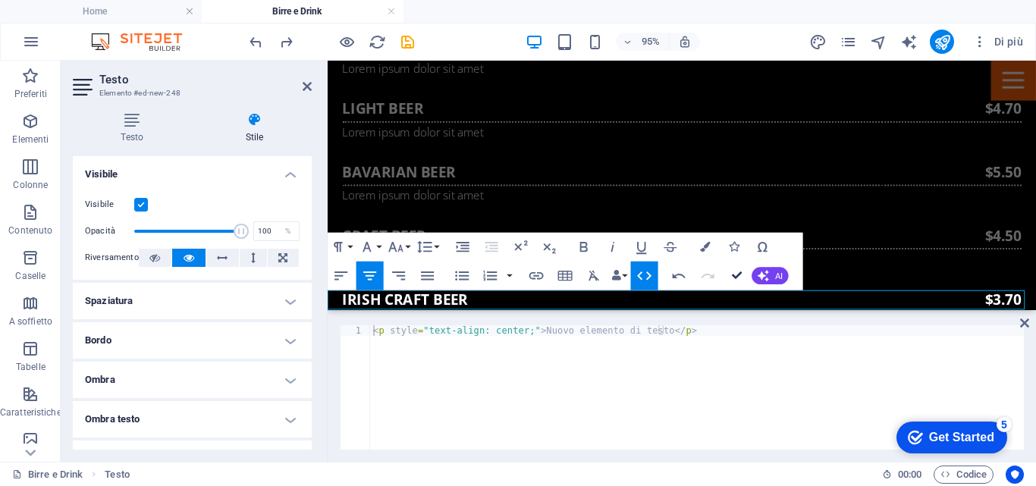
scroll to position [1134, 0]
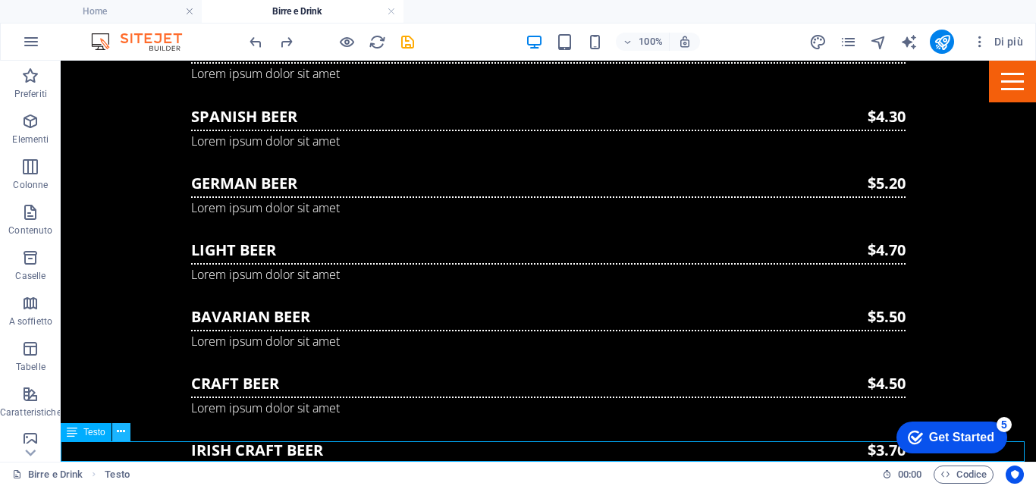
click at [123, 428] on icon at bounding box center [121, 432] width 8 height 16
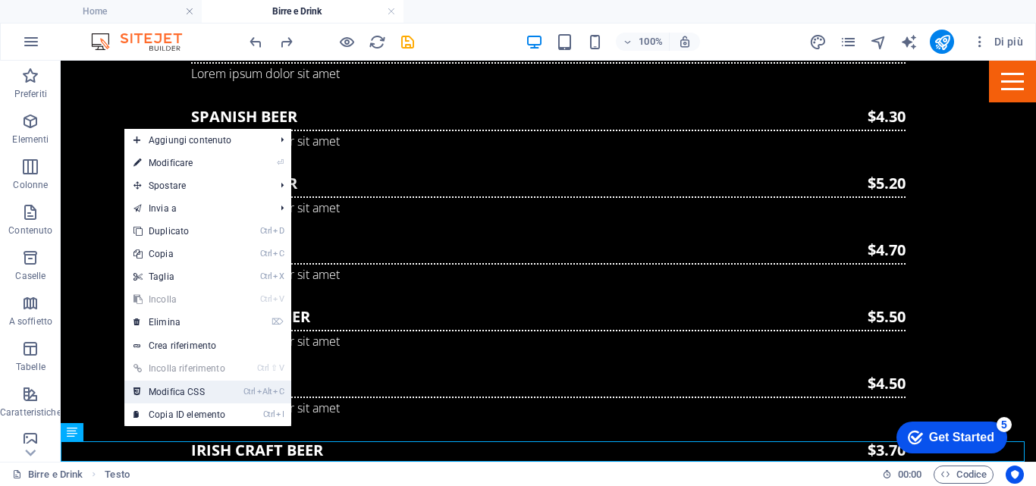
drag, startPoint x: 206, startPoint y: 387, endPoint x: 184, endPoint y: 409, distance: 31.6
click at [206, 387] on link "Ctrl Alt C Modifica CSS" at bounding box center [179, 392] width 110 height 23
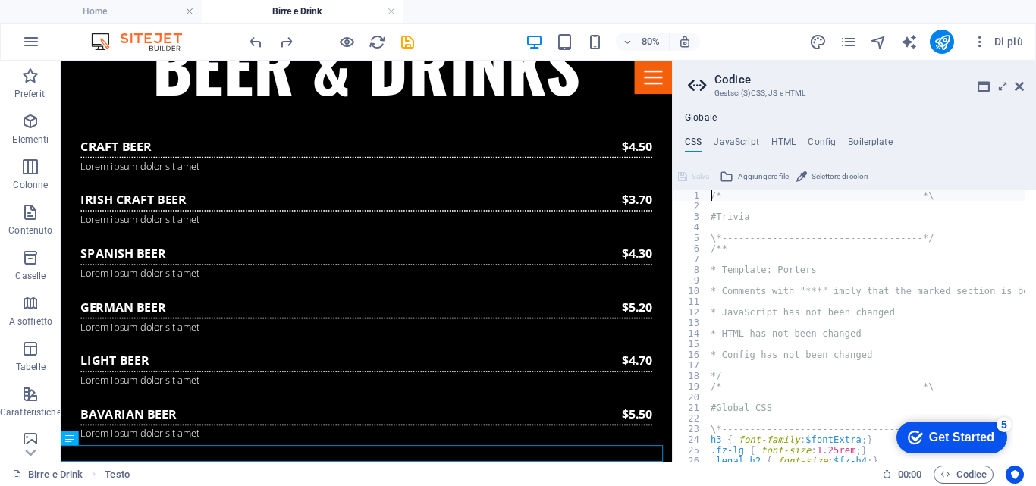
scroll to position [0, 0]
click at [826, 174] on span "Selettore di colori" at bounding box center [839, 177] width 56 height 18
type input "#e66d0a"
drag, startPoint x: 957, startPoint y: 25, endPoint x: 1018, endPoint y: 86, distance: 86.3
click at [1018, 86] on icon at bounding box center [1019, 86] width 9 height 12
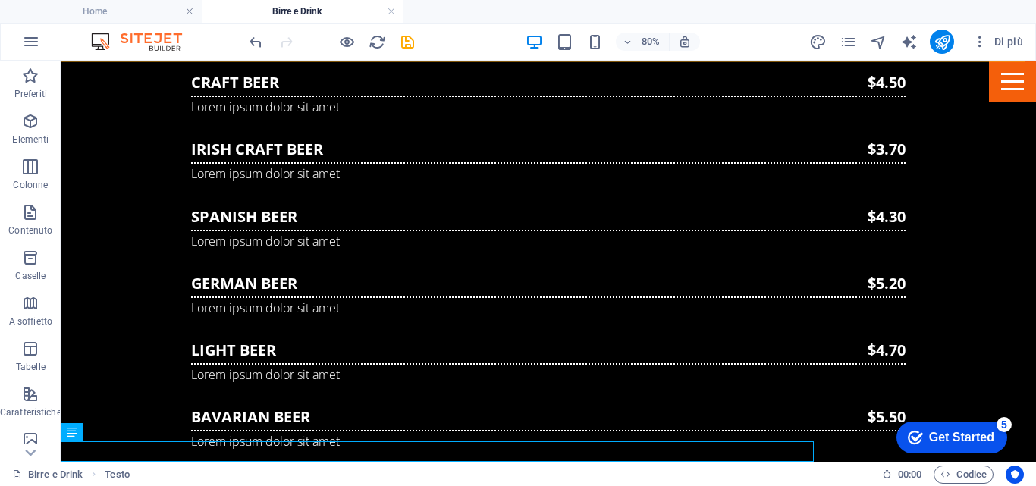
scroll to position [1134, 0]
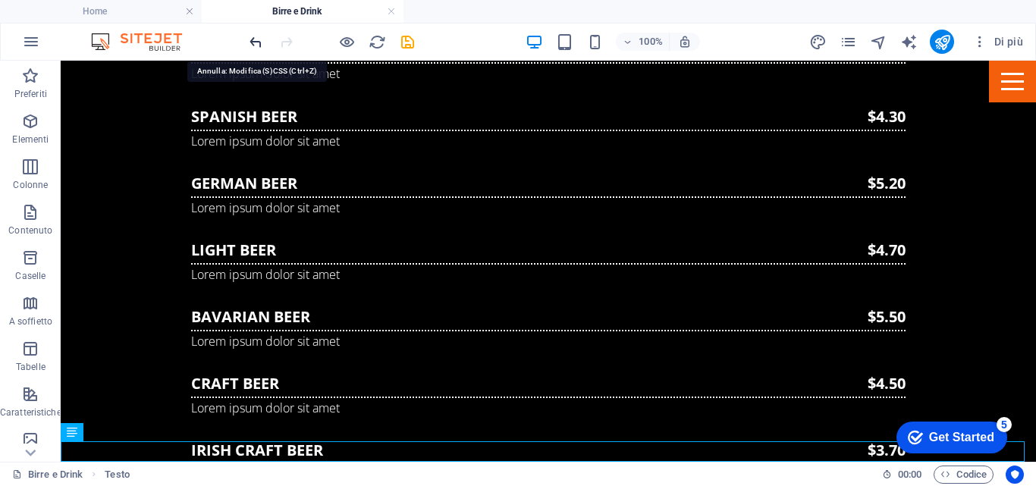
click at [253, 45] on icon "undo" at bounding box center [255, 41] width 17 height 17
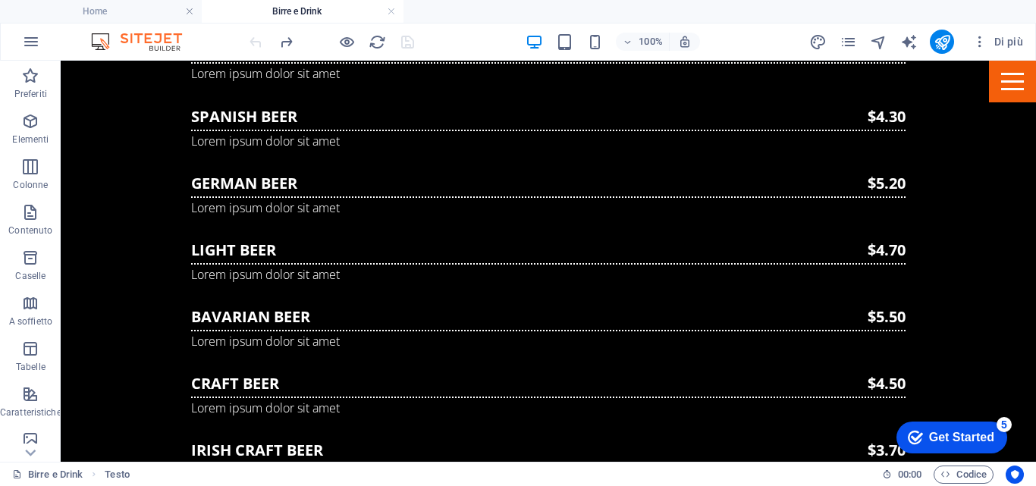
scroll to position [1113, 0]
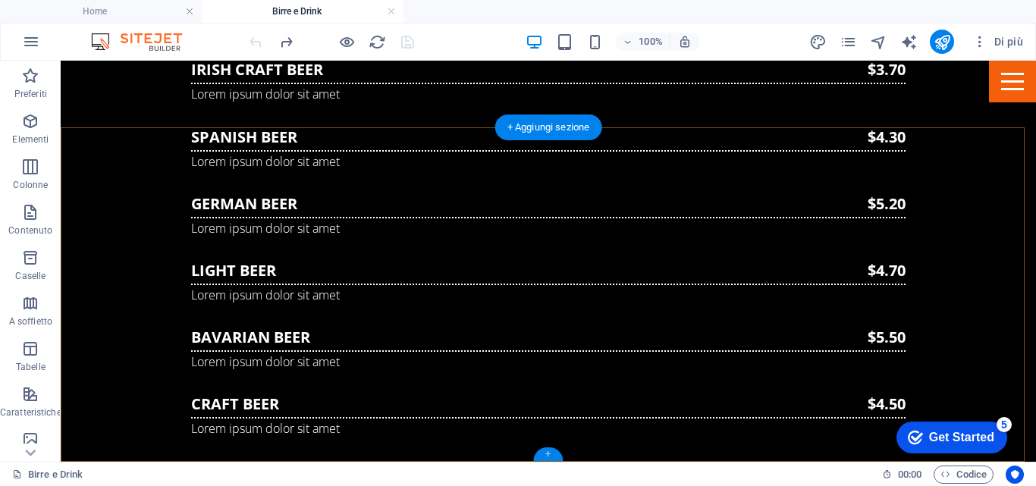
click at [551, 453] on div "+" at bounding box center [548, 454] width 30 height 14
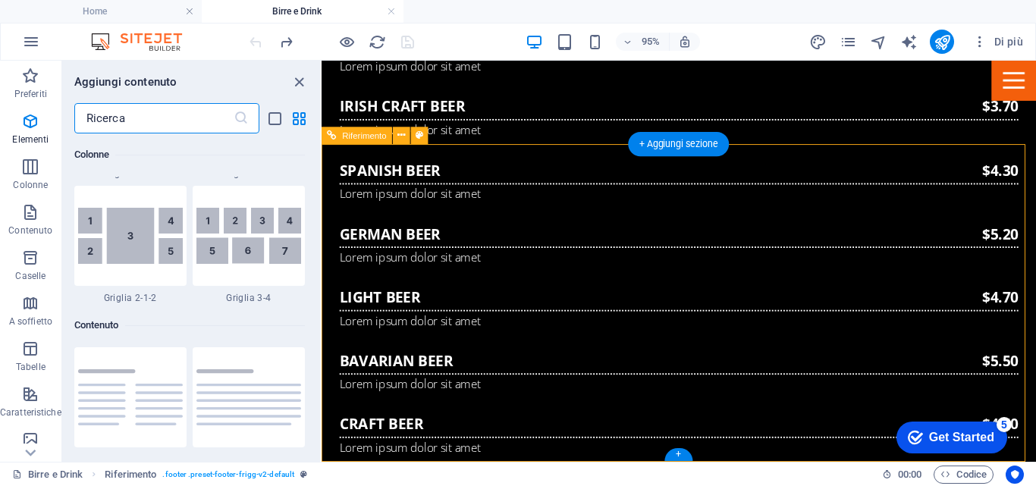
scroll to position [2653, 0]
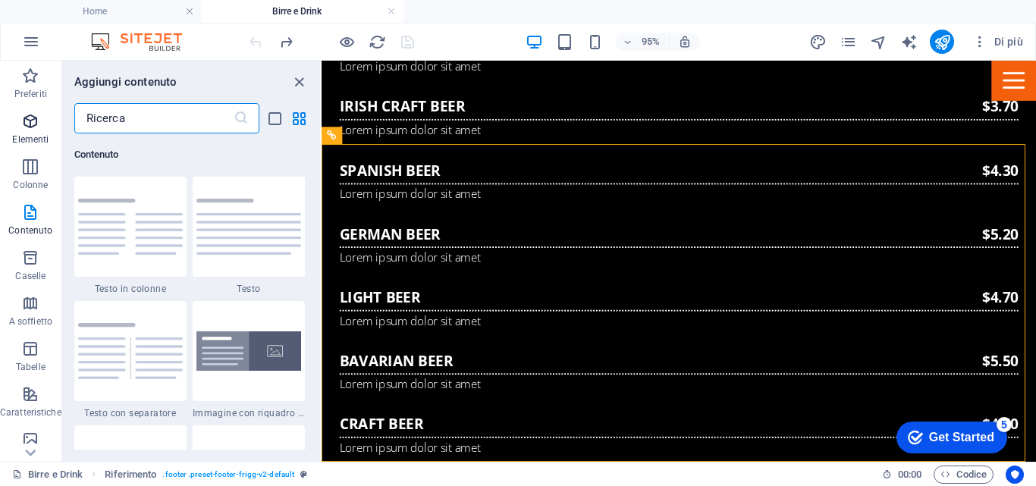
click at [27, 121] on icon "button" at bounding box center [30, 121] width 18 height 18
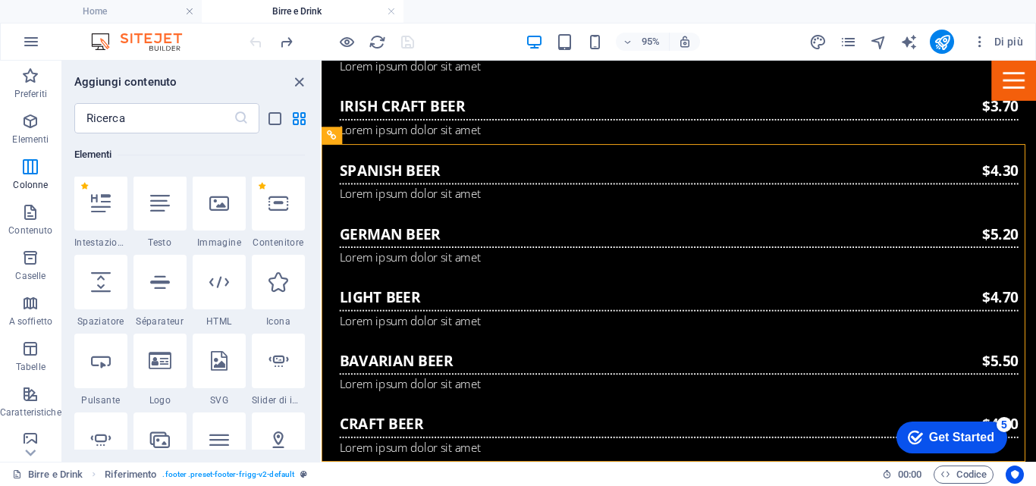
scroll to position [162, 0]
click at [275, 213] on icon at bounding box center [278, 204] width 20 height 20
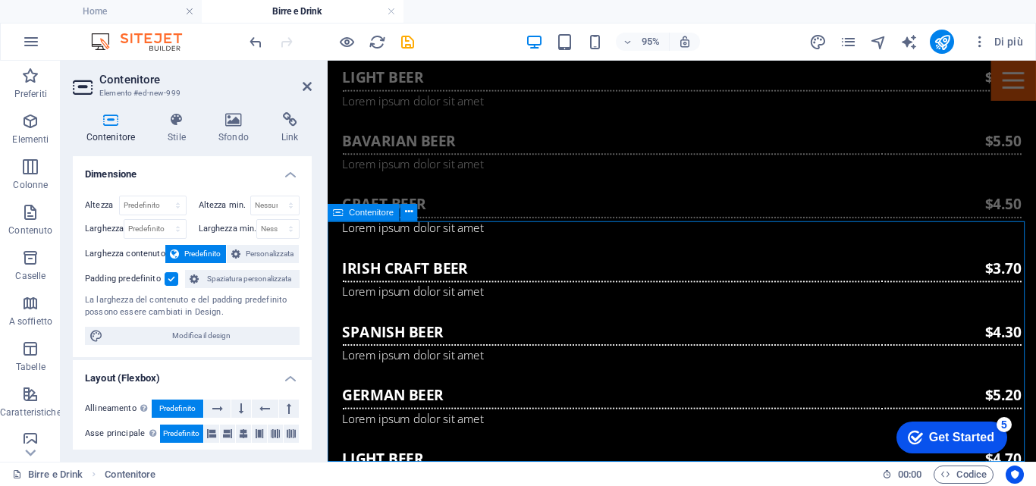
scroll to position [1345, 0]
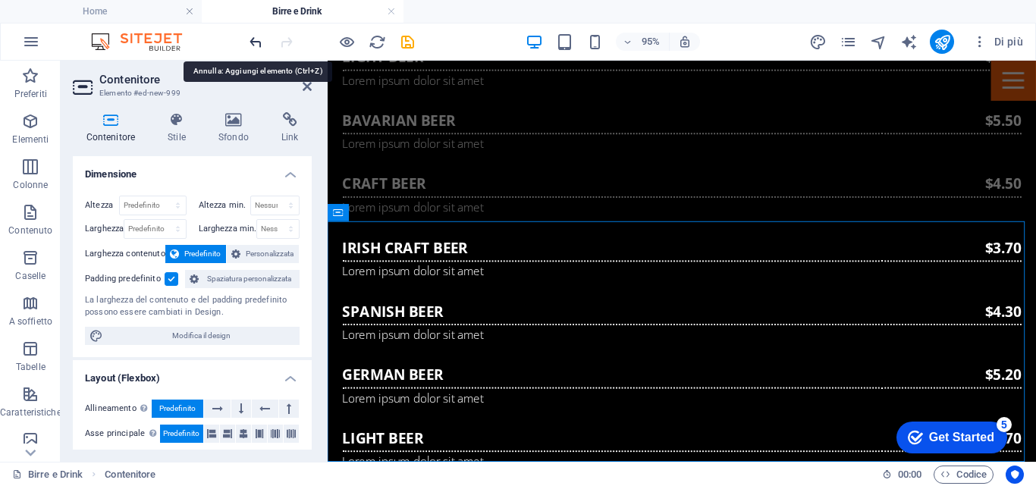
click at [256, 32] on div at bounding box center [331, 42] width 170 height 24
click at [254, 43] on icon "undo" at bounding box center [255, 41] width 17 height 17
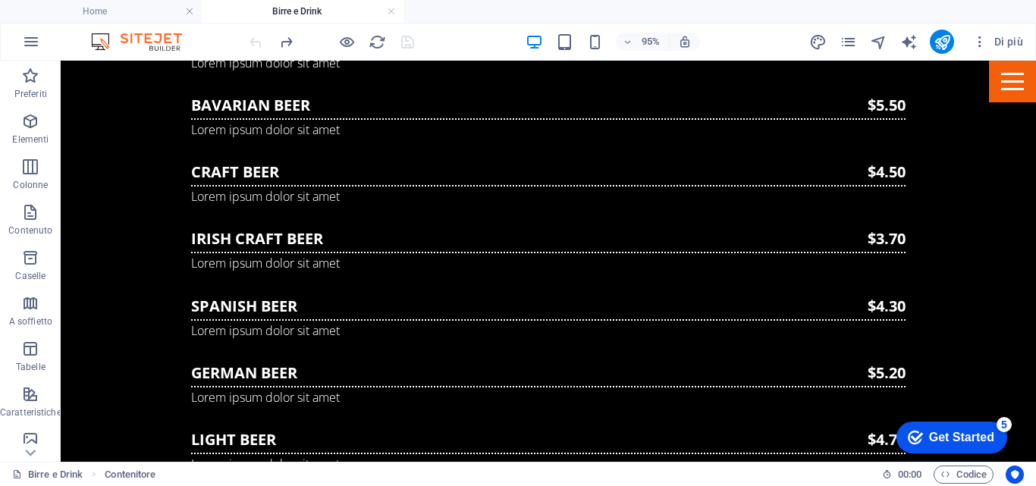
scroll to position [1113, 0]
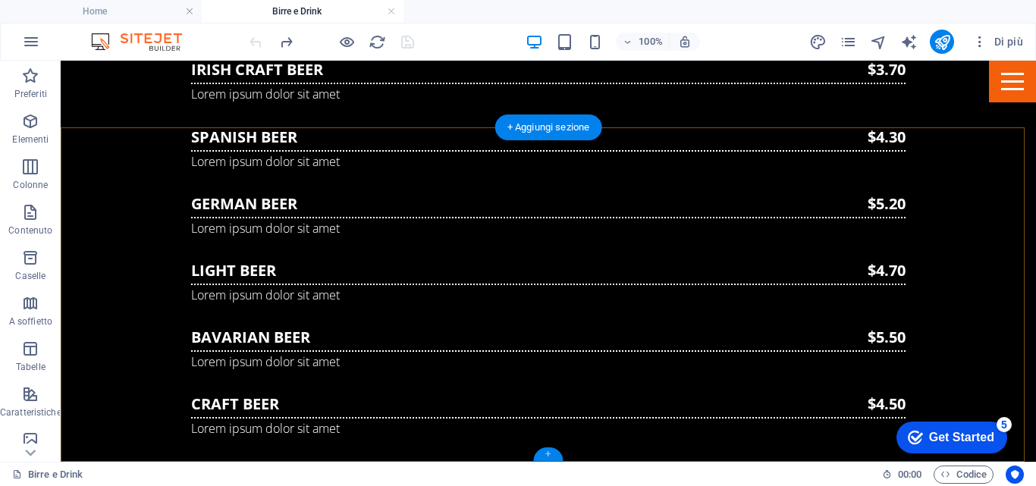
drag, startPoint x: 550, startPoint y: 449, endPoint x: 205, endPoint y: 306, distance: 373.3
click at [550, 449] on div "+" at bounding box center [548, 454] width 30 height 14
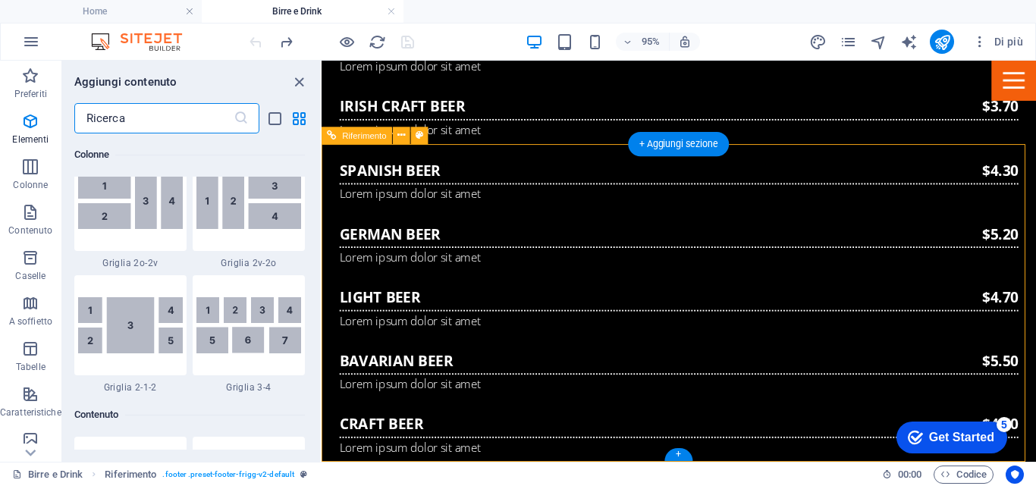
scroll to position [2653, 0]
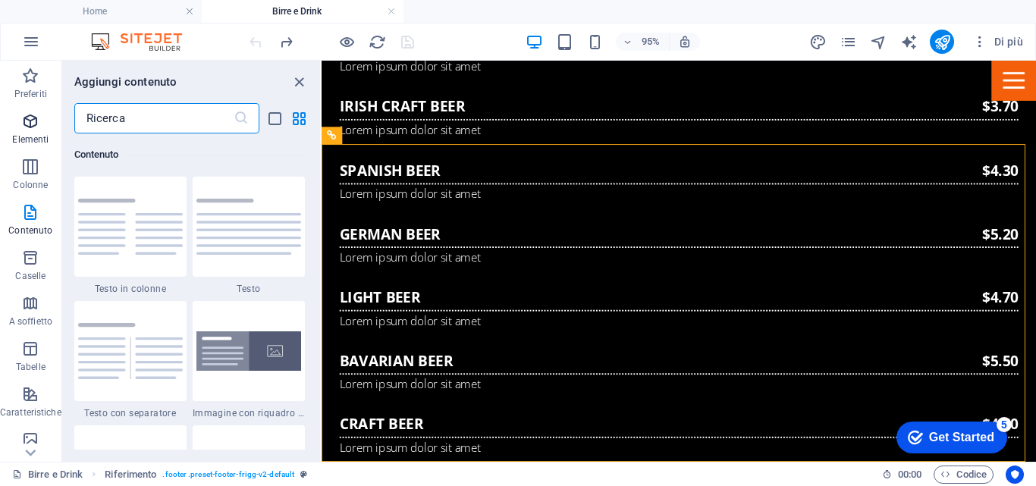
click at [32, 124] on icon "button" at bounding box center [30, 121] width 18 height 18
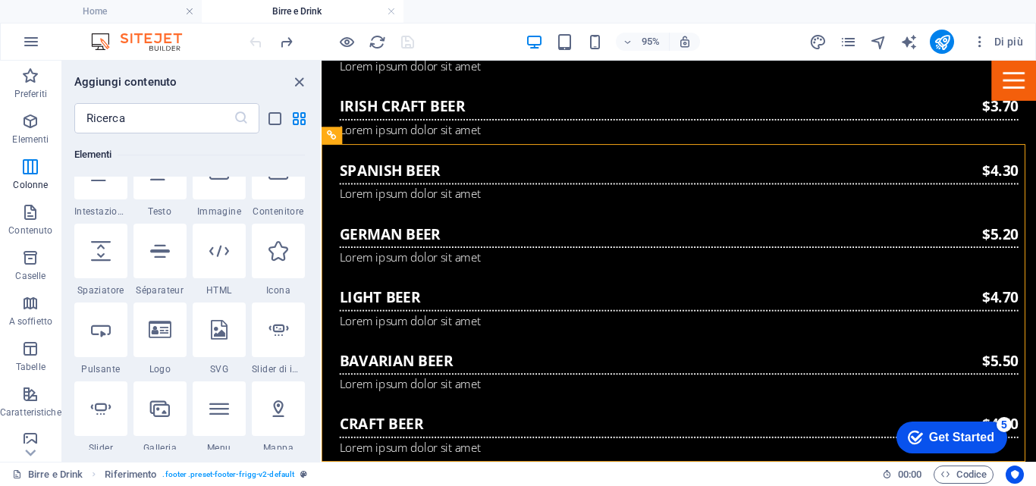
scroll to position [162, 0]
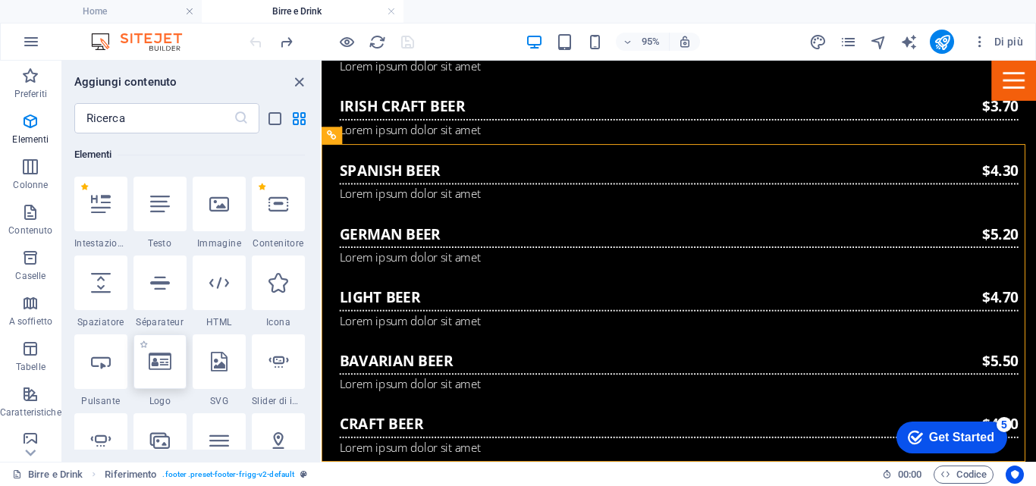
click at [158, 369] on icon at bounding box center [160, 362] width 23 height 20
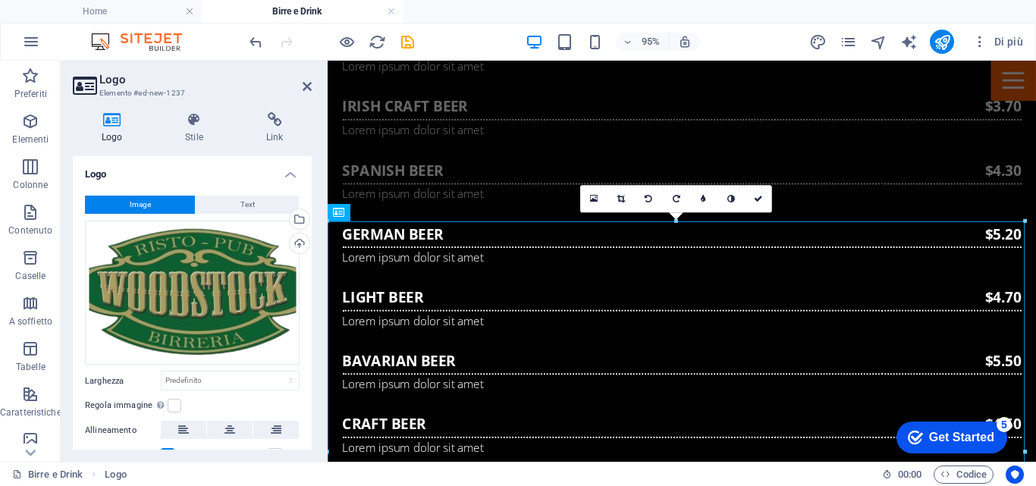
scroll to position [1345, 0]
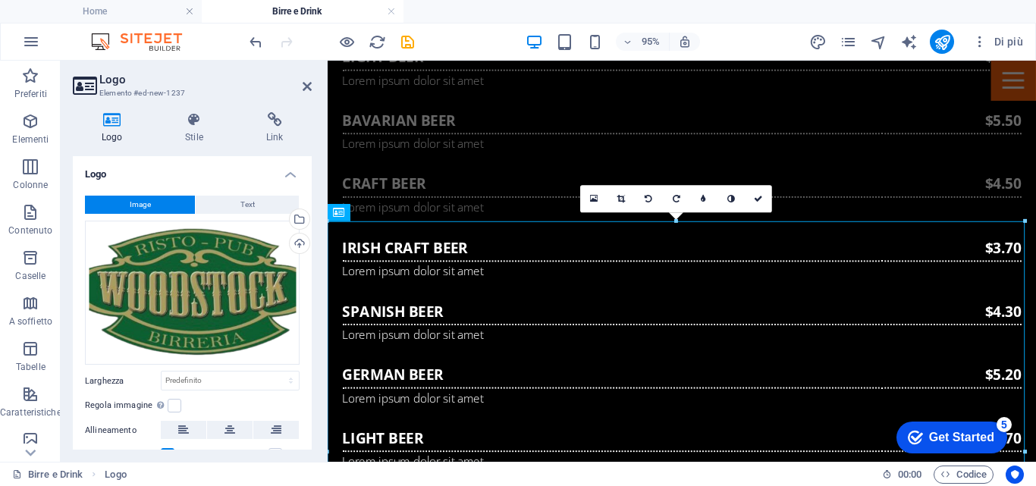
click at [246, 39] on div "95% Di più" at bounding box center [518, 42] width 1034 height 36
click at [253, 42] on icon "undo" at bounding box center [255, 41] width 17 height 17
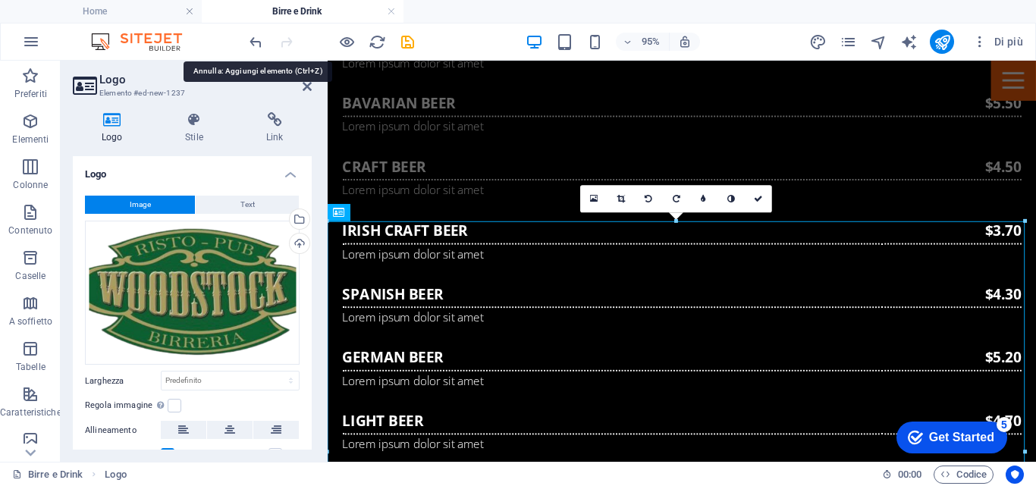
scroll to position [1113, 0]
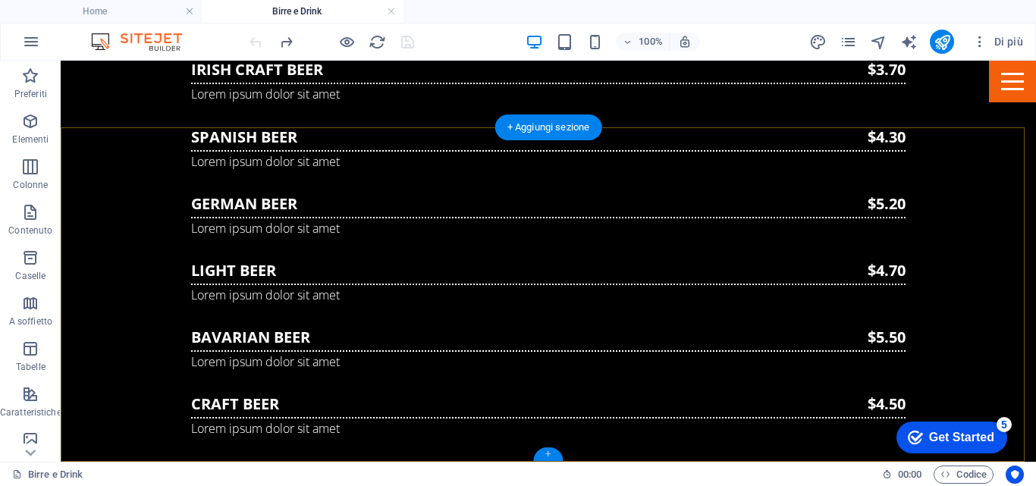
click at [546, 454] on div "+" at bounding box center [548, 454] width 30 height 14
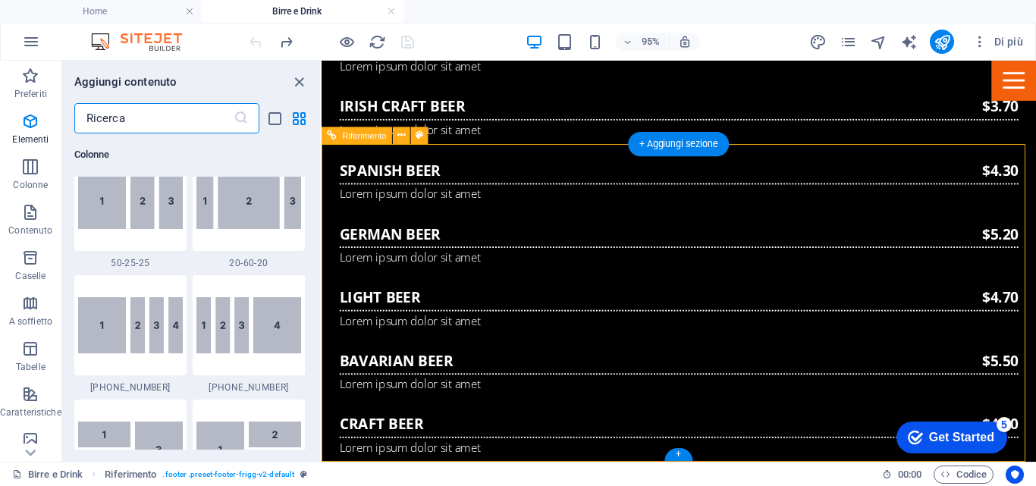
scroll to position [2653, 0]
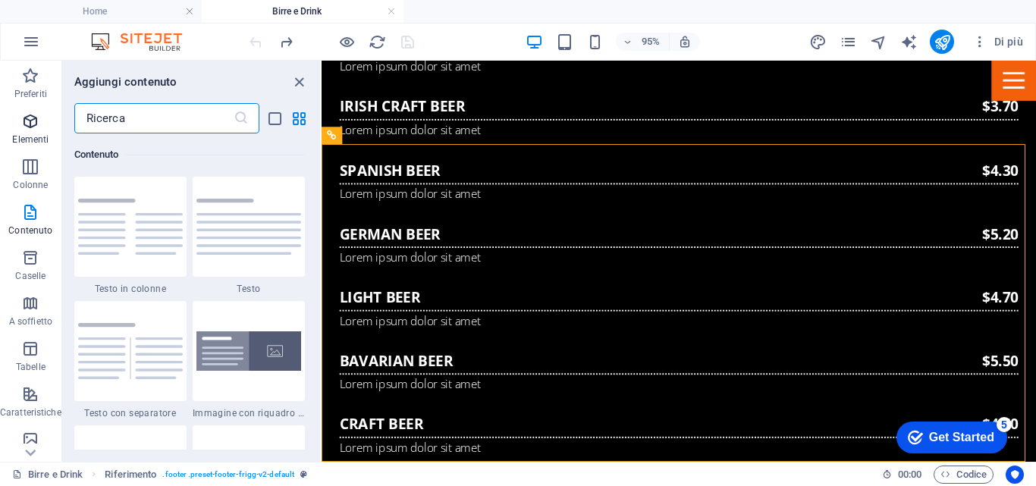
click at [25, 121] on icon "button" at bounding box center [30, 121] width 18 height 18
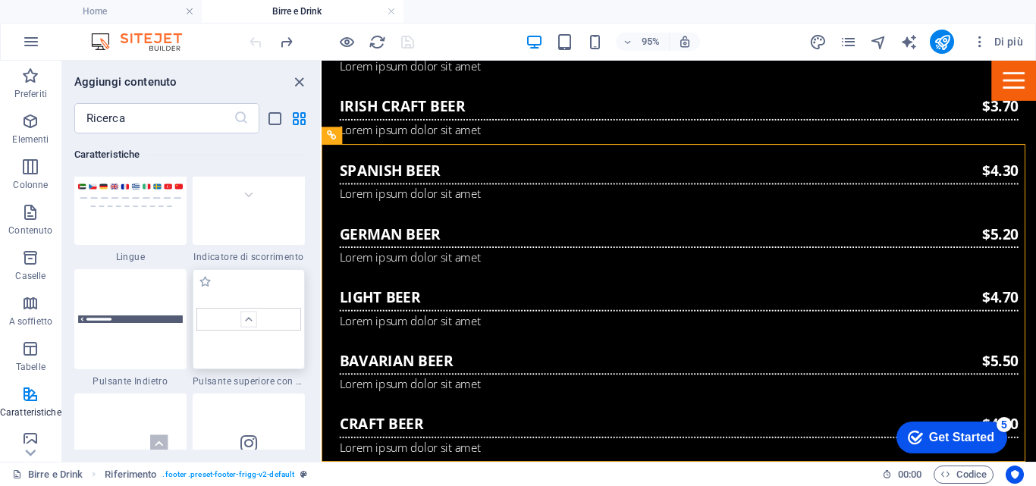
scroll to position [7138, 0]
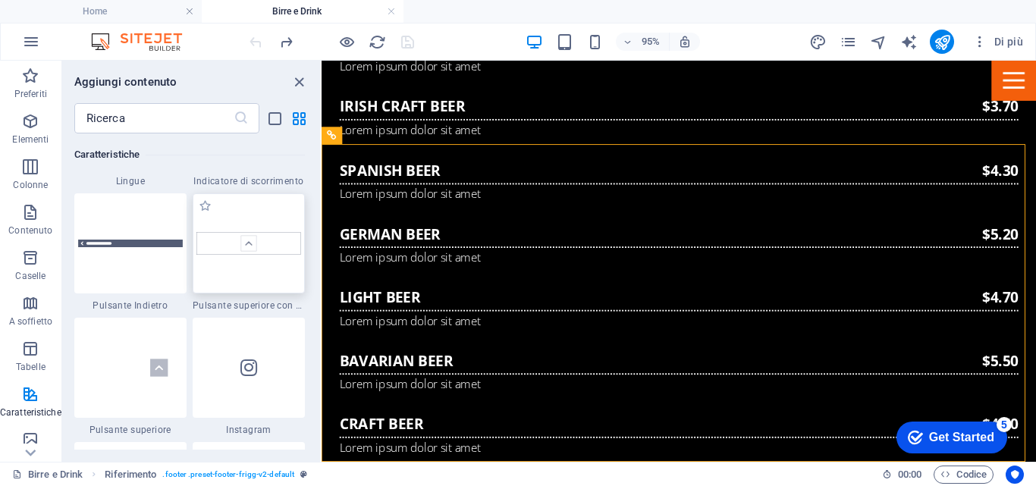
click at [244, 246] on img at bounding box center [248, 243] width 105 height 23
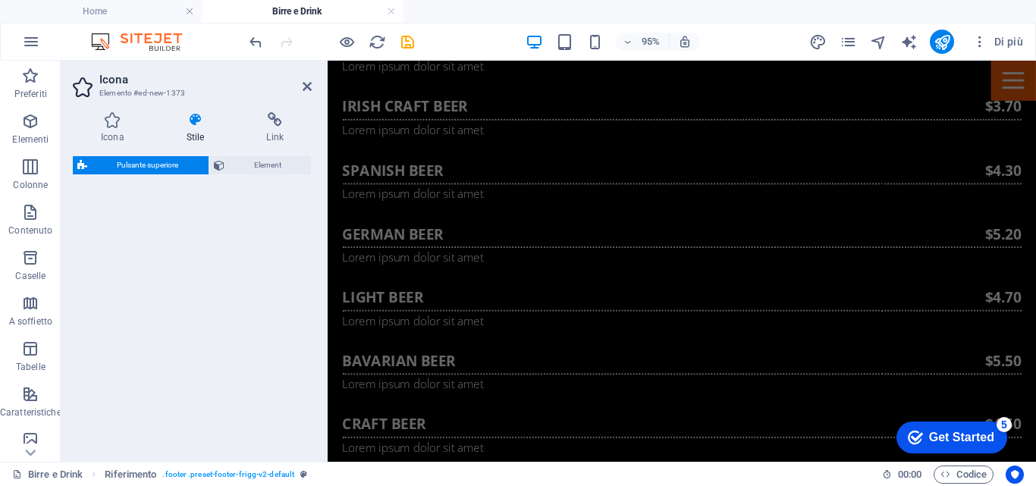
select select "rem"
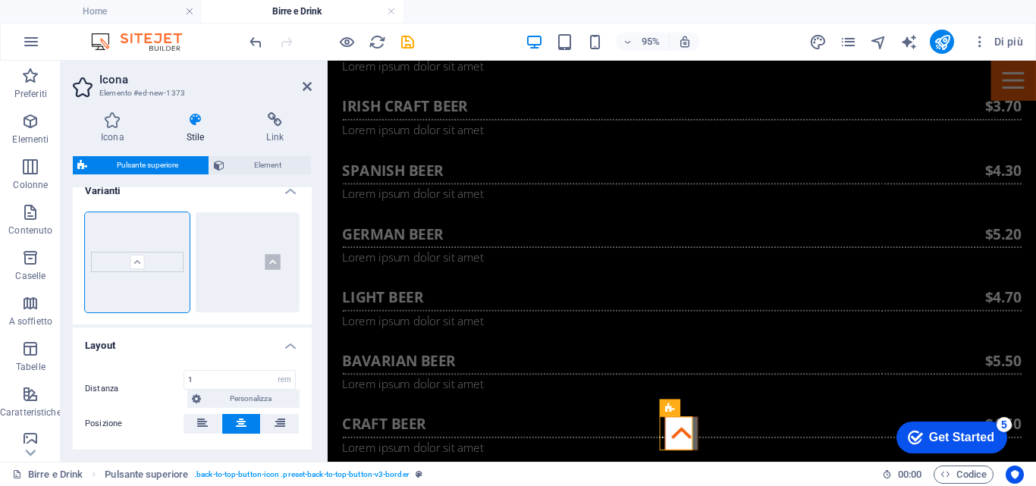
scroll to position [0, 0]
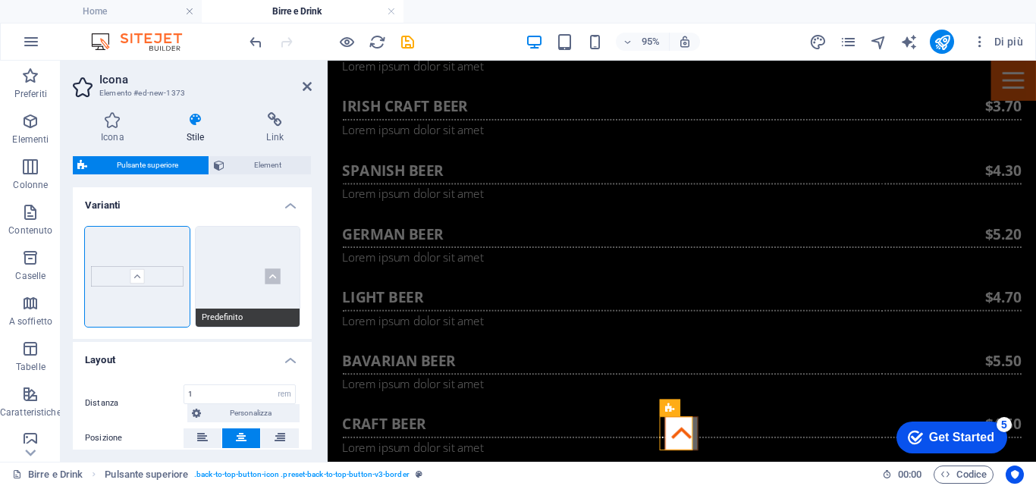
click at [275, 274] on button "Predefinito" at bounding box center [248, 277] width 105 height 100
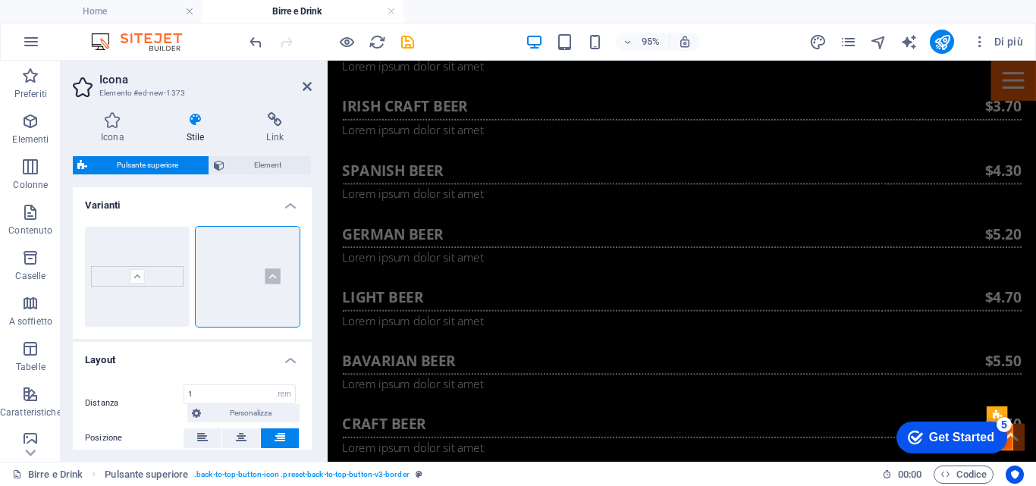
scroll to position [115, 0]
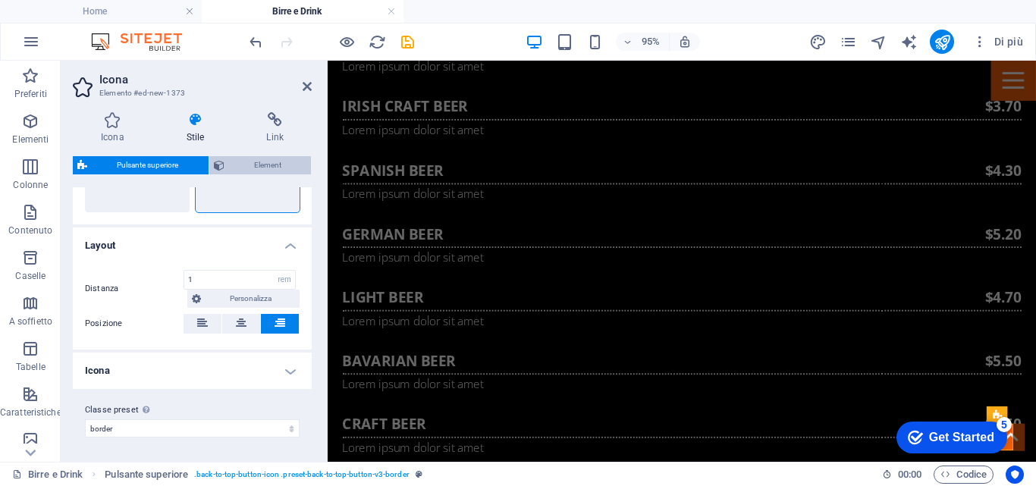
click at [227, 162] on button "Element" at bounding box center [260, 165] width 102 height 18
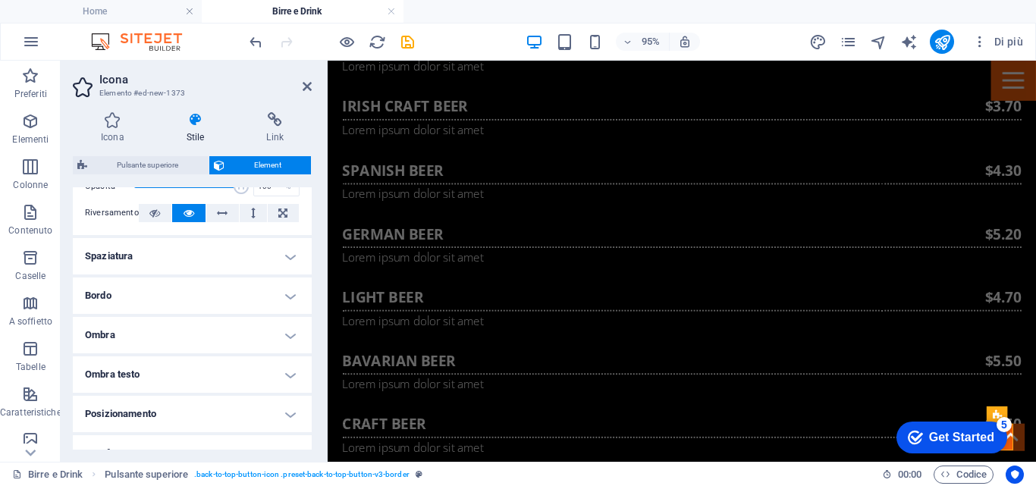
scroll to position [152, 0]
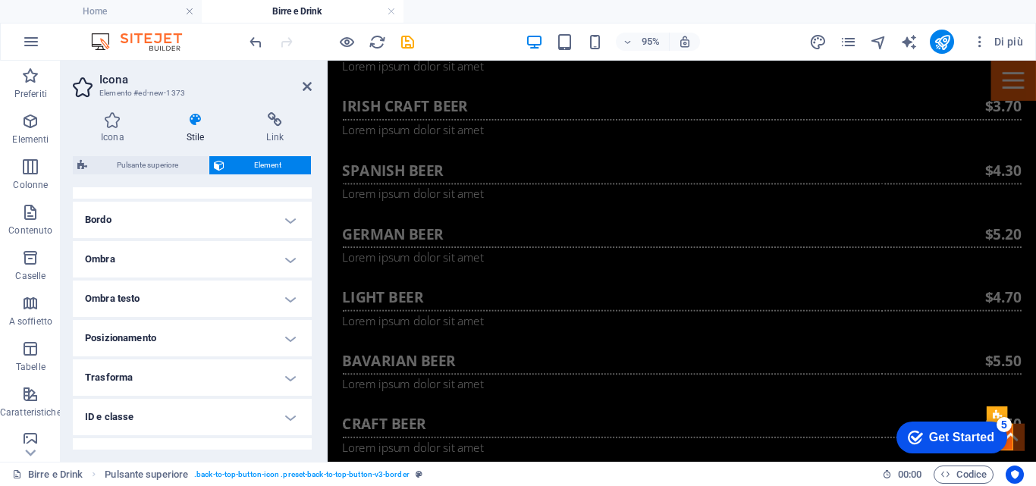
click at [280, 329] on h4 "Posizionamento" at bounding box center [192, 338] width 239 height 36
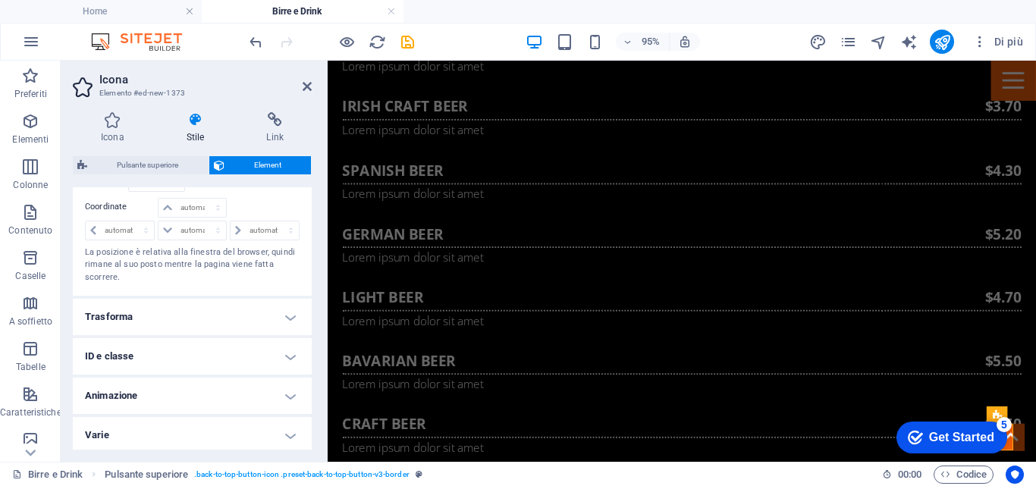
scroll to position [379, 0]
click at [287, 353] on h4 "ID e classe" at bounding box center [192, 352] width 239 height 36
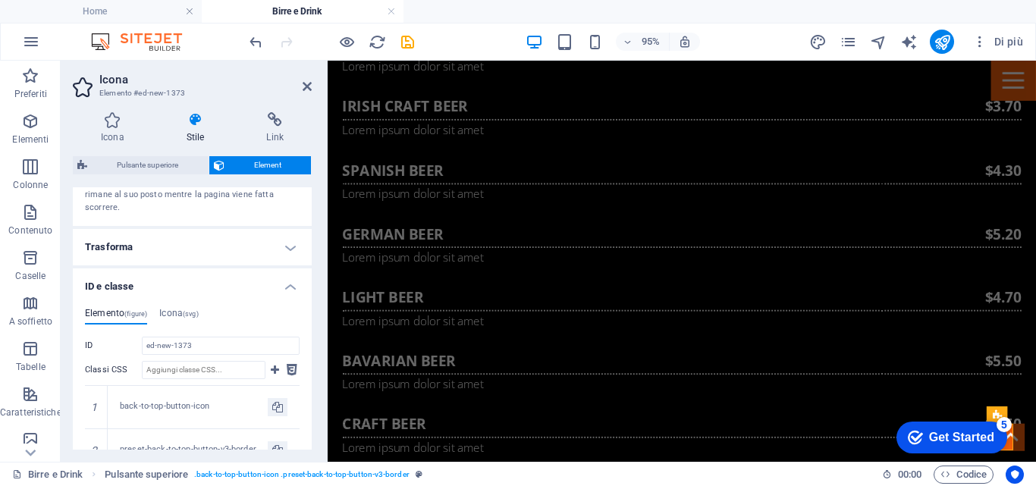
scroll to position [455, 0]
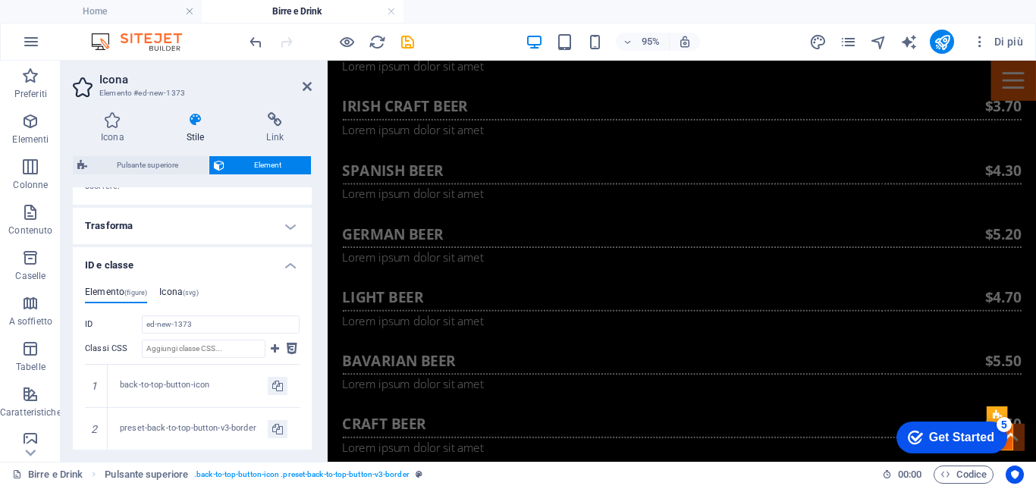
click at [176, 303] on h4 "Icona (svg)" at bounding box center [178, 295] width 39 height 17
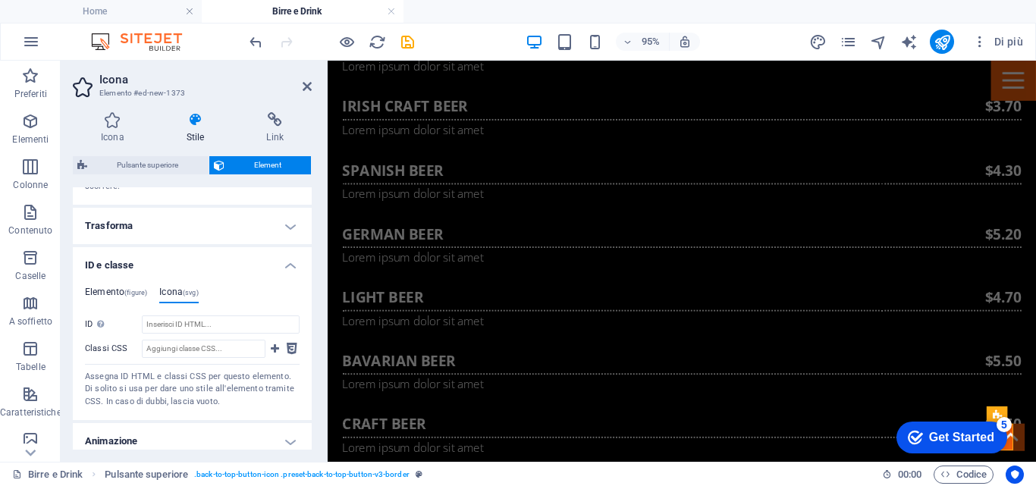
click at [93, 303] on h4 "Elemento (figure)" at bounding box center [116, 295] width 62 height 17
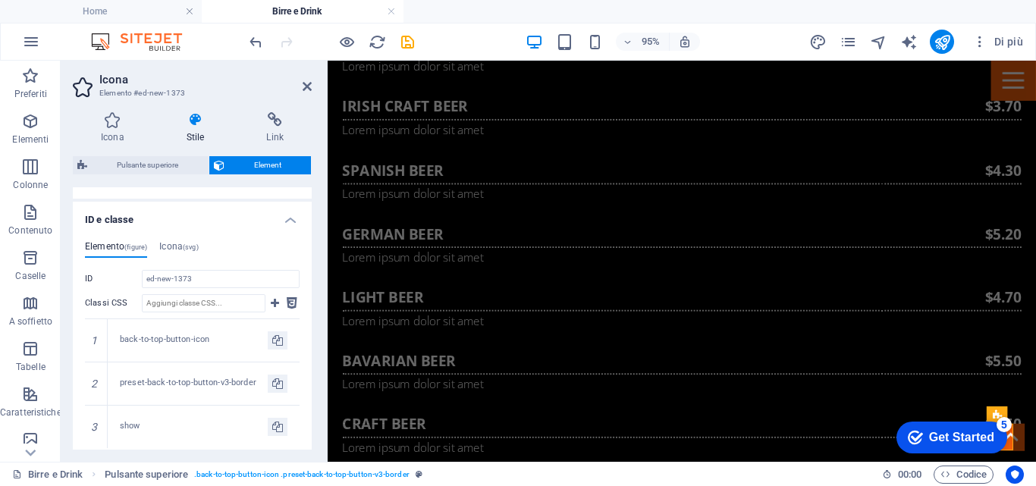
scroll to position [652, 0]
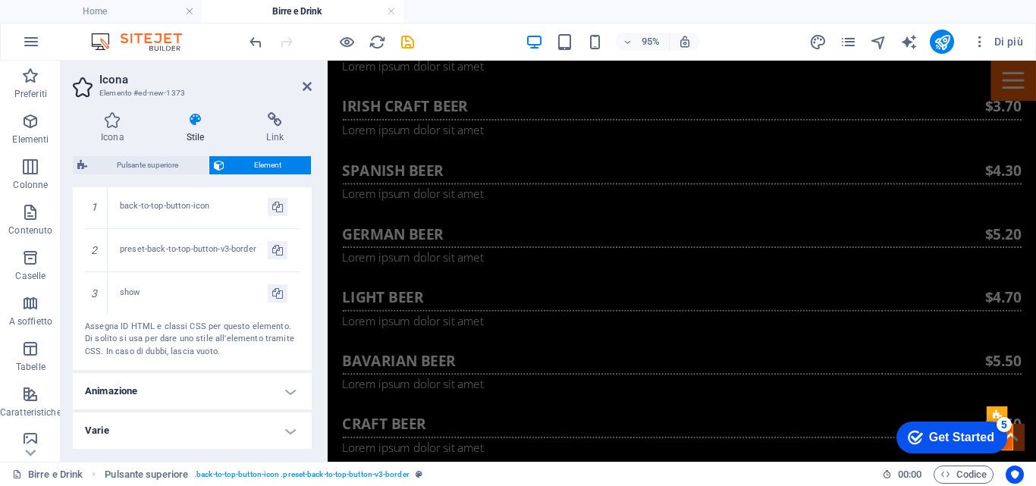
click at [284, 426] on h4 "Varie" at bounding box center [192, 431] width 239 height 36
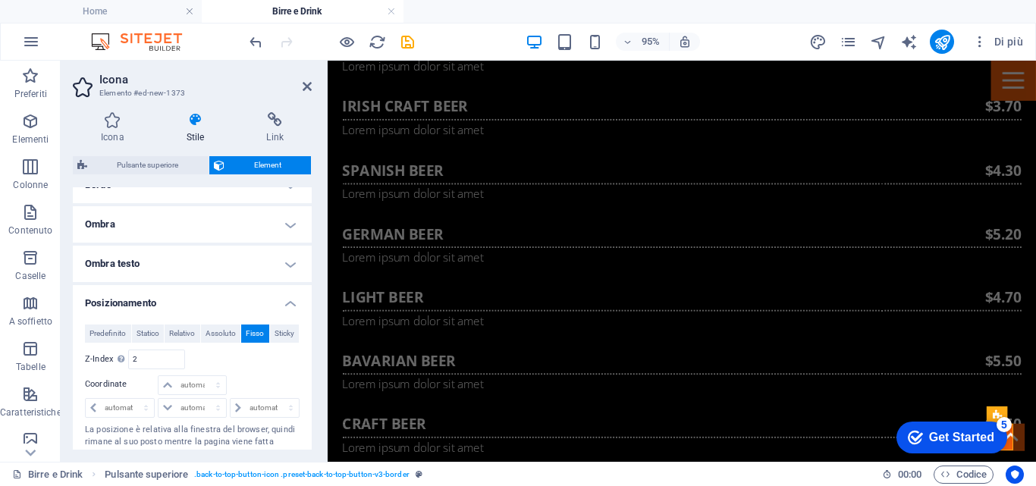
scroll to position [0, 0]
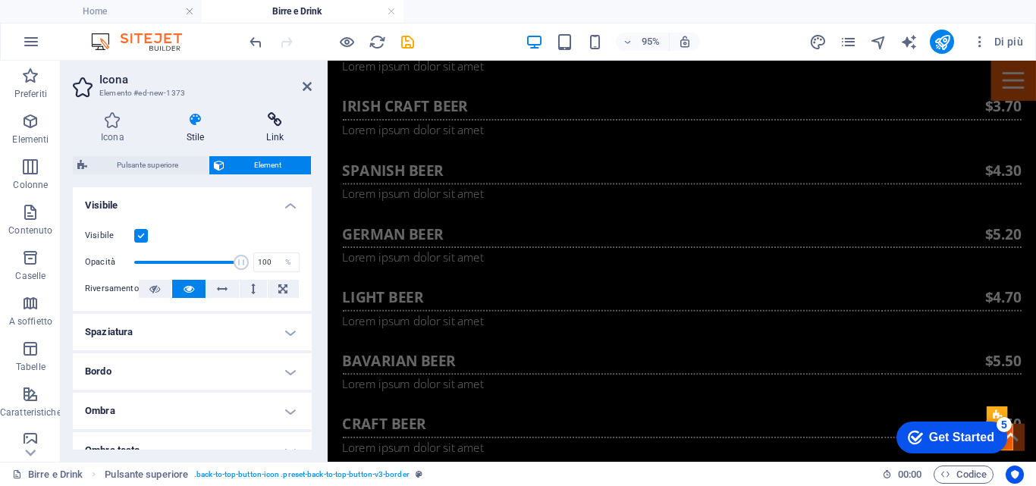
click at [281, 120] on icon at bounding box center [275, 119] width 74 height 15
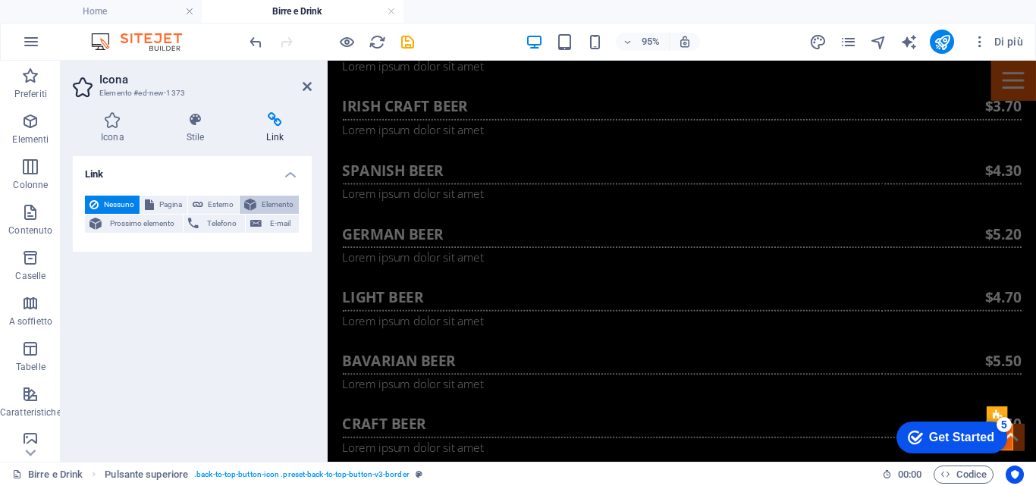
click at [272, 203] on span "Elemento" at bounding box center [277, 205] width 33 height 18
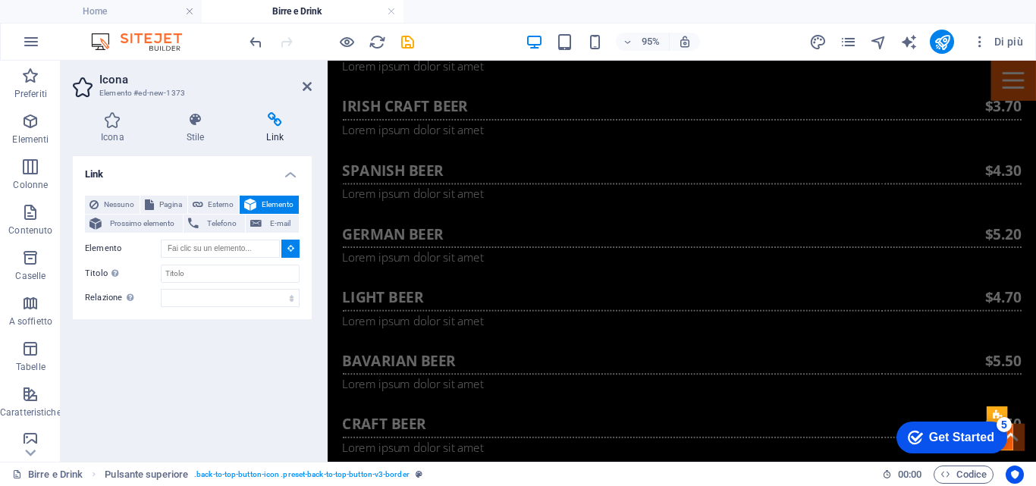
click at [293, 248] on icon at bounding box center [290, 248] width 7 height 8
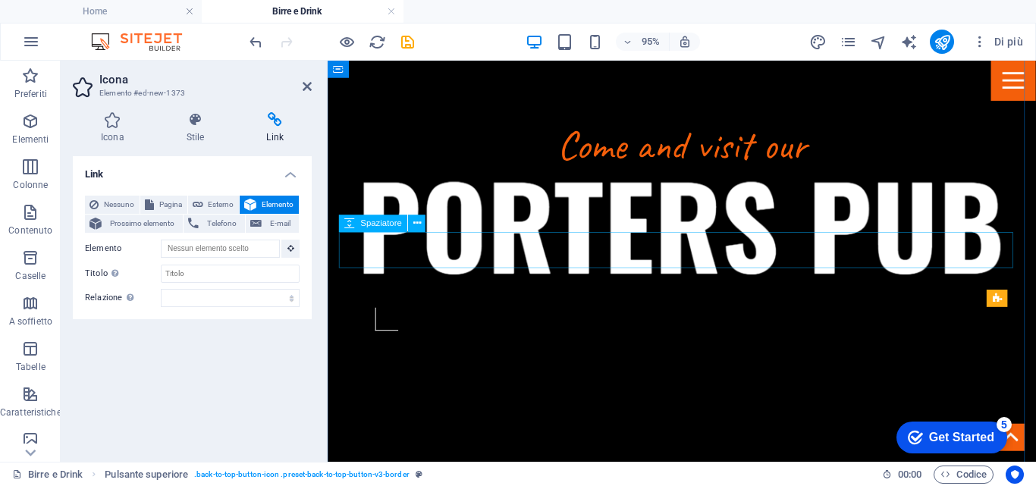
scroll to position [455, 0]
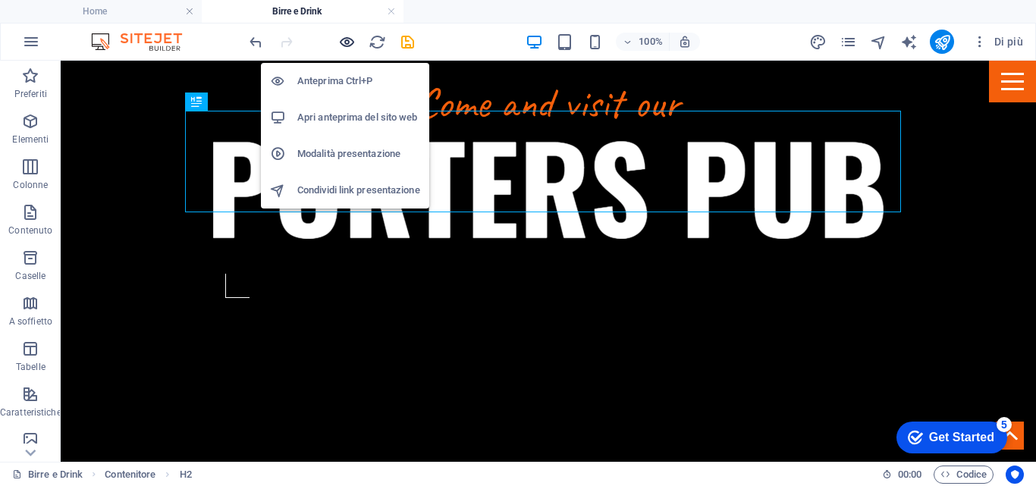
click at [344, 43] on icon "button" at bounding box center [346, 41] width 17 height 17
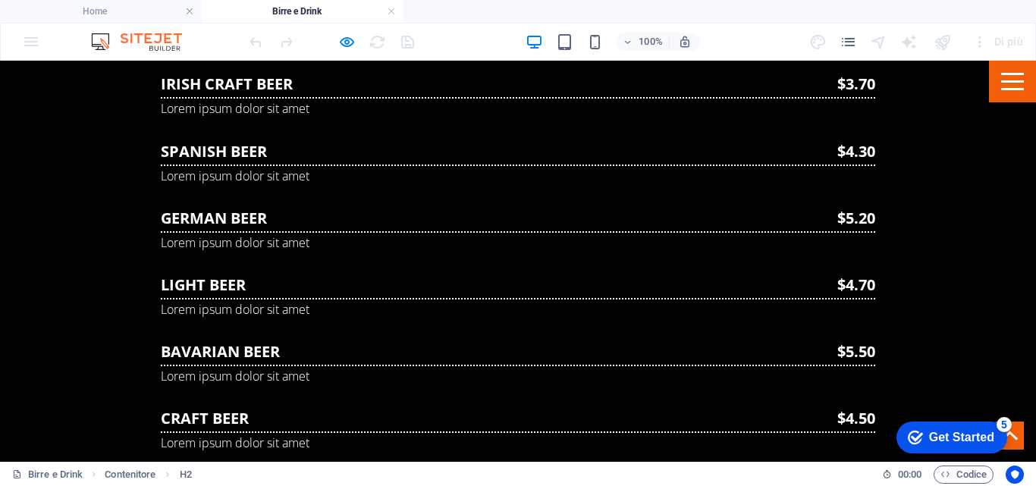
scroll to position [1113, 0]
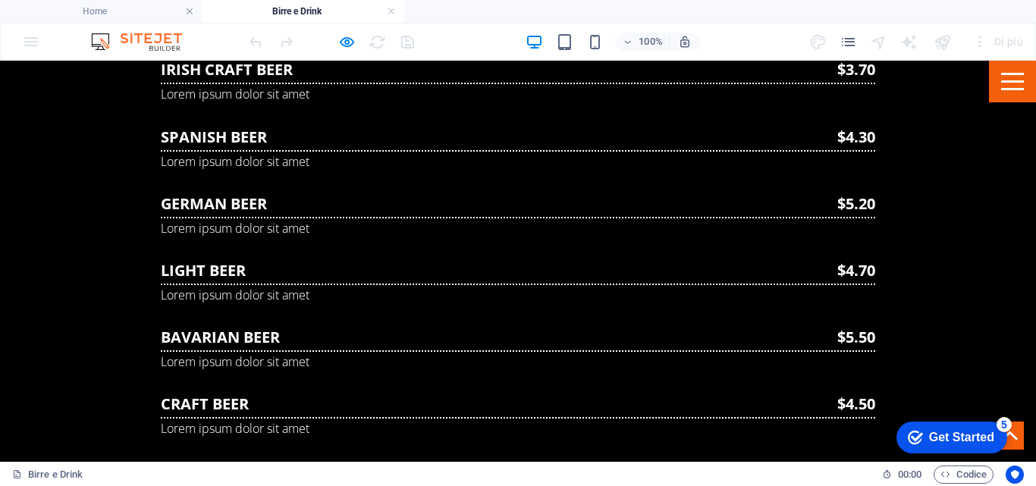
click at [997, 431] on div "checkmark Get Started 5" at bounding box center [951, 438] width 111 height 32
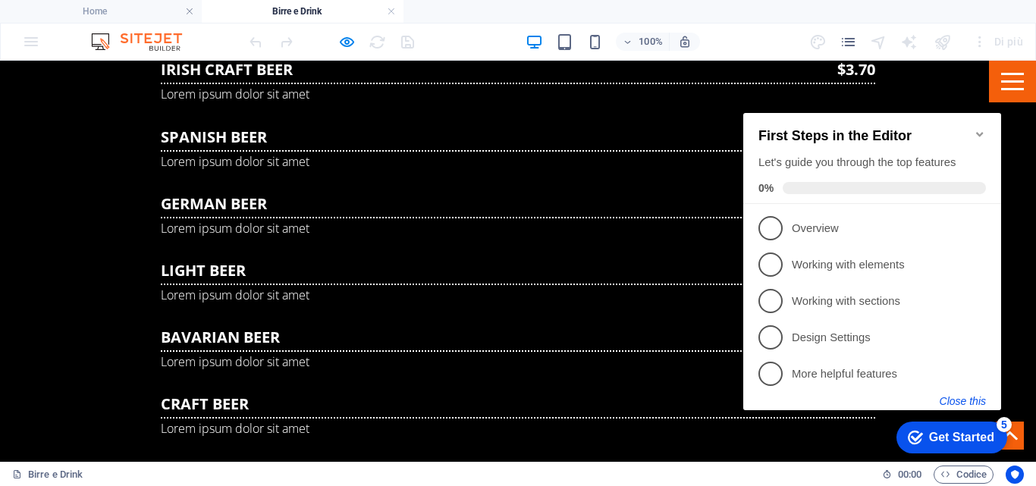
click at [954, 399] on button "Close this" at bounding box center [963, 401] width 46 height 12
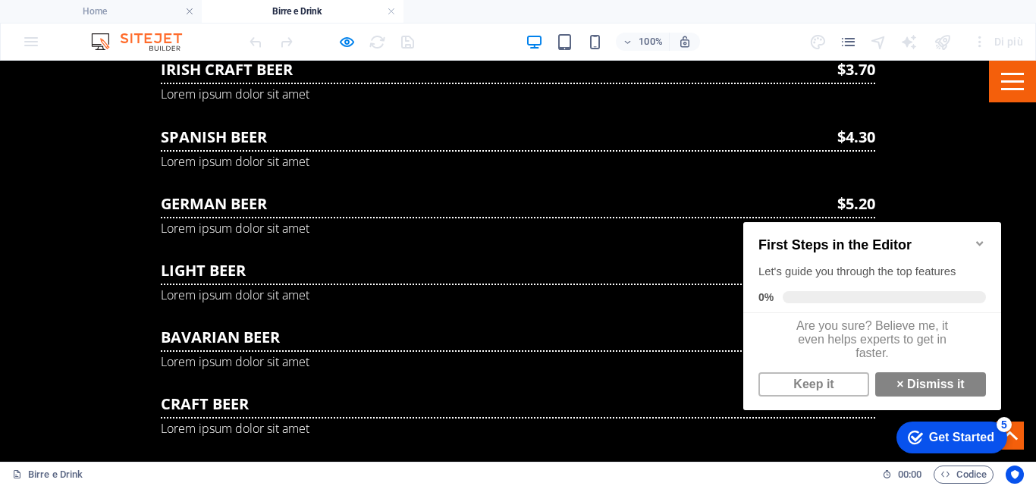
click at [984, 237] on icon "Minimize checklist" at bounding box center [980, 243] width 12 height 12
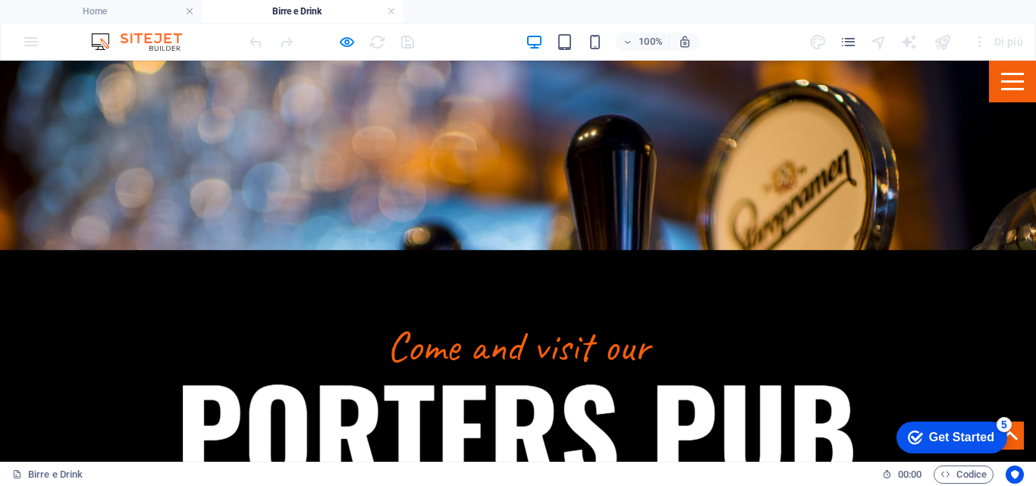
scroll to position [203, 0]
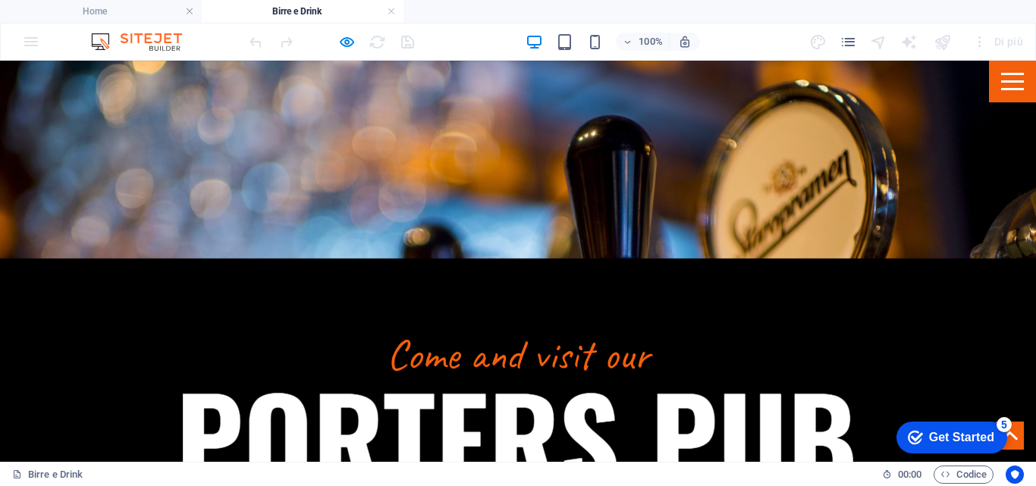
click at [939, 441] on div "Get Started" at bounding box center [961, 438] width 65 height 14
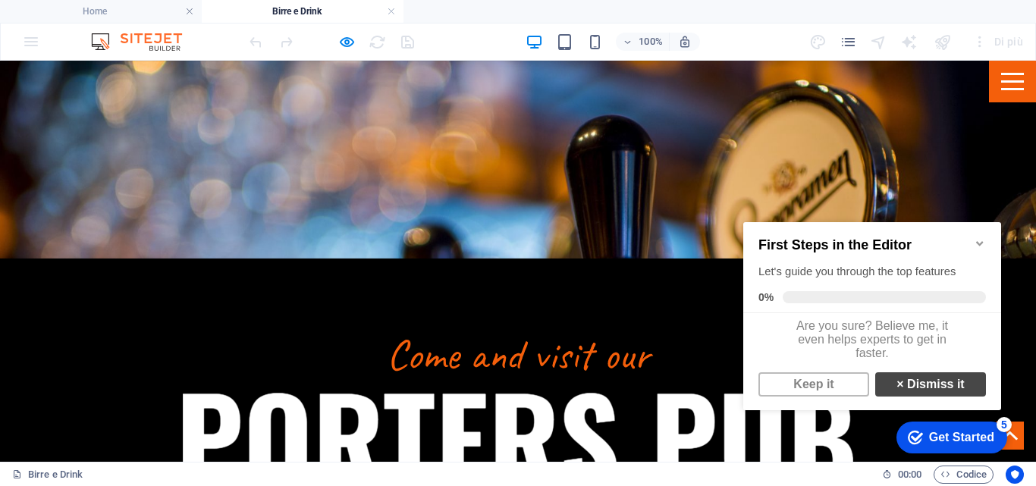
click at [896, 387] on strong "×" at bounding box center [899, 384] width 7 height 13
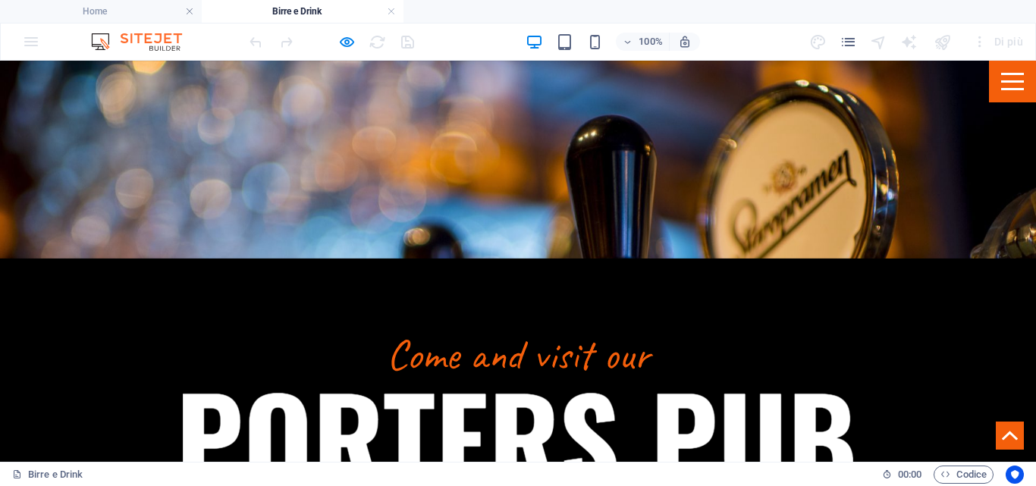
click at [1002, 431] on icon at bounding box center [1010, 436] width 16 height 16
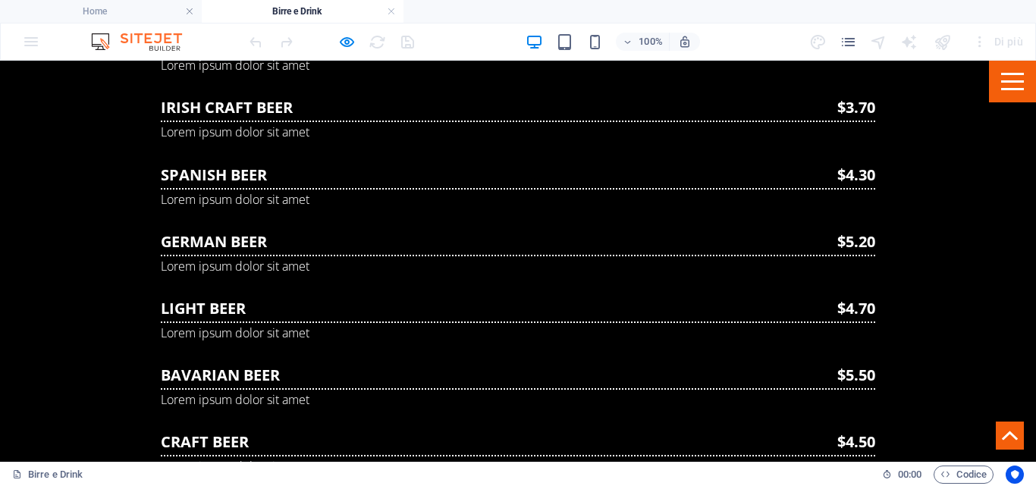
scroll to position [1113, 0]
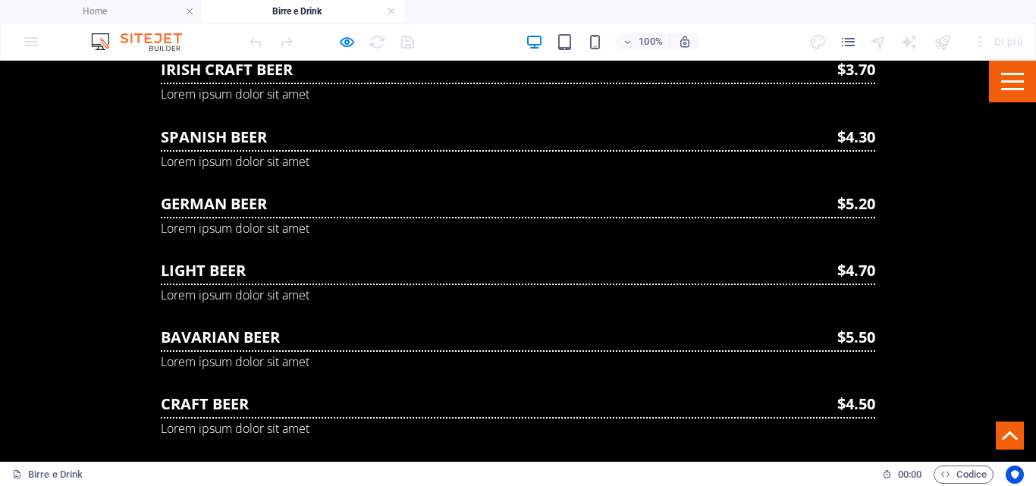
click at [1002, 432] on icon at bounding box center [1010, 435] width 16 height 9
click at [1002, 438] on icon at bounding box center [1010, 435] width 16 height 9
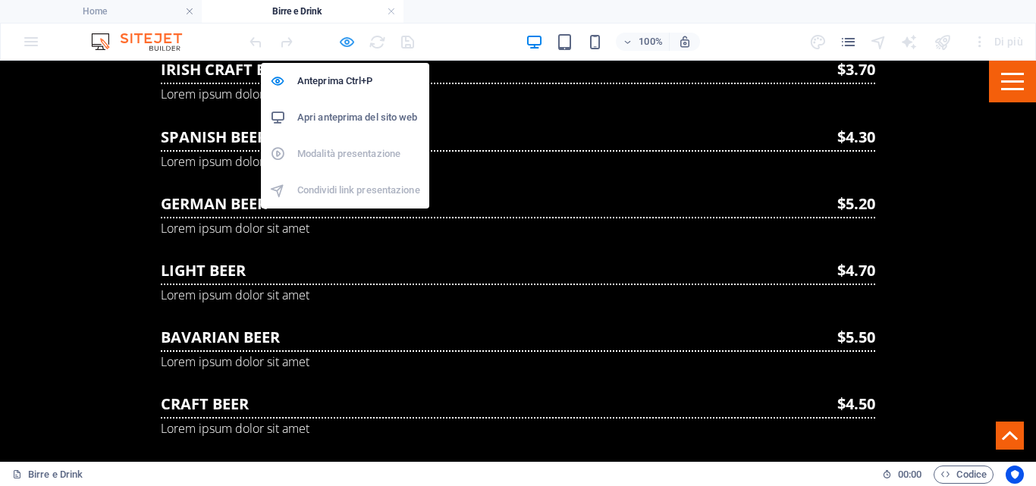
click at [339, 45] on icon "button" at bounding box center [346, 41] width 17 height 17
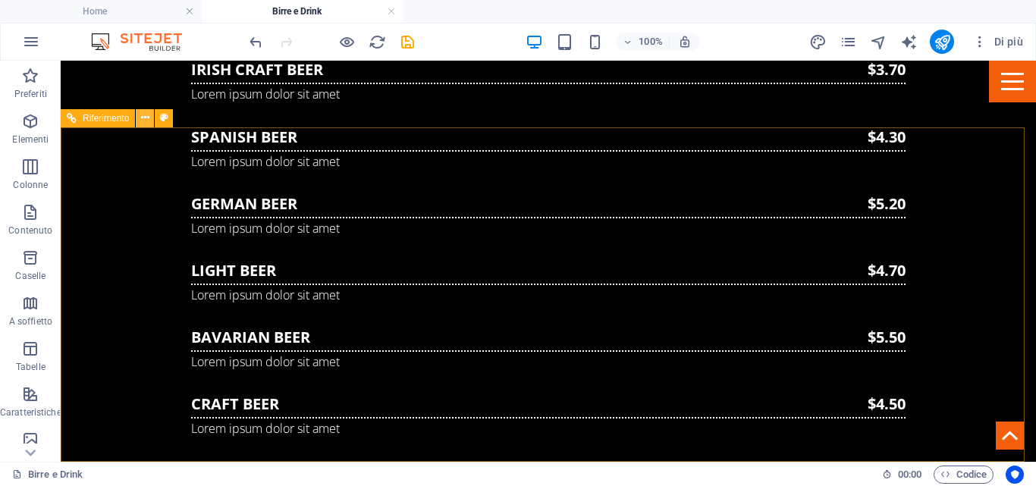
click at [144, 118] on icon at bounding box center [145, 118] width 8 height 16
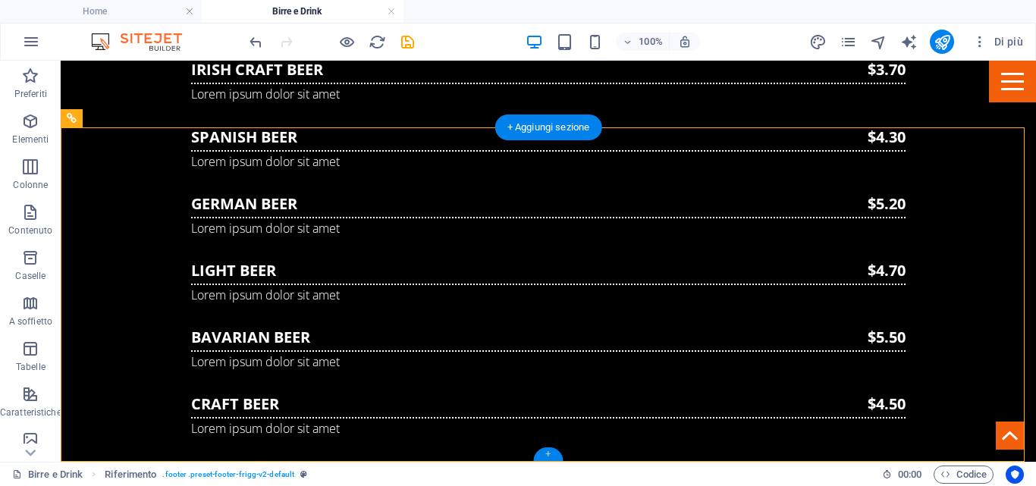
click at [550, 450] on div "+" at bounding box center [548, 454] width 30 height 14
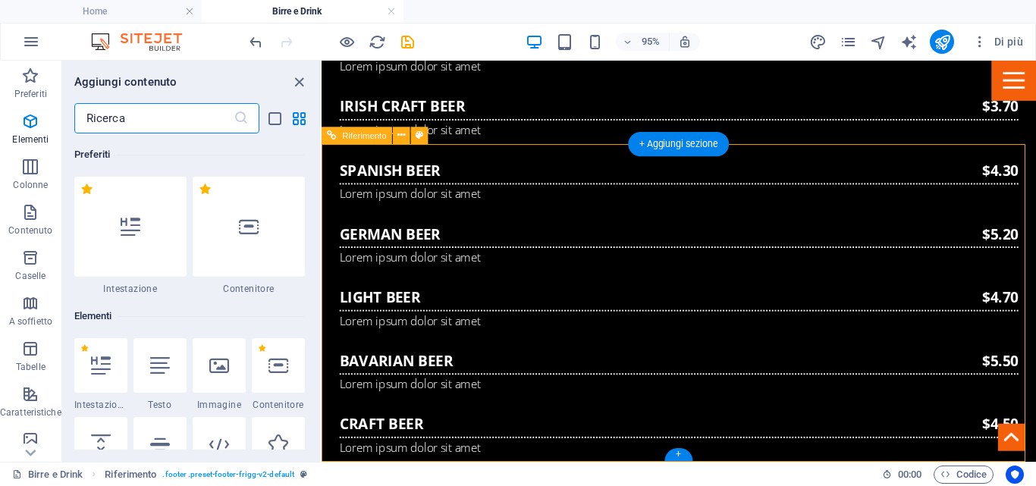
scroll to position [2653, 0]
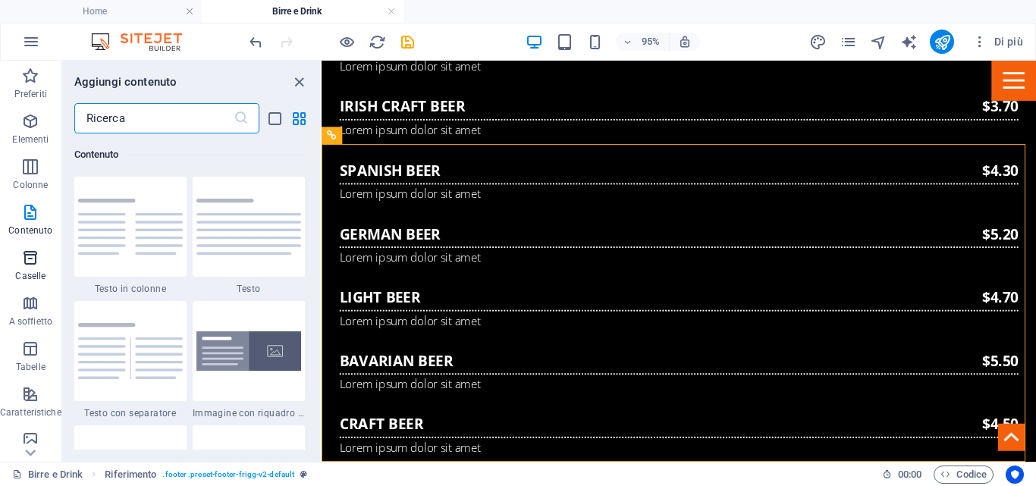
click at [31, 243] on button "Caselle" at bounding box center [30, 265] width 61 height 45
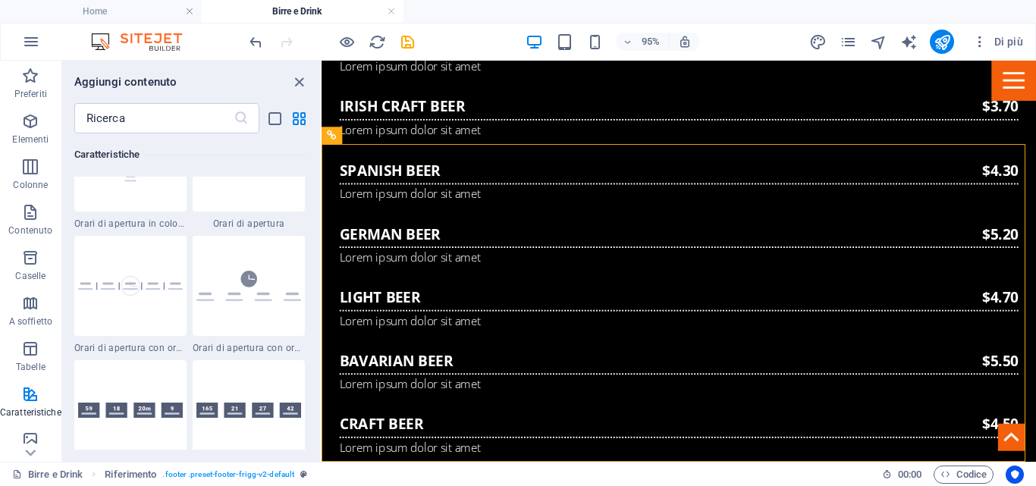
scroll to position [6609, 0]
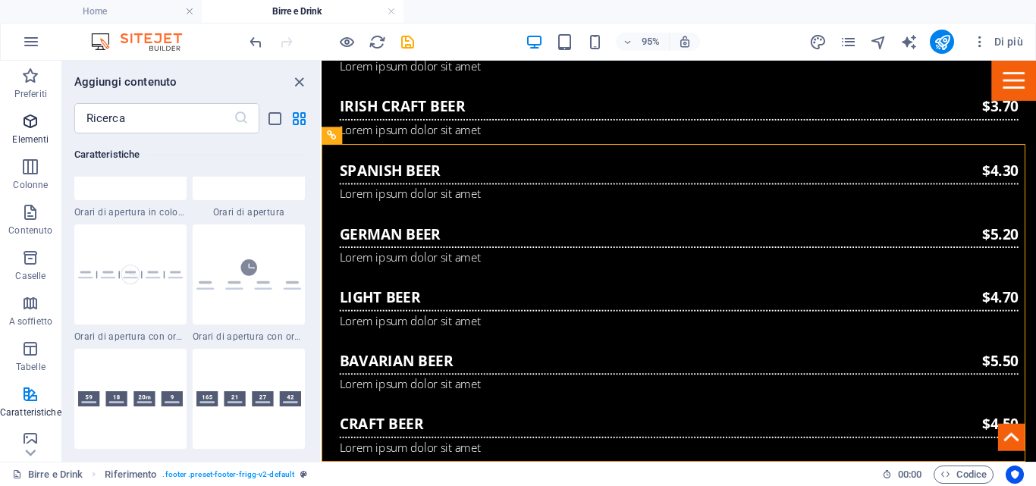
click at [32, 114] on icon "button" at bounding box center [30, 121] width 18 height 18
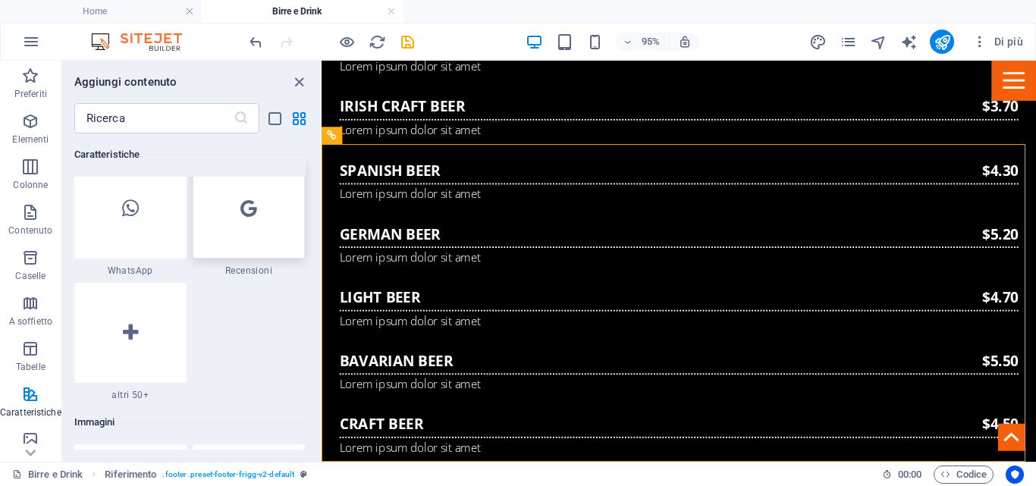
scroll to position [7443, 0]
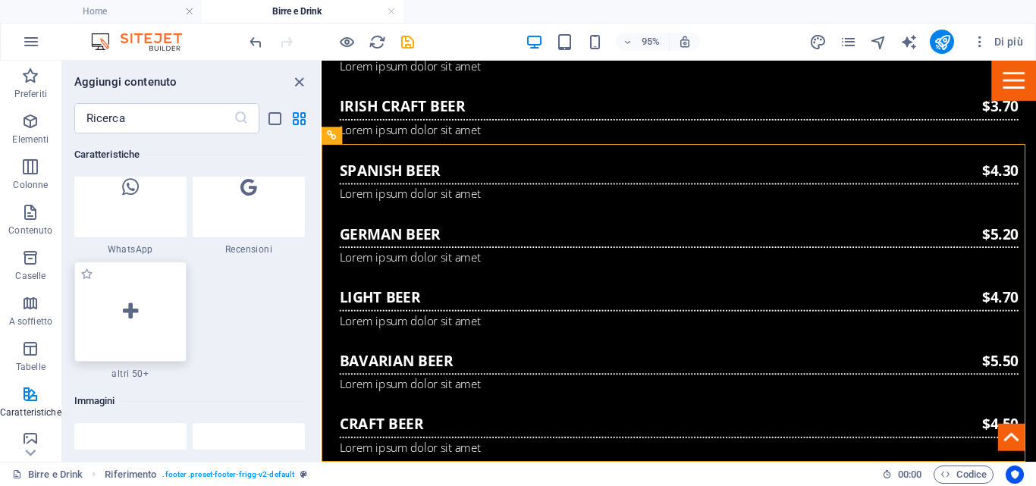
click at [129, 312] on icon at bounding box center [130, 312] width 15 height 20
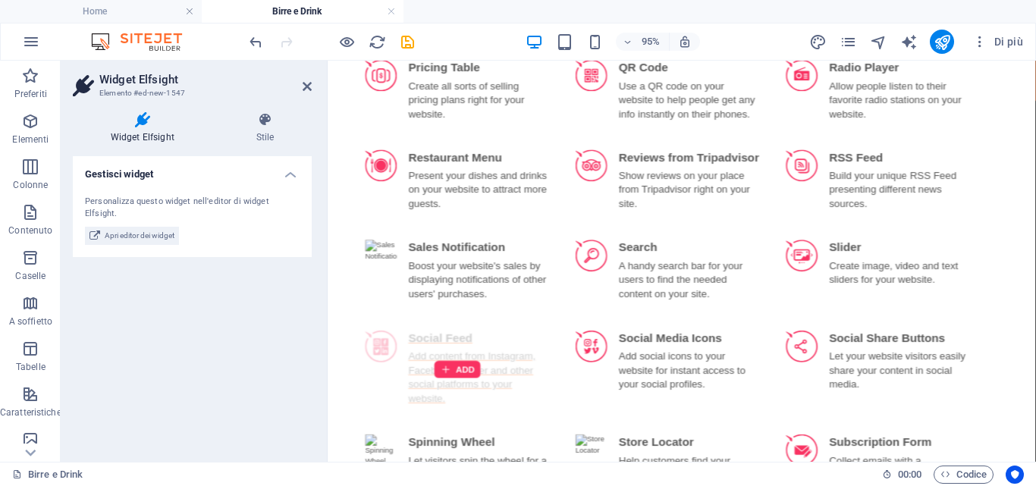
scroll to position [2351, 0]
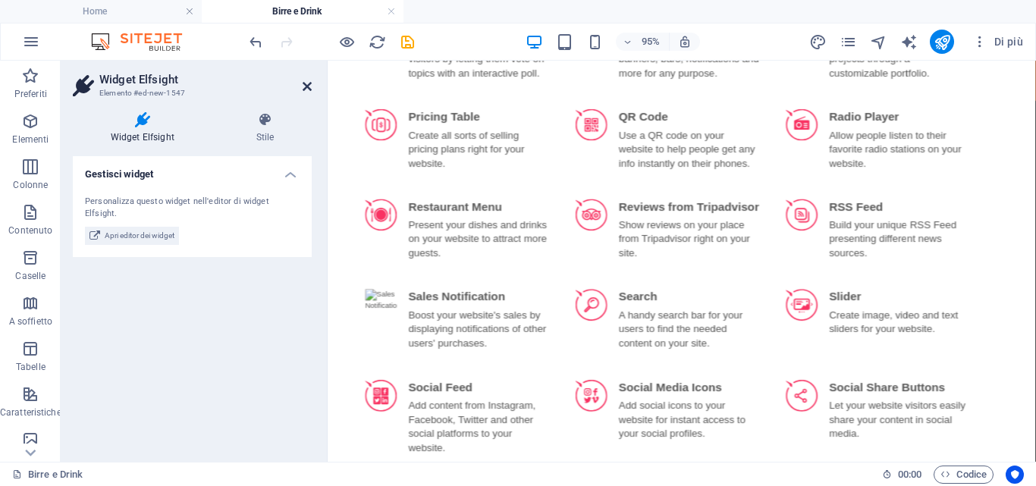
drag, startPoint x: 303, startPoint y: 92, endPoint x: 243, endPoint y: 101, distance: 60.6
click at [303, 92] on icon at bounding box center [307, 86] width 9 height 12
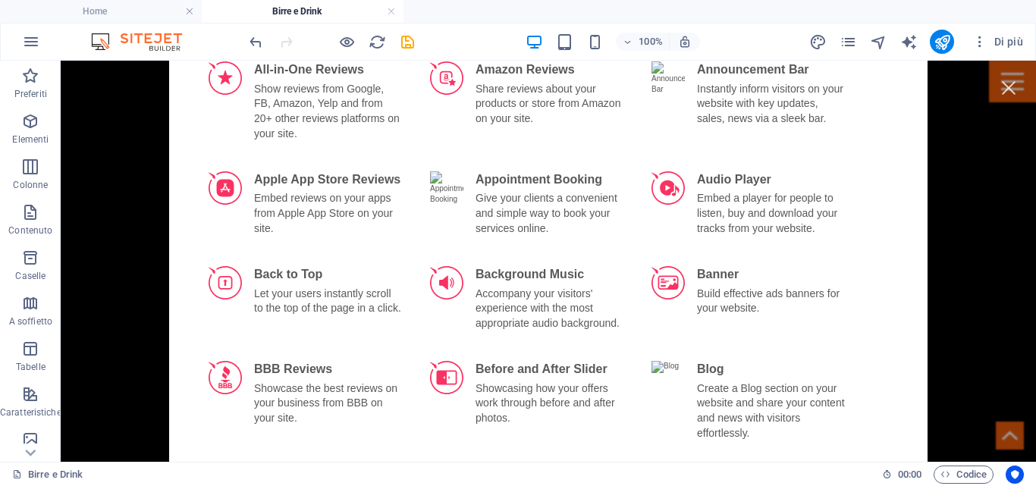
scroll to position [0, 0]
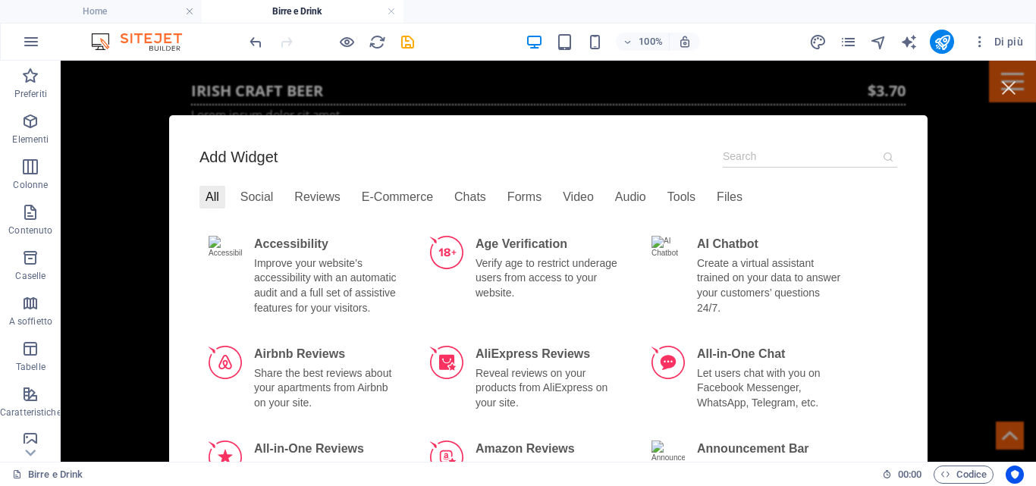
click at [149, 145] on div "Add Widget All Social Reviews E-Commerce Chats Forms Video Audio Tools Files Ac…" at bounding box center [548, 261] width 975 height 401
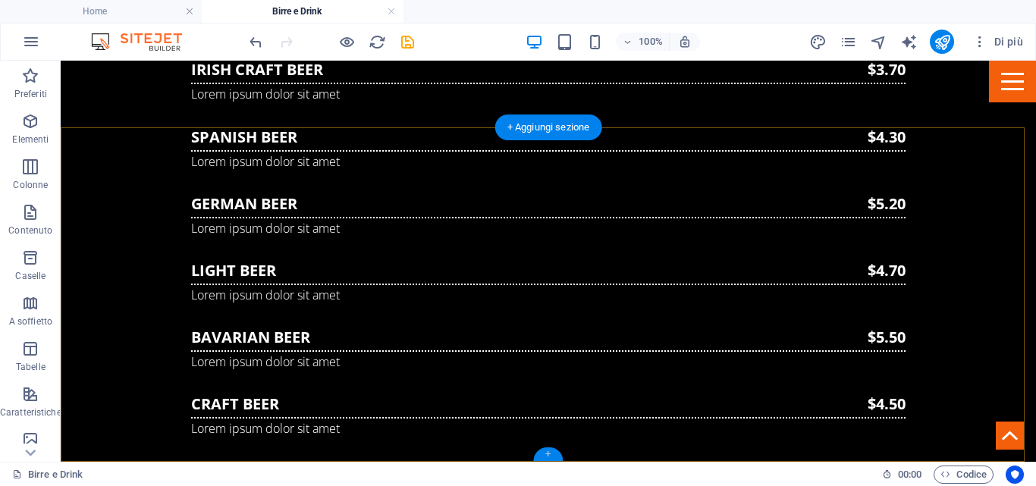
click at [546, 454] on div "+" at bounding box center [548, 454] width 30 height 14
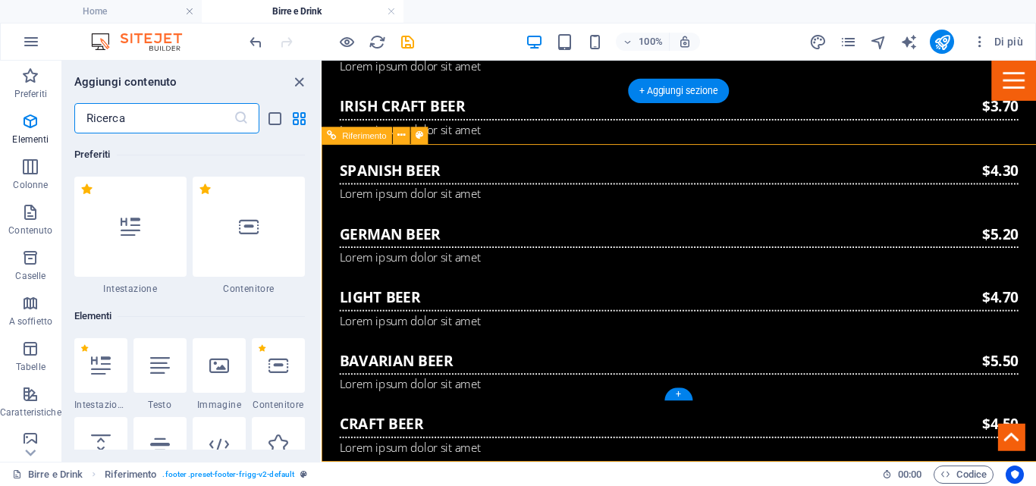
scroll to position [2653, 0]
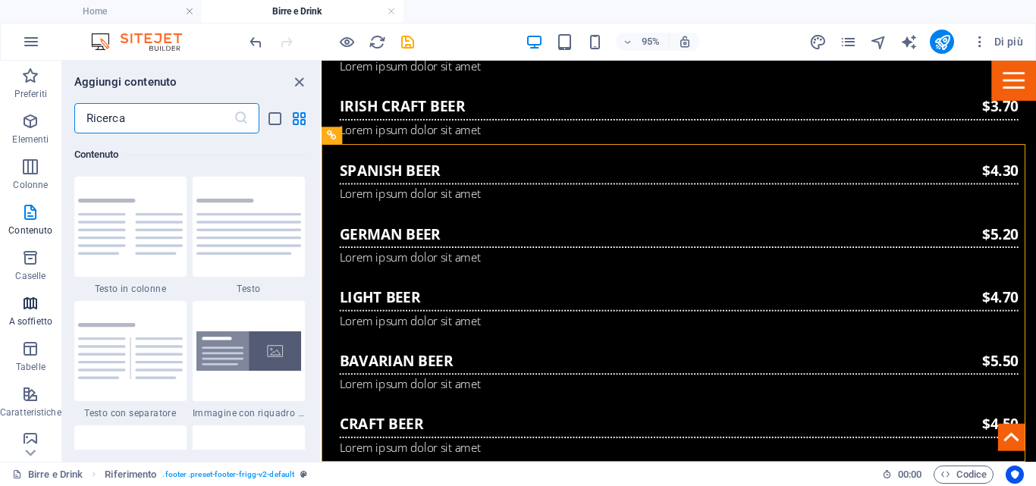
click at [33, 310] on icon "button" at bounding box center [30, 303] width 18 height 18
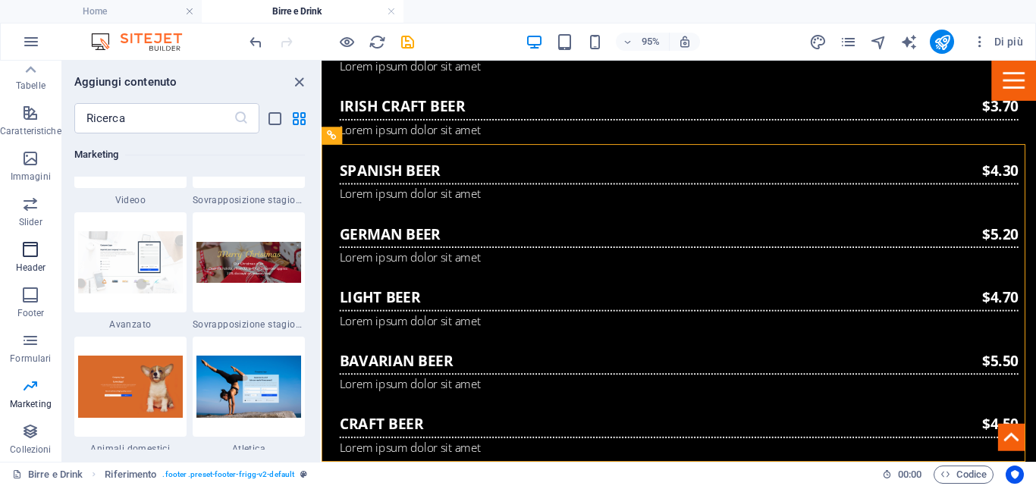
scroll to position [12660, 0]
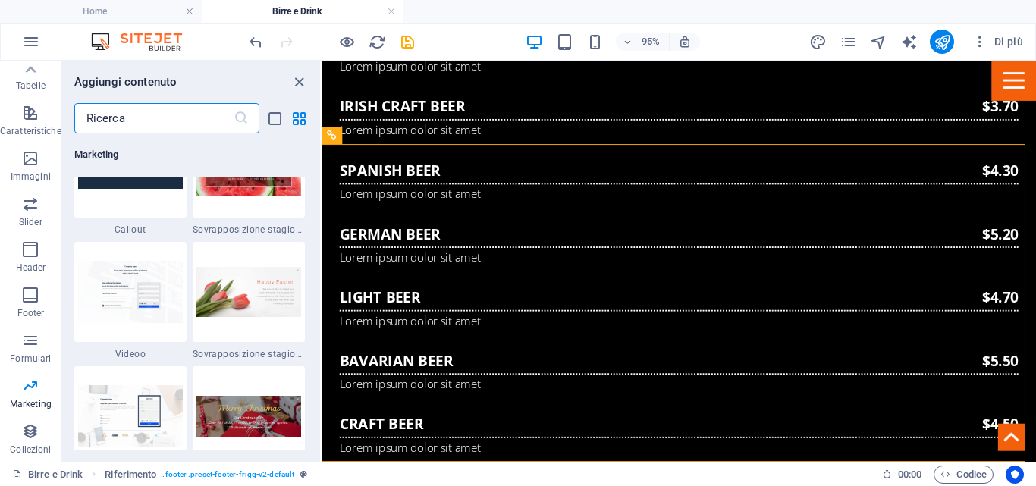
click at [131, 124] on input "text" at bounding box center [153, 118] width 159 height 30
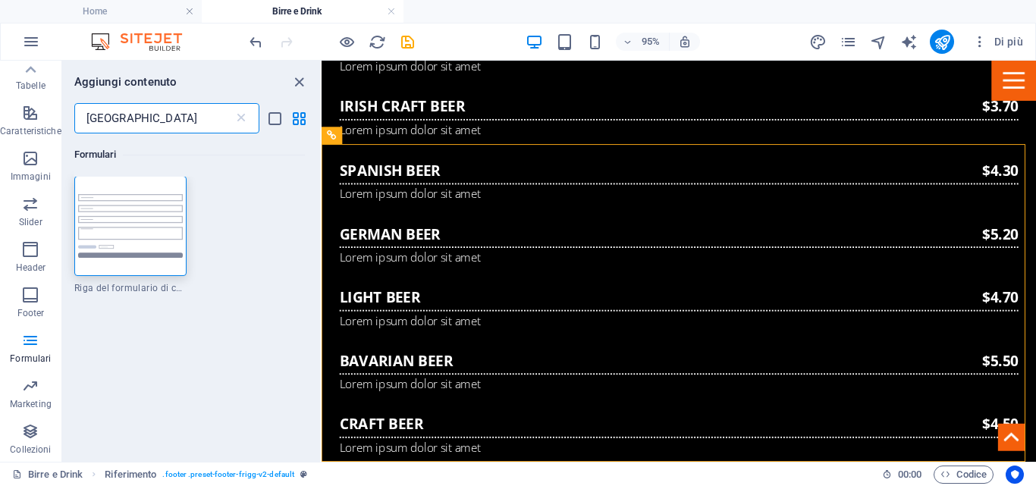
scroll to position [0, 0]
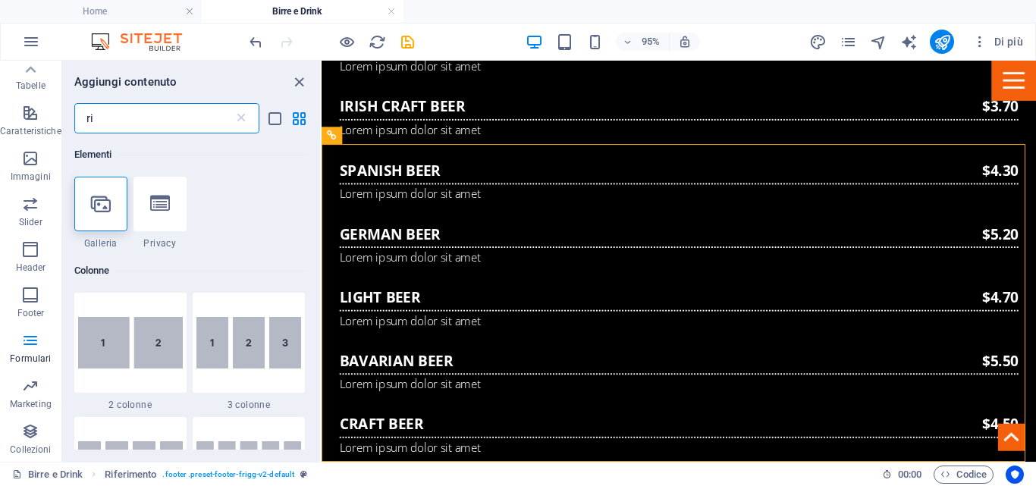
type input "r"
